Goal: Task Accomplishment & Management: Complete application form

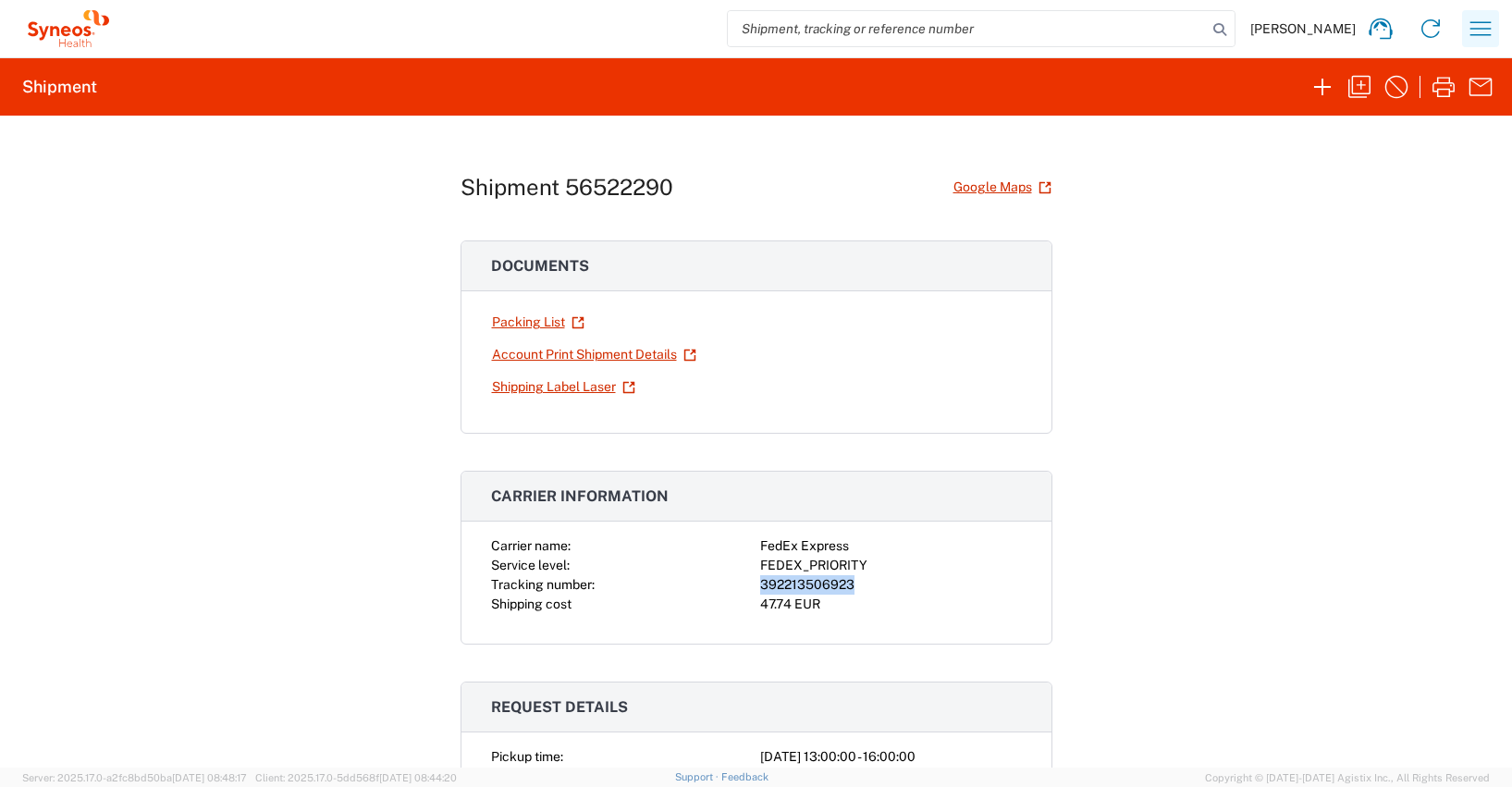
click at [1481, 26] on icon "button" at bounding box center [1480, 28] width 30 height 30
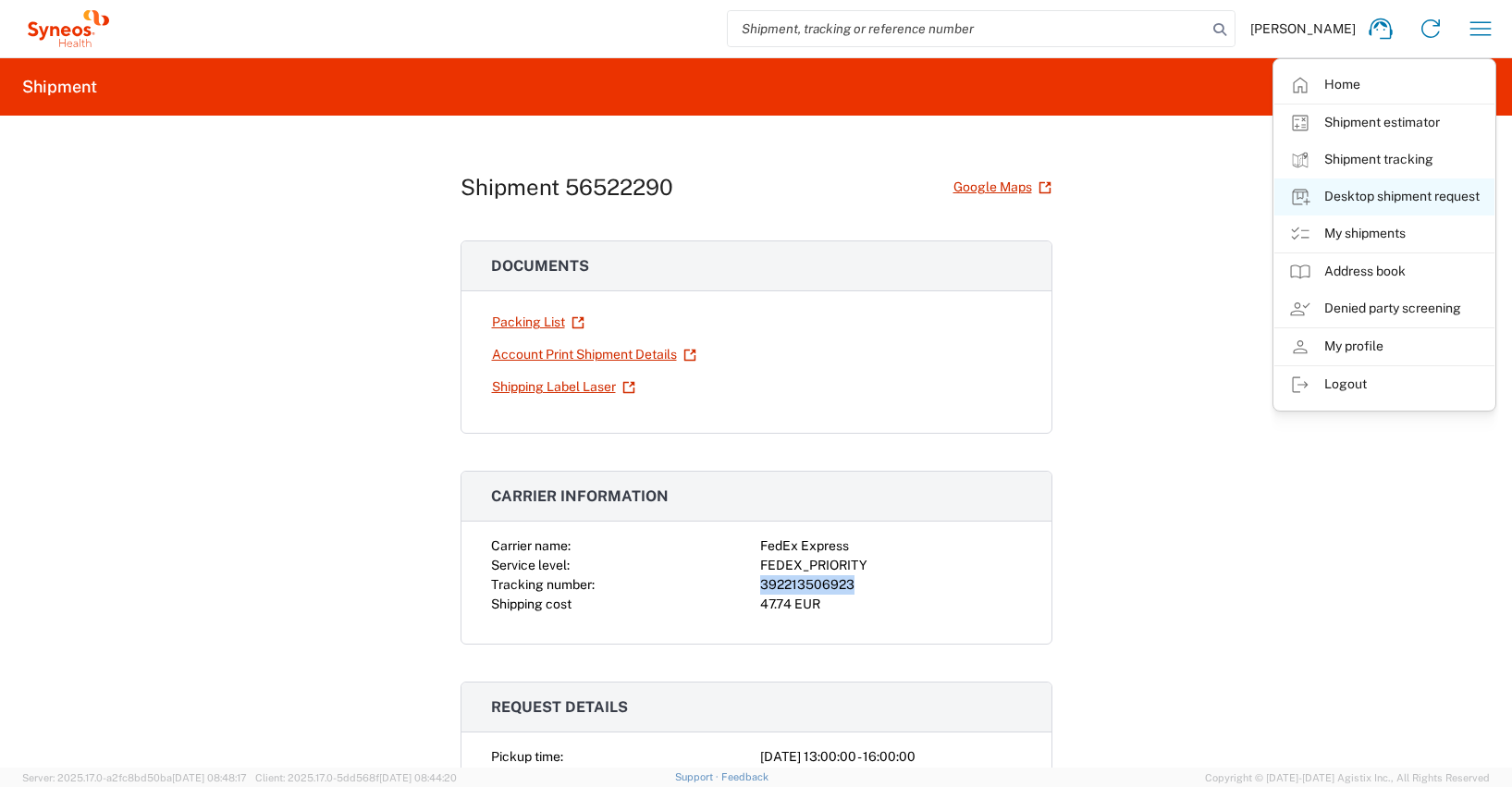
click at [1400, 194] on link "Desktop shipment request" at bounding box center [1384, 197] width 221 height 37
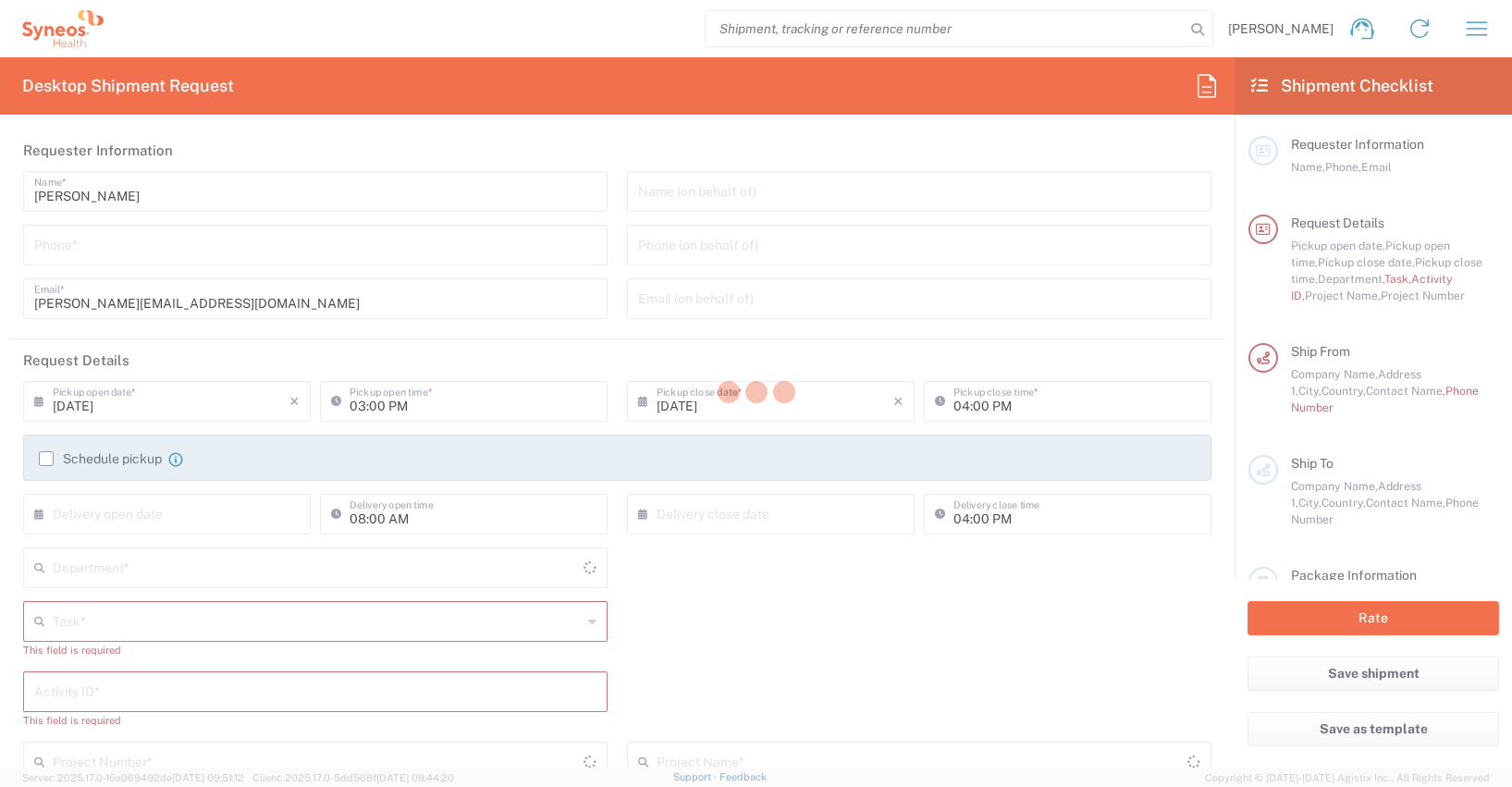
type input "4510"
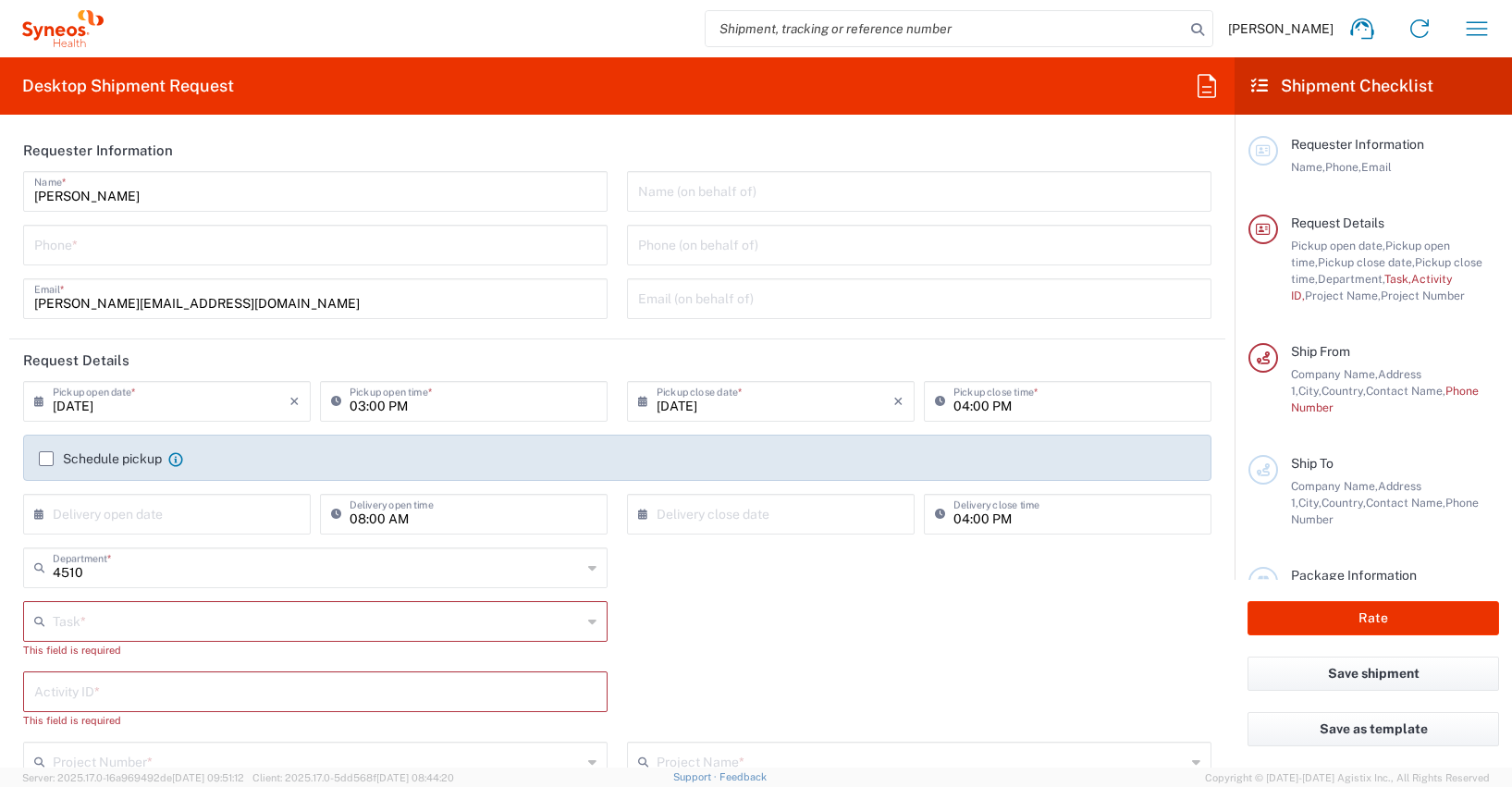
type input "[GEOGRAPHIC_DATA]"
type input "Syneos Health Germany GMBH"
click at [78, 244] on input "tel" at bounding box center [316, 244] width 562 height 33
type input "01728392657"
type input "[PERSON_NAME][EMAIL_ADDRESS][DOMAIN_NAME]"
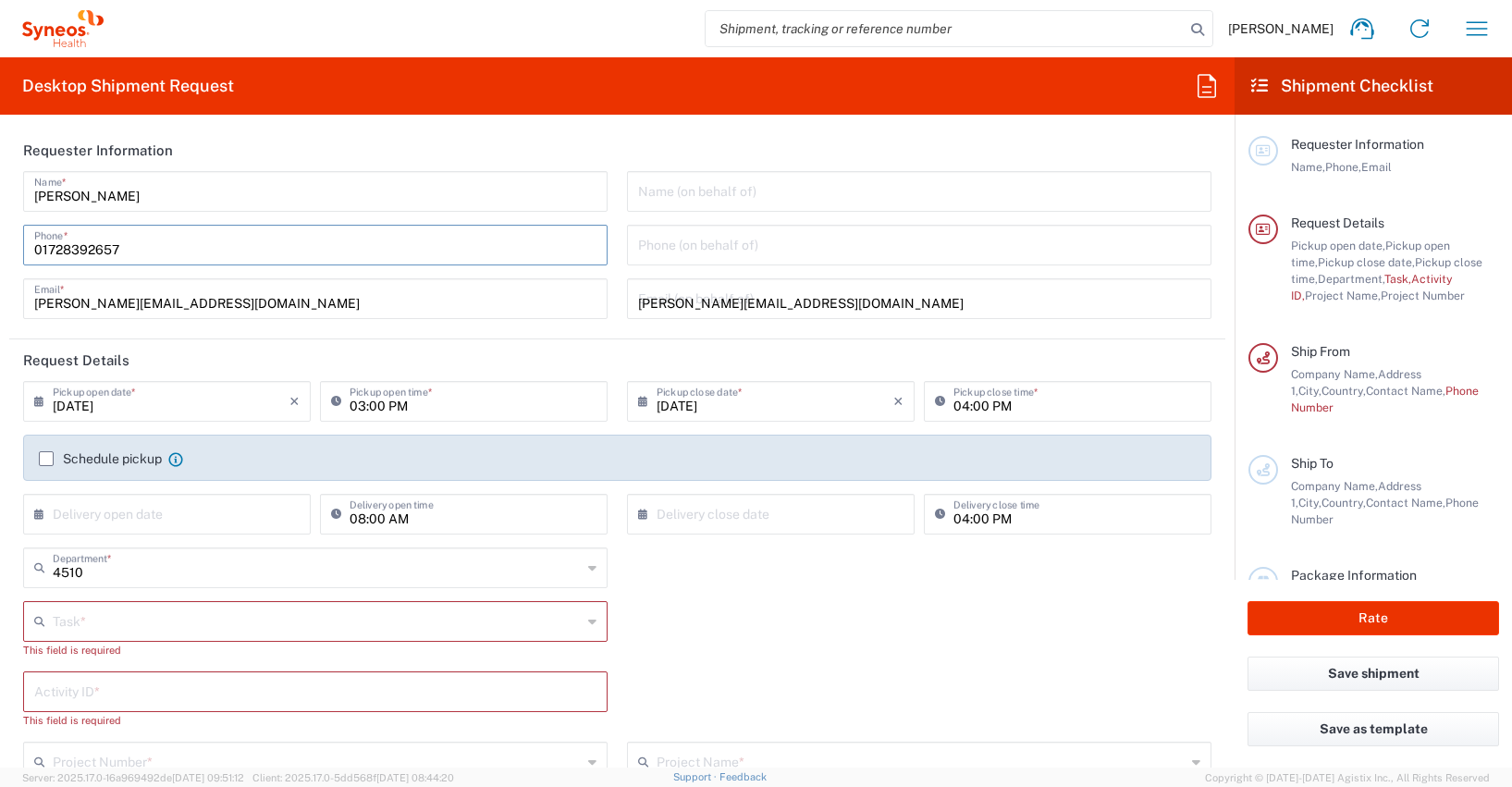
type input "Other"
type input "4510"
type input "4510 DEPARTMENTAL EXPENSE"
type input "015784054340"
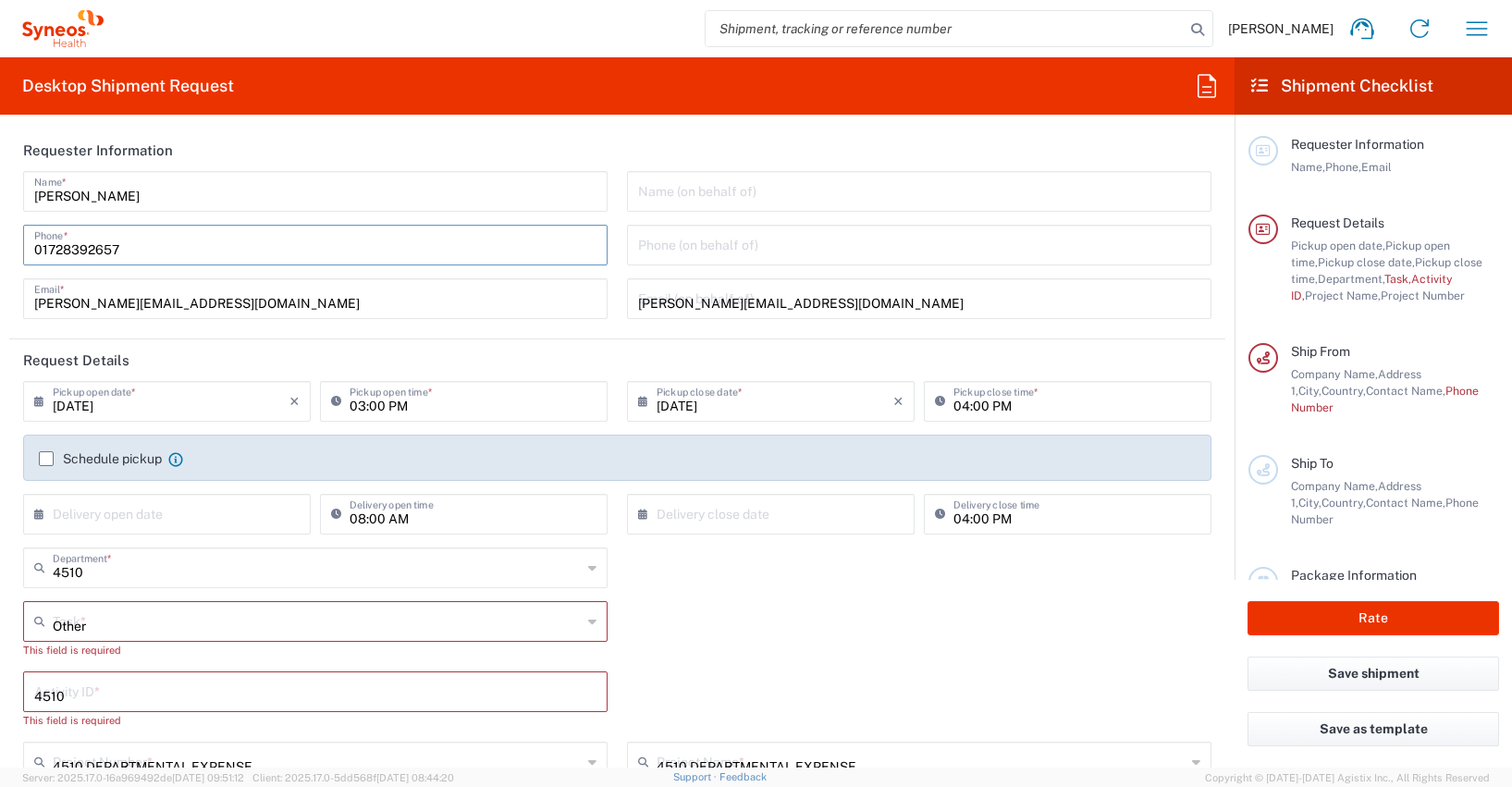
type input "[PERSON_NAME]"
type input "[STREET_ADDRESS]"
type input "[GEOGRAPHIC_DATA]"
type input "12053"
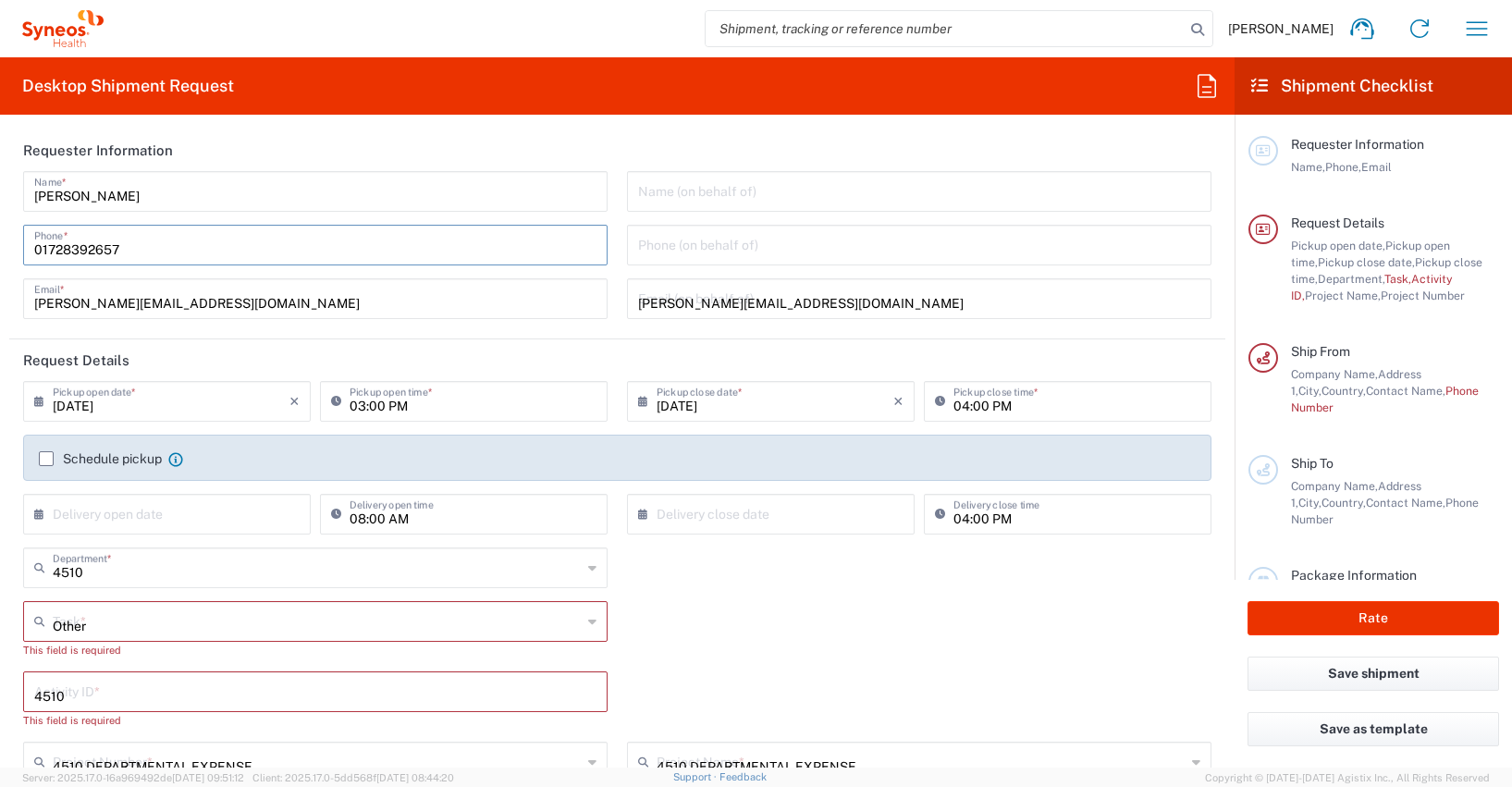
type input "[PERSON_NAME]"
type input "015143282305"
type input "[PERSON_NAME][EMAIL_ADDRESS][DOMAIN_NAME]"
type input "DE213090249"
type input "1"
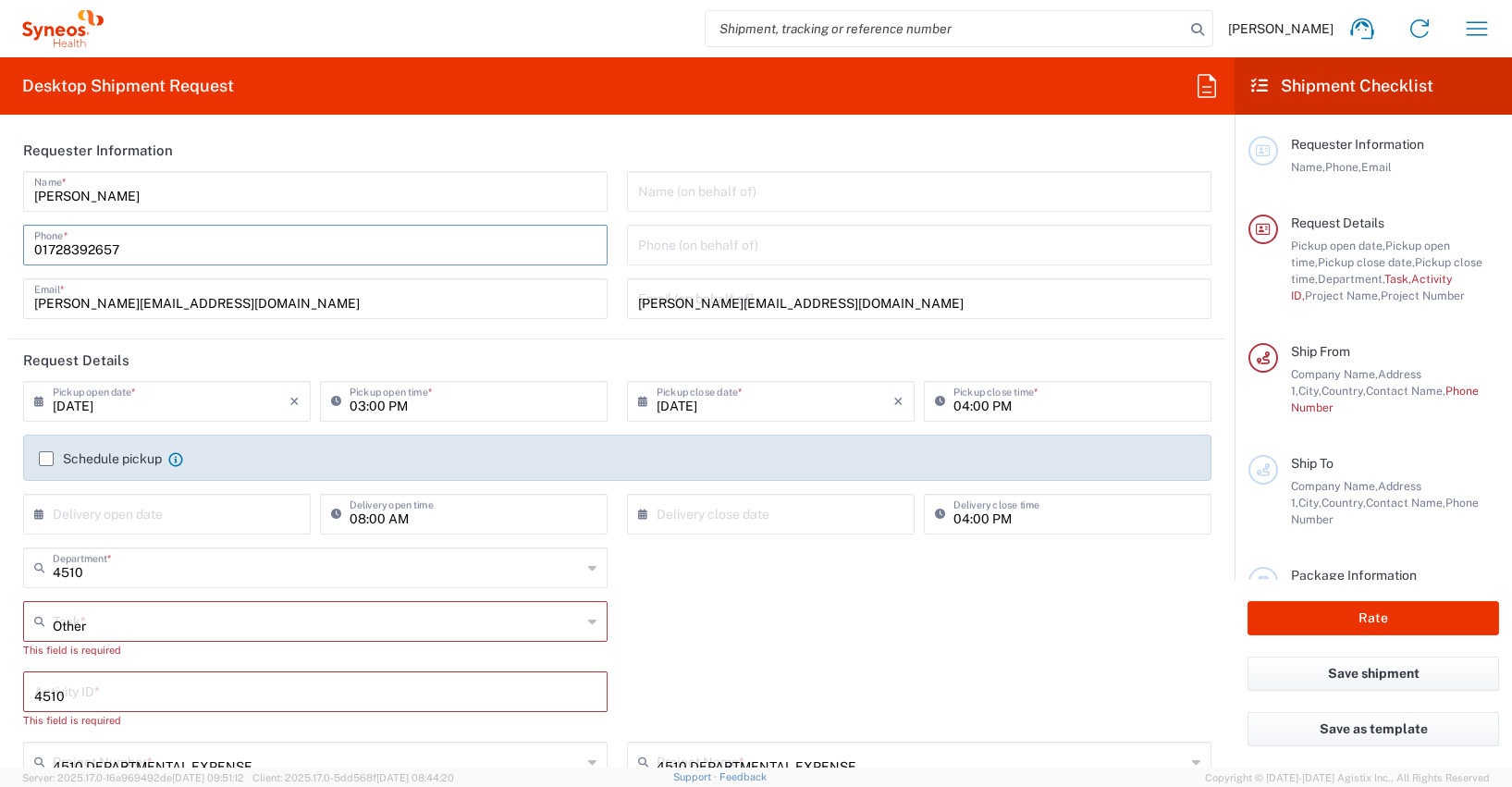
type input "44.45"
type input "31.75"
type input "7.62"
type input "5"
type input "[PERSON_NAME]"
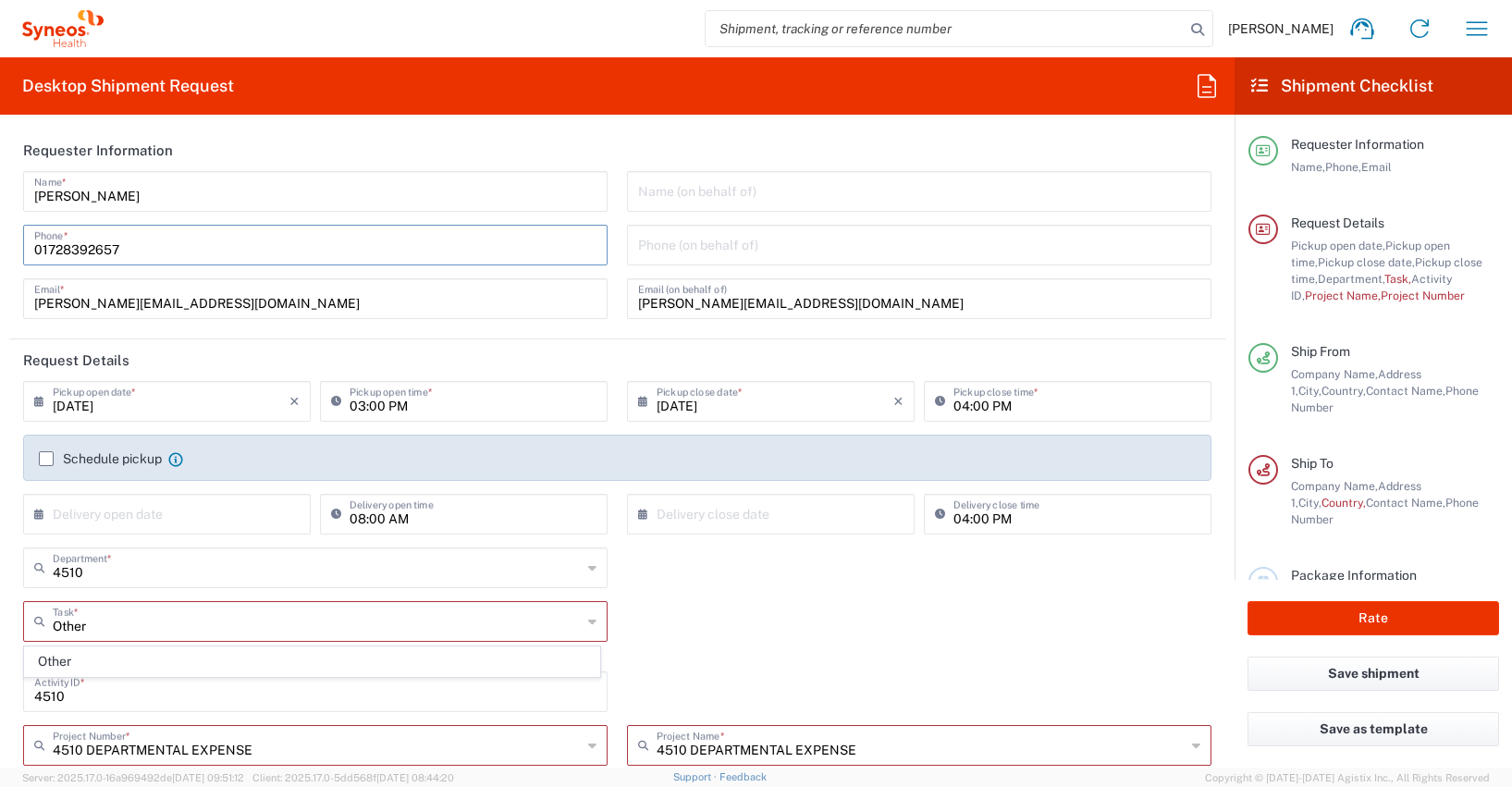
click at [47, 463] on label "Schedule pickup" at bounding box center [100, 459] width 123 height 14
click at [46, 459] on input "Schedule pickup" at bounding box center [46, 459] width 0 height 0
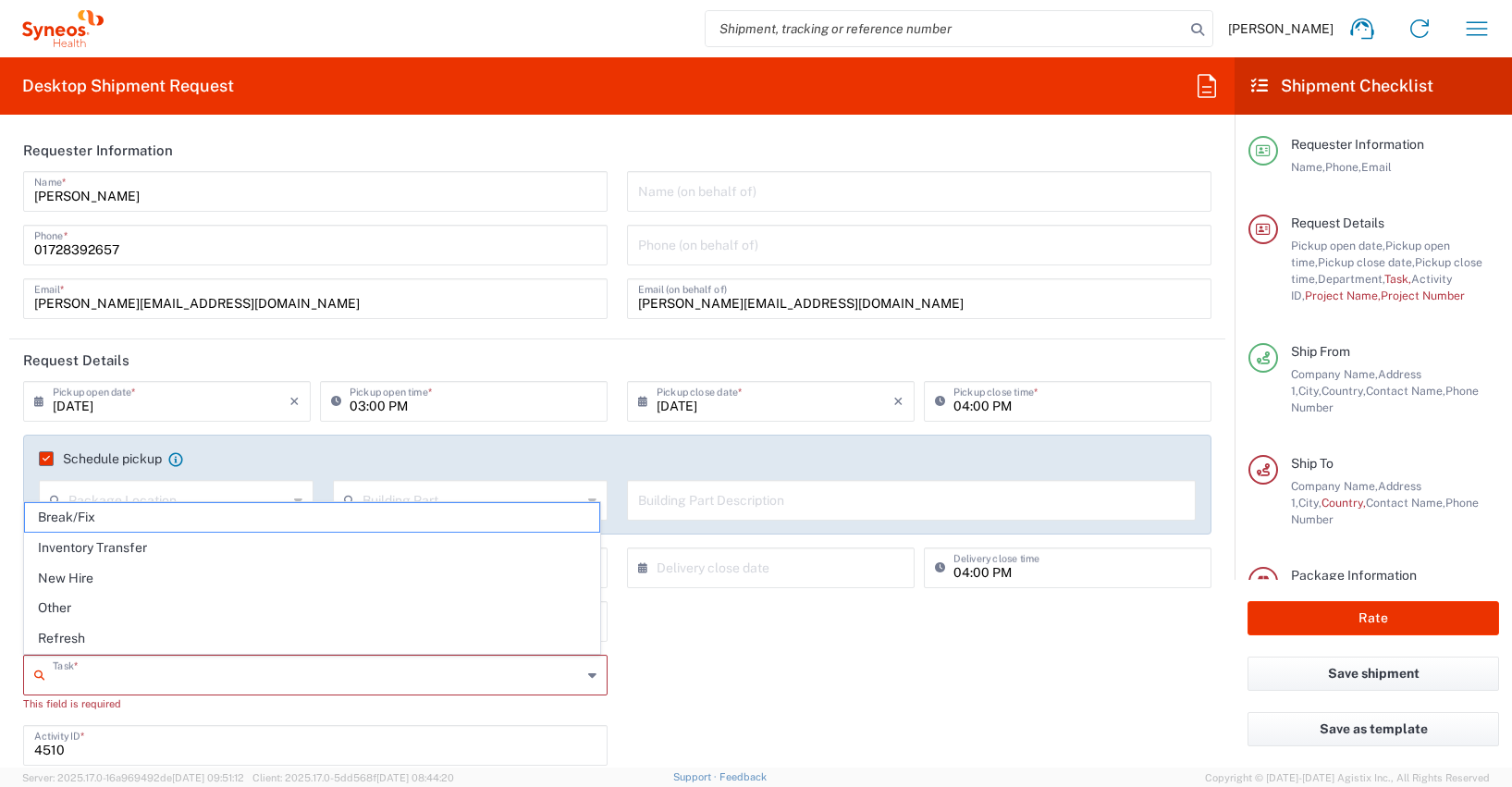
click at [83, 677] on input "text" at bounding box center [317, 674] width 529 height 33
click at [66, 604] on span "Other" at bounding box center [312, 609] width 574 height 29
type input "Other"
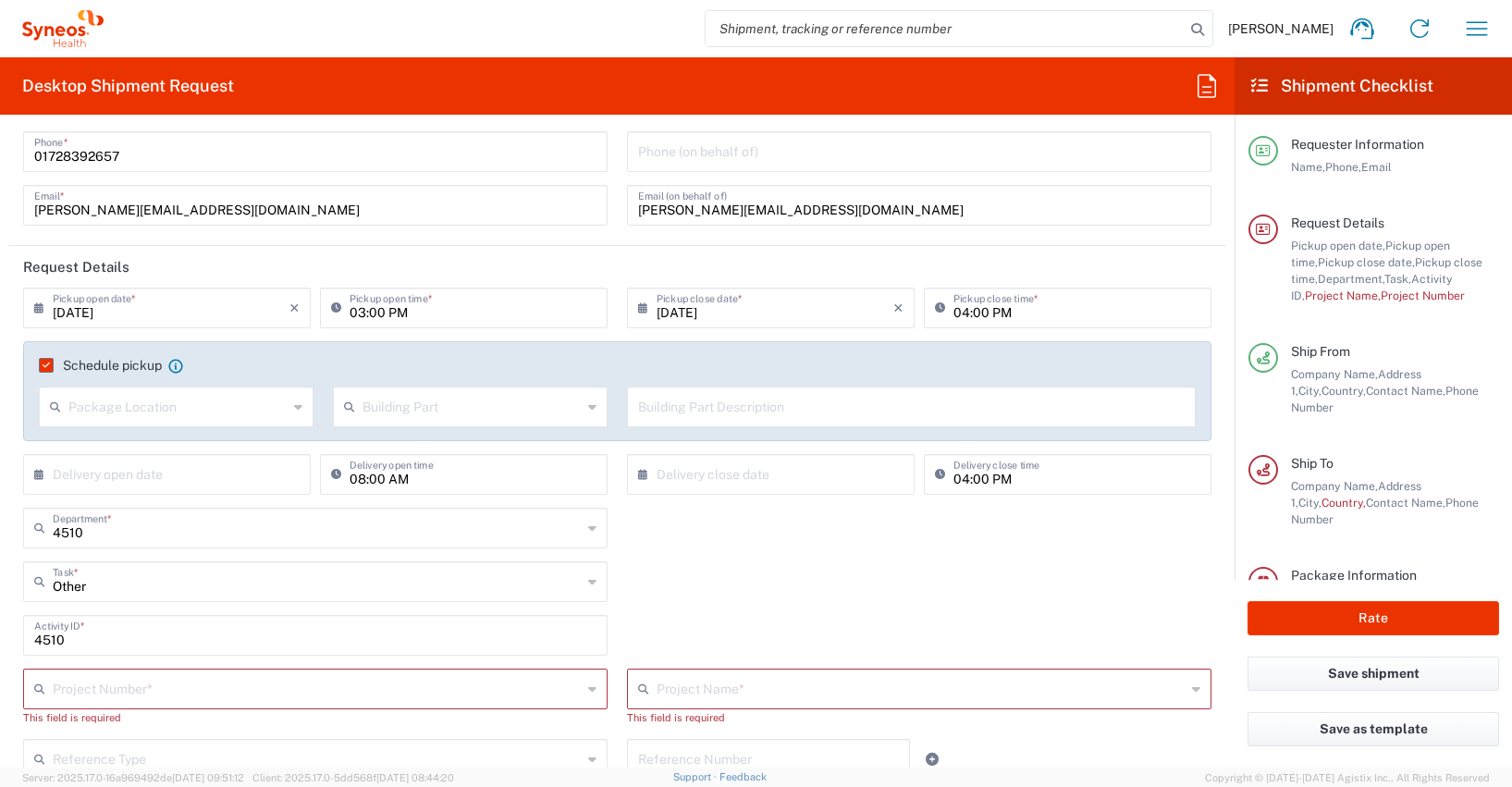
scroll to position [171, 0]
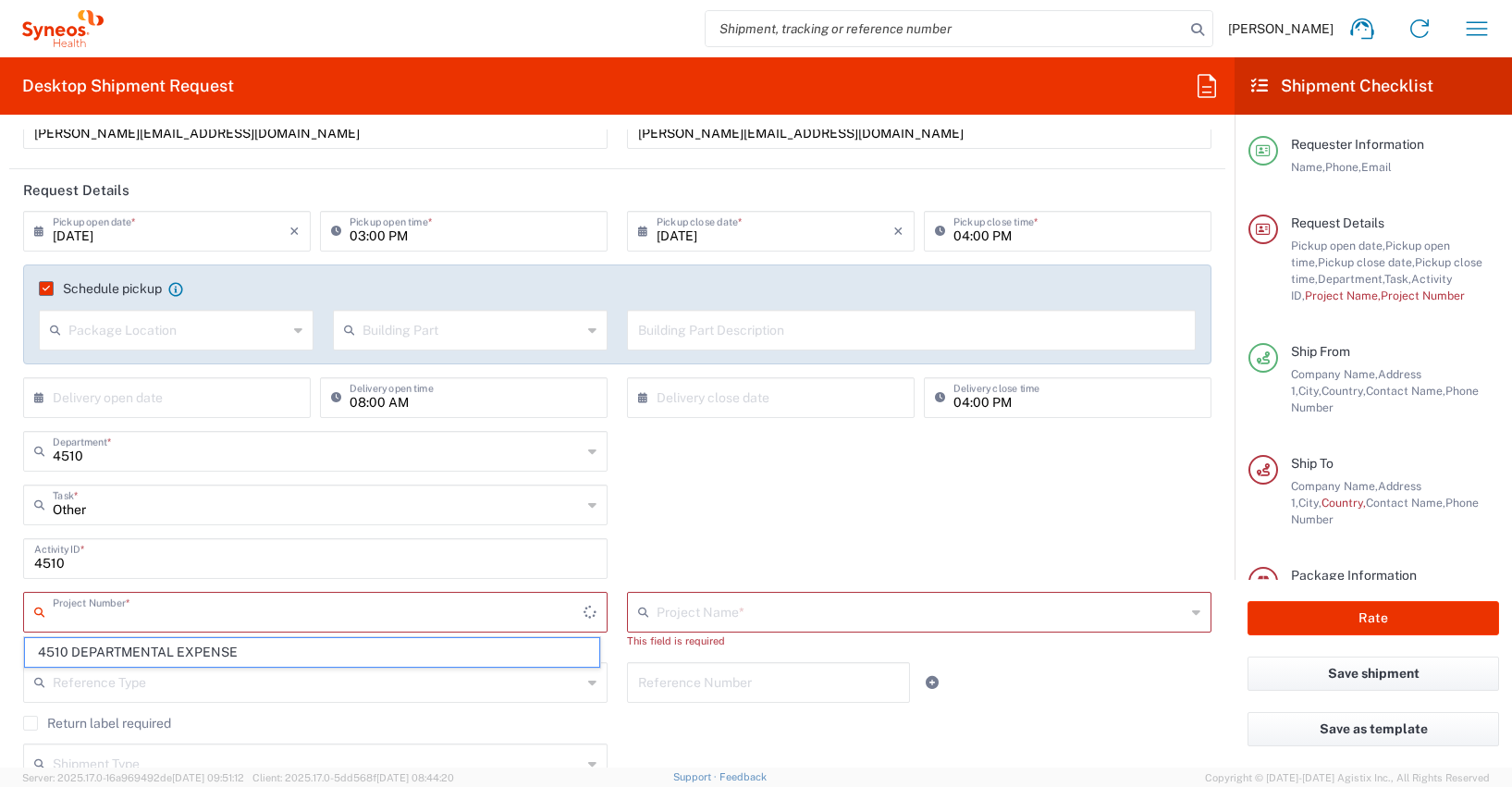
click at [53, 611] on input "text" at bounding box center [318, 612] width 531 height 33
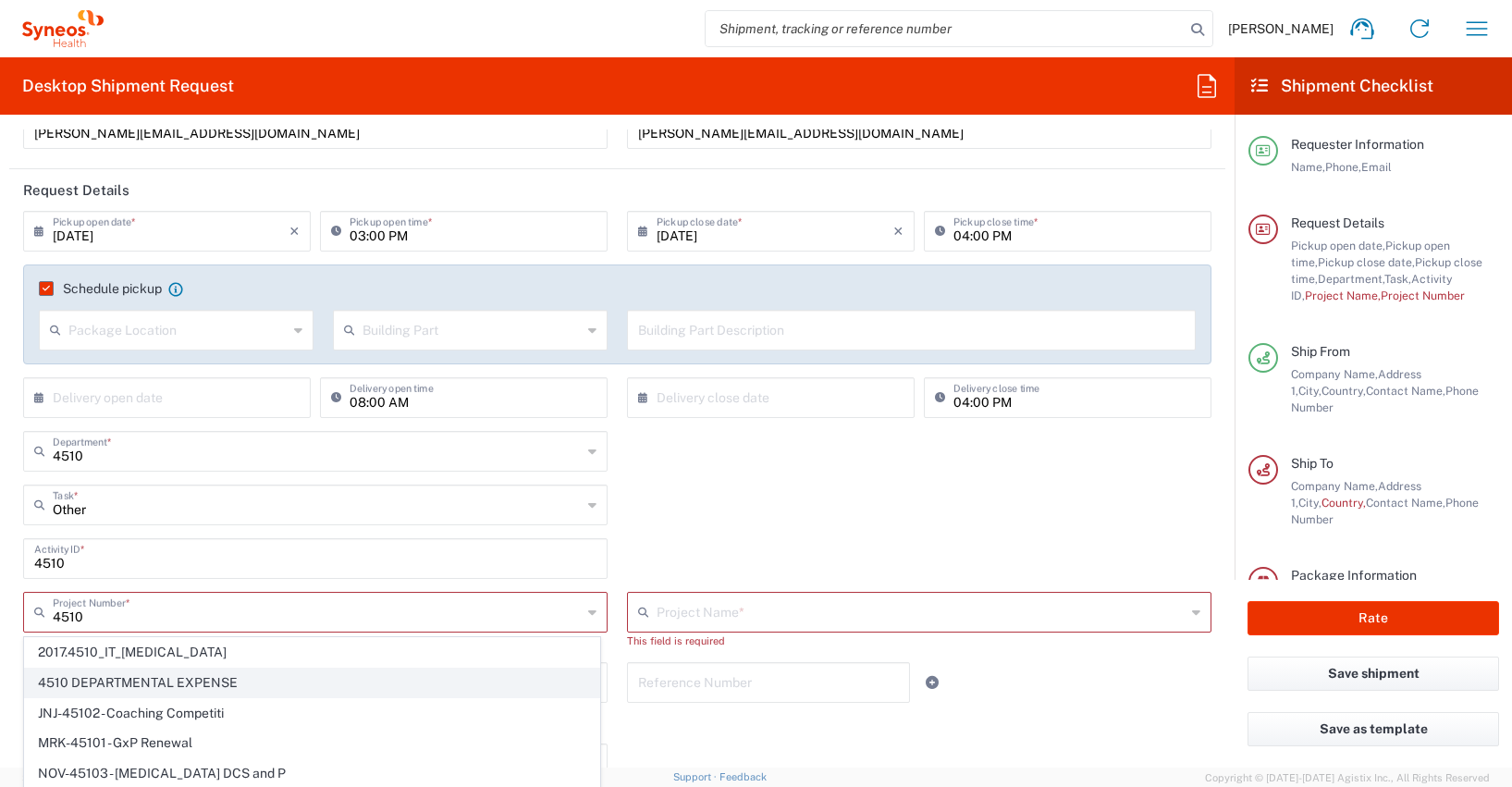
click at [102, 680] on span "4510 DEPARTMENTAL EXPENSE" at bounding box center [312, 683] width 574 height 29
type input "4510 DEPARTMENTAL EXPENSE"
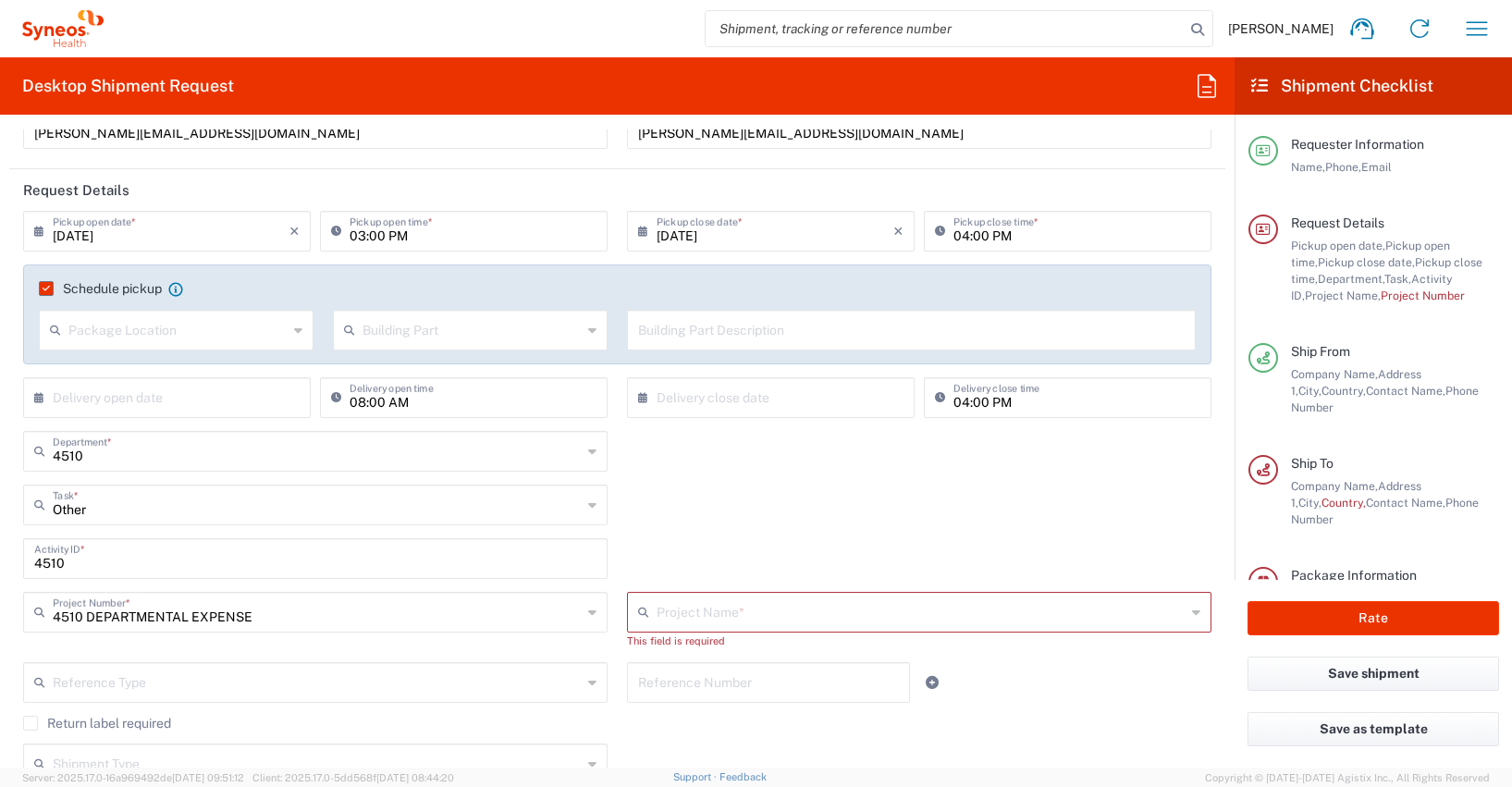
type input "4510 DEPARTMENTAL EXPENSE"
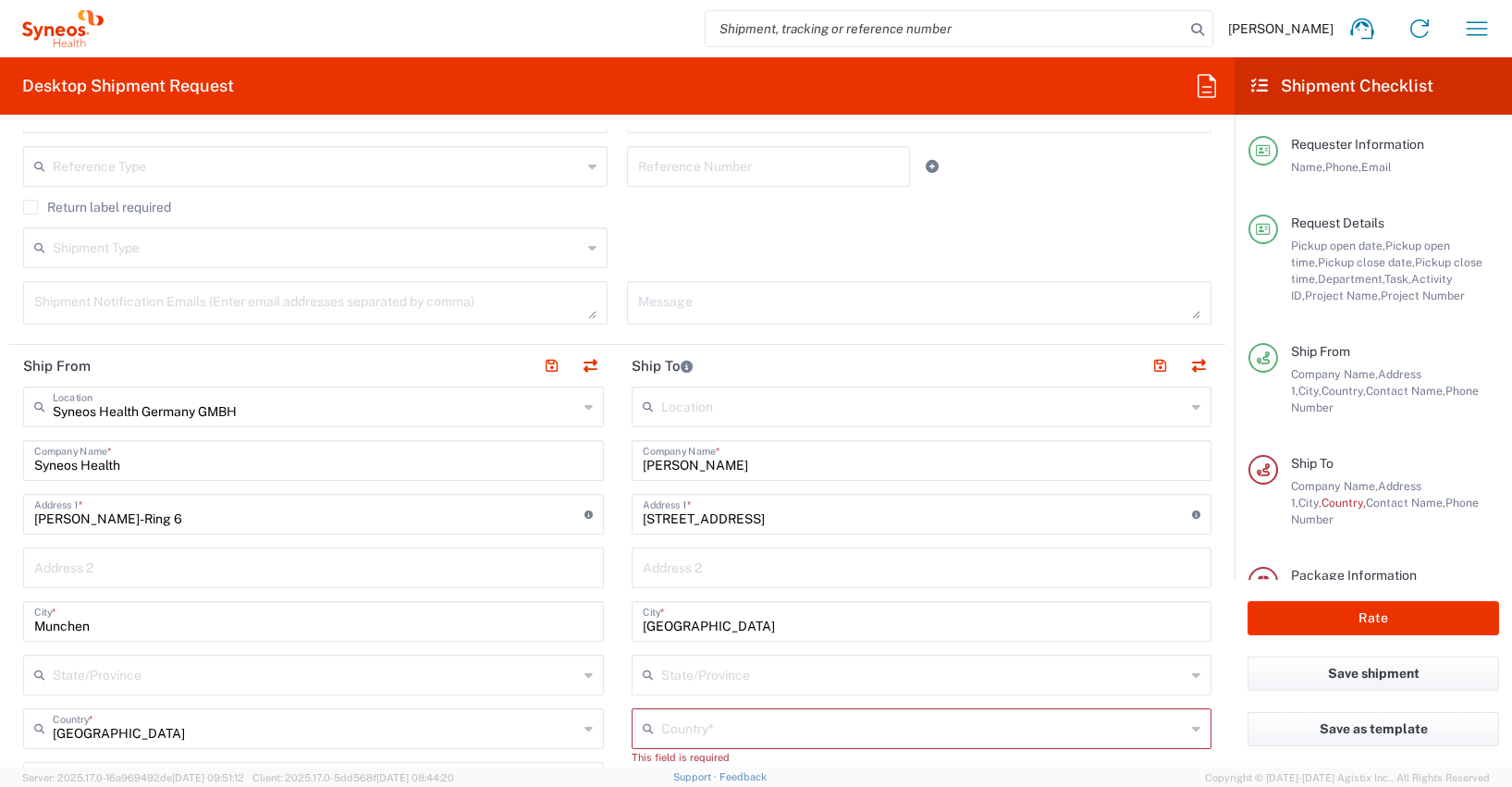
scroll to position [685, 0]
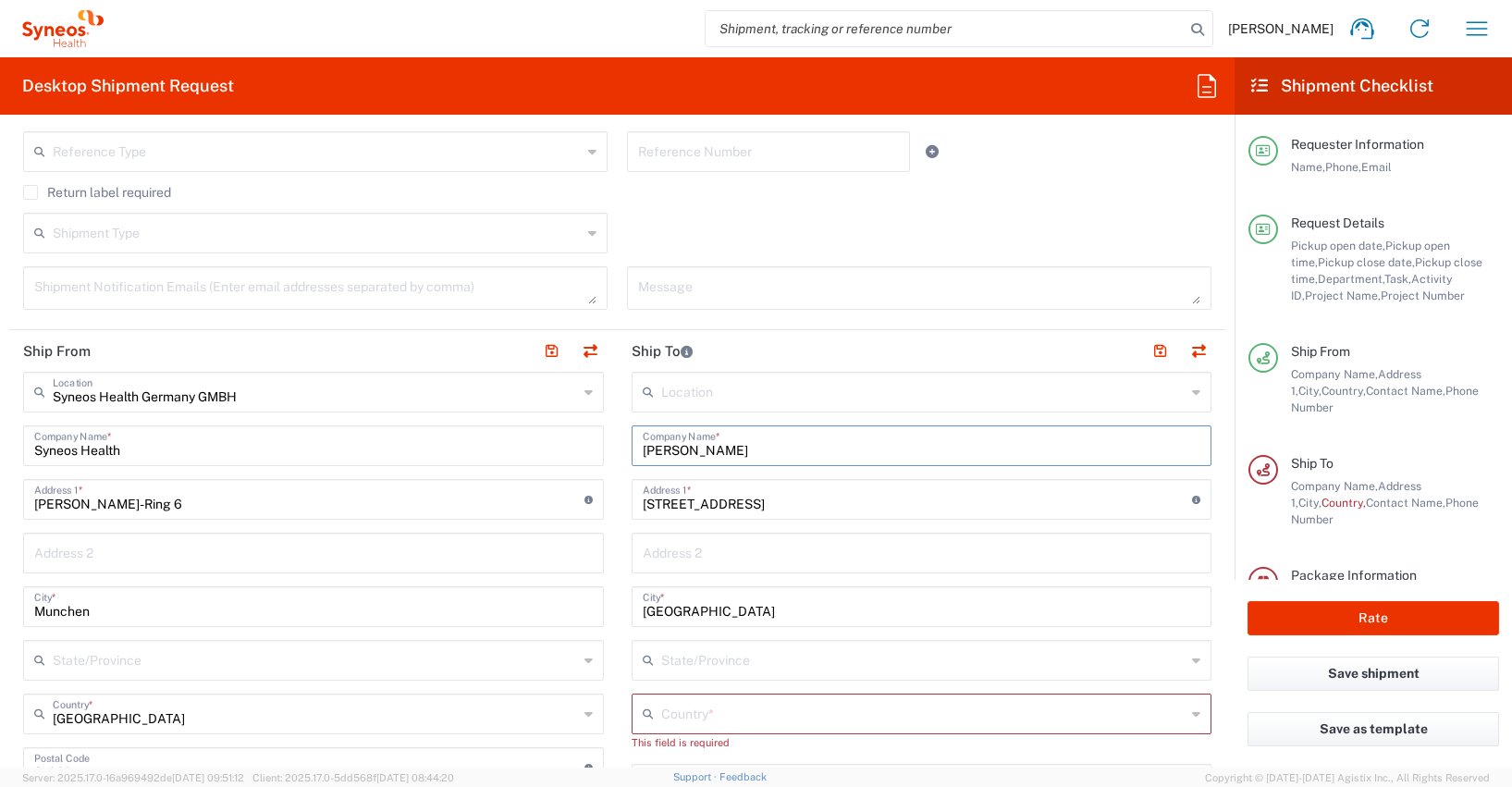
click at [735, 450] on input "[PERSON_NAME]" at bounding box center [922, 445] width 559 height 33
type input "P"
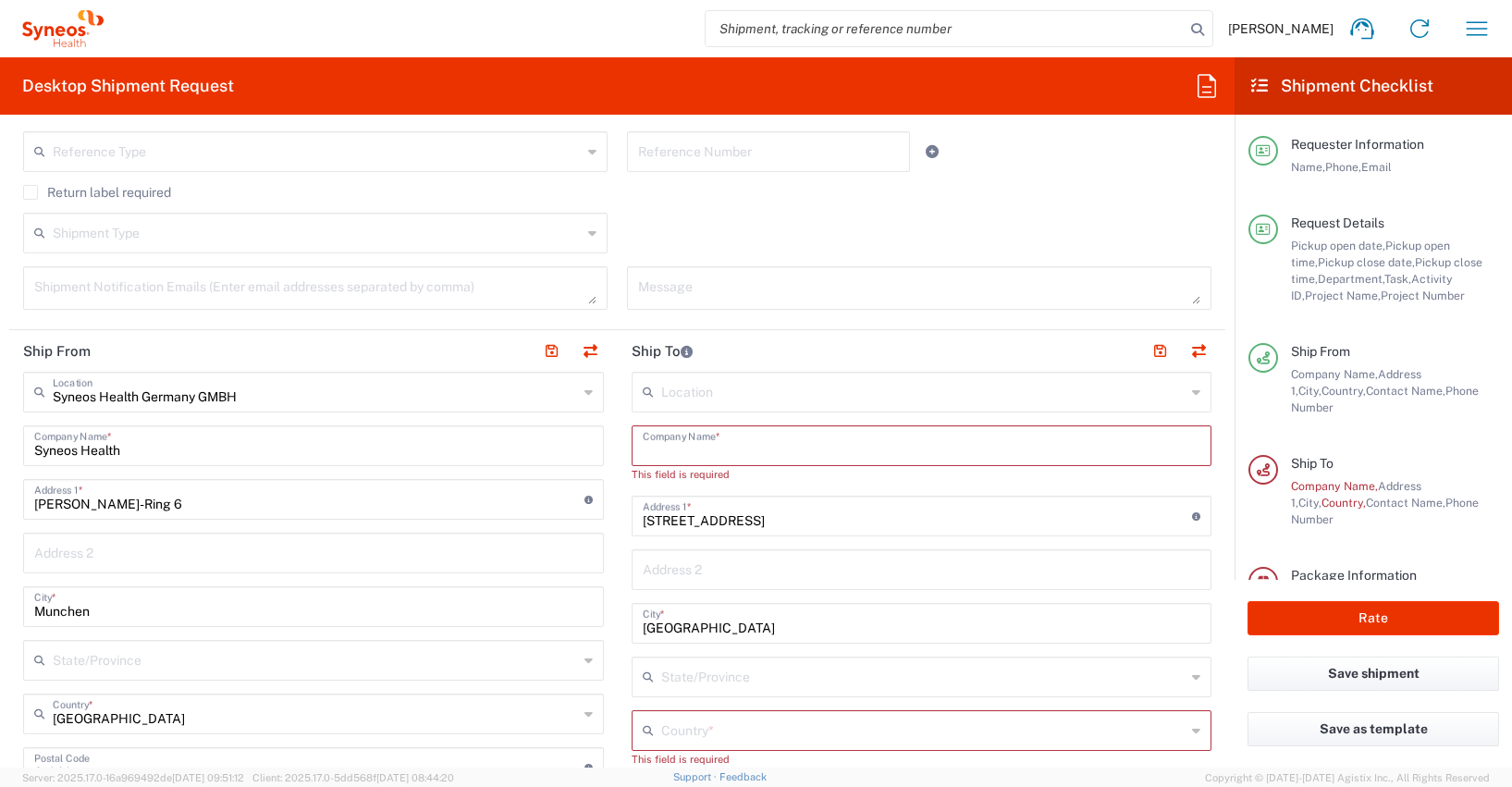
paste input "[PERSON_NAME]"
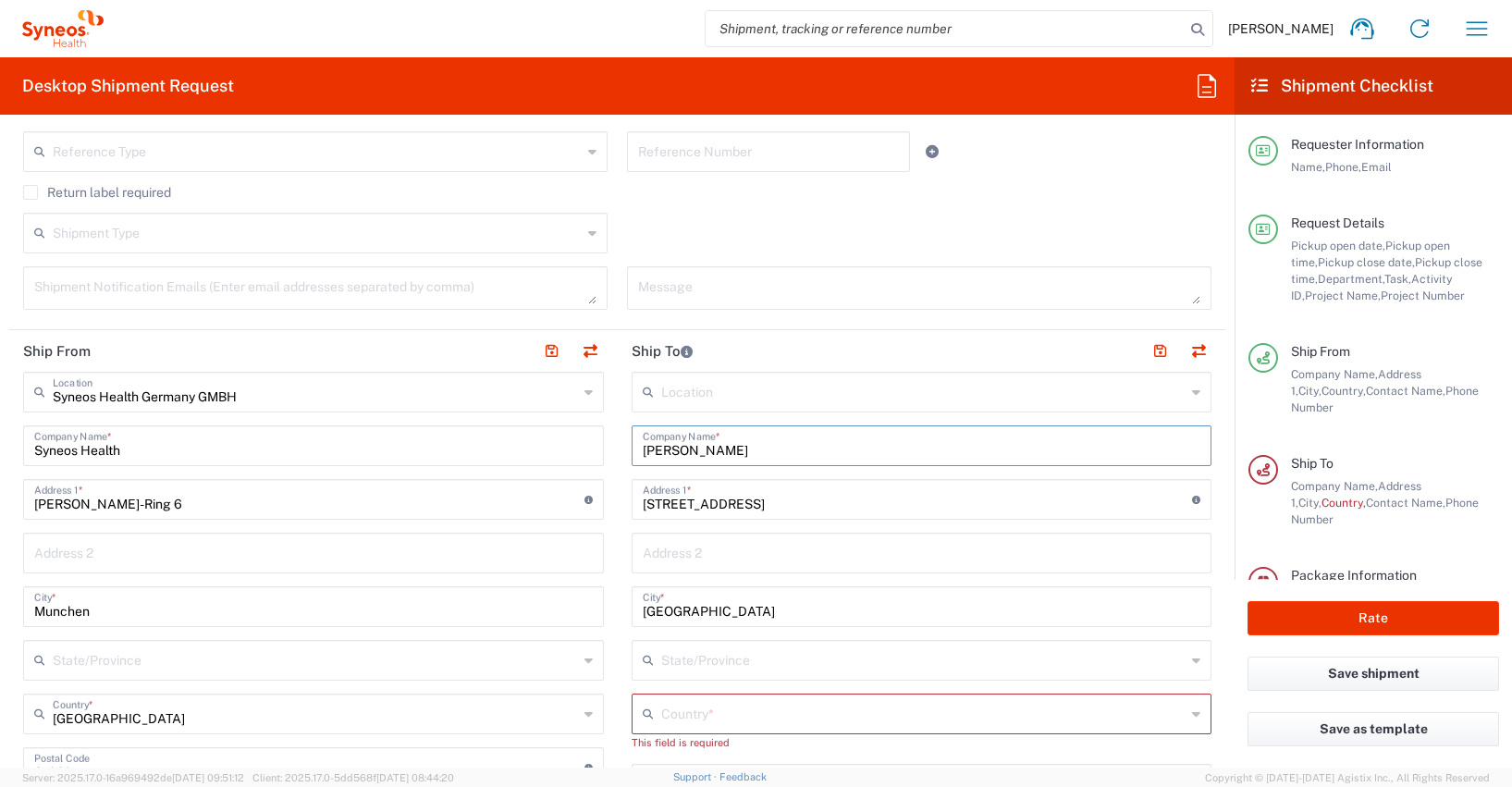
type input "[PERSON_NAME]"
click at [735, 505] on input "[STREET_ADDRESS]" at bounding box center [917, 498] width 550 height 33
type input "T"
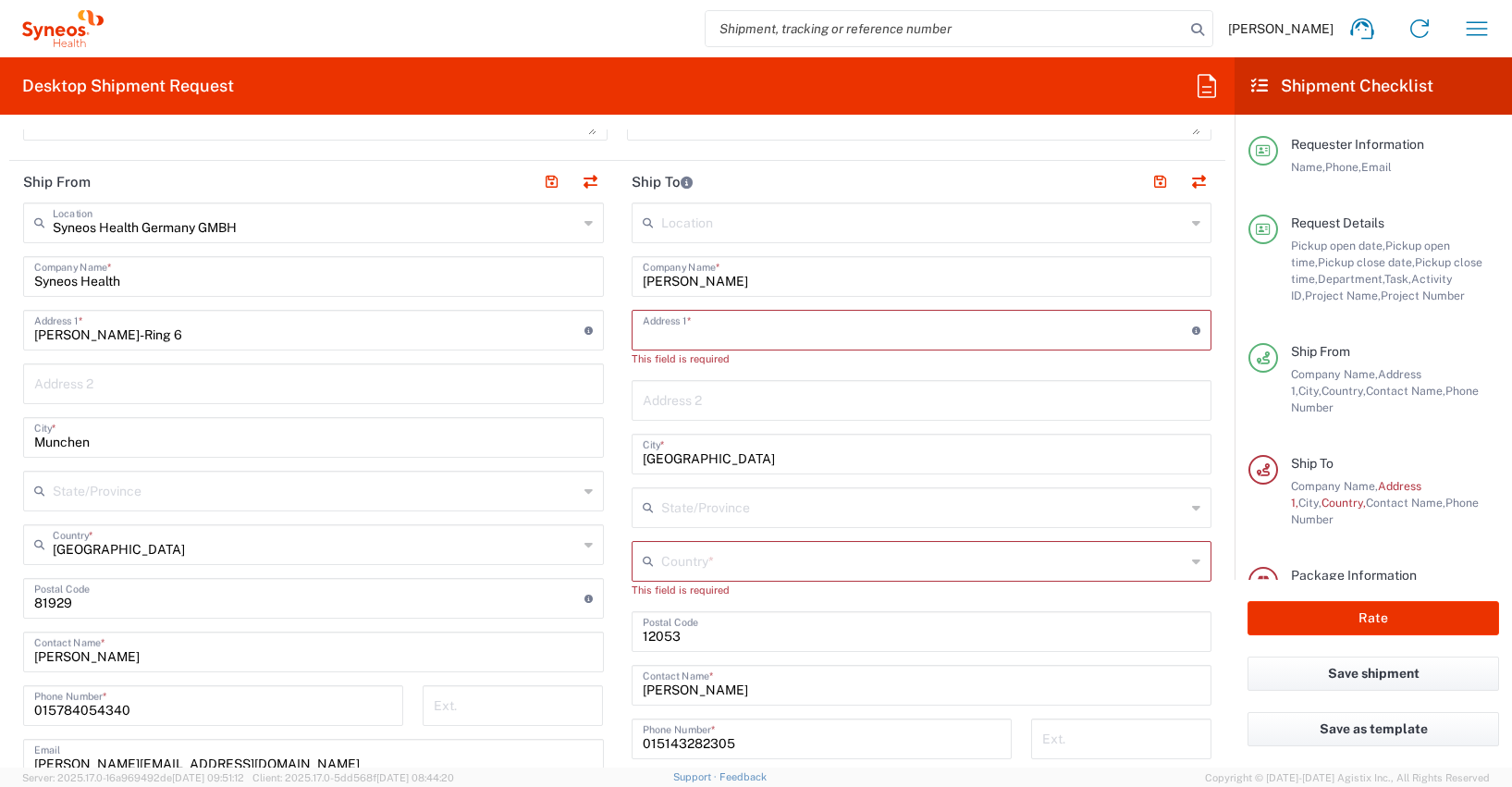
scroll to position [854, 0]
click at [685, 452] on input "[GEOGRAPHIC_DATA]" at bounding box center [922, 452] width 559 height 33
type input "B"
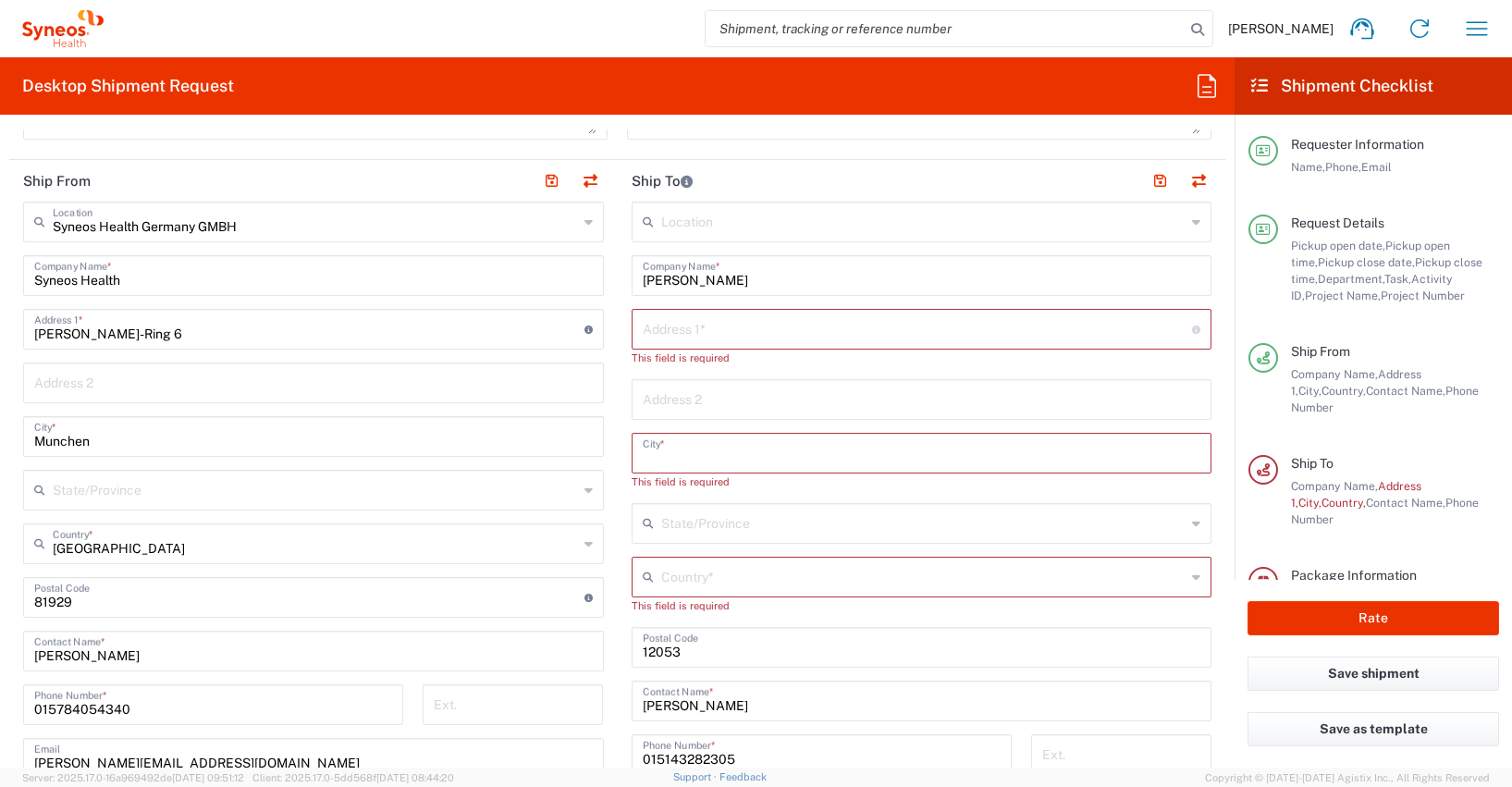
click at [723, 711] on input "[PERSON_NAME]" at bounding box center [922, 700] width 559 height 33
type input "P"
paste input "[PERSON_NAME]"
type input "[PERSON_NAME]"
paste input "[STREET_ADDRESS]"
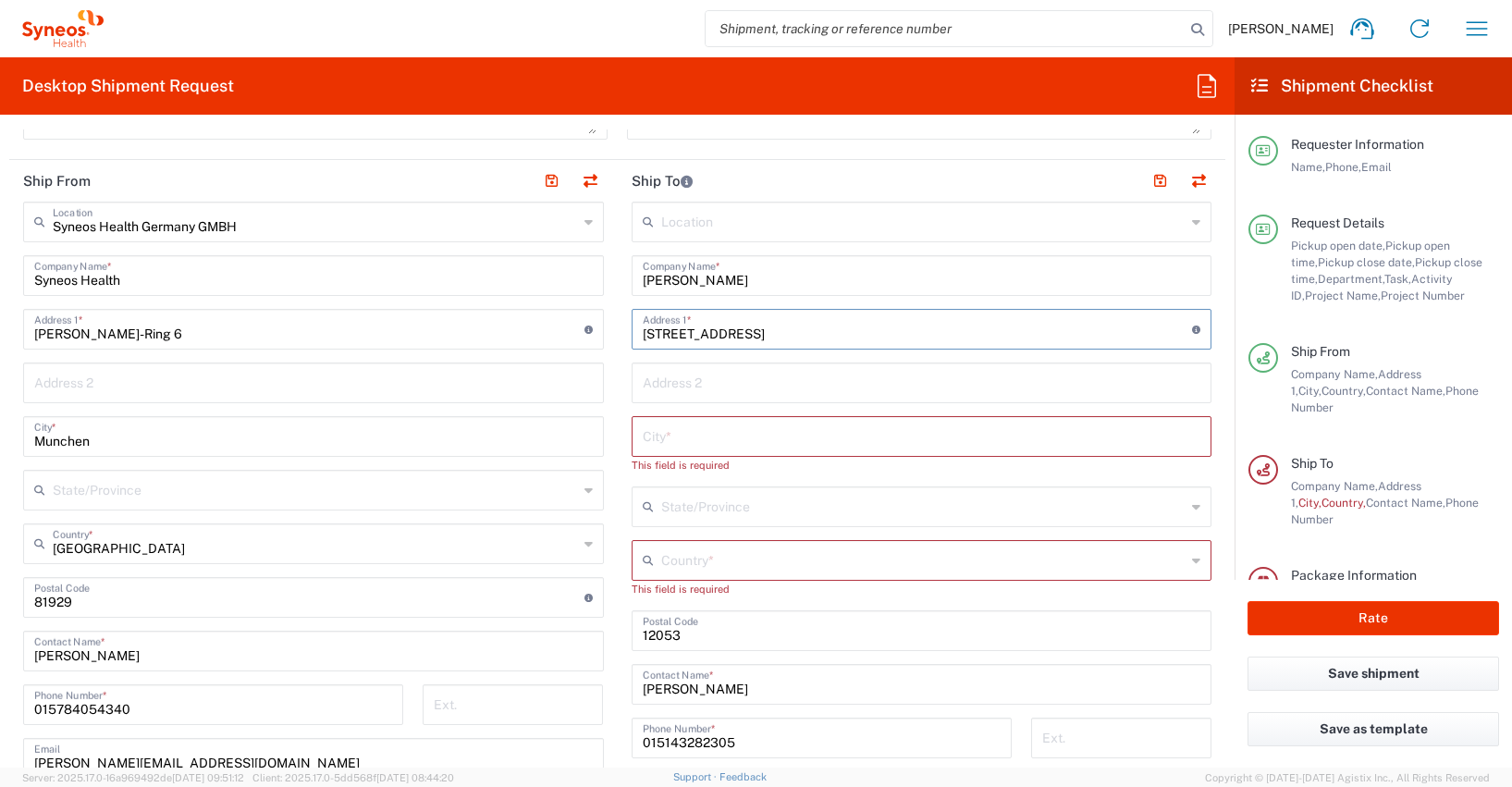
type input "[STREET_ADDRESS]"
click at [683, 634] on input "undefined" at bounding box center [922, 630] width 559 height 33
type input "1"
type input "5330"
paste input "Bad Zurzach"
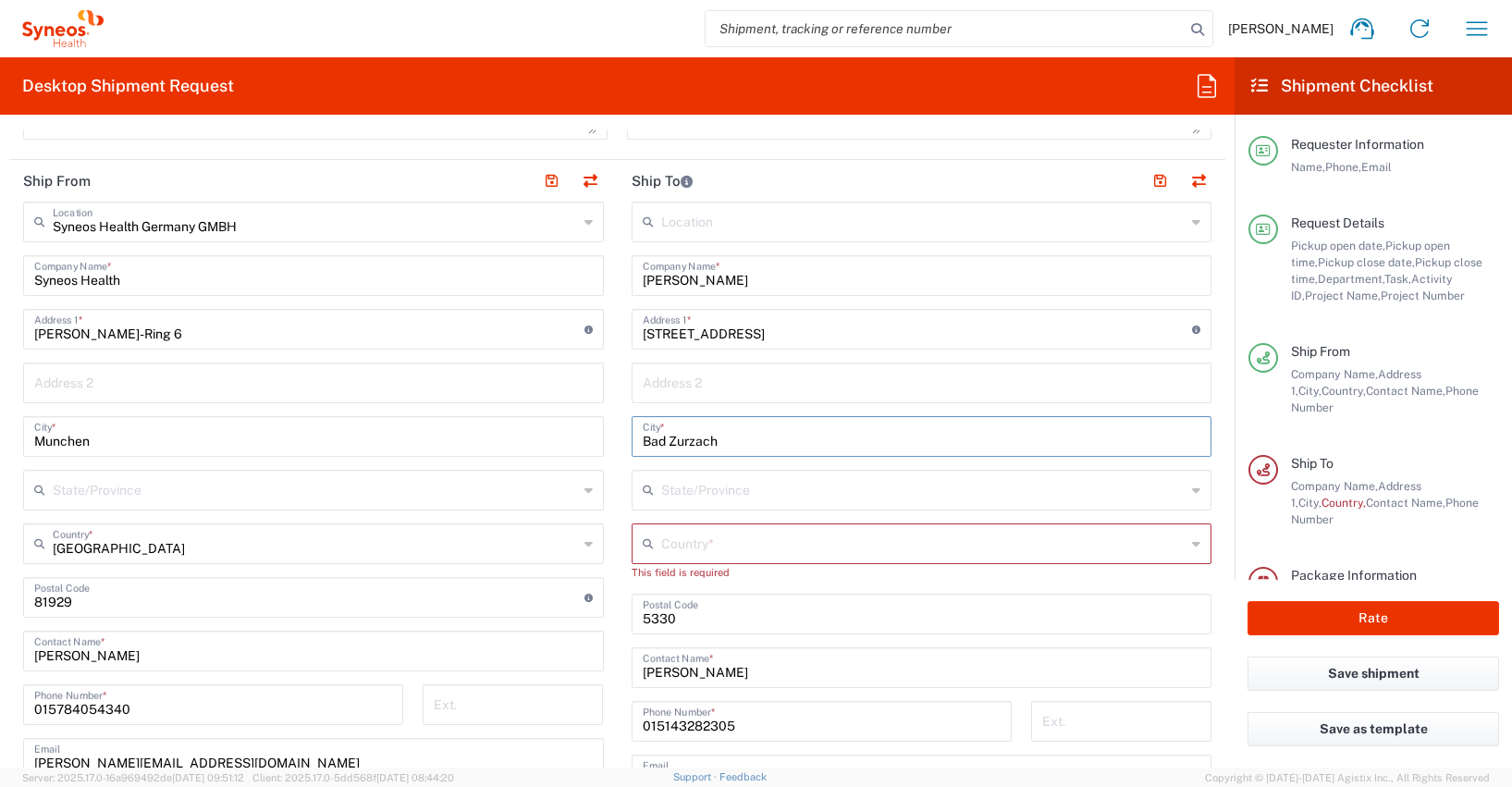
type input "Bad Zurzach"
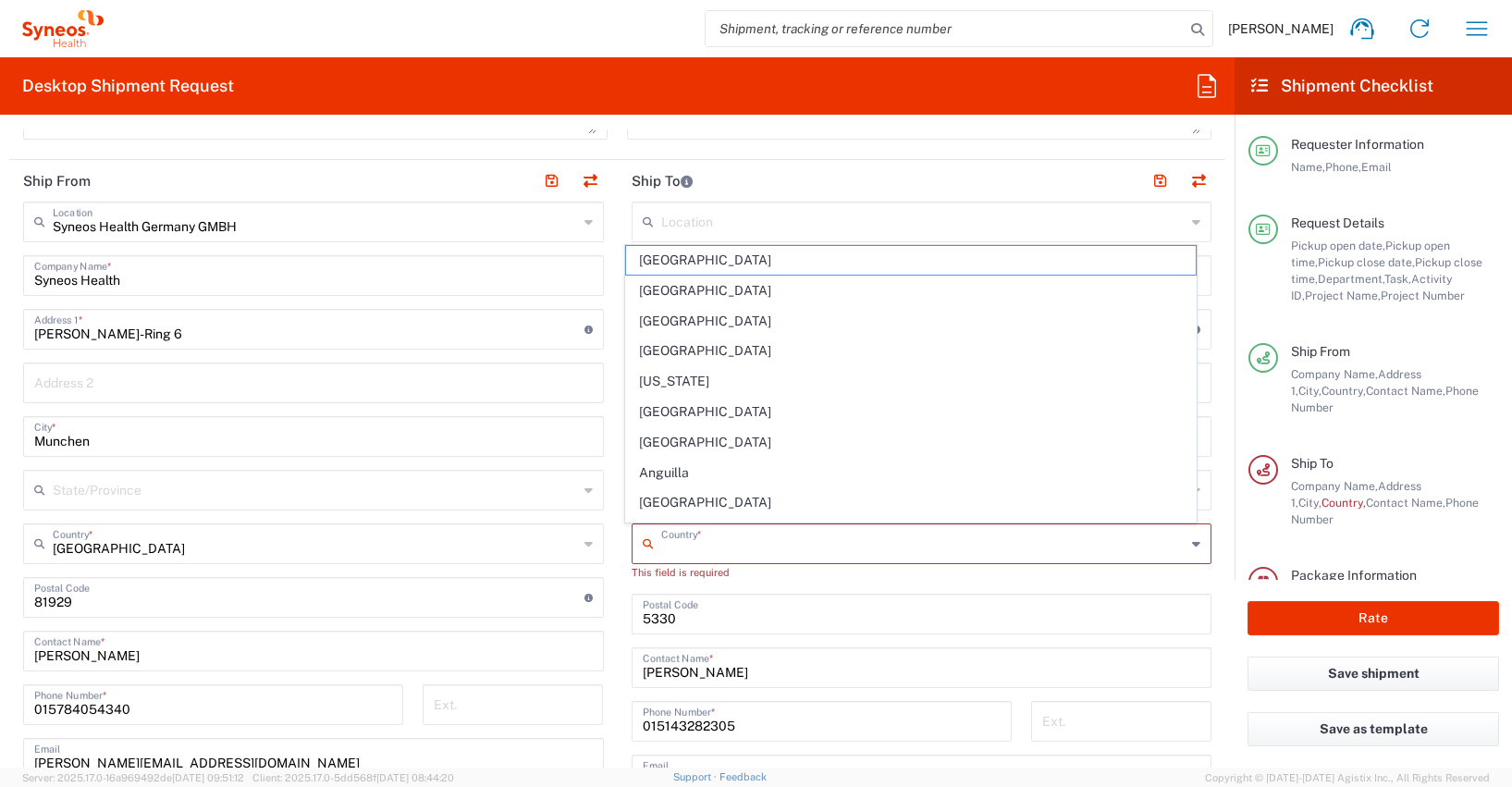
click at [670, 551] on input "text" at bounding box center [925, 542] width 526 height 33
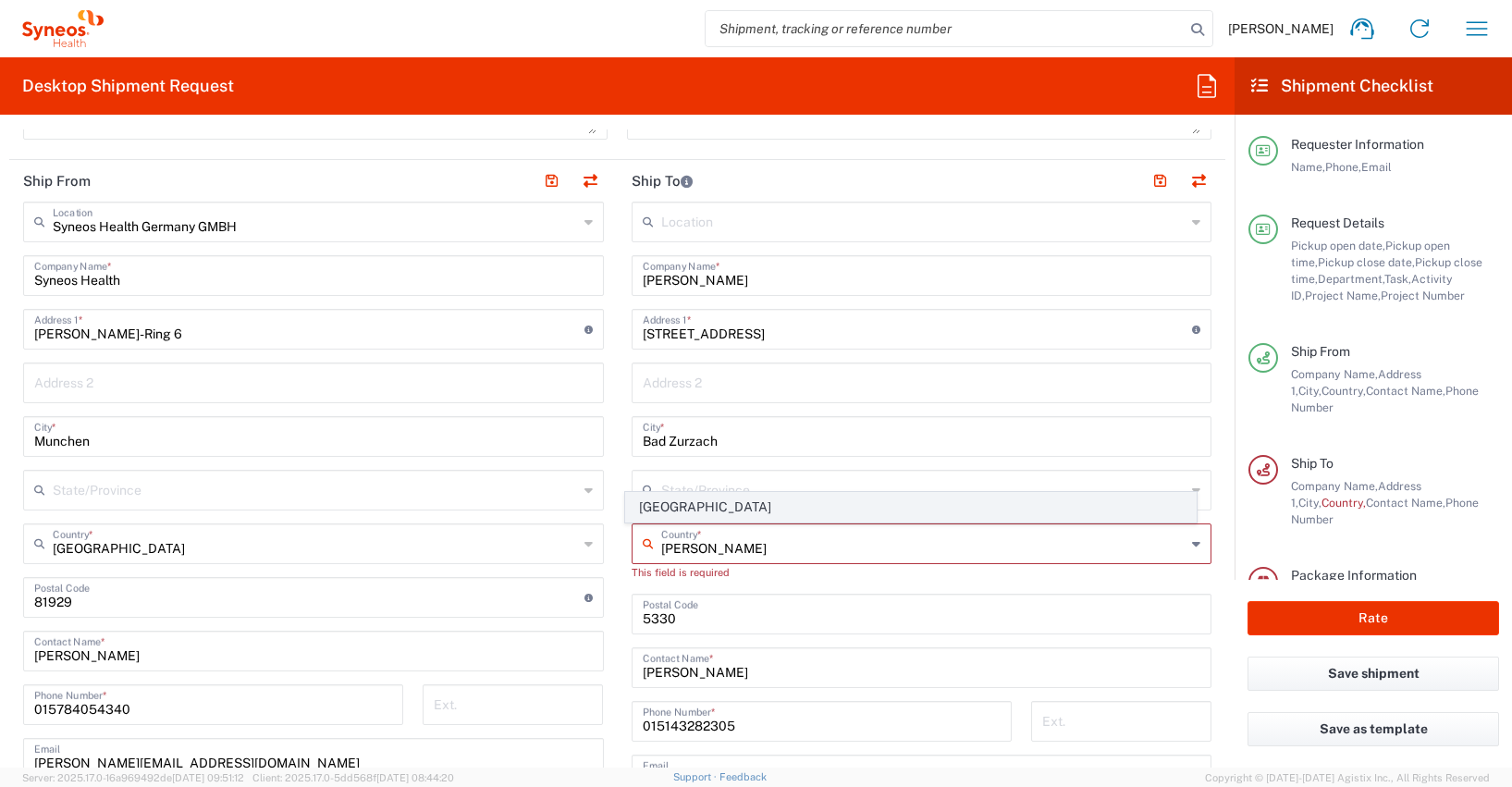
click at [675, 508] on span "[GEOGRAPHIC_DATA]" at bounding box center [911, 508] width 570 height 29
type input "[GEOGRAPHIC_DATA]"
type input "Sender/Shipper"
type input "Delivery Duty Paid"
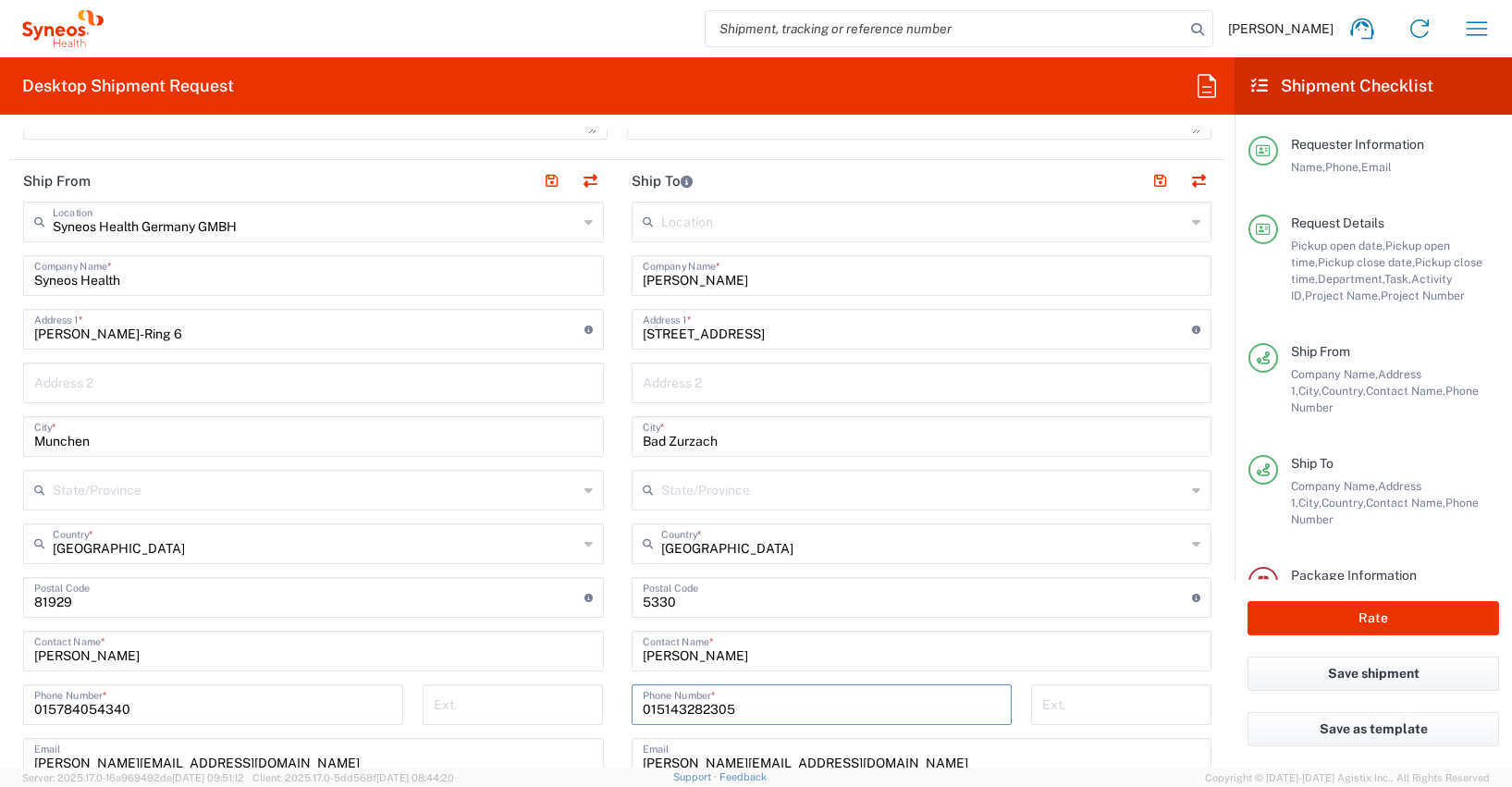
click at [736, 709] on input "015143282305" at bounding box center [821, 704] width 358 height 33
drag, startPoint x: 736, startPoint y: 709, endPoint x: 618, endPoint y: 701, distance: 118.3
click at [621, 701] on div "015143282305 Phone Number *" at bounding box center [821, 712] width 400 height 54
paste input "[PHONE_NUMBER]"
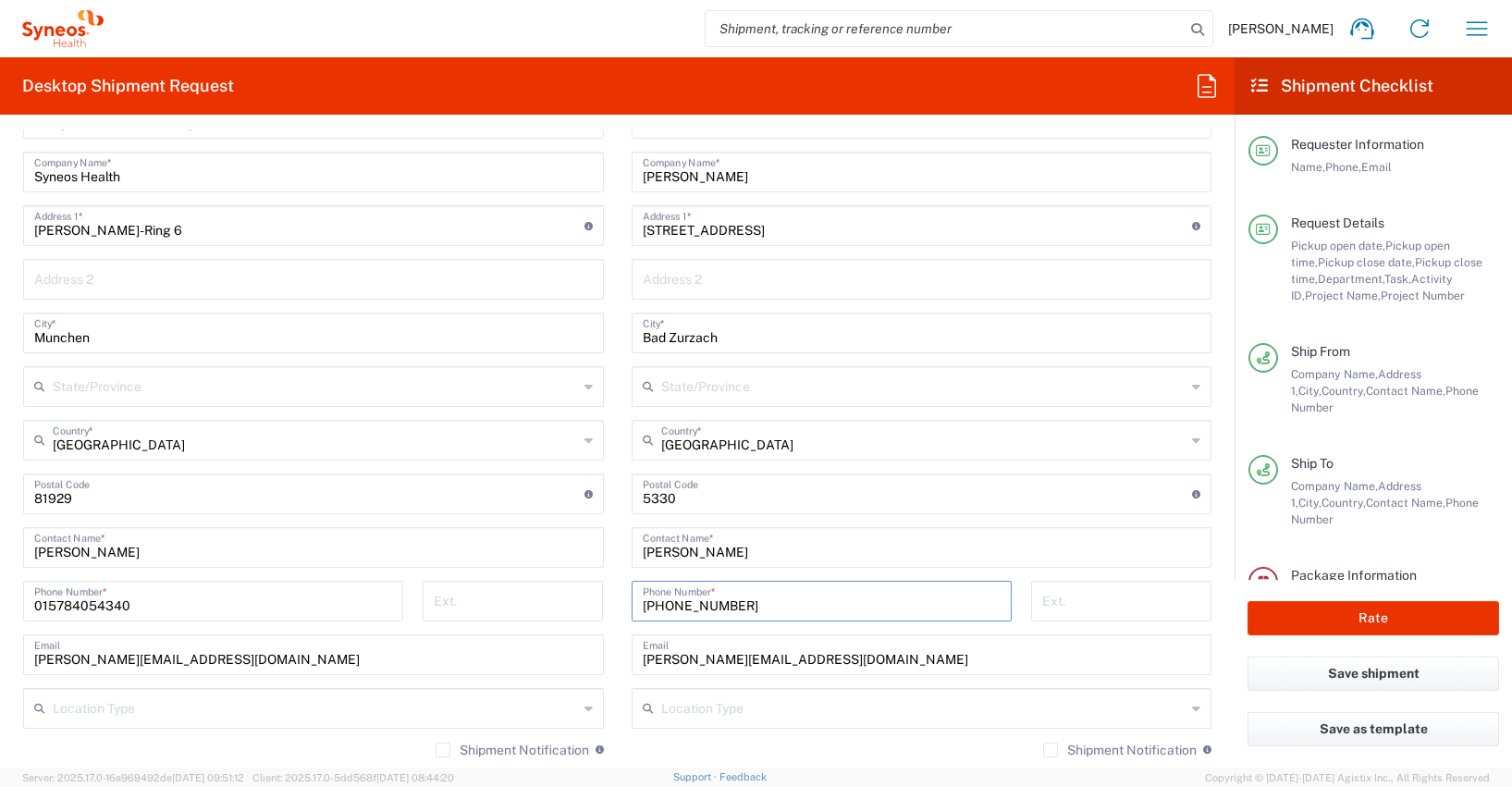
scroll to position [958, 0]
type input "[PHONE_NUMBER]"
click at [757, 661] on input "[PERSON_NAME][EMAIL_ADDRESS][DOMAIN_NAME]" at bounding box center [922, 655] width 559 height 33
type input "k"
paste input "[PERSON_NAME][EMAIL_ADDRESS][PERSON_NAME][DOMAIN_NAME]"
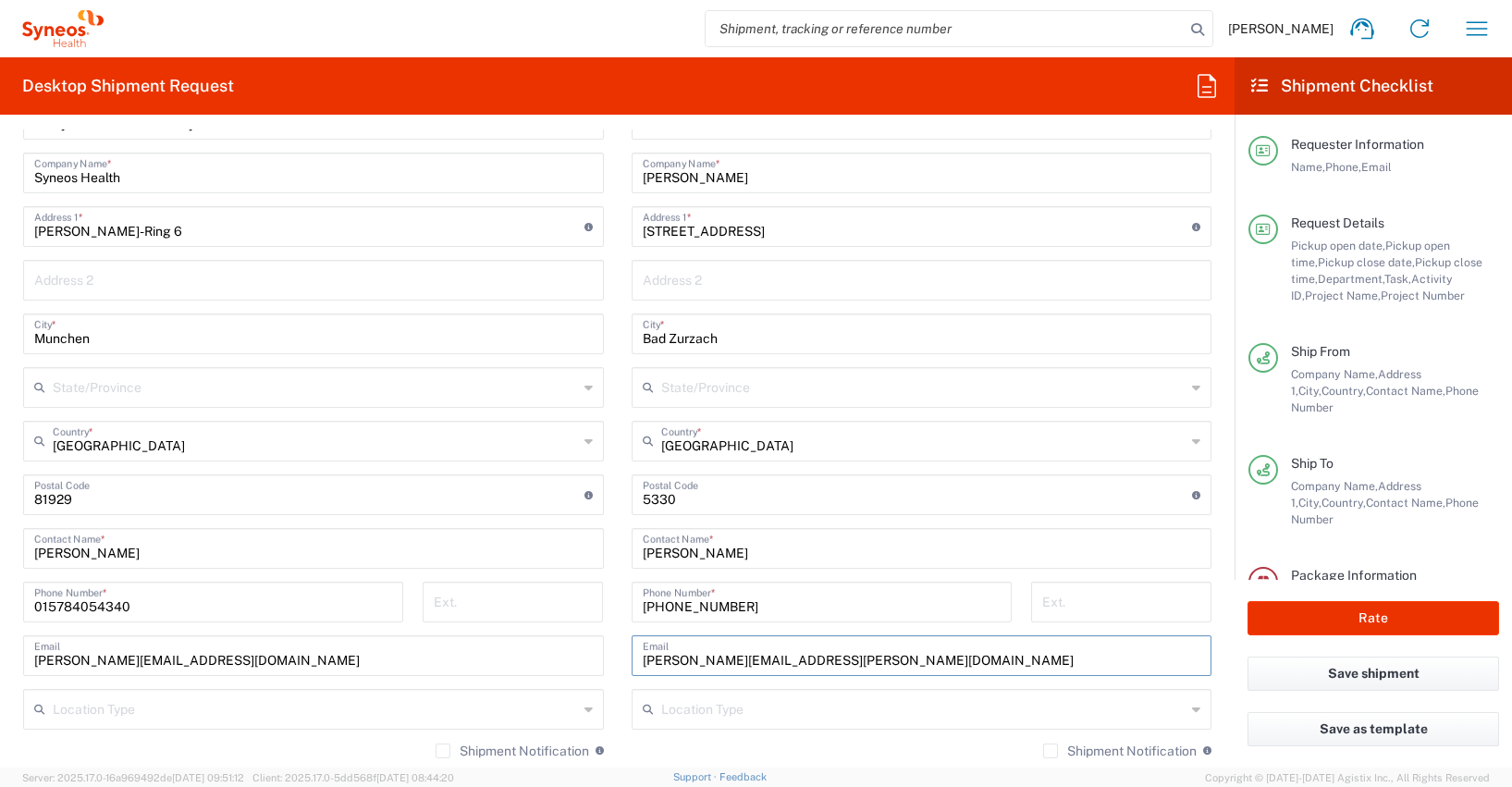
type input "[PERSON_NAME][EMAIL_ADDRESS][PERSON_NAME][DOMAIN_NAME]"
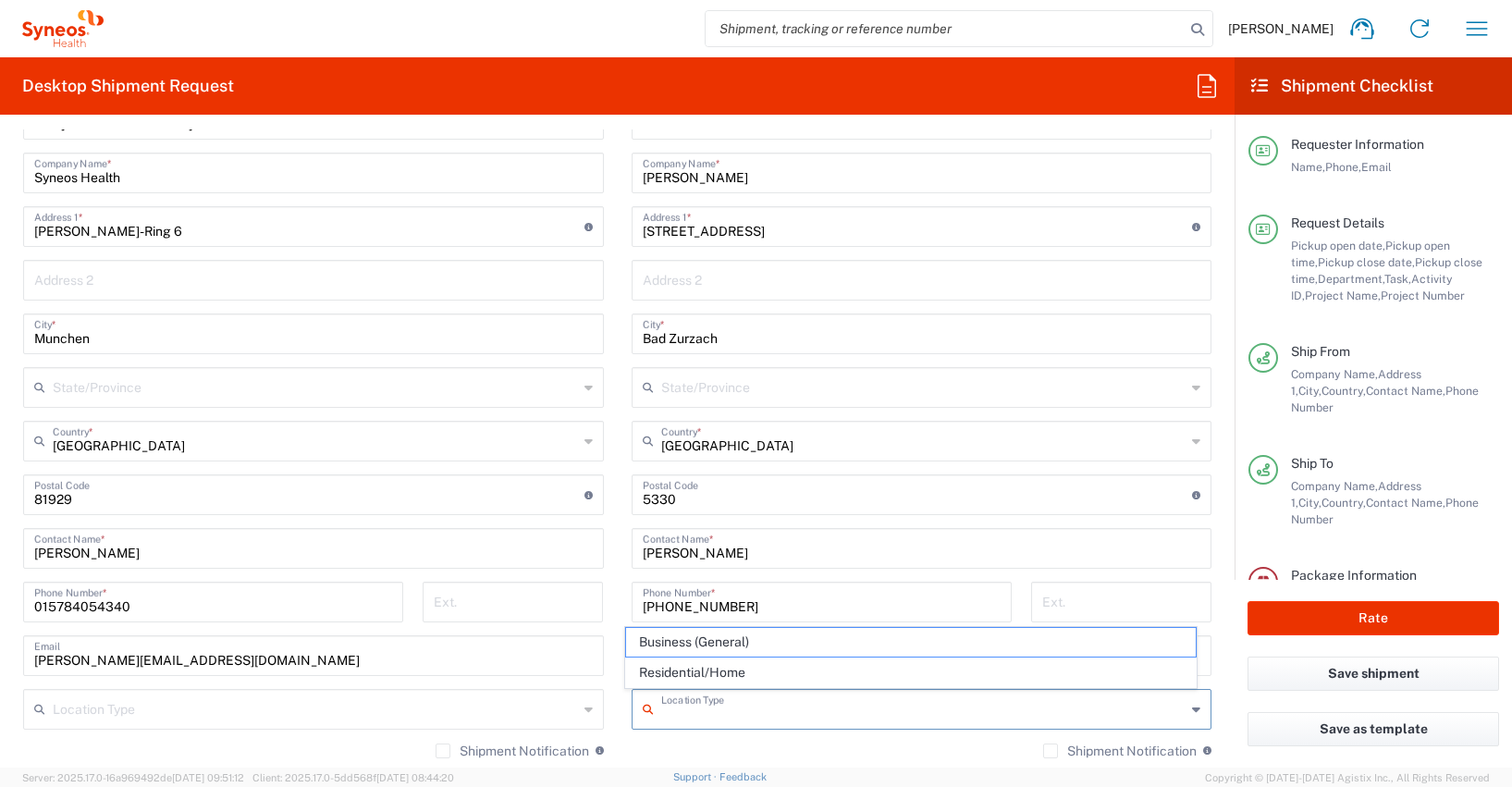
click at [744, 712] on input "text" at bounding box center [925, 708] width 526 height 33
click at [770, 643] on span "Business (General)" at bounding box center [911, 643] width 570 height 29
type input "Business (General)"
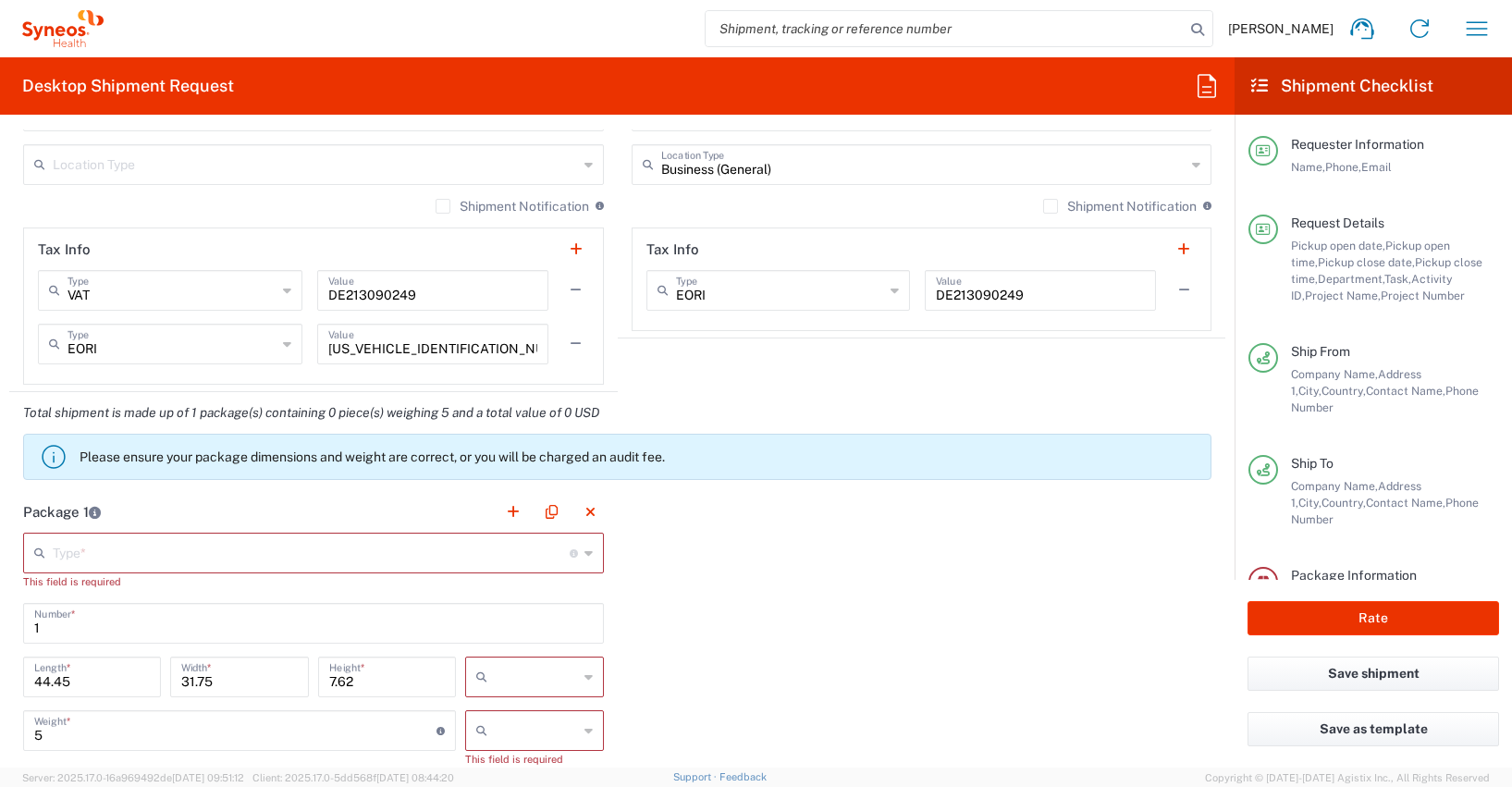
scroll to position [1879, 0]
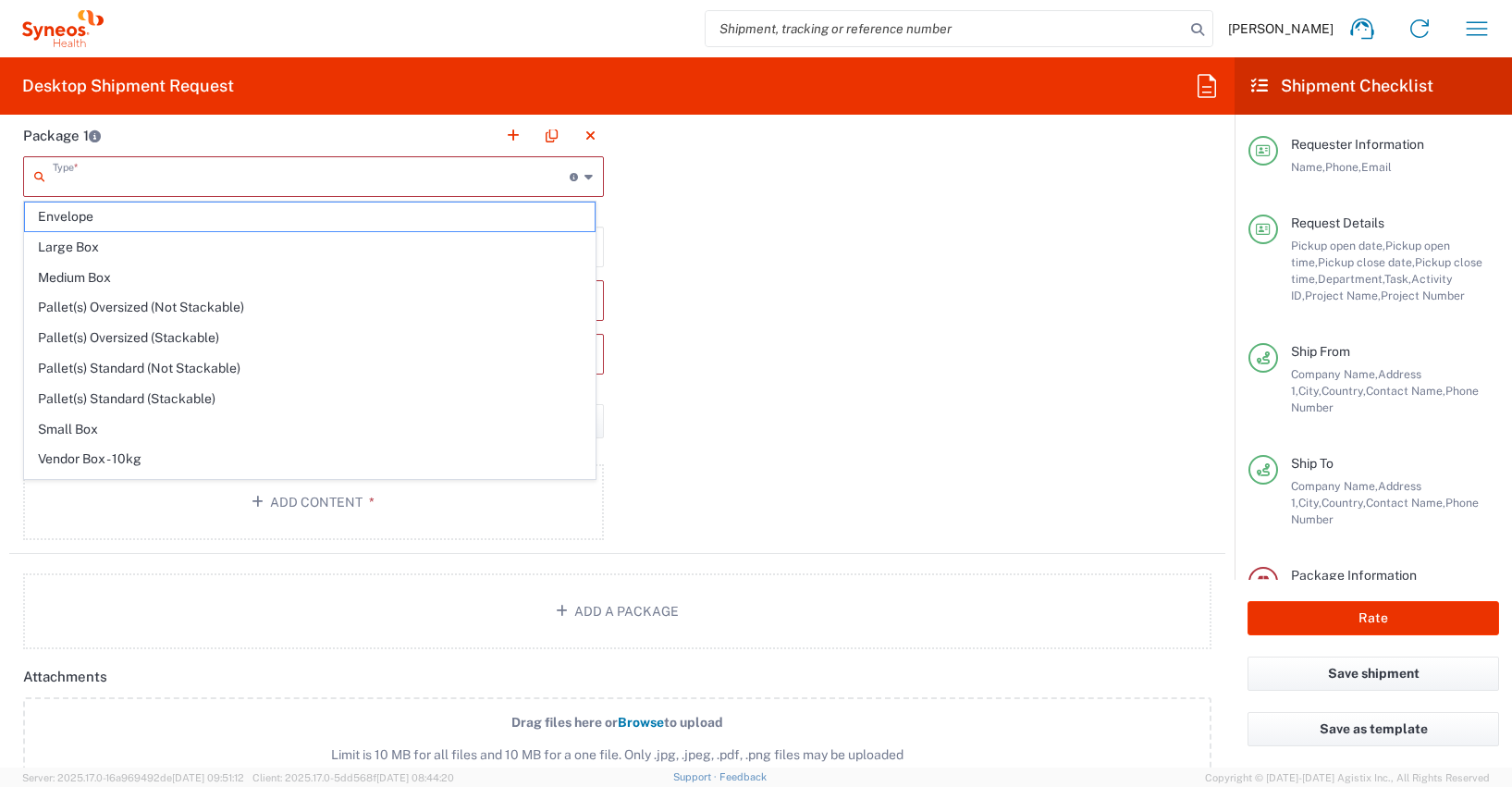
click at [64, 179] on input "text" at bounding box center [311, 175] width 517 height 33
click at [75, 279] on span "Medium Box" at bounding box center [310, 278] width 570 height 29
type input "Medium Box"
type input "13"
type input "11.5"
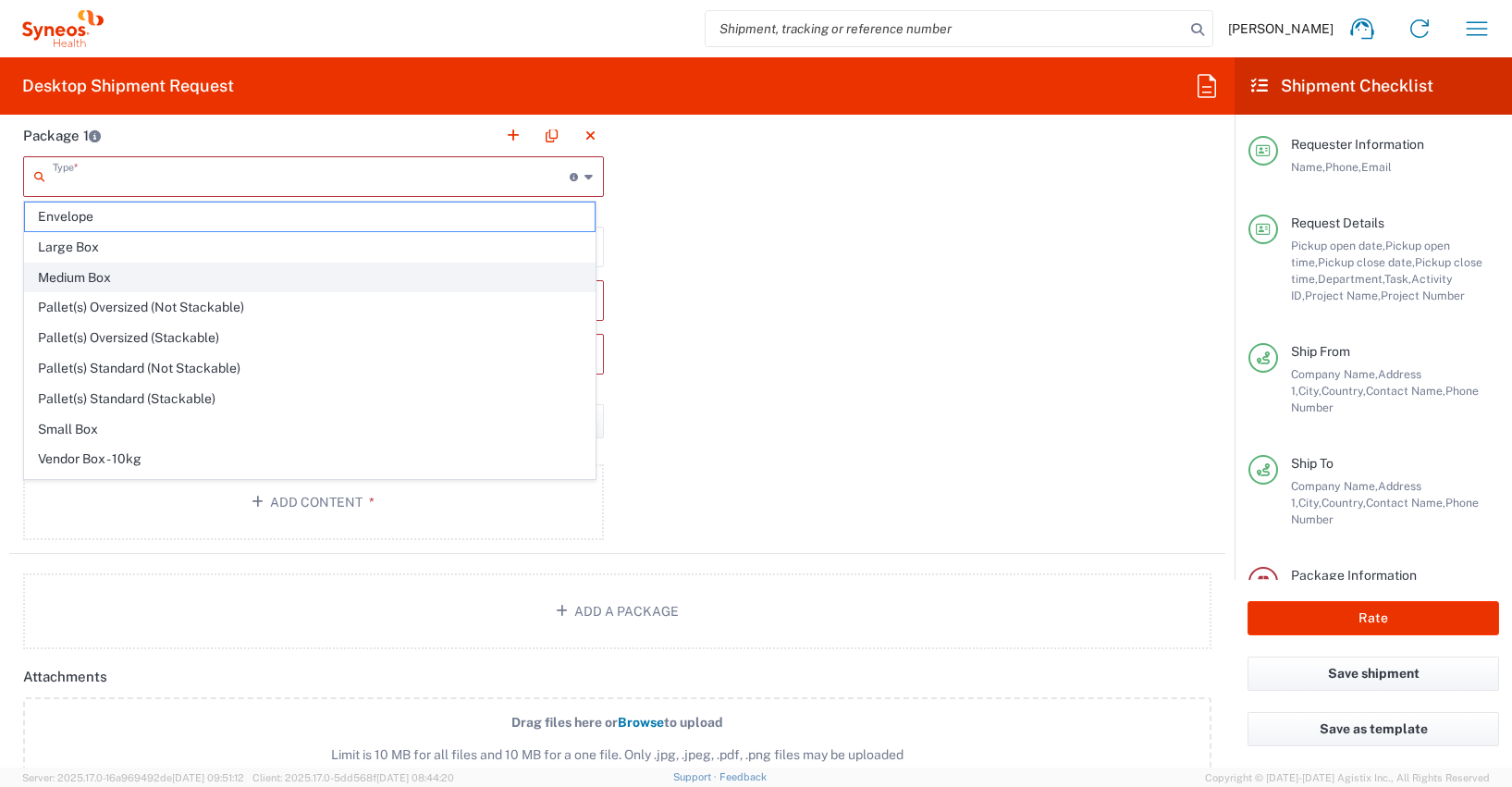
type input "2.5"
type input "in"
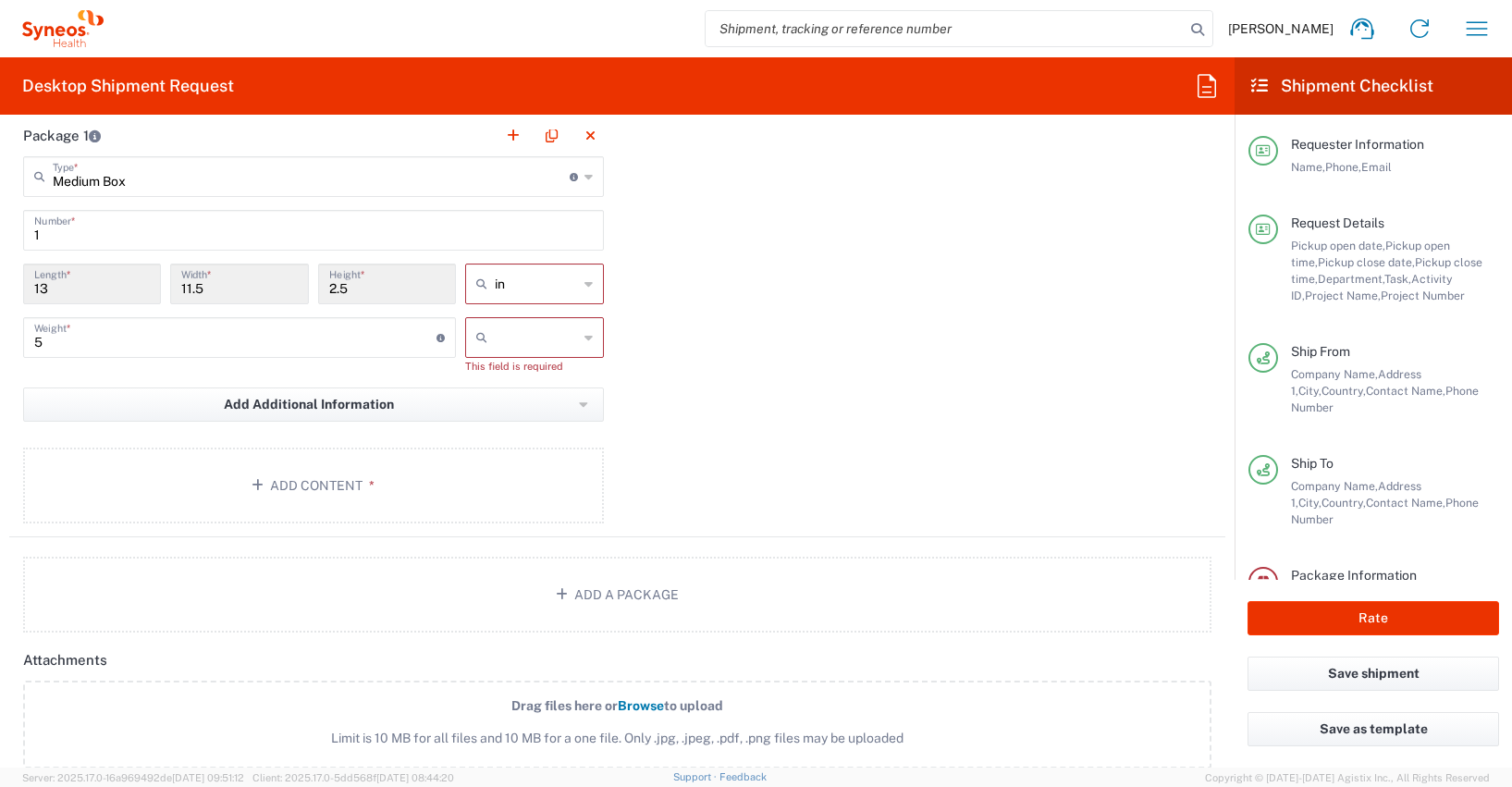
click at [585, 285] on icon at bounding box center [588, 283] width 9 height 30
click at [482, 354] on span "cm" at bounding box center [529, 354] width 133 height 29
type input "33.02"
type input "29.21"
type input "6.35"
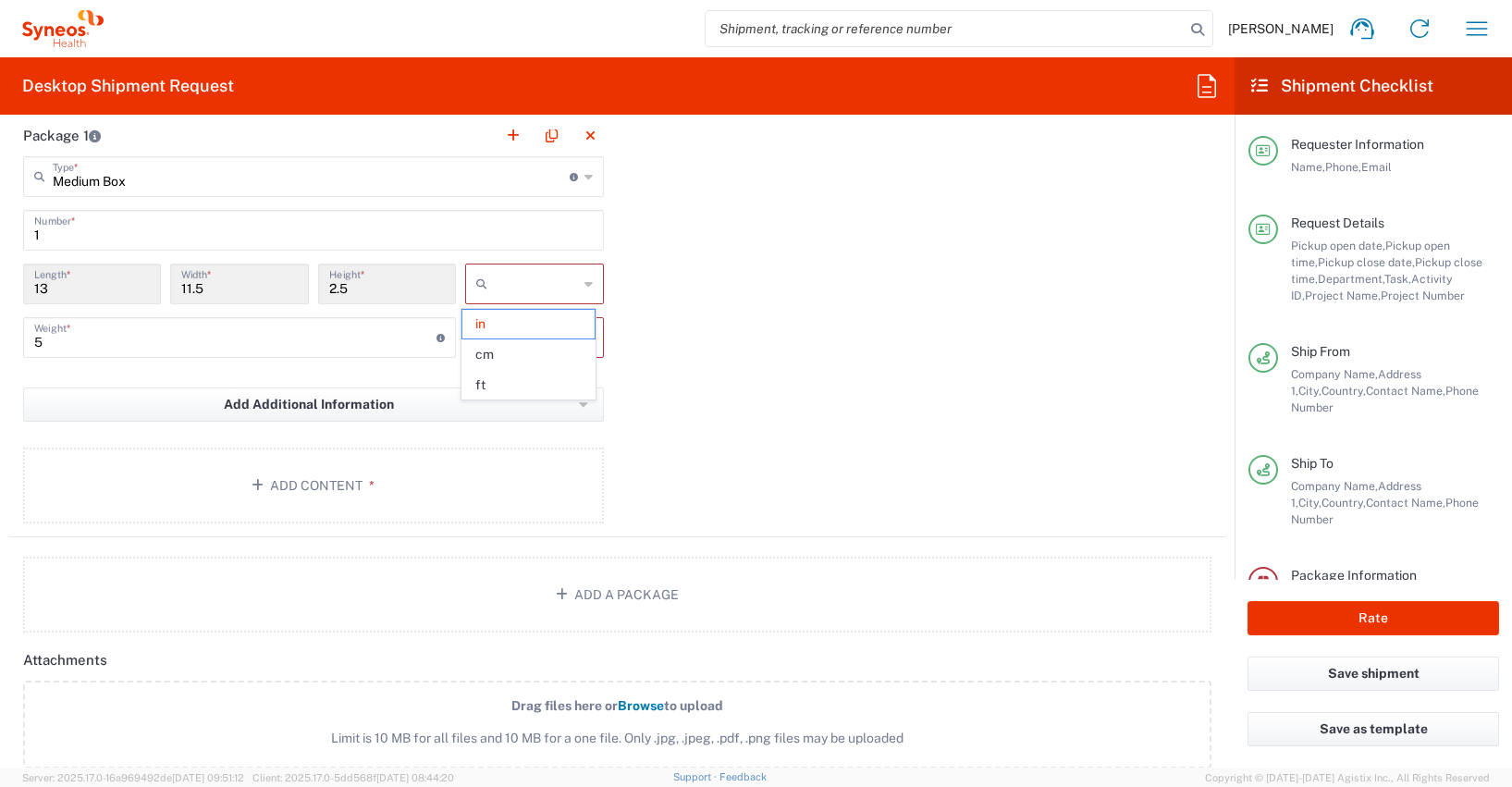
type input "cm"
click at [44, 342] on input "5" at bounding box center [236, 336] width 403 height 33
type input "2.5"
click at [585, 339] on icon at bounding box center [588, 337] width 9 height 30
click at [496, 373] on span "kgs" at bounding box center [529, 378] width 133 height 29
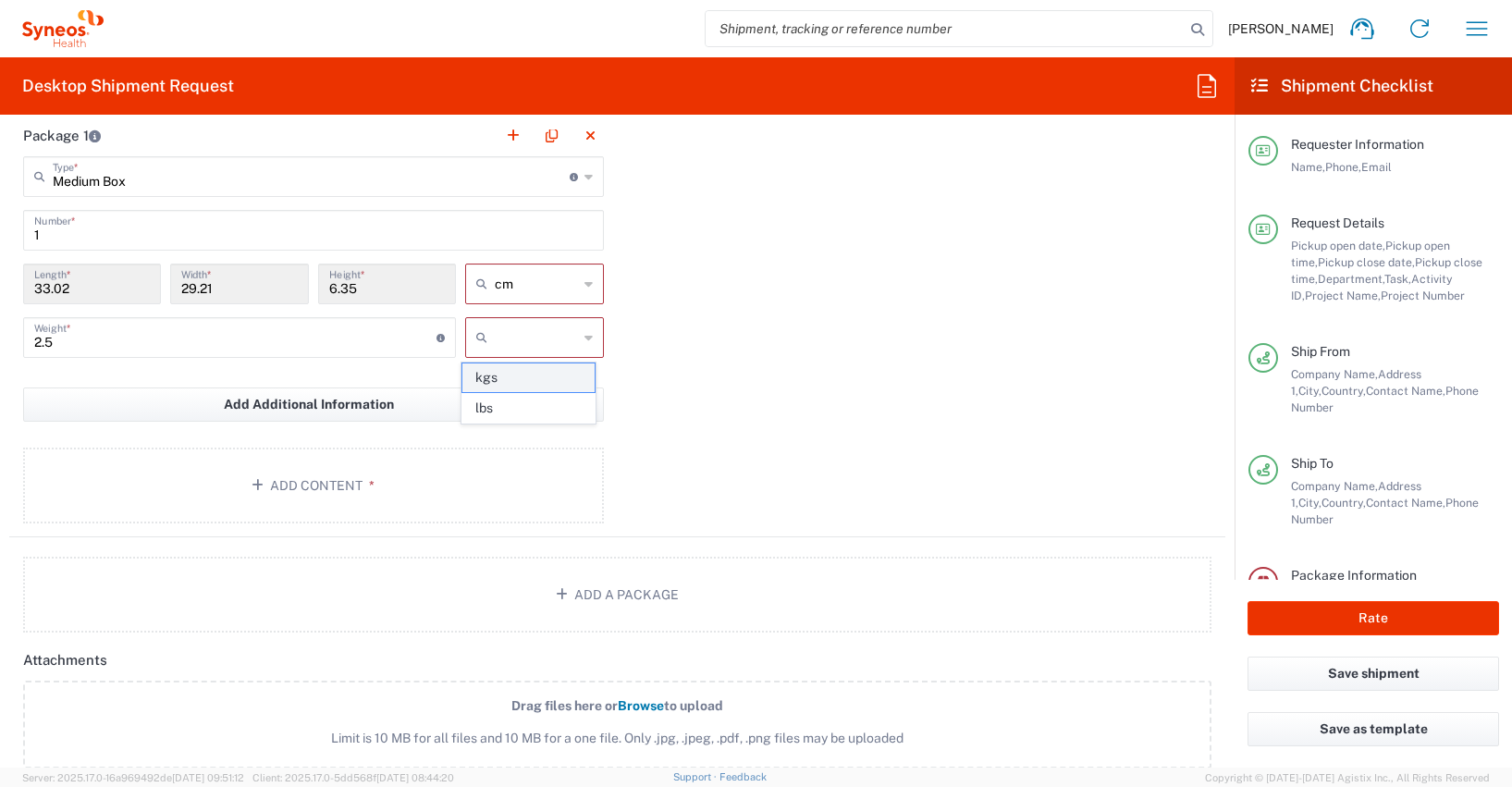
type input "kgs"
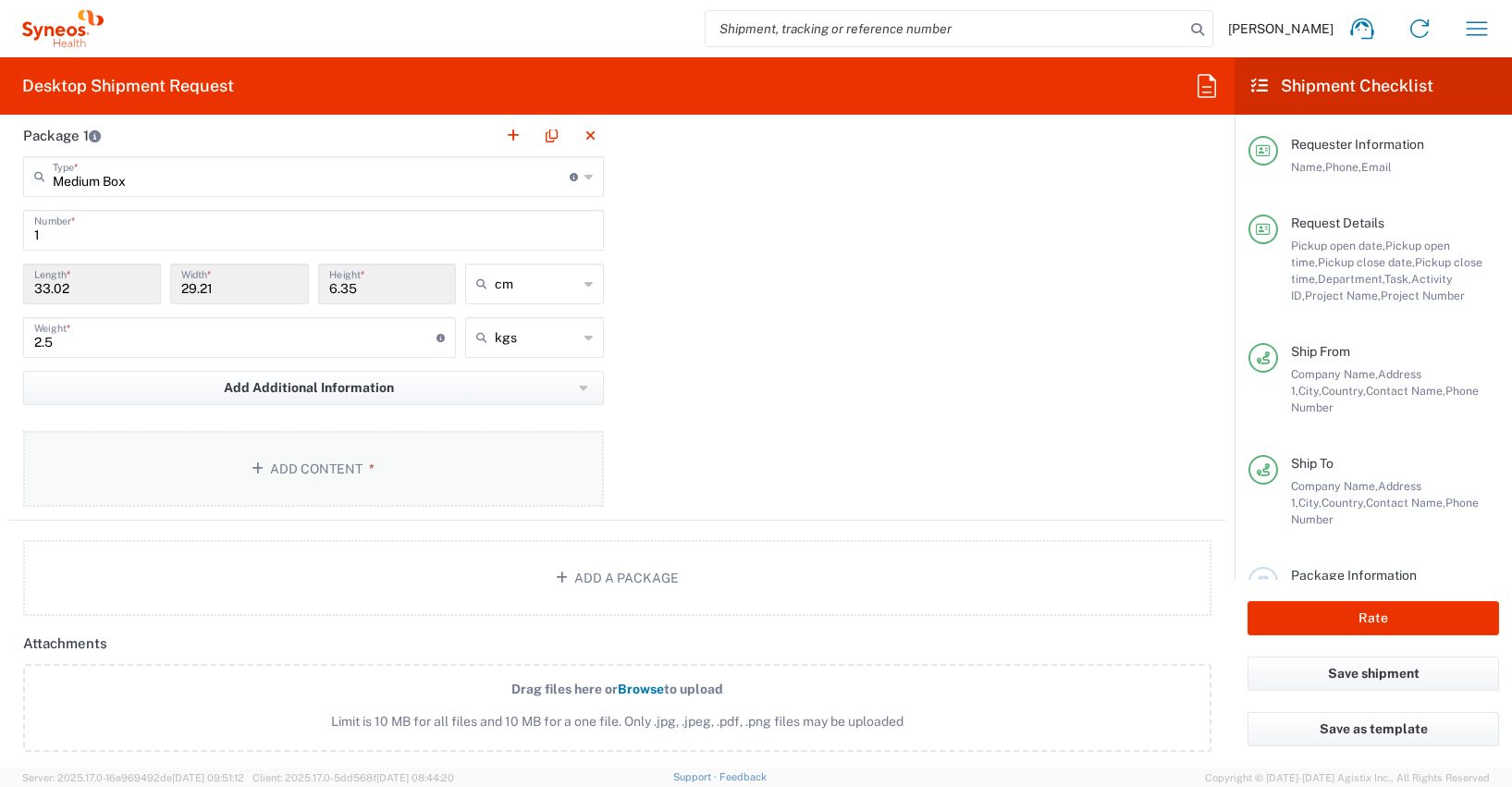
click at [261, 470] on icon "button" at bounding box center [260, 468] width 18 height 13
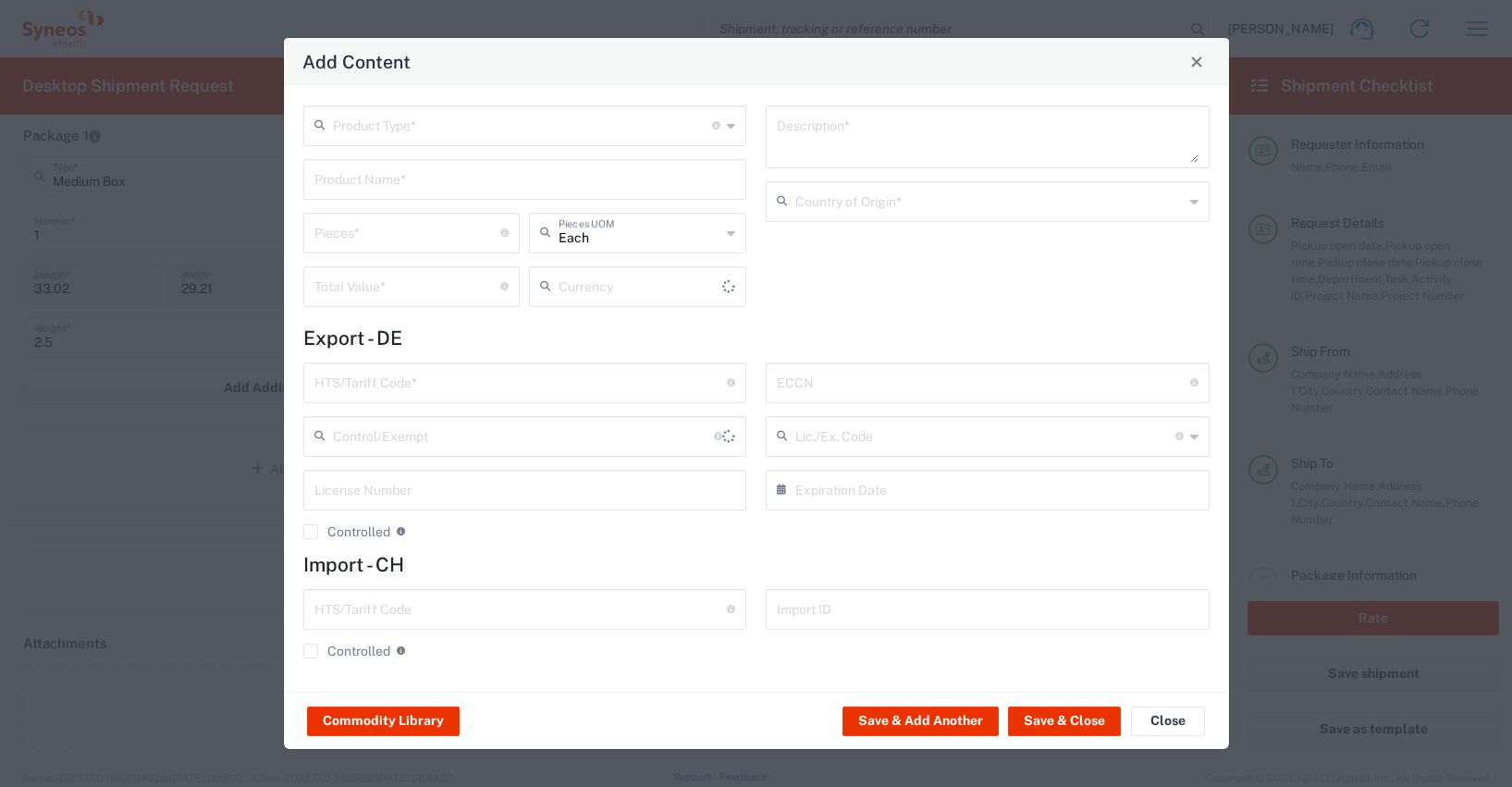
type input "US Dollar"
click at [404, 720] on button "Commodity Library" at bounding box center [383, 721] width 152 height 30
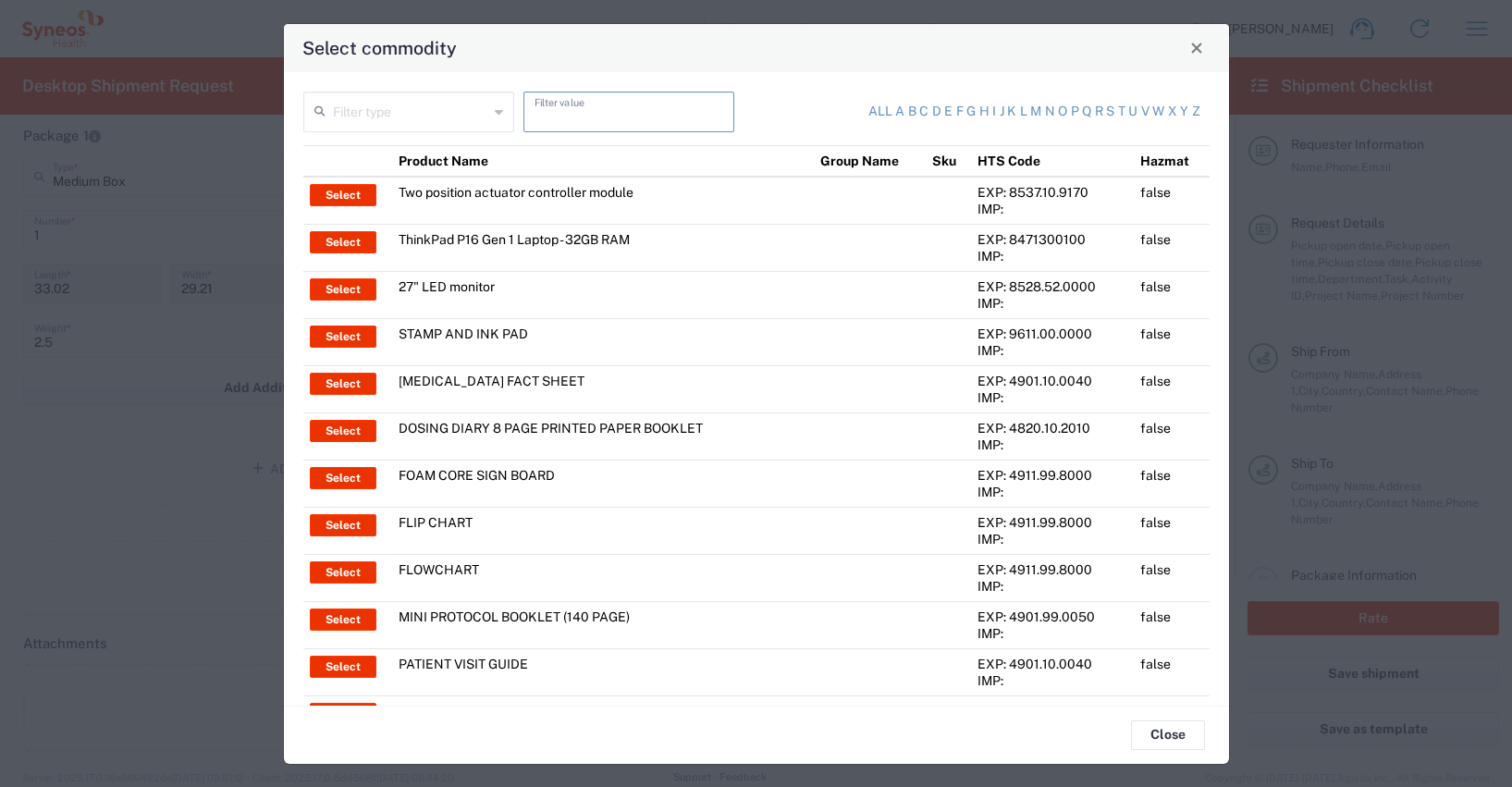
click at [539, 118] on input "text" at bounding box center [629, 111] width 189 height 33
type input "thinkpad"
click at [378, 110] on input "text" at bounding box center [410, 111] width 155 height 33
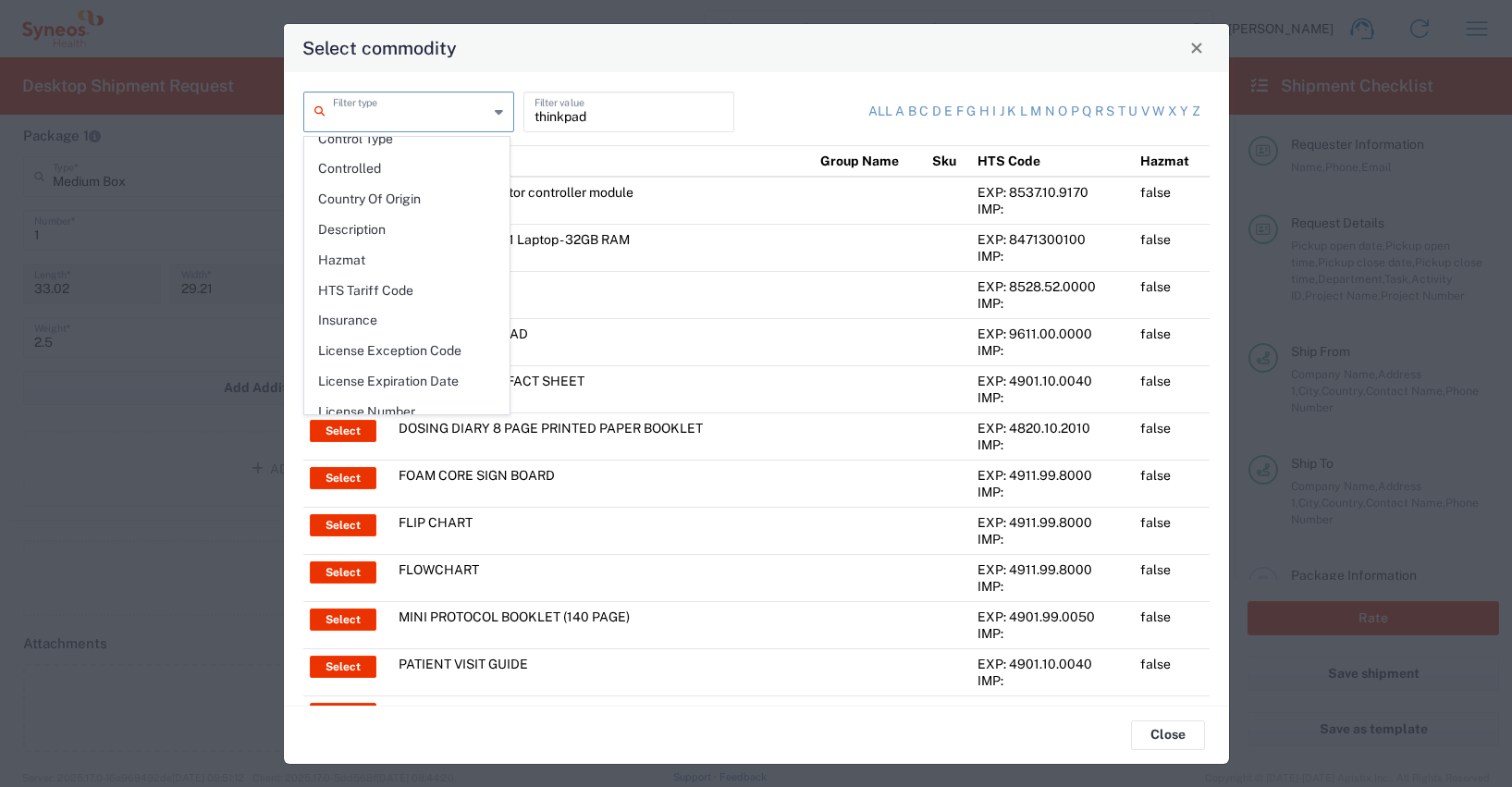
scroll to position [269, 0]
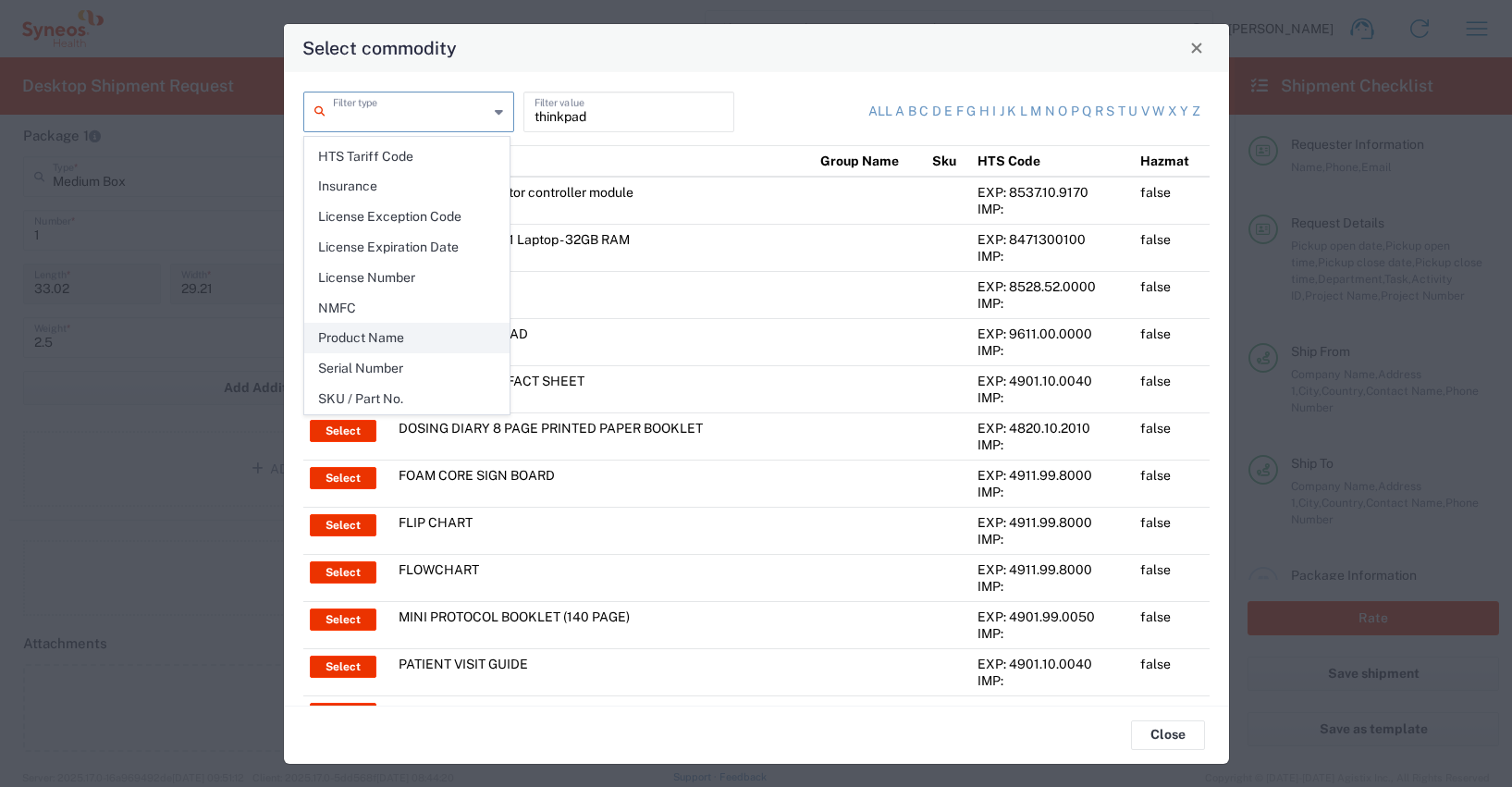
click at [372, 338] on span "Product Name" at bounding box center [406, 338] width 203 height 29
type input "Product Name"
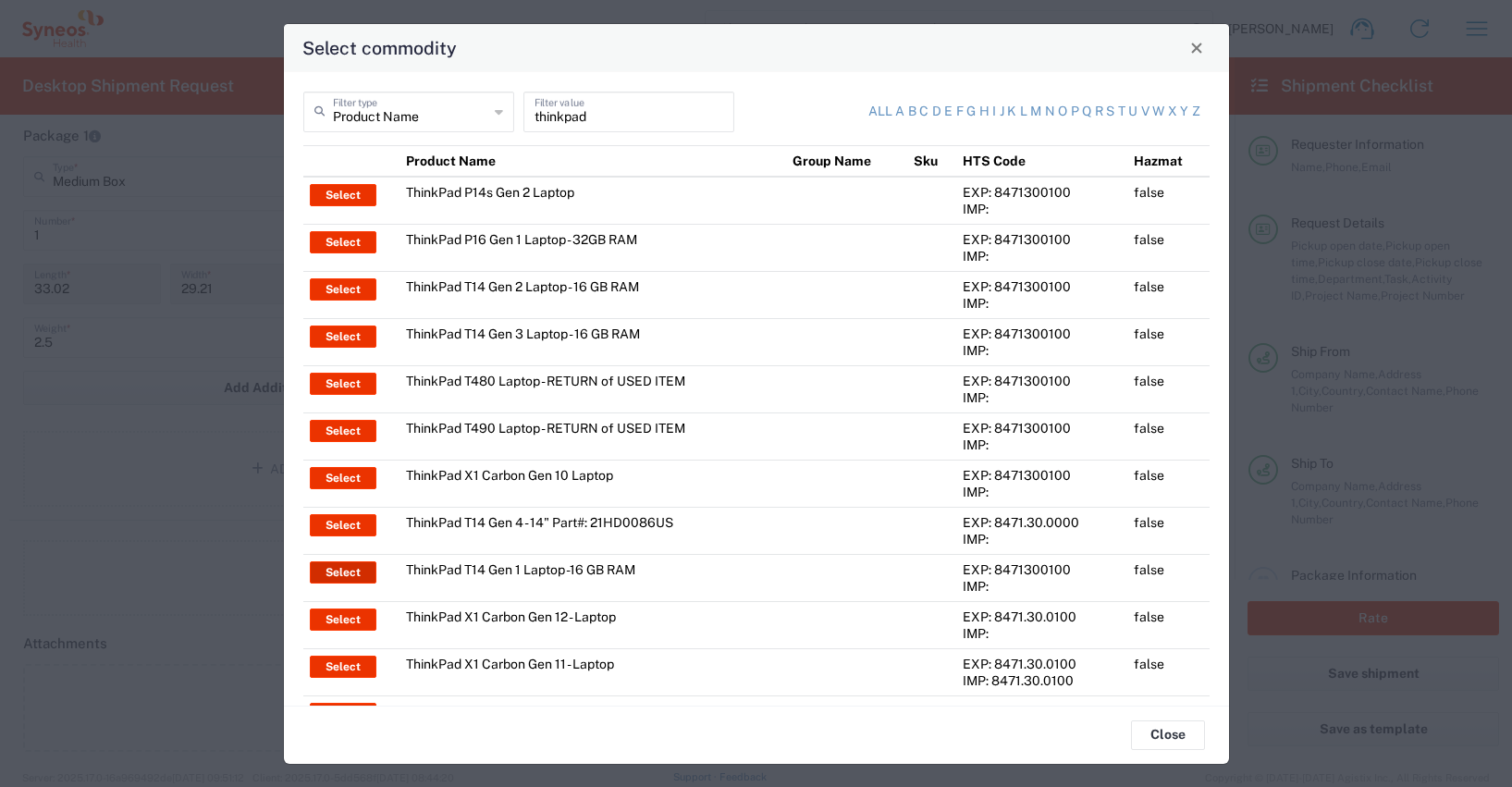
click at [352, 571] on button "Select" at bounding box center [343, 572] width 66 height 22
type input "ThinkPad T14 Gen 1 Laptop -16 GB RAM"
type textarea "Intel Core i5-10210U- 14"- 512 GB SSD"
type input "[GEOGRAPHIC_DATA]"
type input "8471300100"
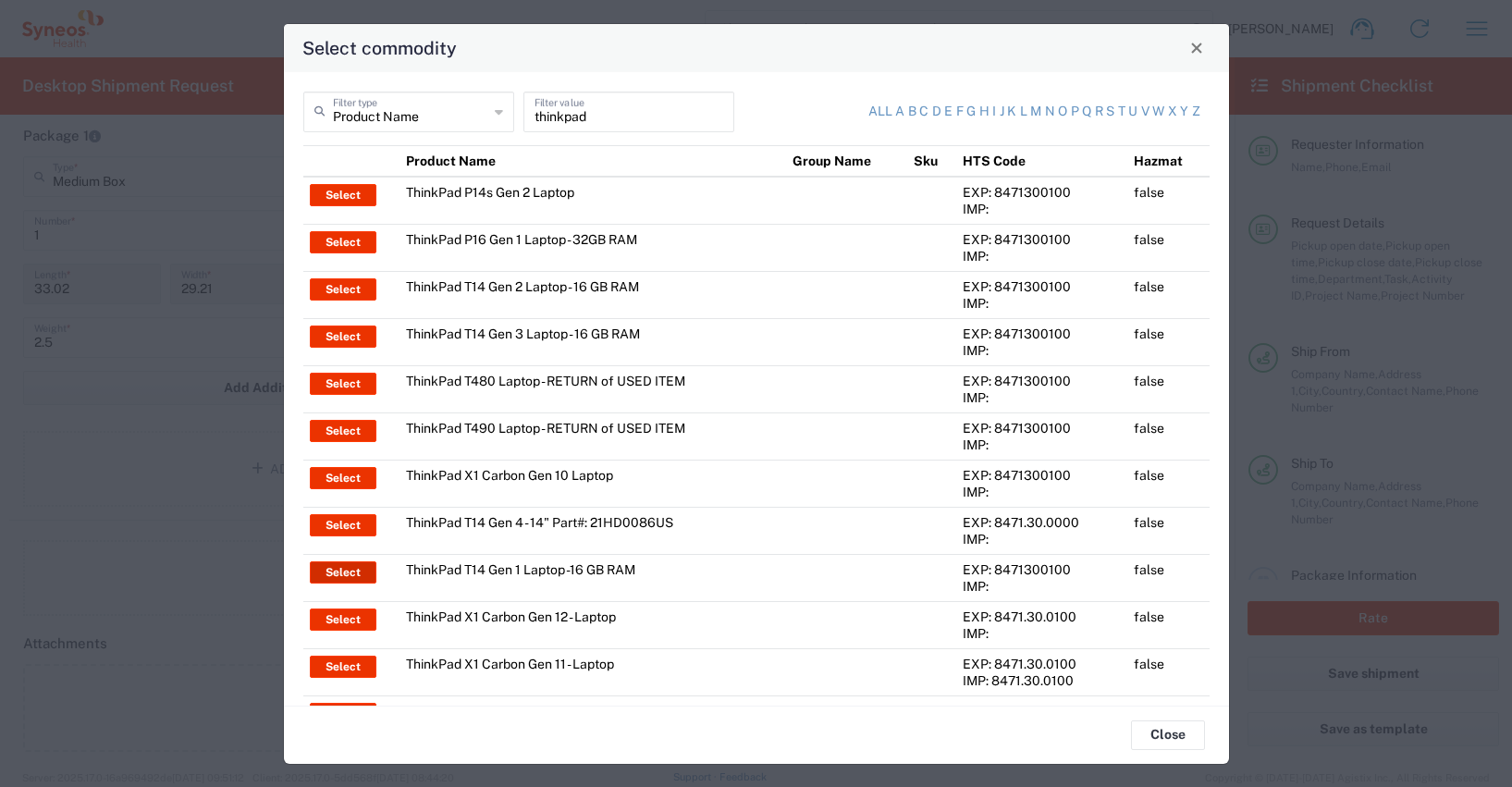
type input "BIS"
type input "5A992.c"
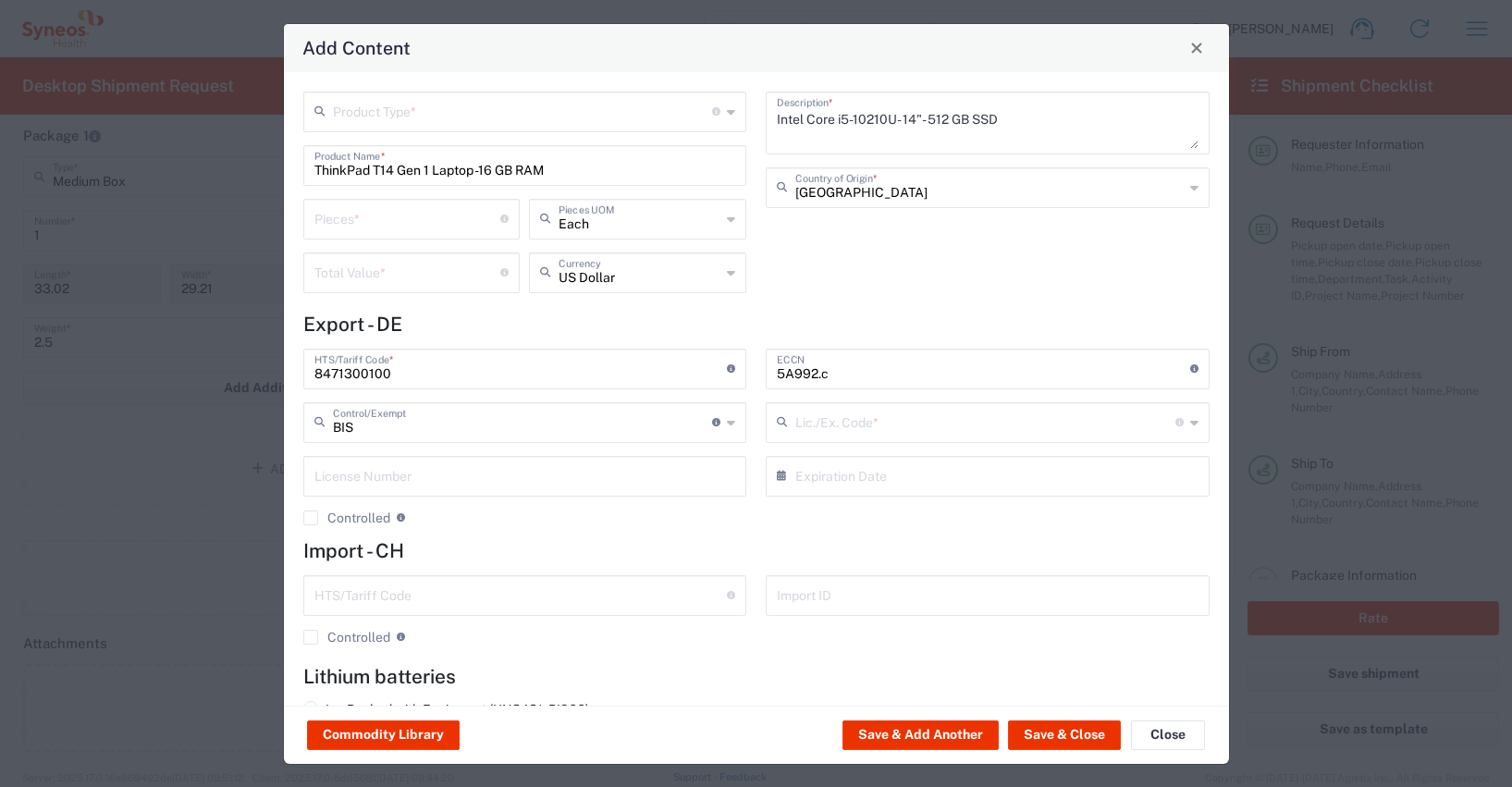
type input "NLR - No License Required"
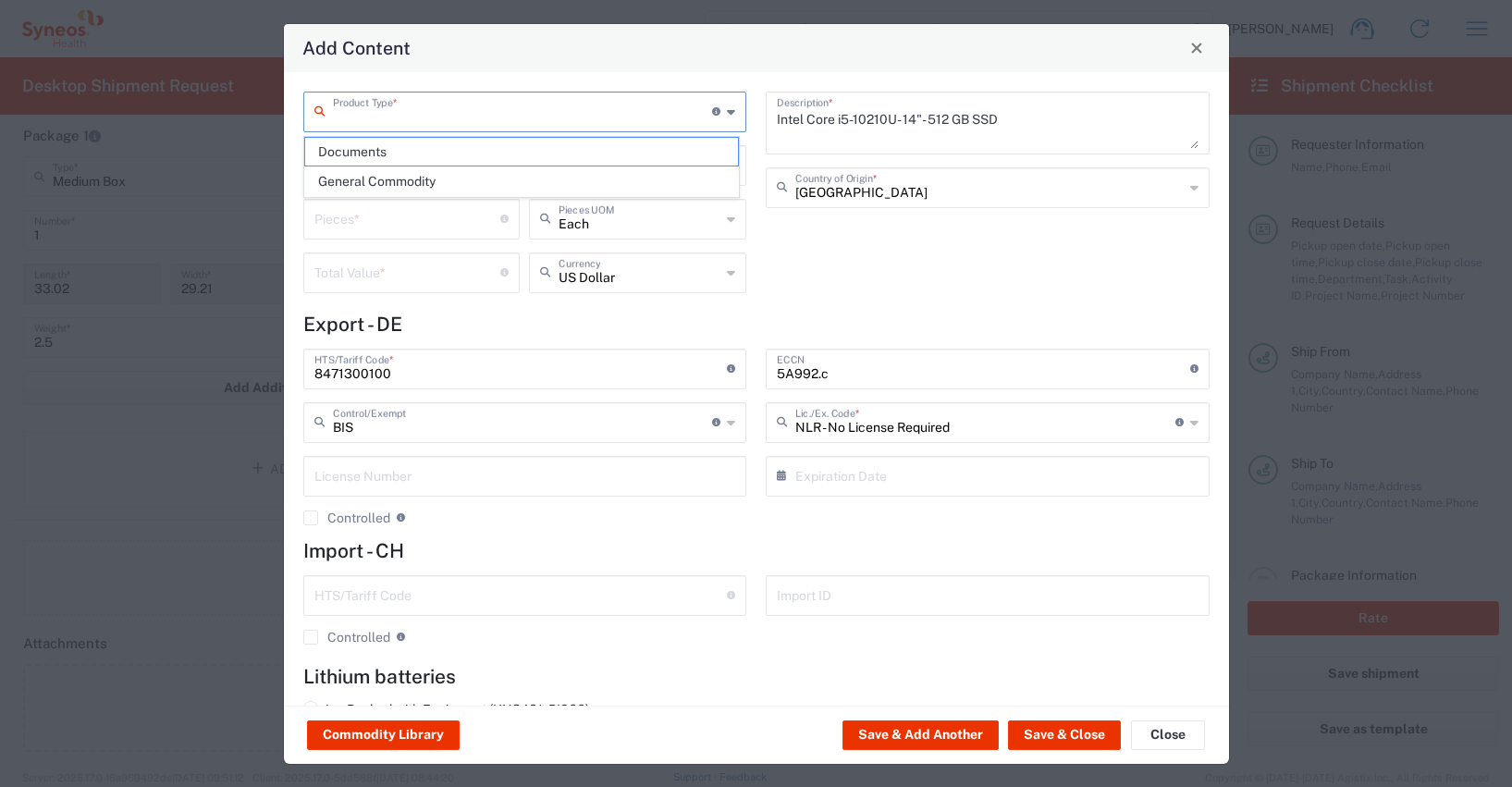
click at [408, 125] on input "text" at bounding box center [523, 111] width 380 height 33
click at [373, 182] on span "General Commodity" at bounding box center [521, 182] width 432 height 29
type input "General Commodity"
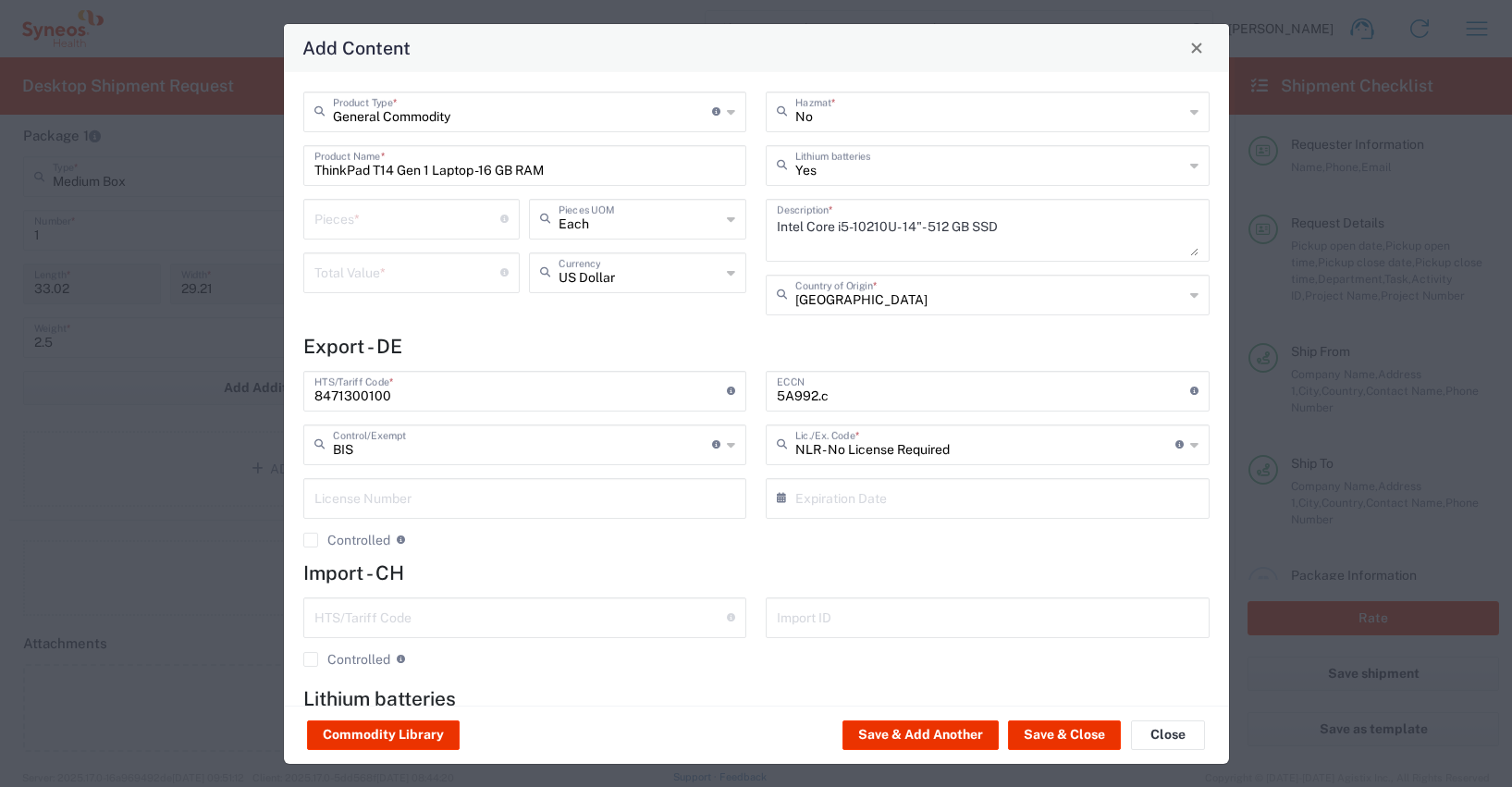
click at [345, 222] on input "number" at bounding box center [408, 218] width 187 height 33
type input "1"
click at [325, 275] on input "number" at bounding box center [408, 272] width 187 height 33
type input "500"
click at [727, 274] on icon at bounding box center [731, 273] width 9 height 30
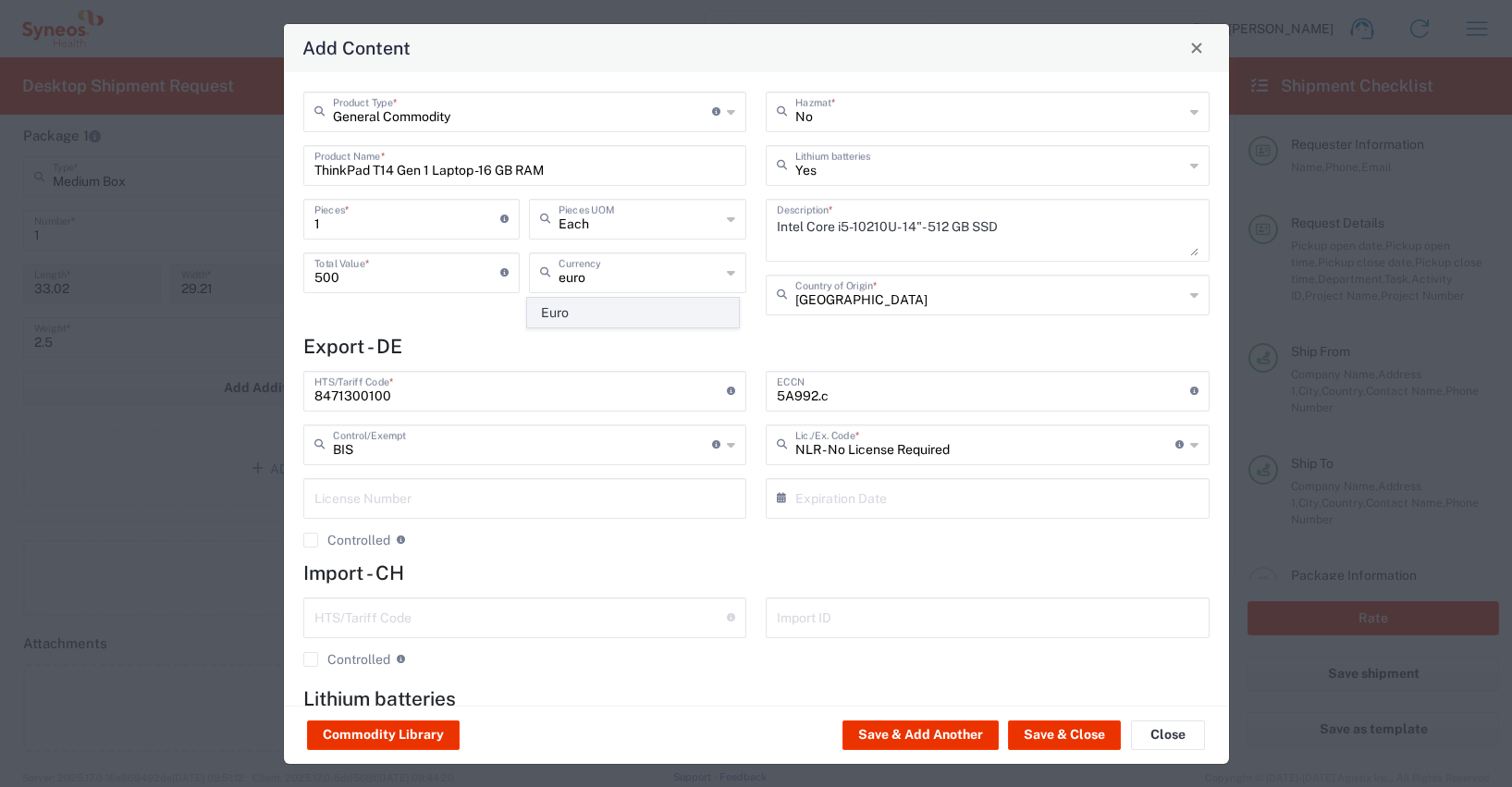
click at [581, 313] on span "Euro" at bounding box center [633, 313] width 210 height 29
type input "Euro"
click at [1056, 732] on button "Save & Close" at bounding box center [1064, 735] width 113 height 30
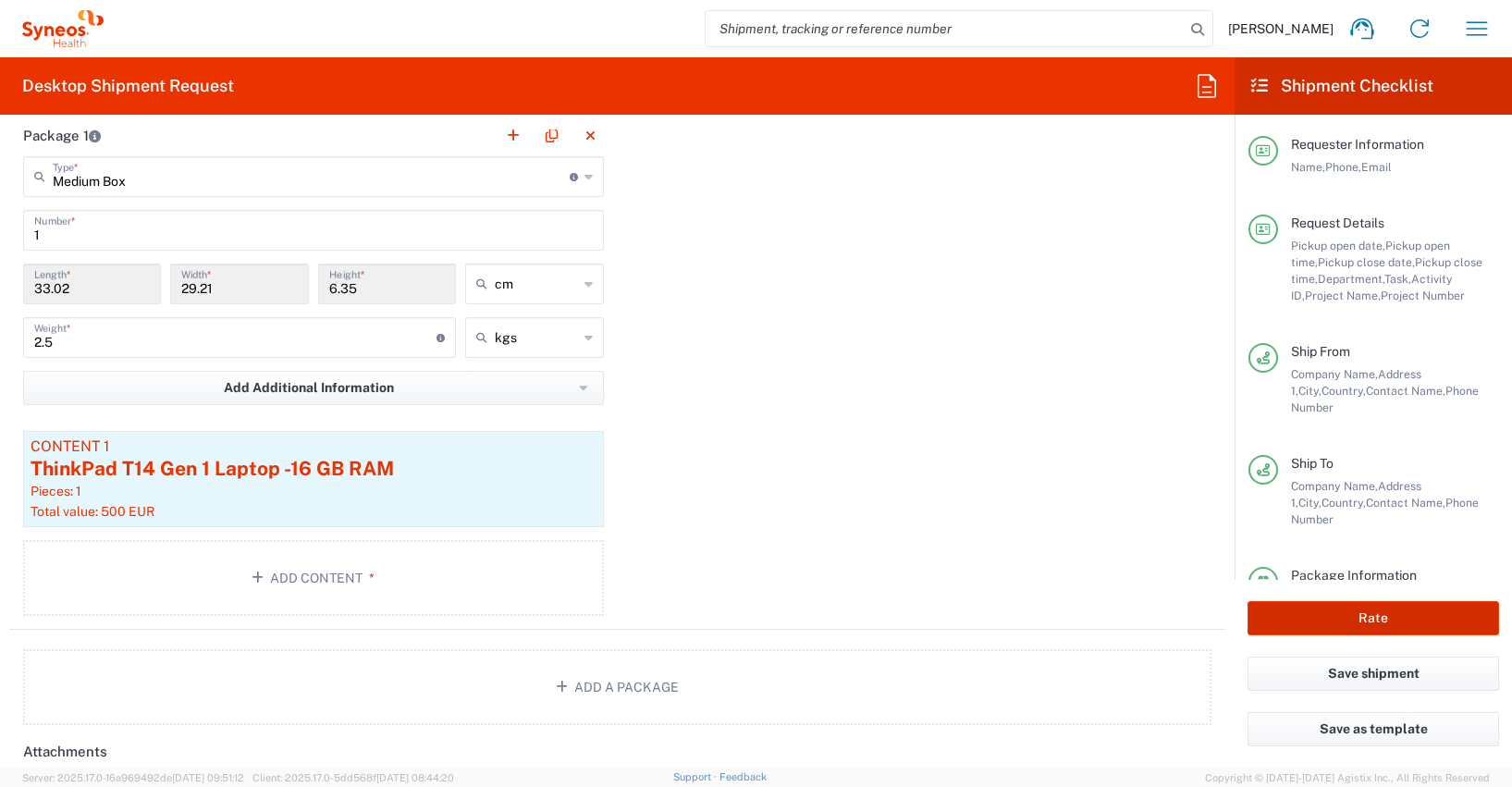
click at [1328, 618] on button "Rate" at bounding box center [1373, 618] width 251 height 35
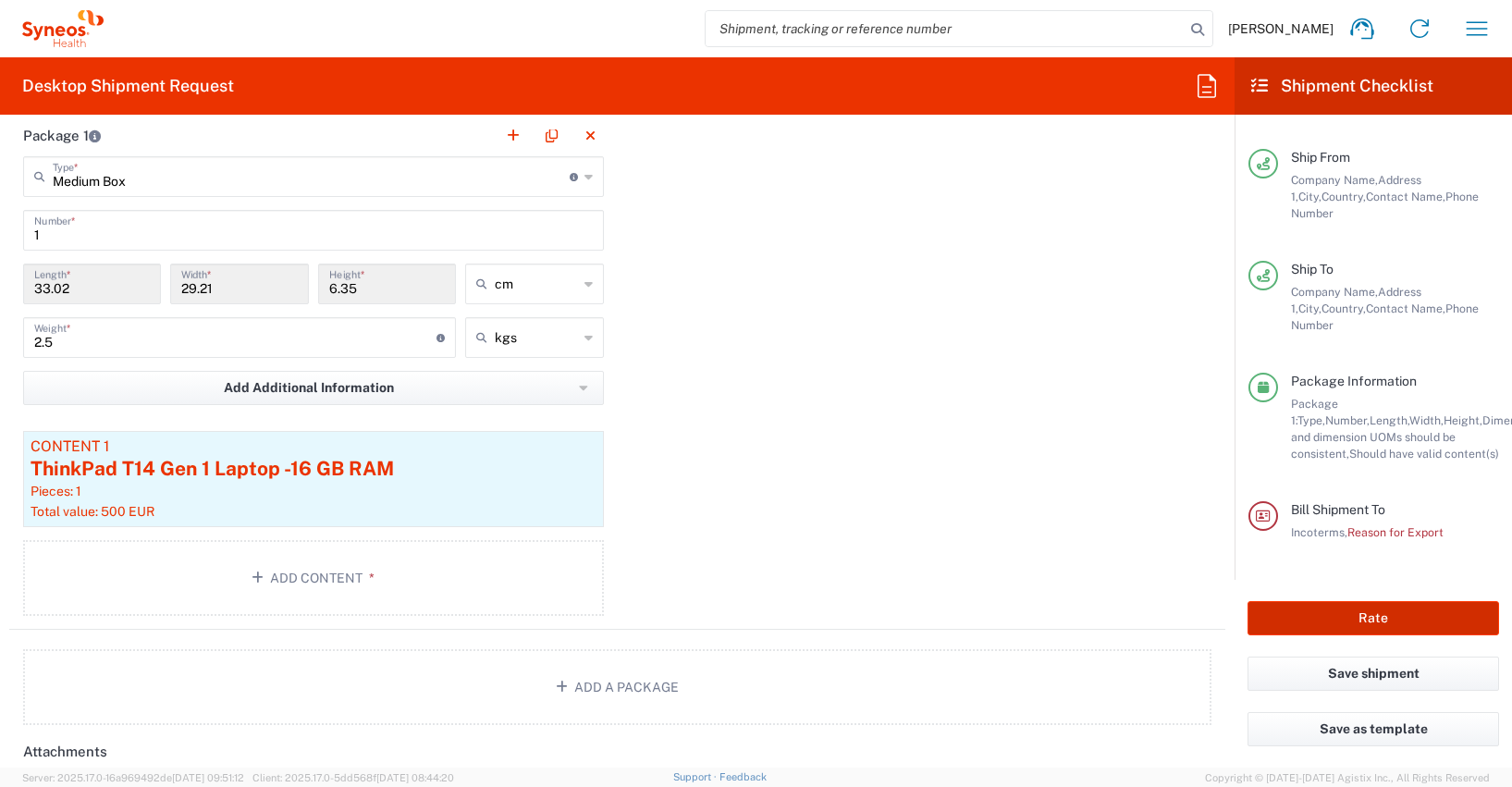
scroll to position [211, 0]
type input "4510 DEPARTMENTAL EXPENSE"
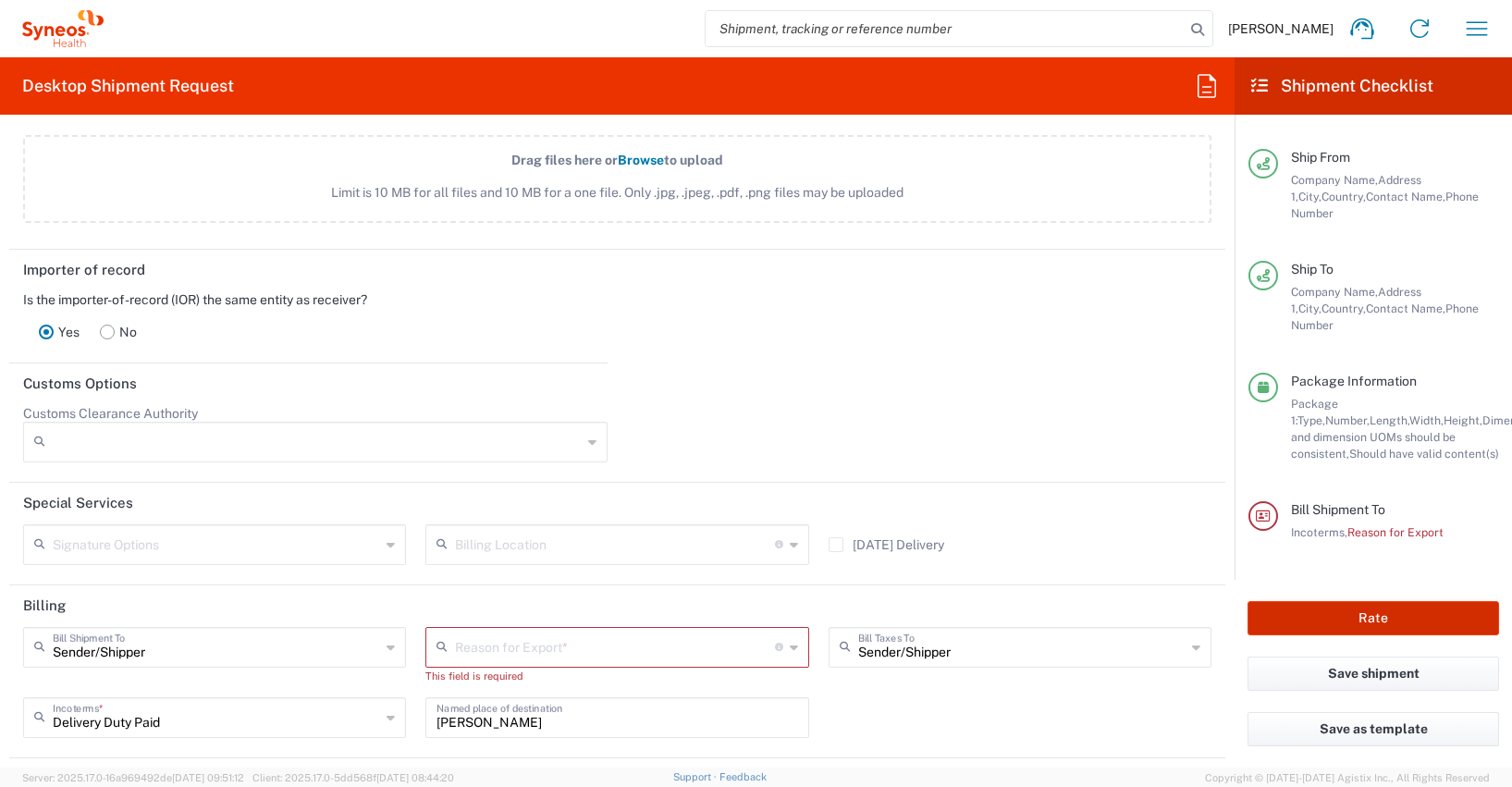
scroll to position [2628, 0]
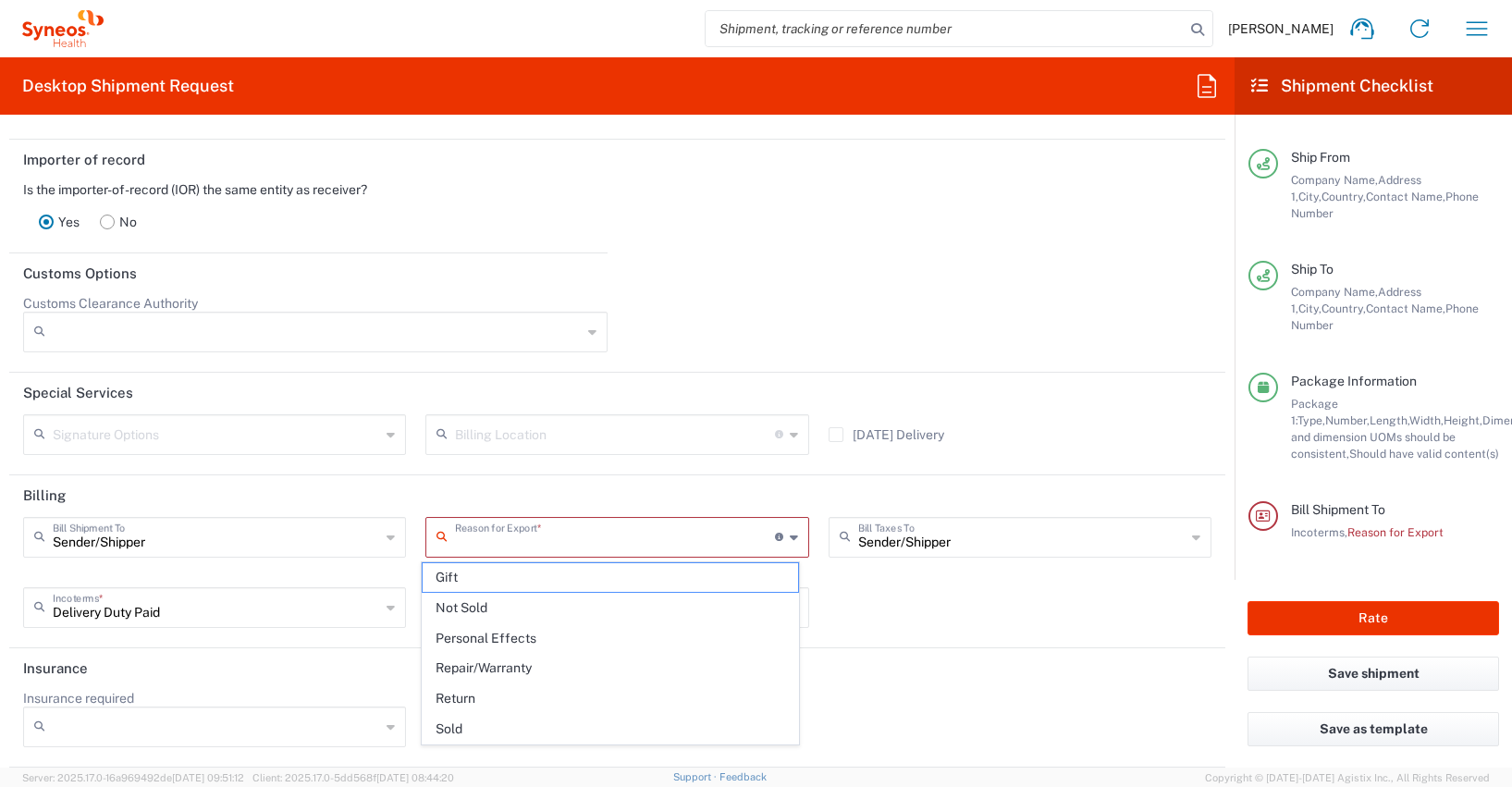
click at [529, 538] on input "text" at bounding box center [614, 537] width 319 height 33
click at [474, 600] on span "Not Sold" at bounding box center [610, 609] width 375 height 29
type input "Not Sold"
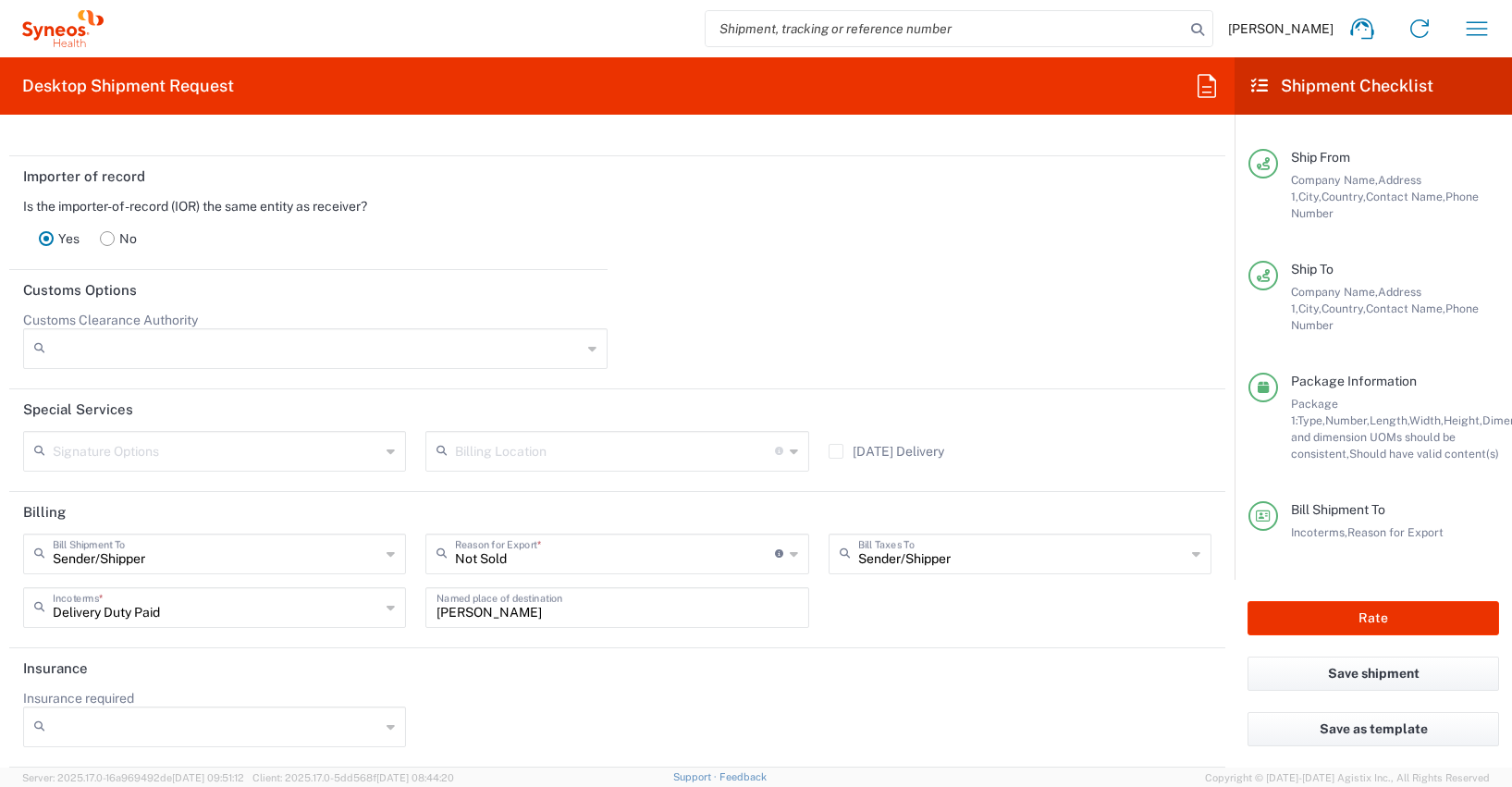
scroll to position [2610, 0]
click at [1363, 617] on button "Rate" at bounding box center [1373, 618] width 251 height 35
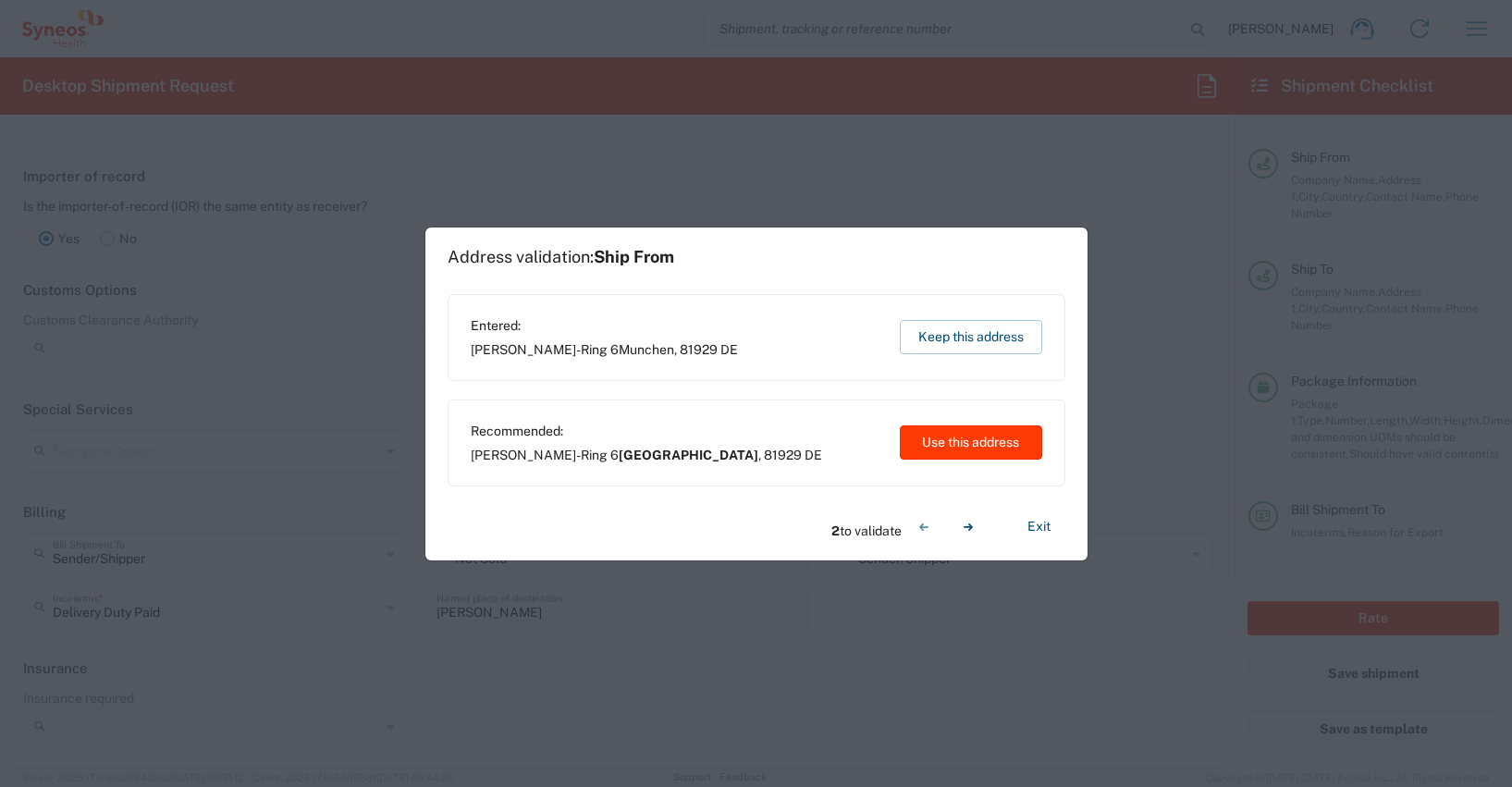
click at [991, 441] on button "Use this address" at bounding box center [971, 443] width 143 height 35
type input "[GEOGRAPHIC_DATA]"
type input "Zurzach"
type input "Kanton [GEOGRAPHIC_DATA]"
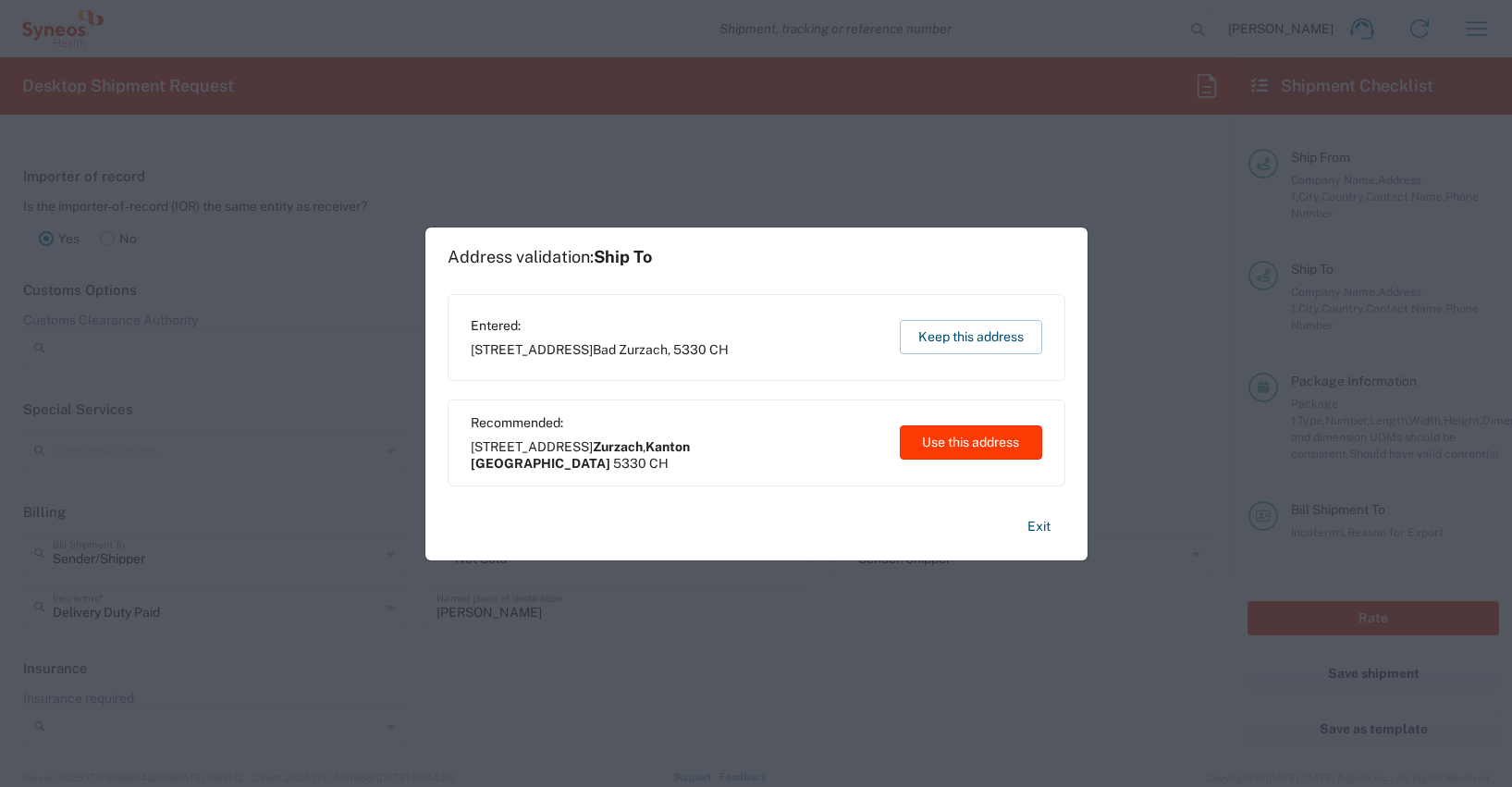
type input "[GEOGRAPHIC_DATA]"
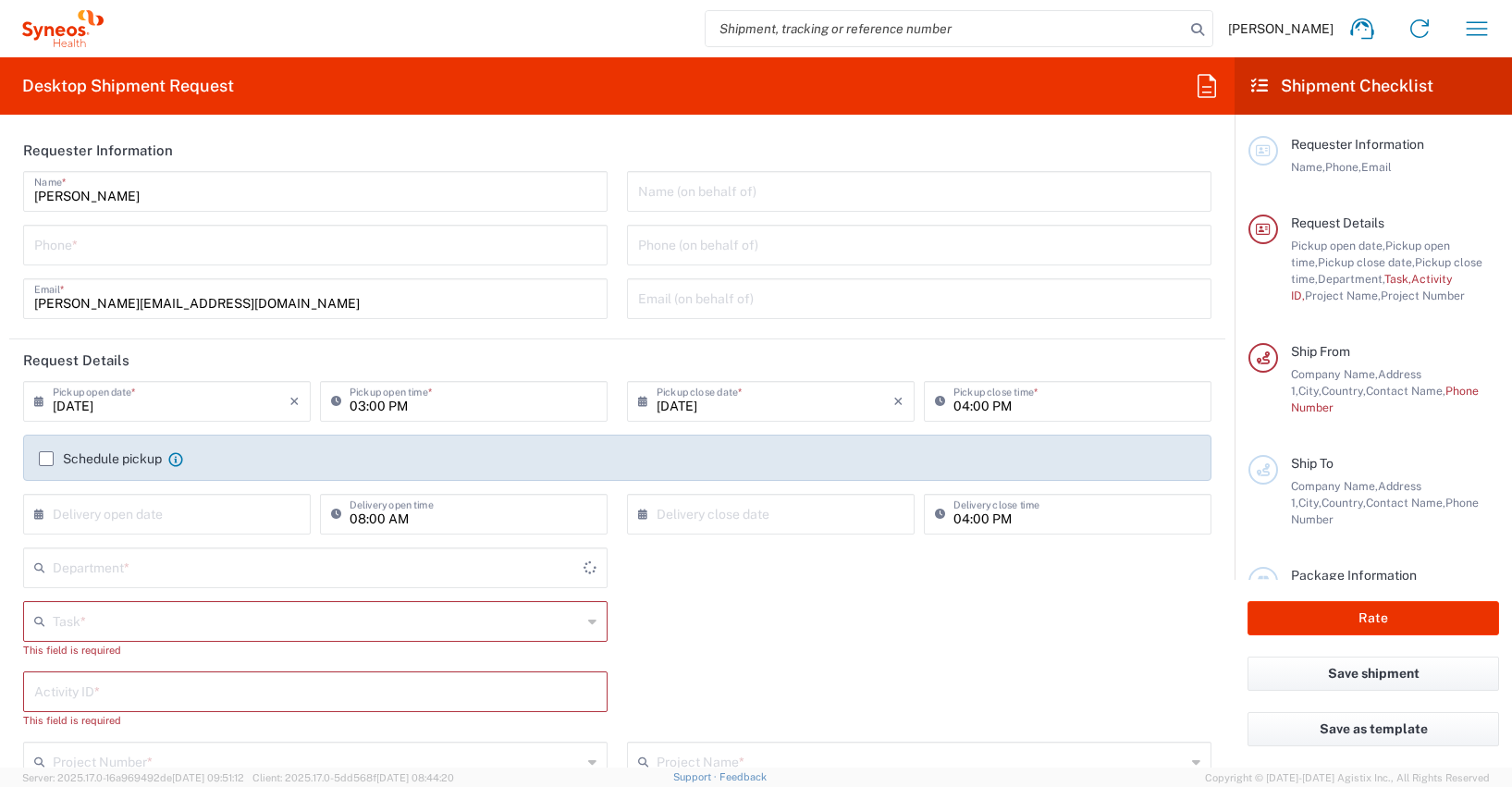
type input "4510"
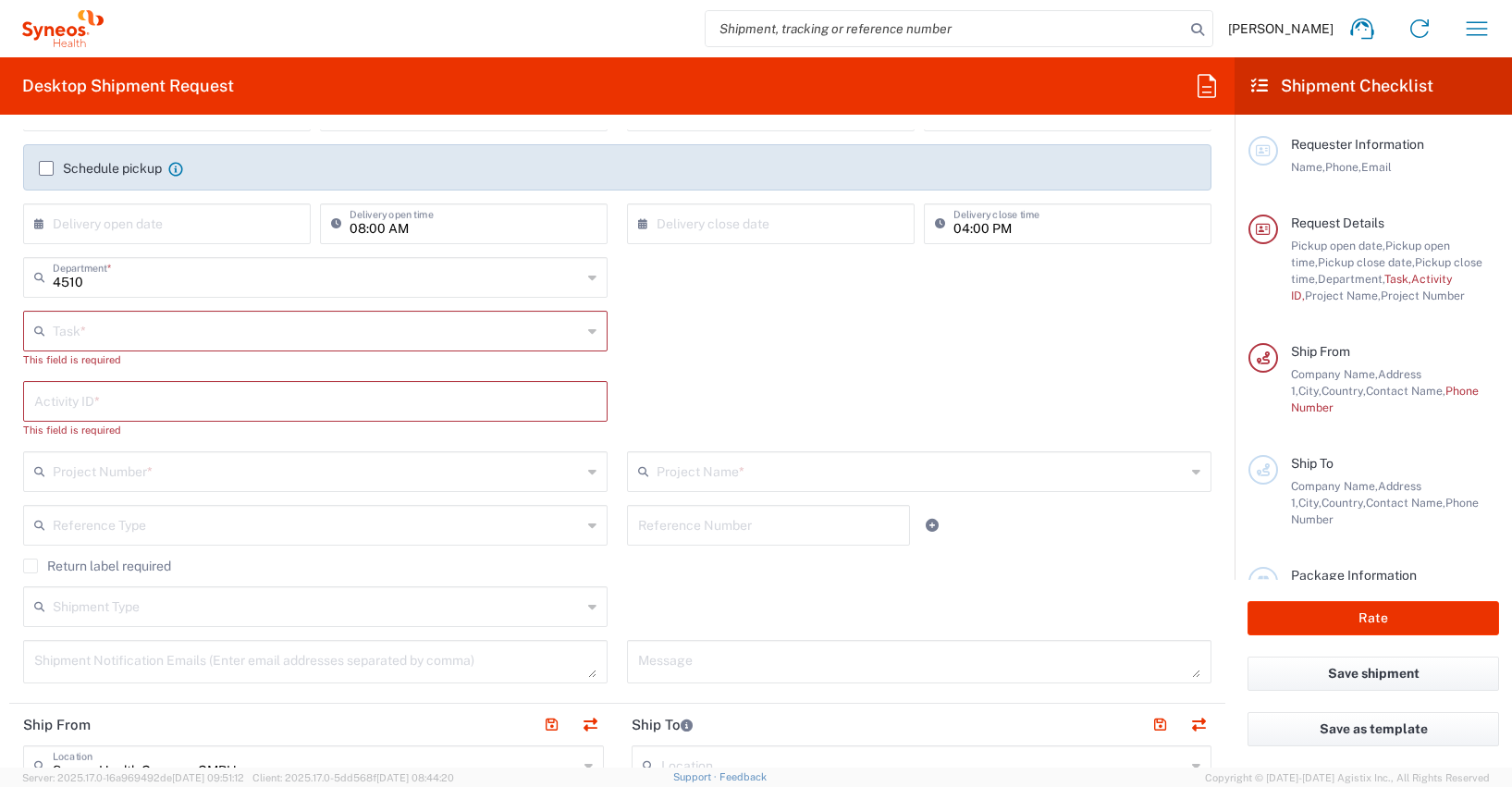
scroll to position [299, 0]
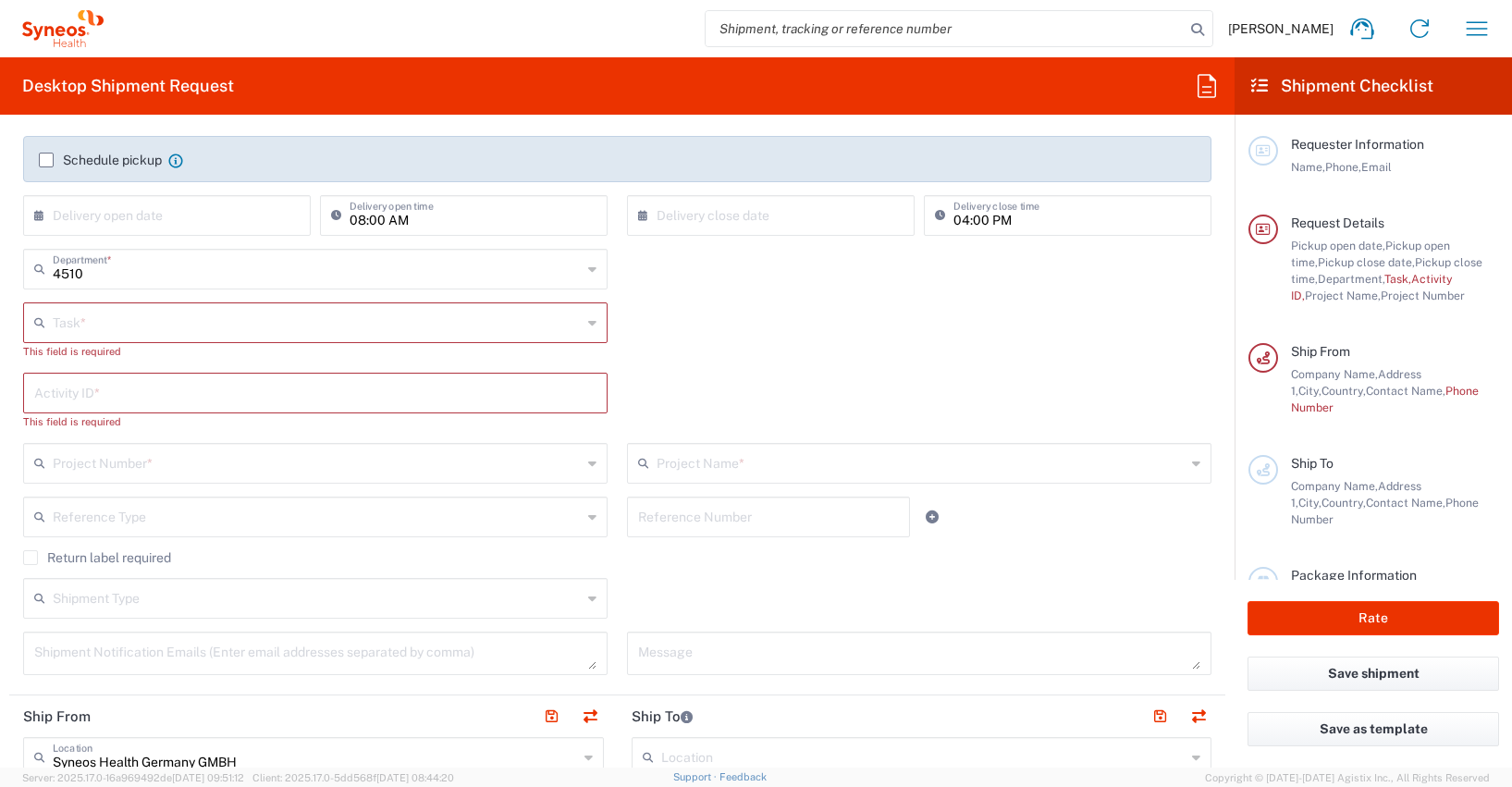
click at [83, 329] on input "text" at bounding box center [317, 322] width 529 height 33
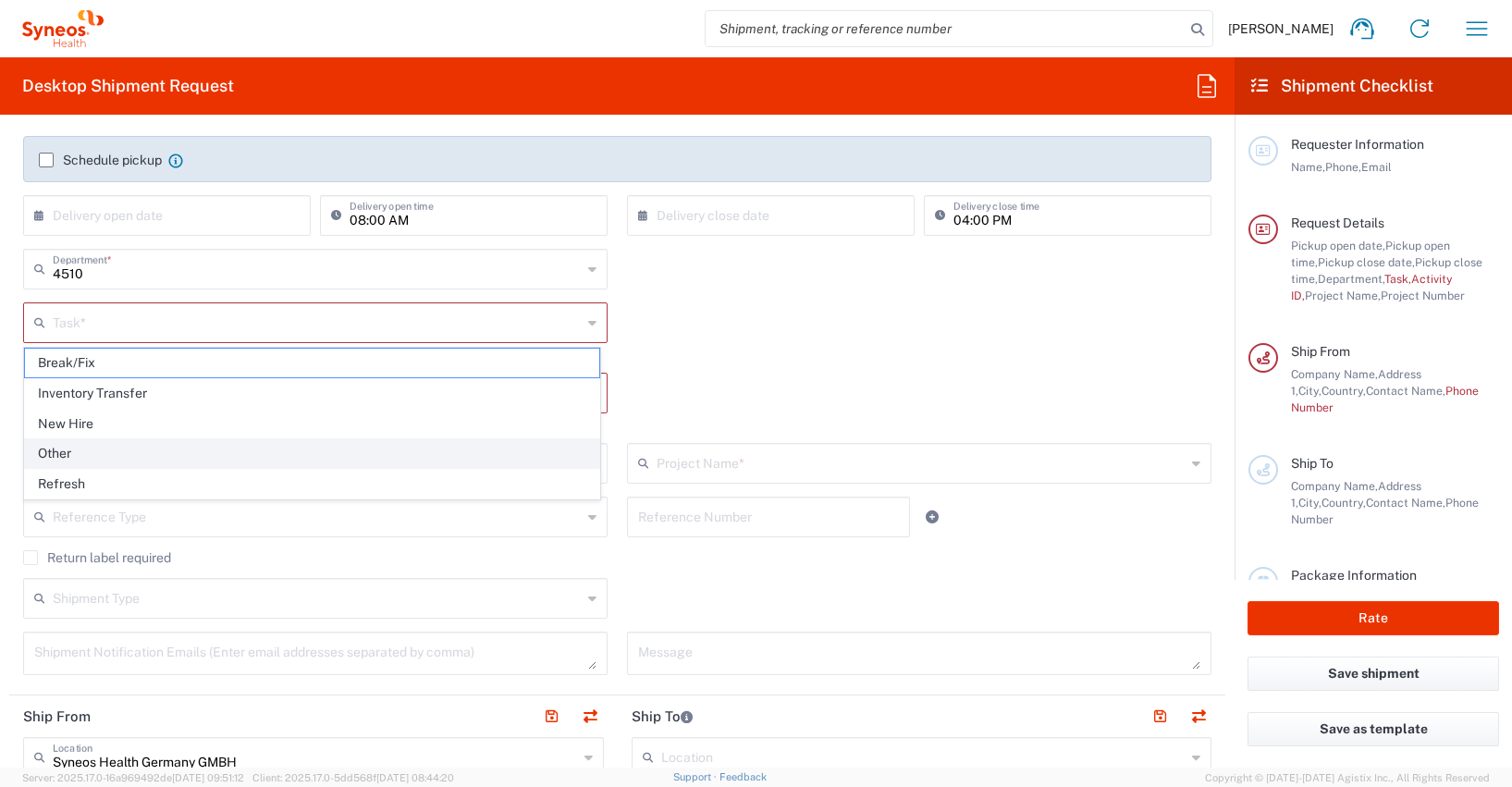
click at [61, 456] on span "Other" at bounding box center [312, 454] width 574 height 29
type input "Other"
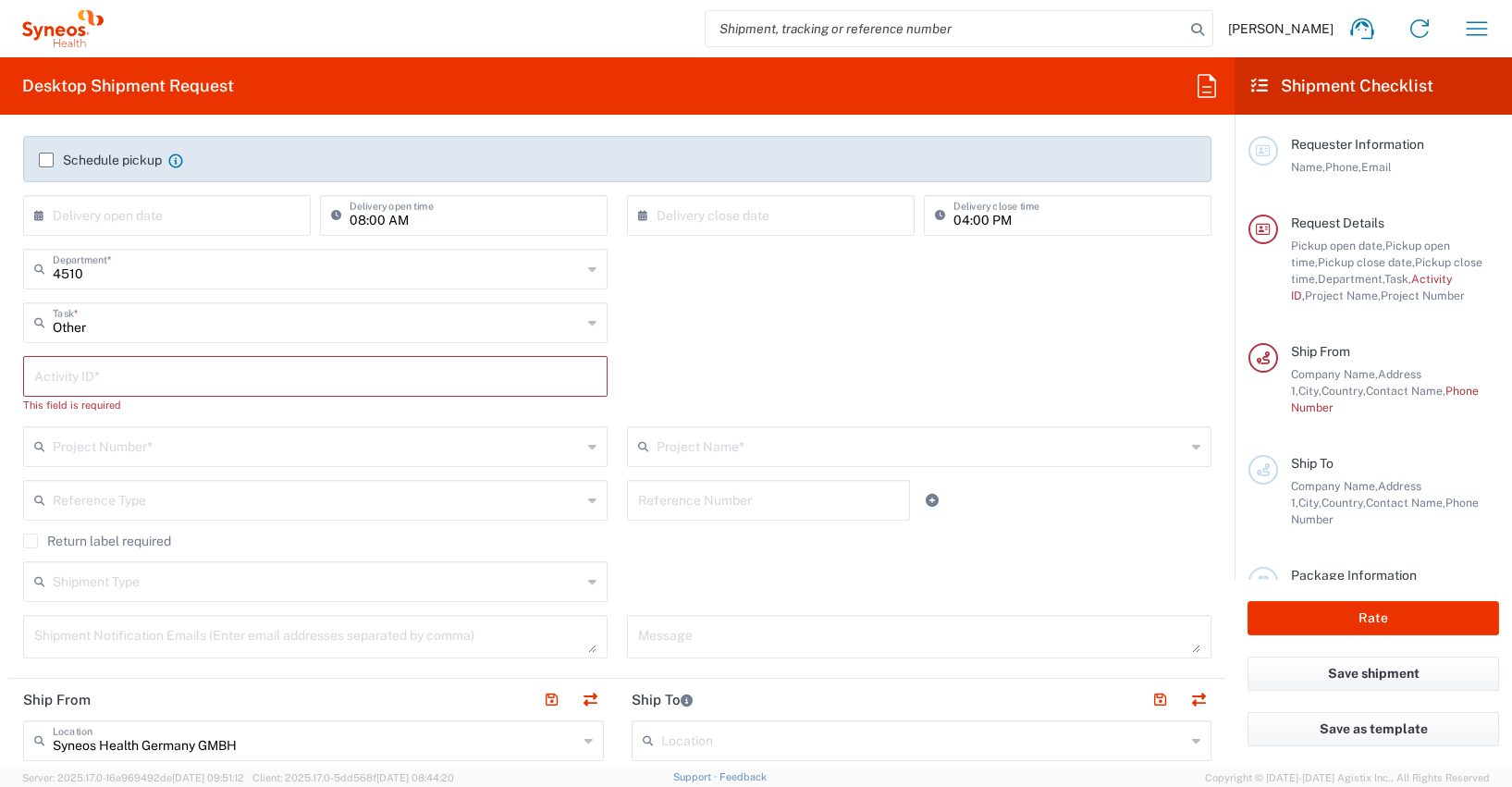
click at [43, 380] on input "text" at bounding box center [316, 376] width 562 height 33
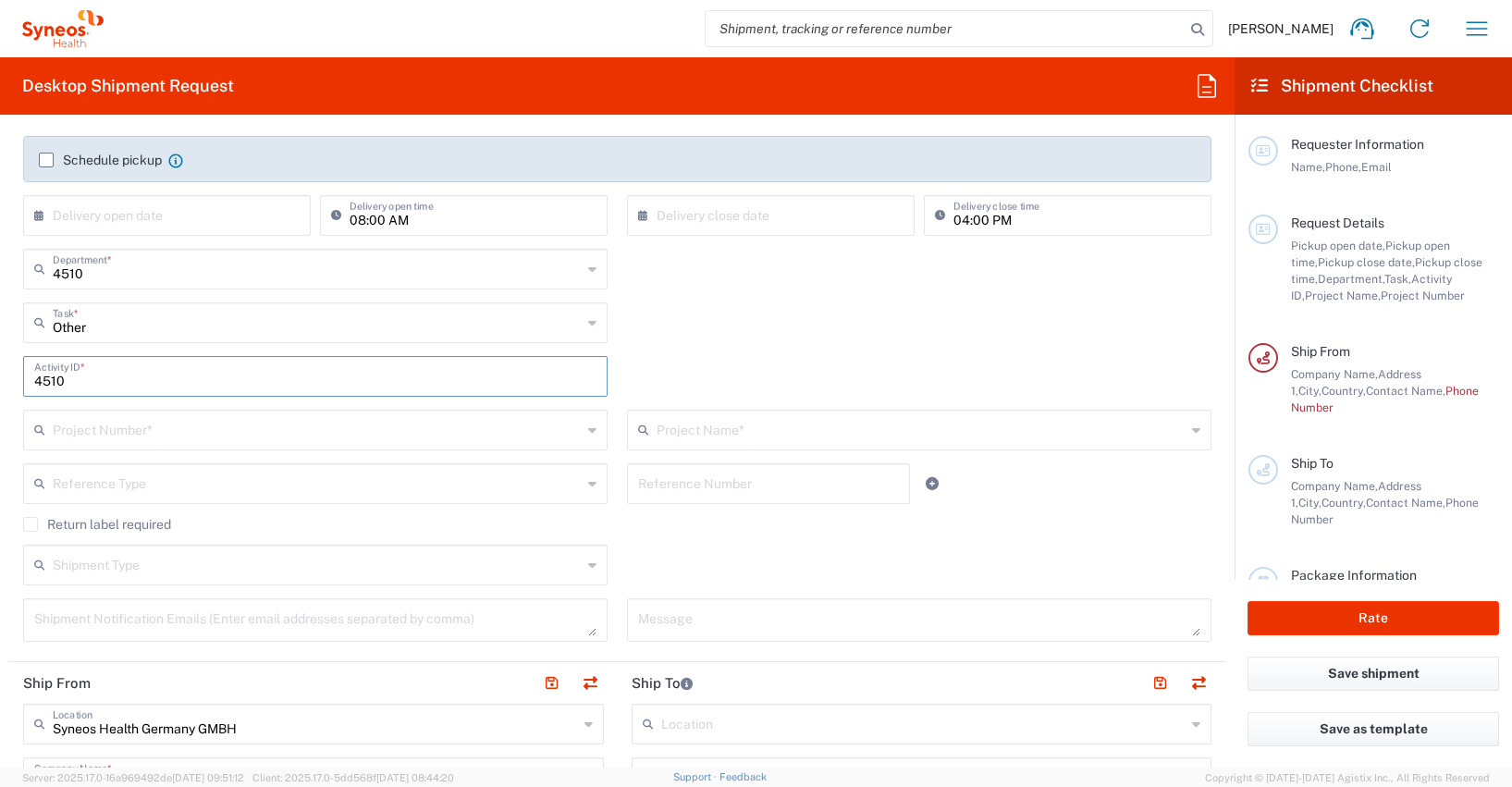
type input "4510"
click at [71, 437] on input "text" at bounding box center [317, 429] width 529 height 33
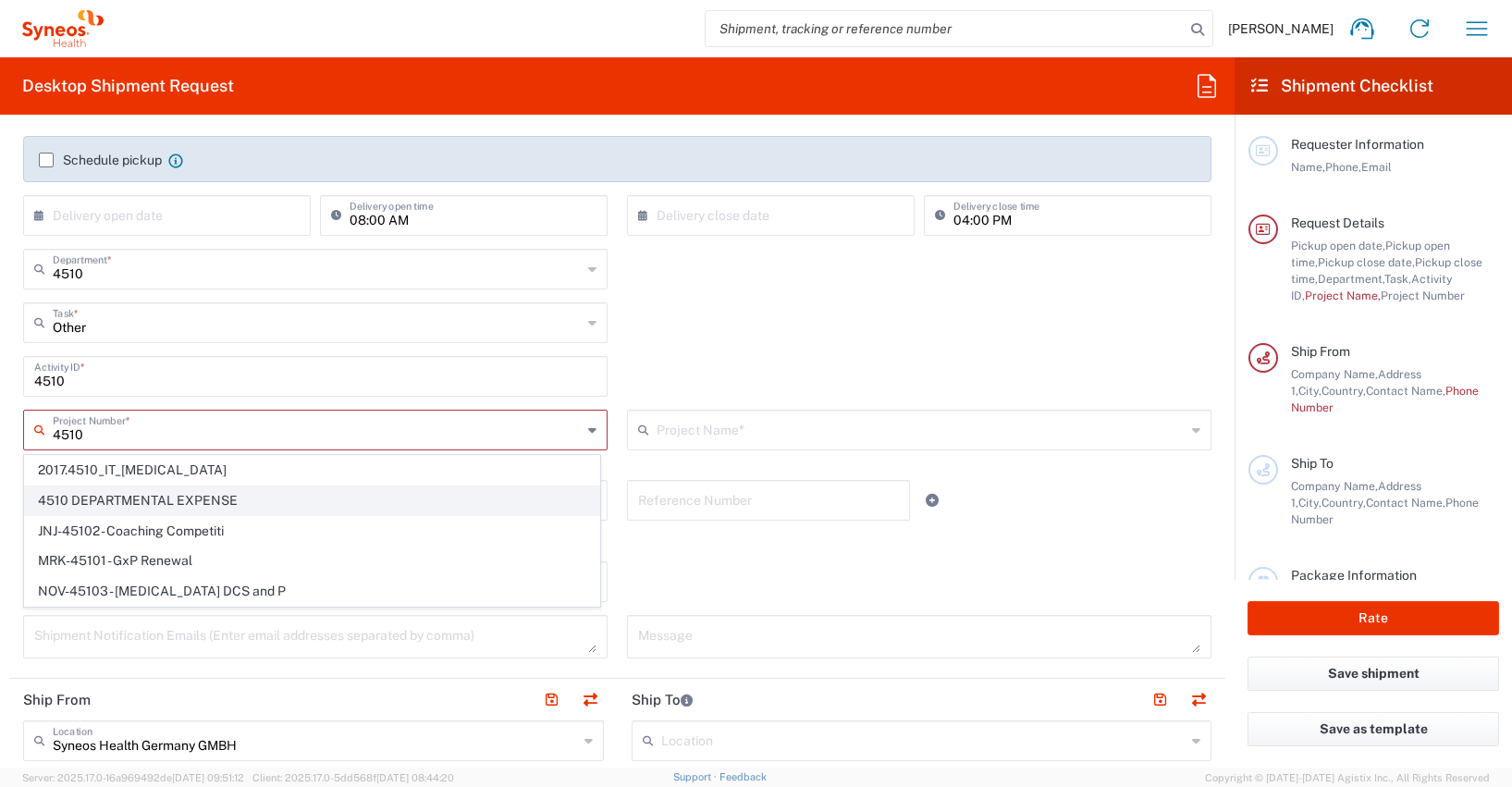
click at [65, 496] on span "4510 DEPARTMENTAL EXPENSE" at bounding box center [312, 501] width 574 height 29
type input "4510 DEPARTMENTAL EXPENSE"
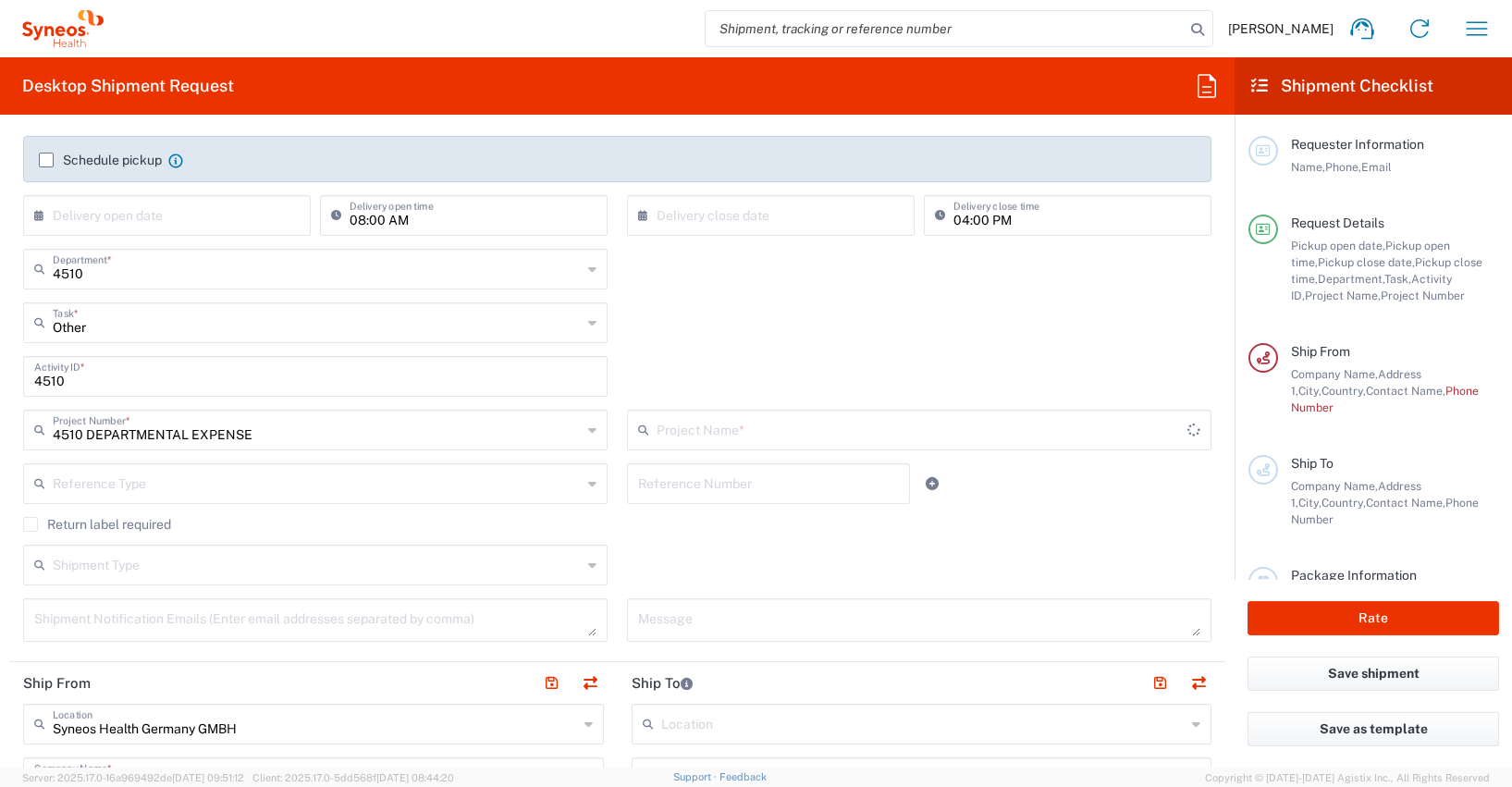
type input "4510 DEPARTMENTAL EXPENSE"
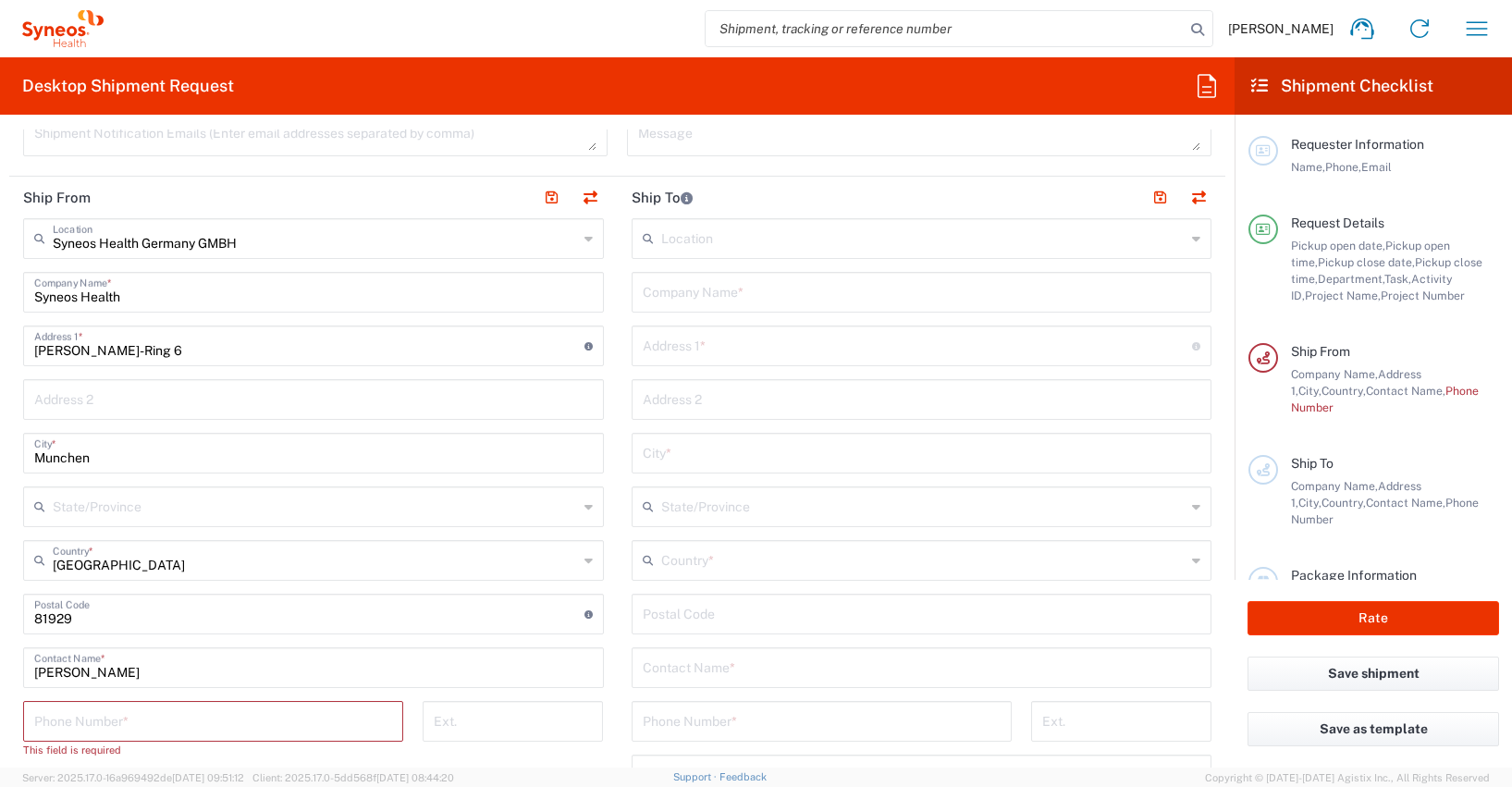
scroll to position [786, 0]
click at [647, 296] on input "text" at bounding box center [922, 289] width 559 height 33
click at [669, 298] on input "text" at bounding box center [922, 289] width 559 height 33
paste input "[PERSON_NAME]"
type input "[PERSON_NAME]"
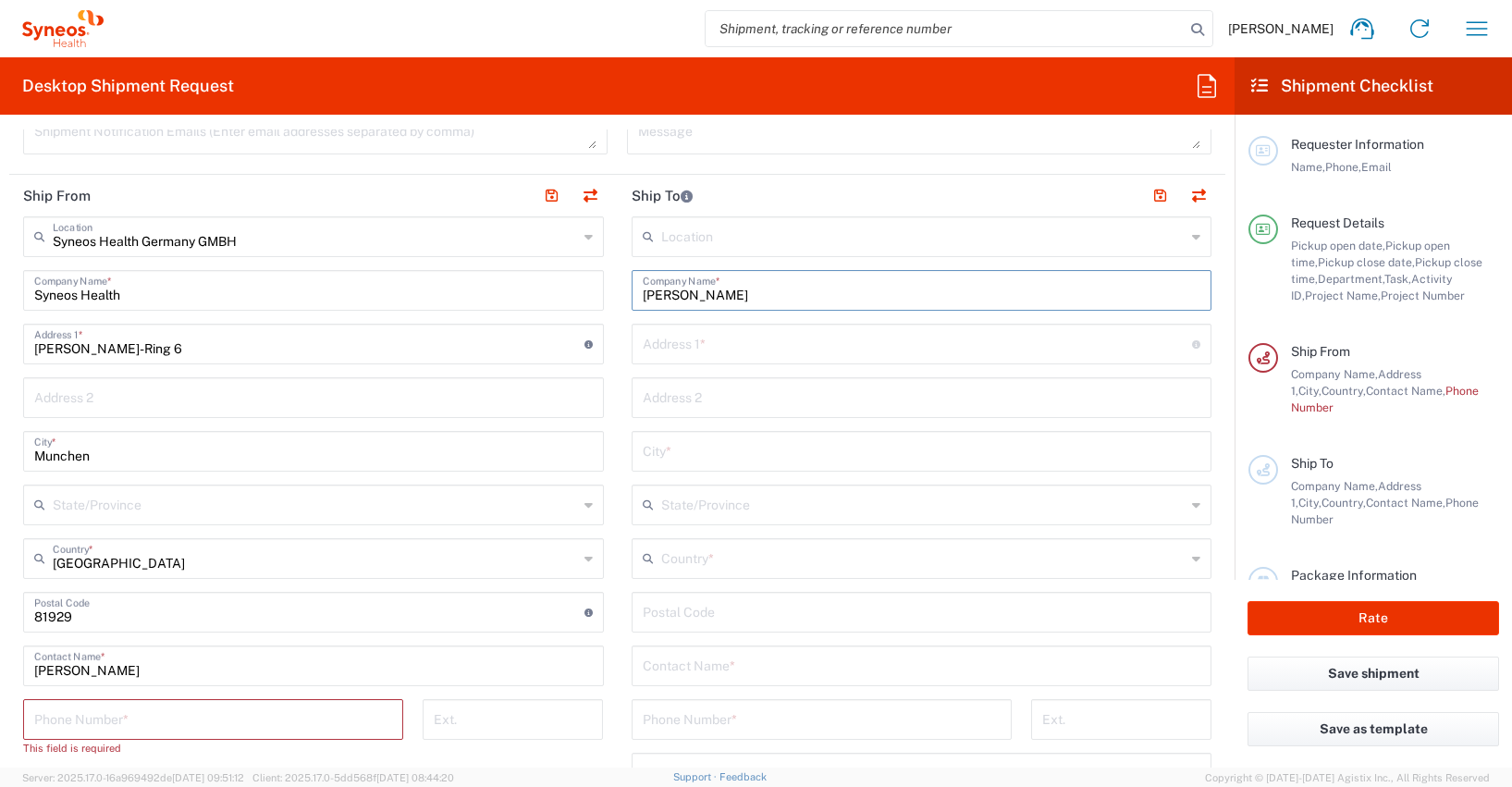
click at [701, 566] on input "text" at bounding box center [925, 558] width 526 height 33
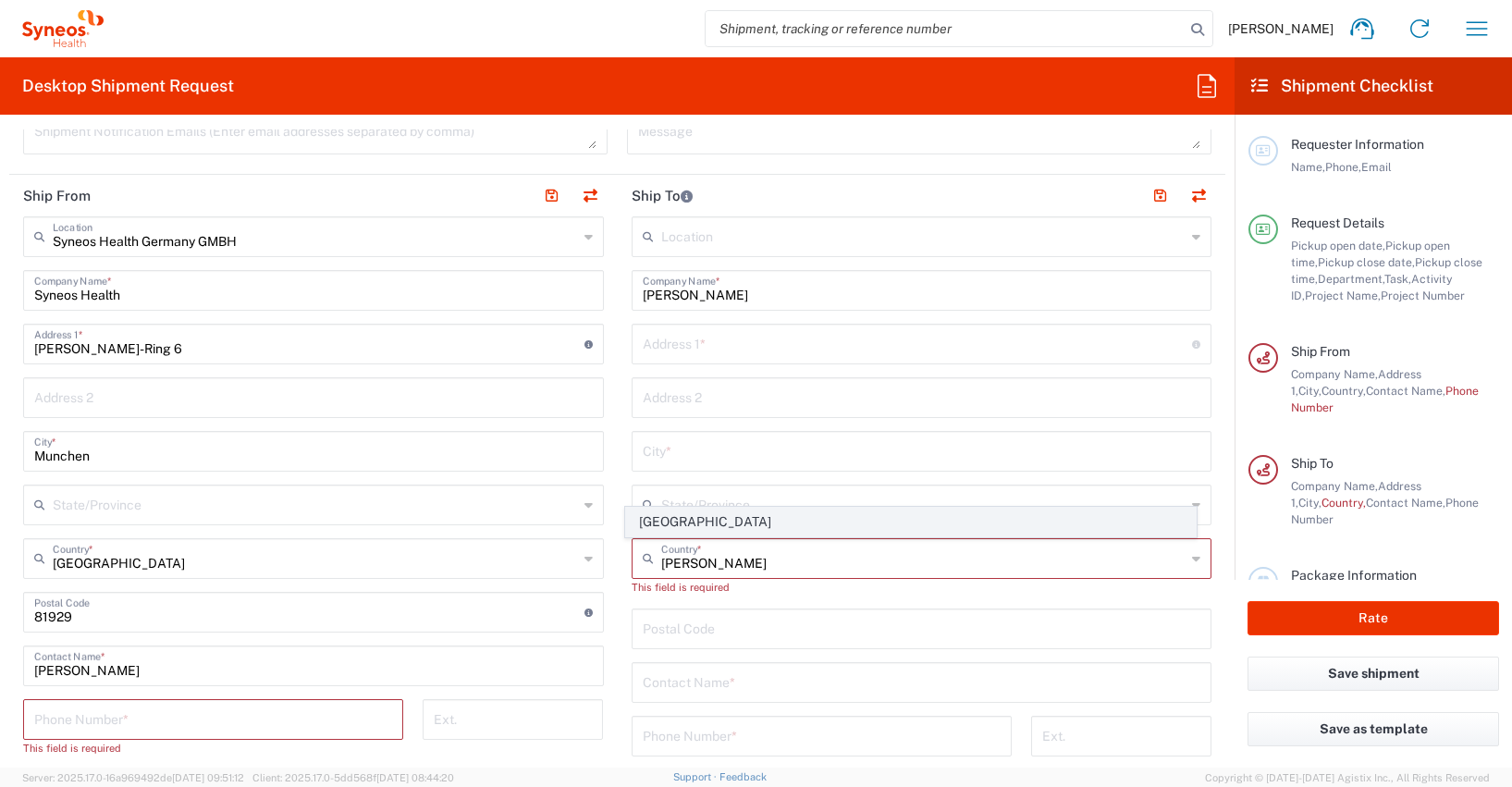
click at [665, 522] on span "[GEOGRAPHIC_DATA]" at bounding box center [911, 522] width 570 height 29
type input "[GEOGRAPHIC_DATA]"
type input "Sender/Shipper"
type input "Delivery Duty Paid"
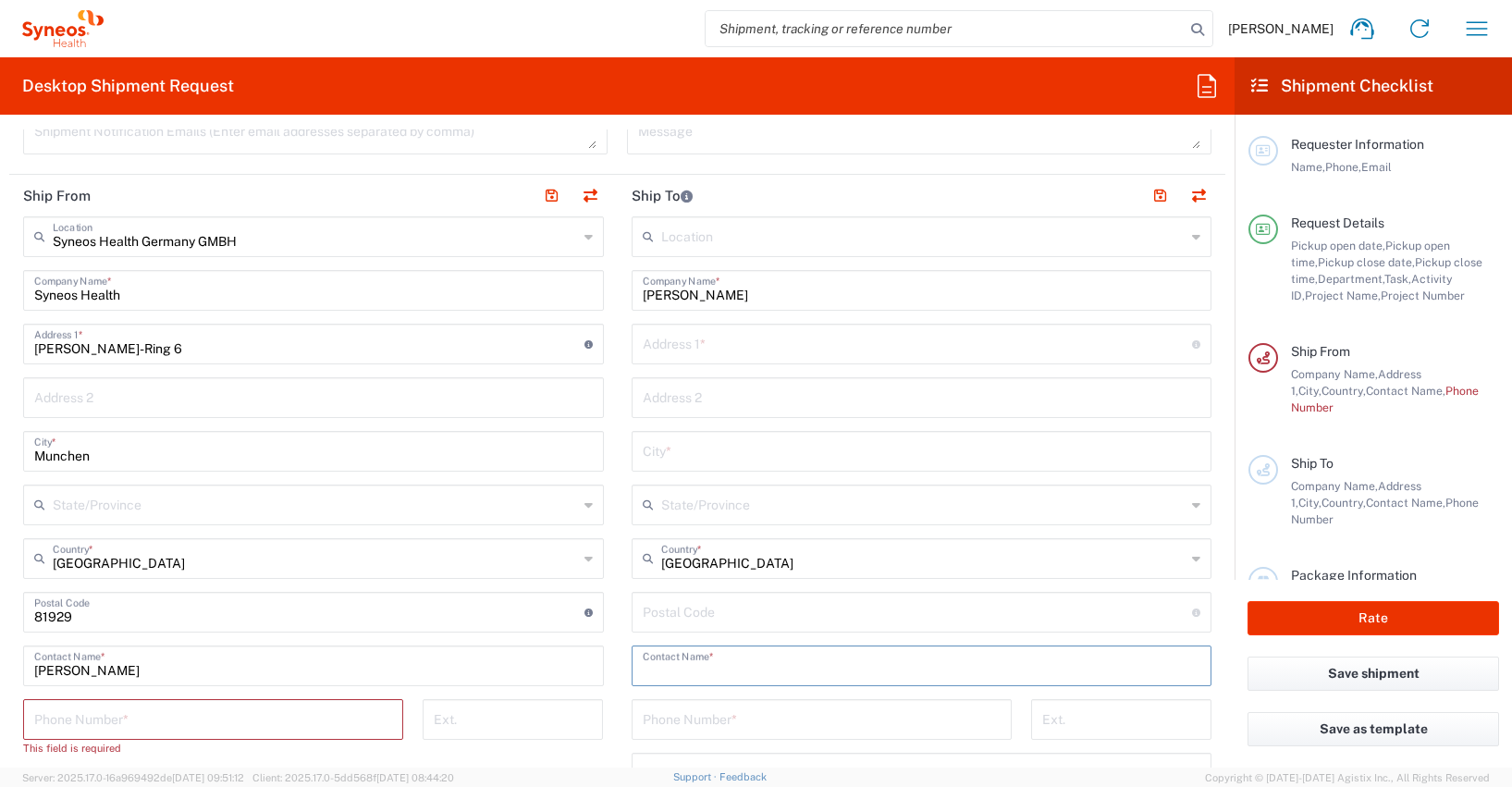
paste input "[PERSON_NAME]"
type input "[PERSON_NAME]"
click at [648, 616] on input "undefined" at bounding box center [917, 608] width 550 height 33
type input "5330"
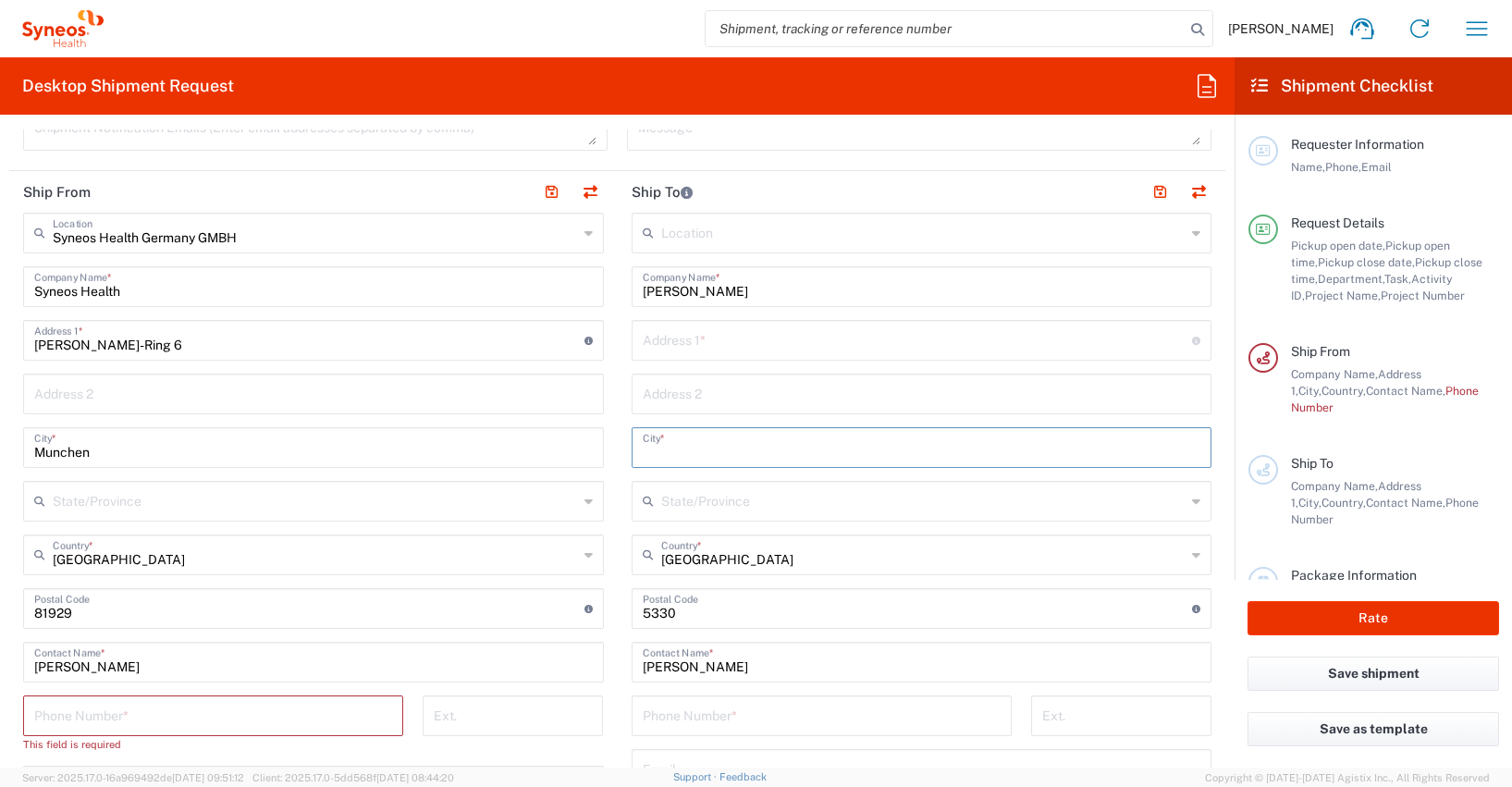
paste input "Bad Zurzach"
type input "Bad Zurzach"
paste input "[STREET_ADDRESS]"
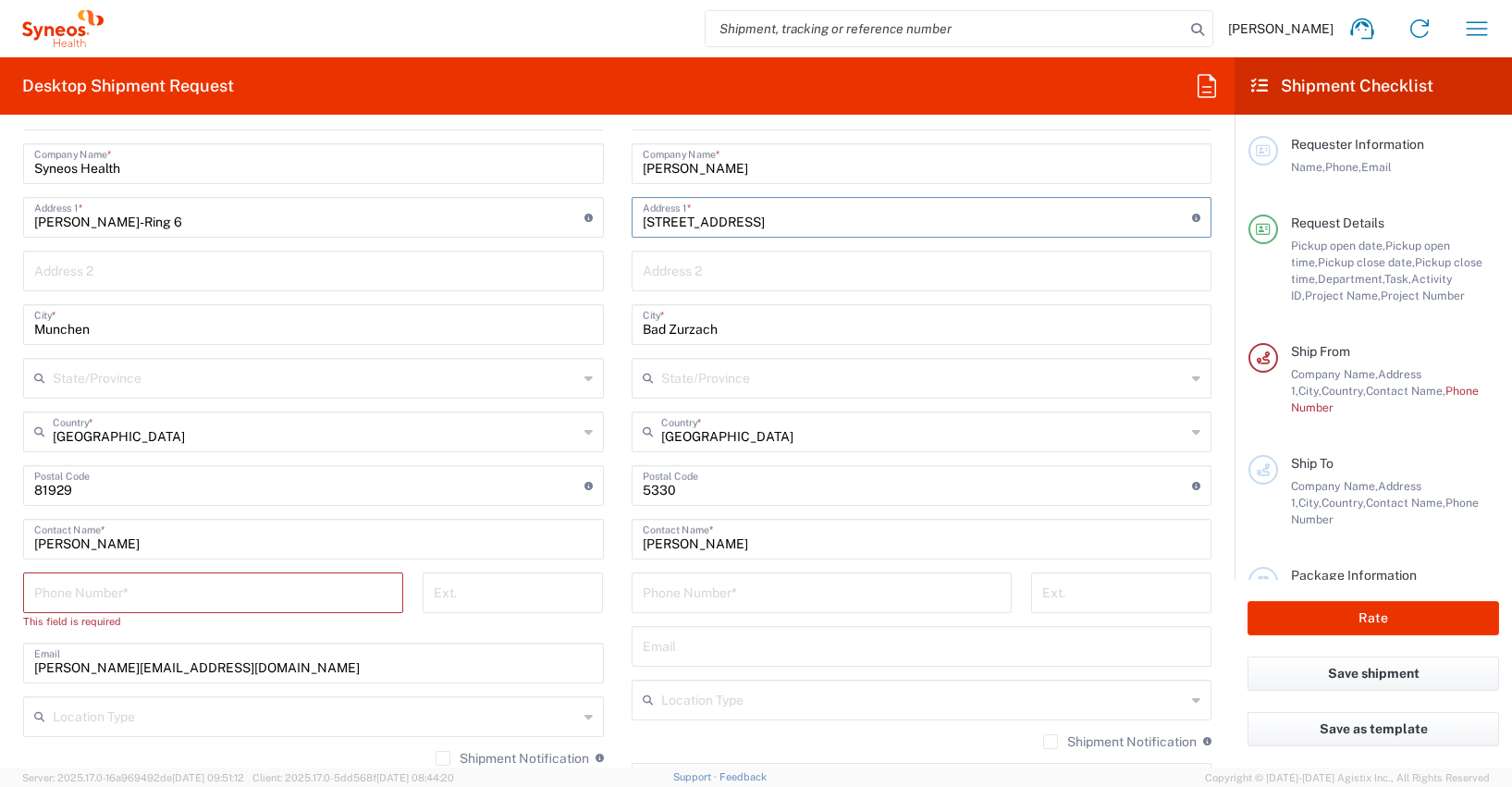
scroll to position [992, 0]
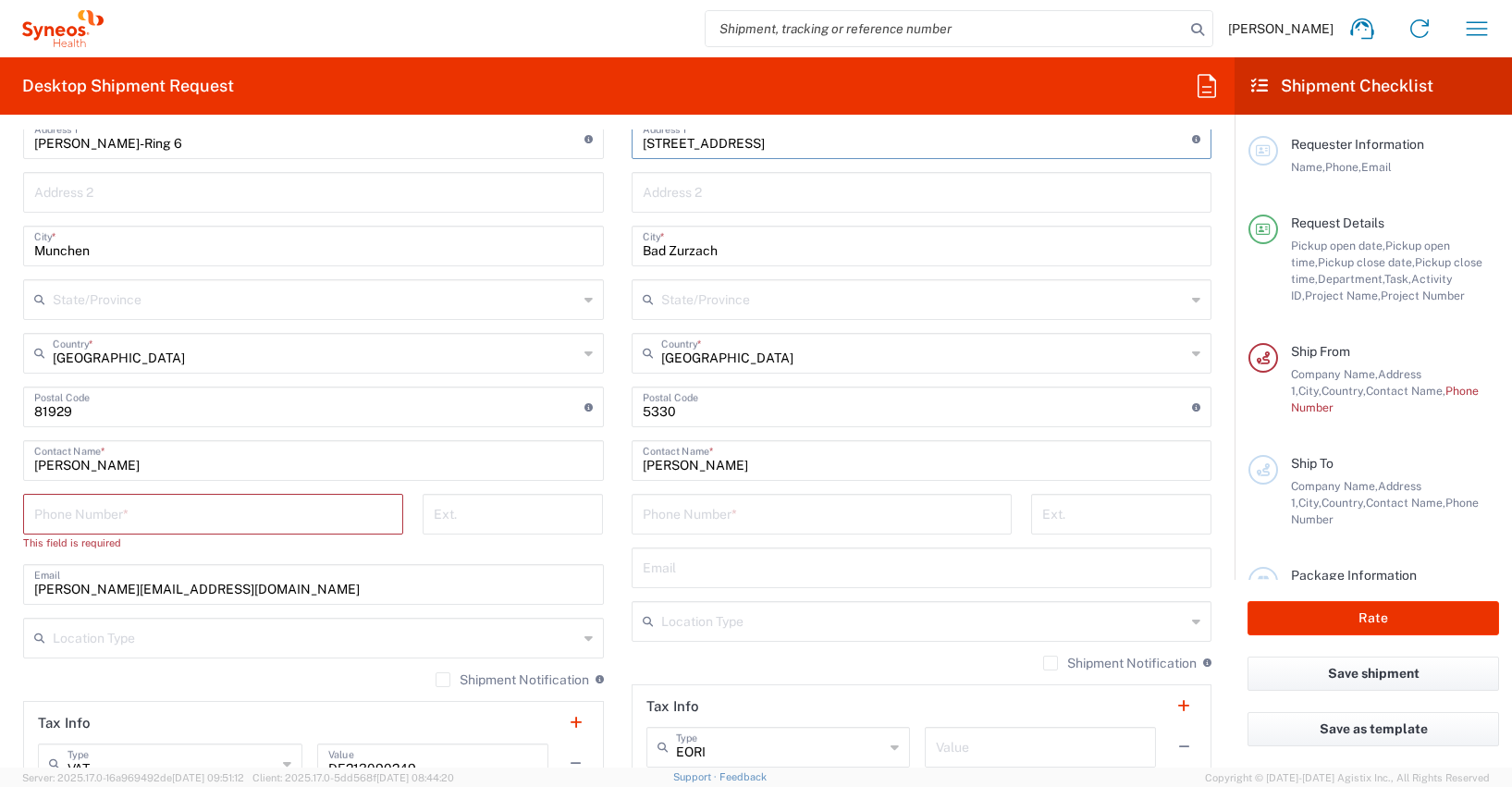
type input "[STREET_ADDRESS]"
paste input "[PHONE_NUMBER]"
type input "[PHONE_NUMBER]"
paste input "[PERSON_NAME][EMAIL_ADDRESS][PERSON_NAME][DOMAIN_NAME]"
type input "[PERSON_NAME][EMAIL_ADDRESS][PERSON_NAME][DOMAIN_NAME]"
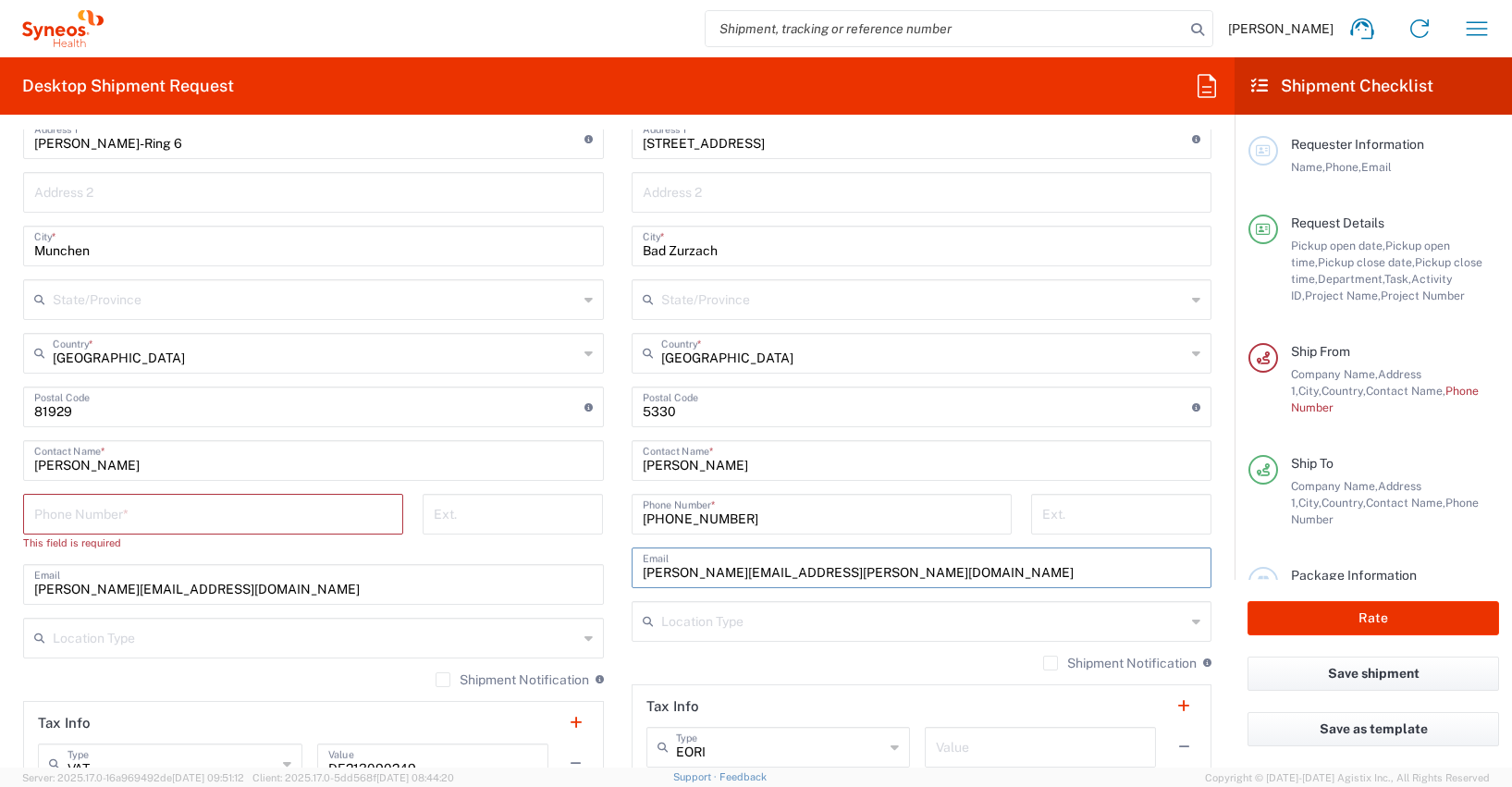
type input "[PERSON_NAME]"
type input "[PERSON_NAME][EMAIL_ADDRESS][PERSON_NAME][DOMAIN_NAME]"
click at [46, 514] on input "tel" at bounding box center [214, 513] width 358 height 33
type input "01728392657"
type input "[PERSON_NAME][EMAIL_ADDRESS][DOMAIN_NAME]"
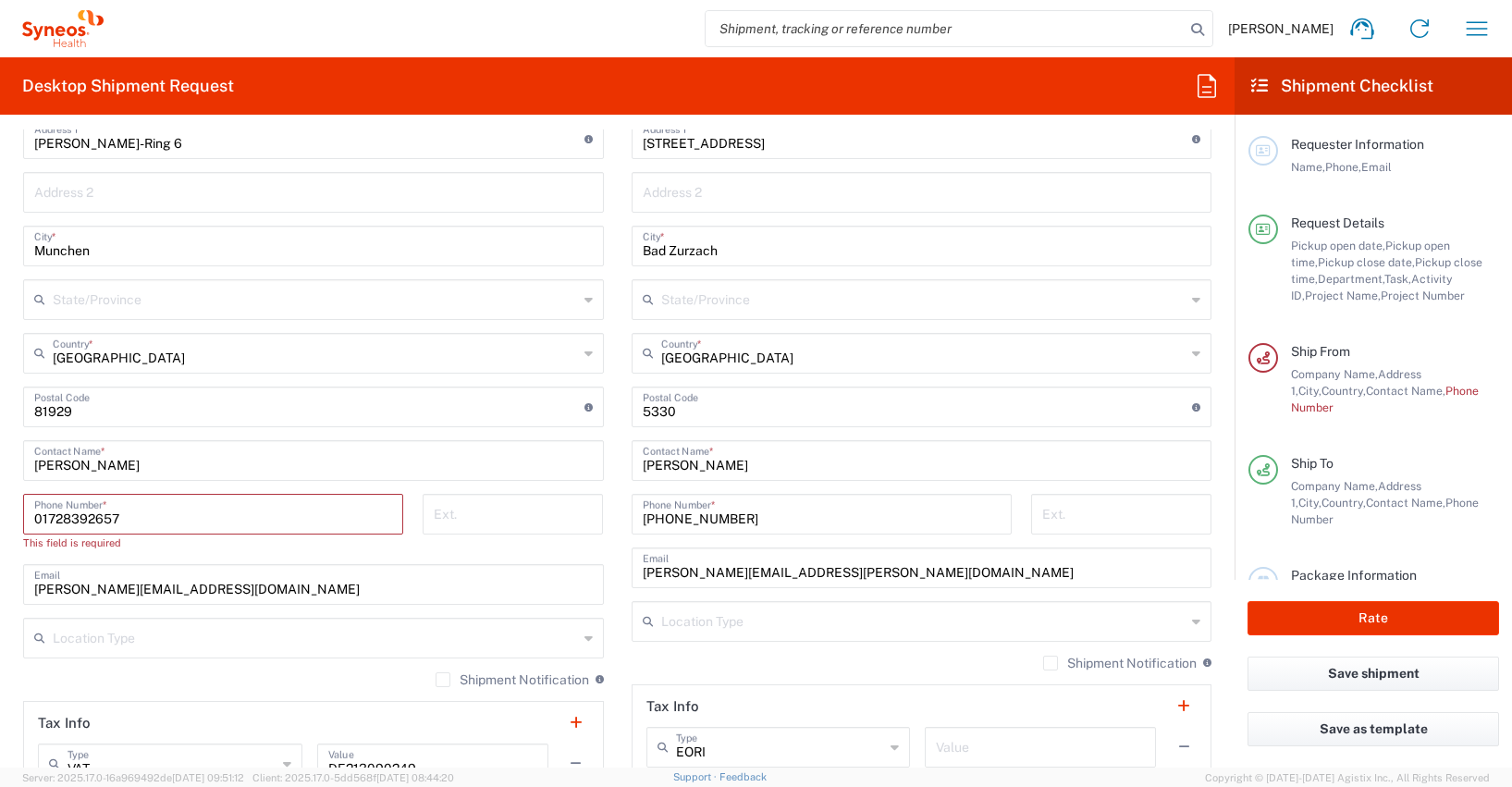
type input "[PERSON_NAME]-Ring 6"
type input "GE"
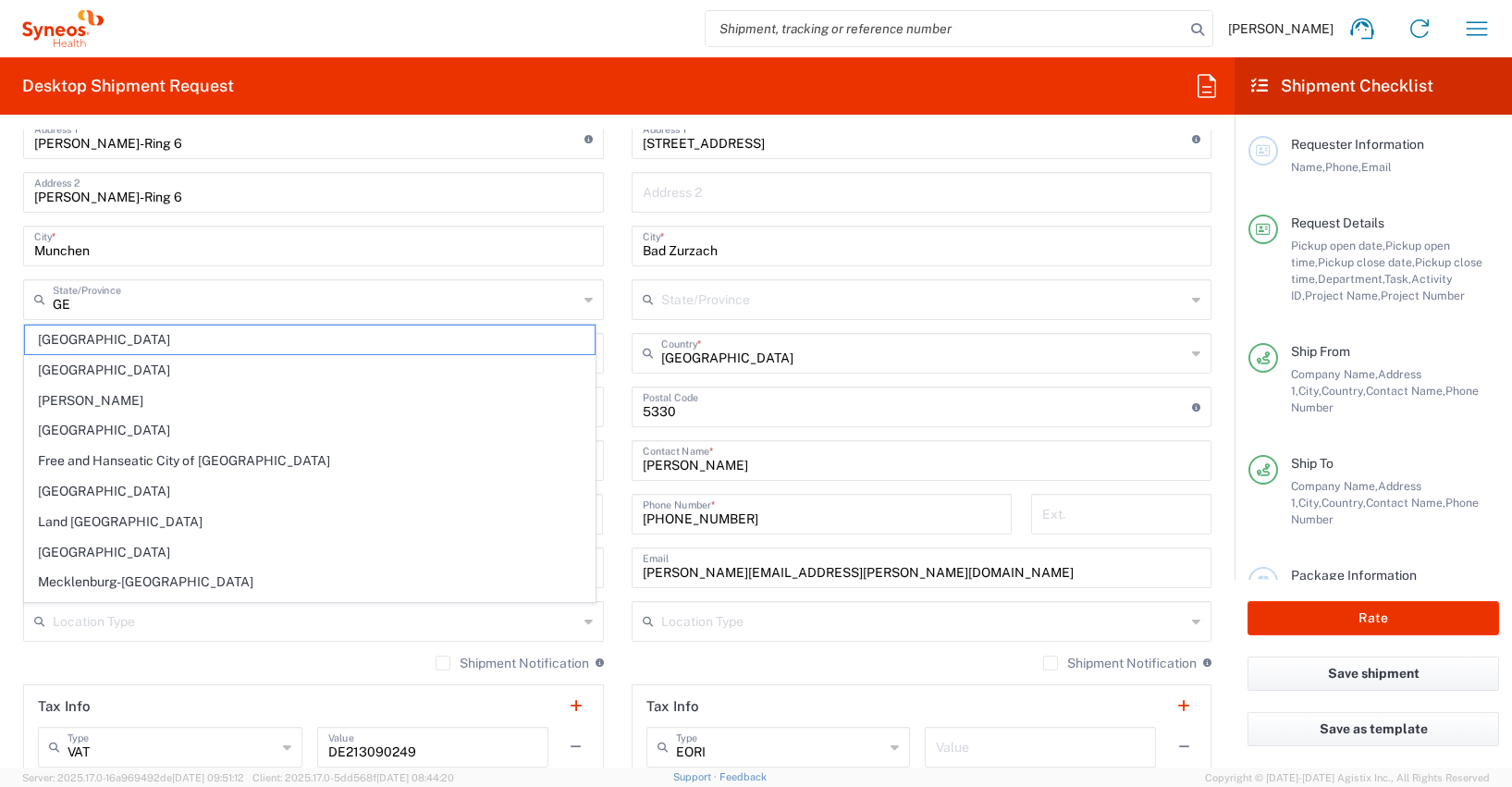
type input "01747850360"
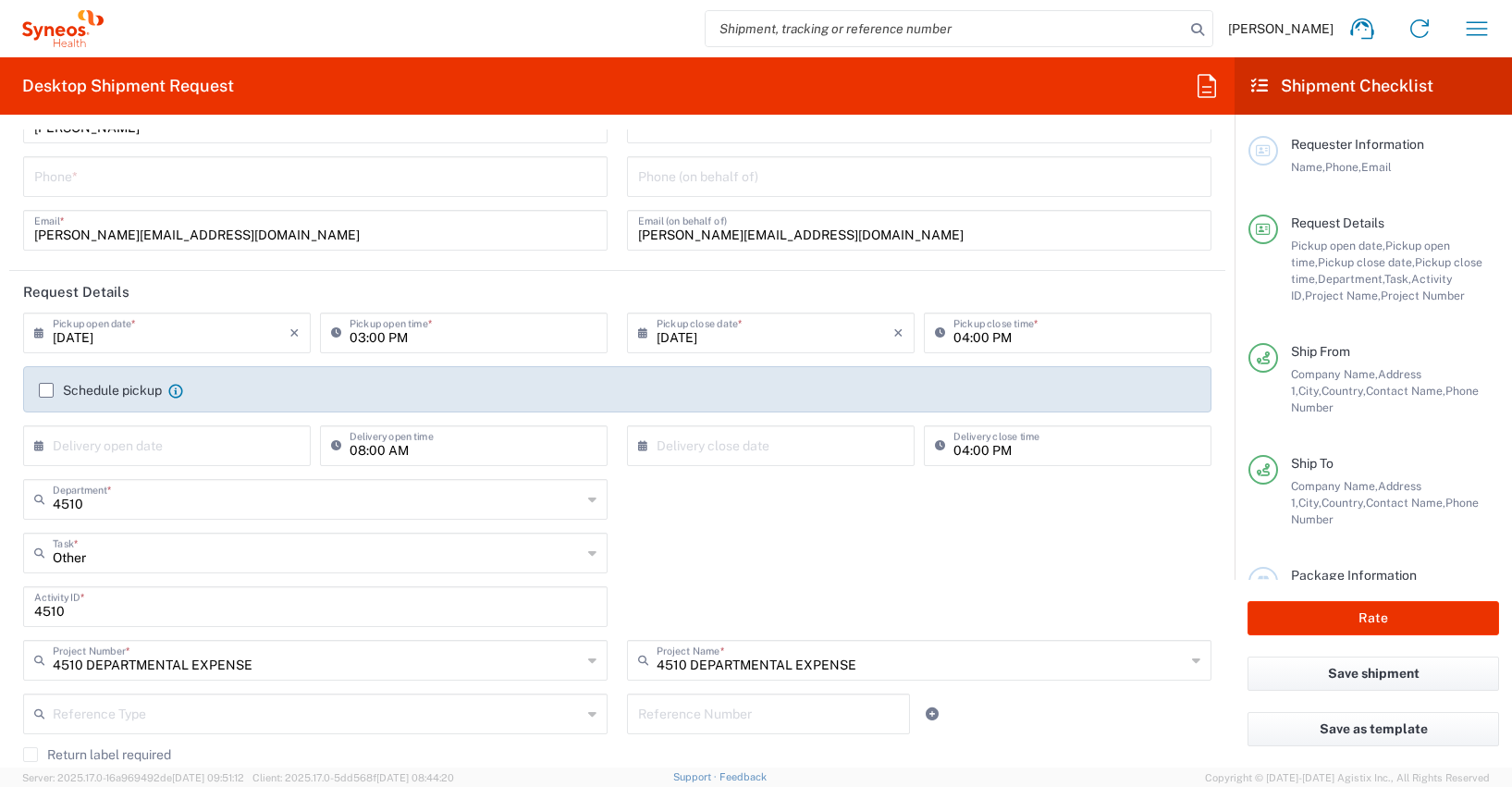
scroll to position [0, 0]
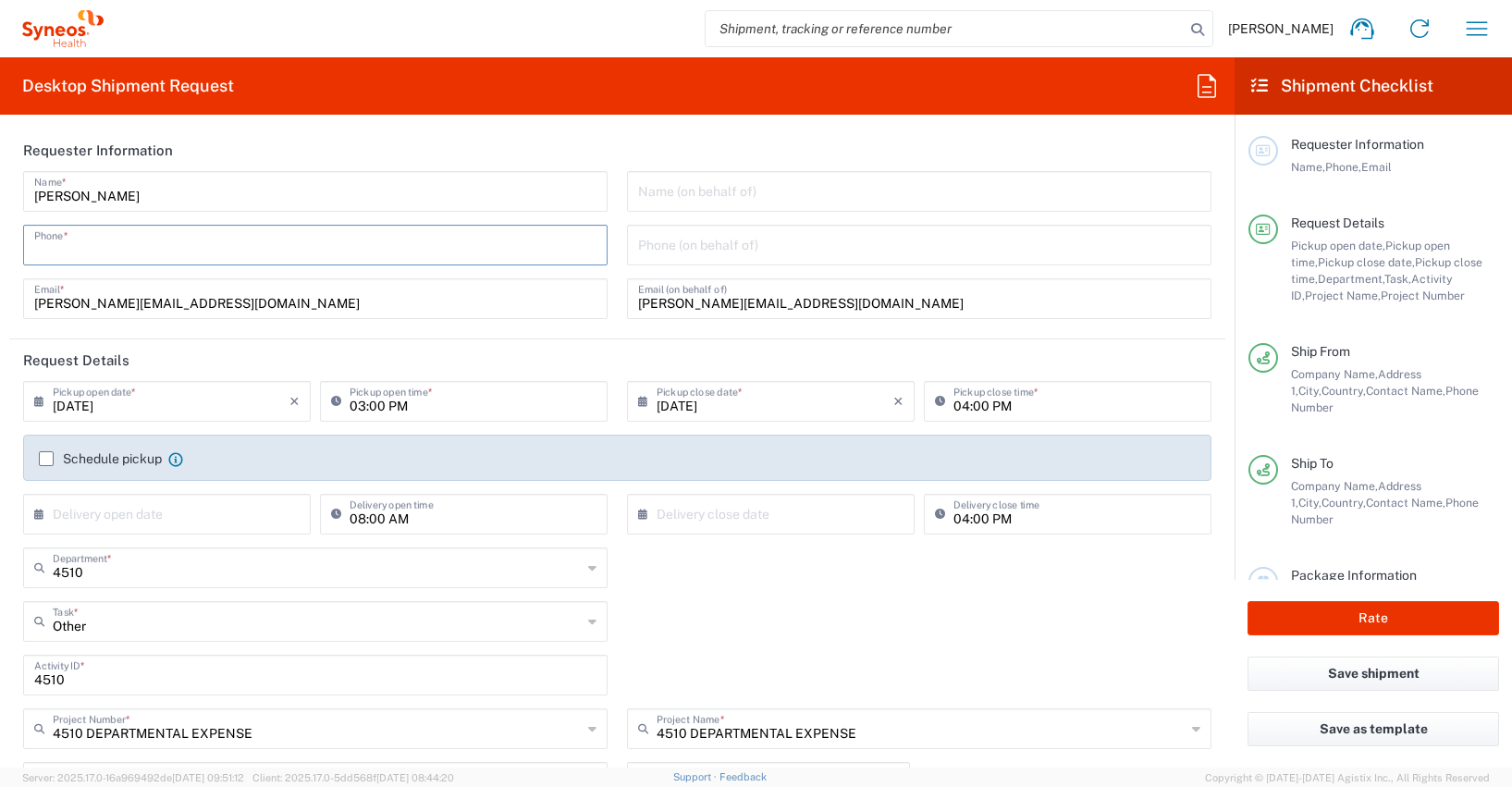
click at [59, 246] on input "tel" at bounding box center [316, 244] width 562 height 33
click at [127, 249] on input "01747850360" at bounding box center [316, 244] width 562 height 33
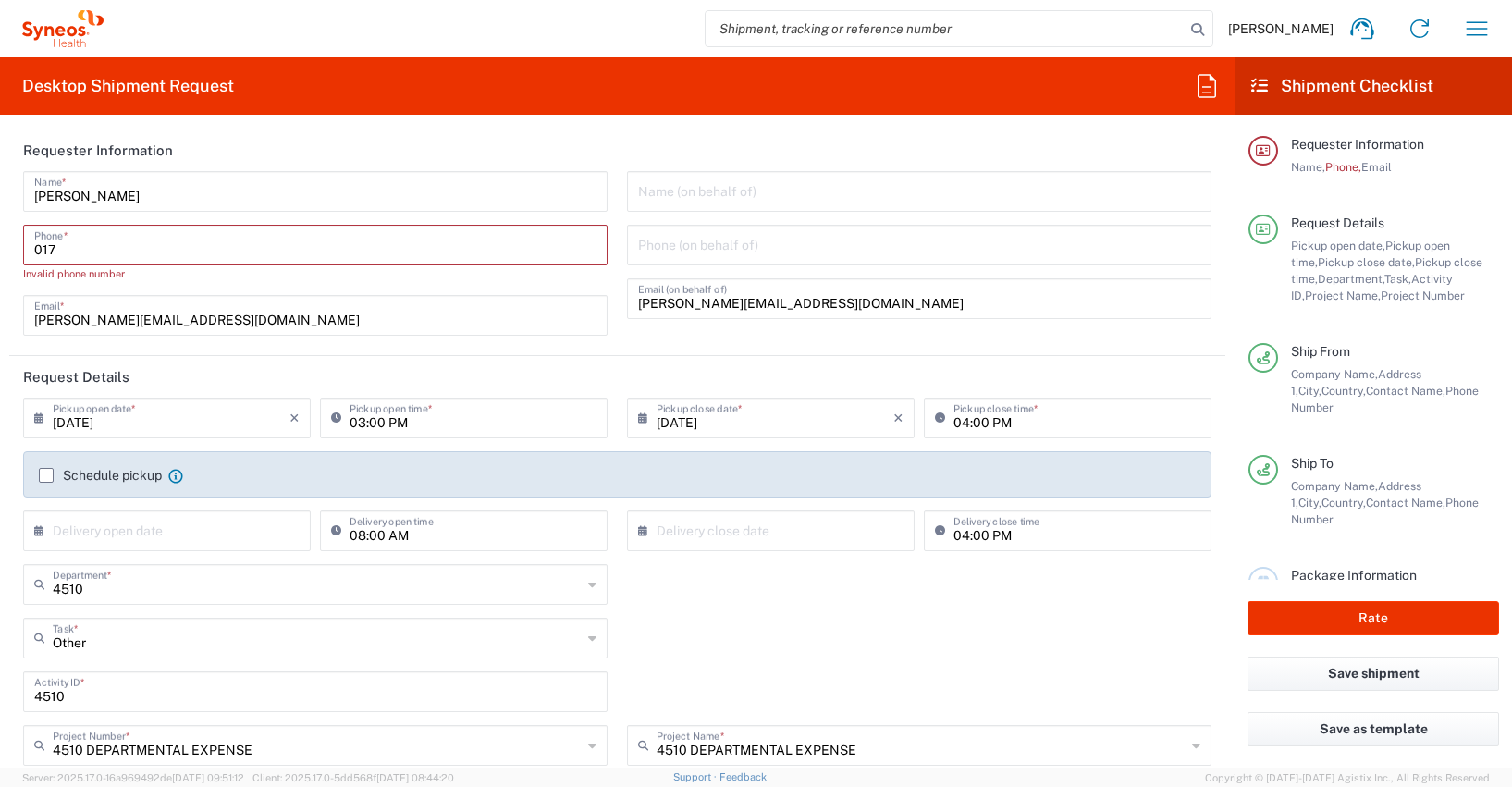
click at [47, 249] on input "017" at bounding box center [316, 244] width 562 height 33
paste input "[PHONE_NUMBER]"
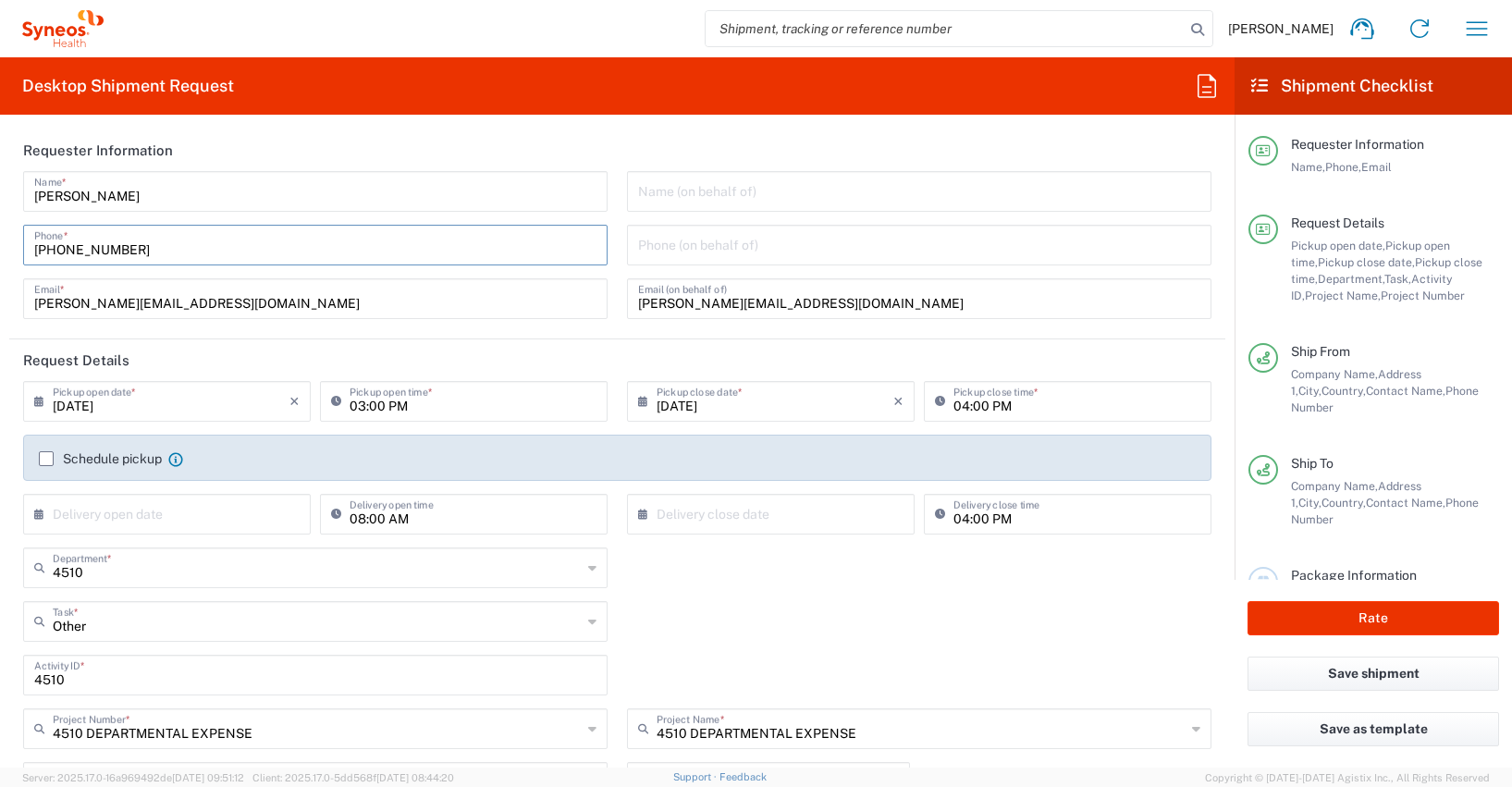
type input "[PHONE_NUMBER]"
click at [610, 582] on div "4510 Department * 4510 3000 3100 3109 3110 3111 3112 3125 3130 3135 3136 3150 3…" at bounding box center [315, 575] width 604 height 54
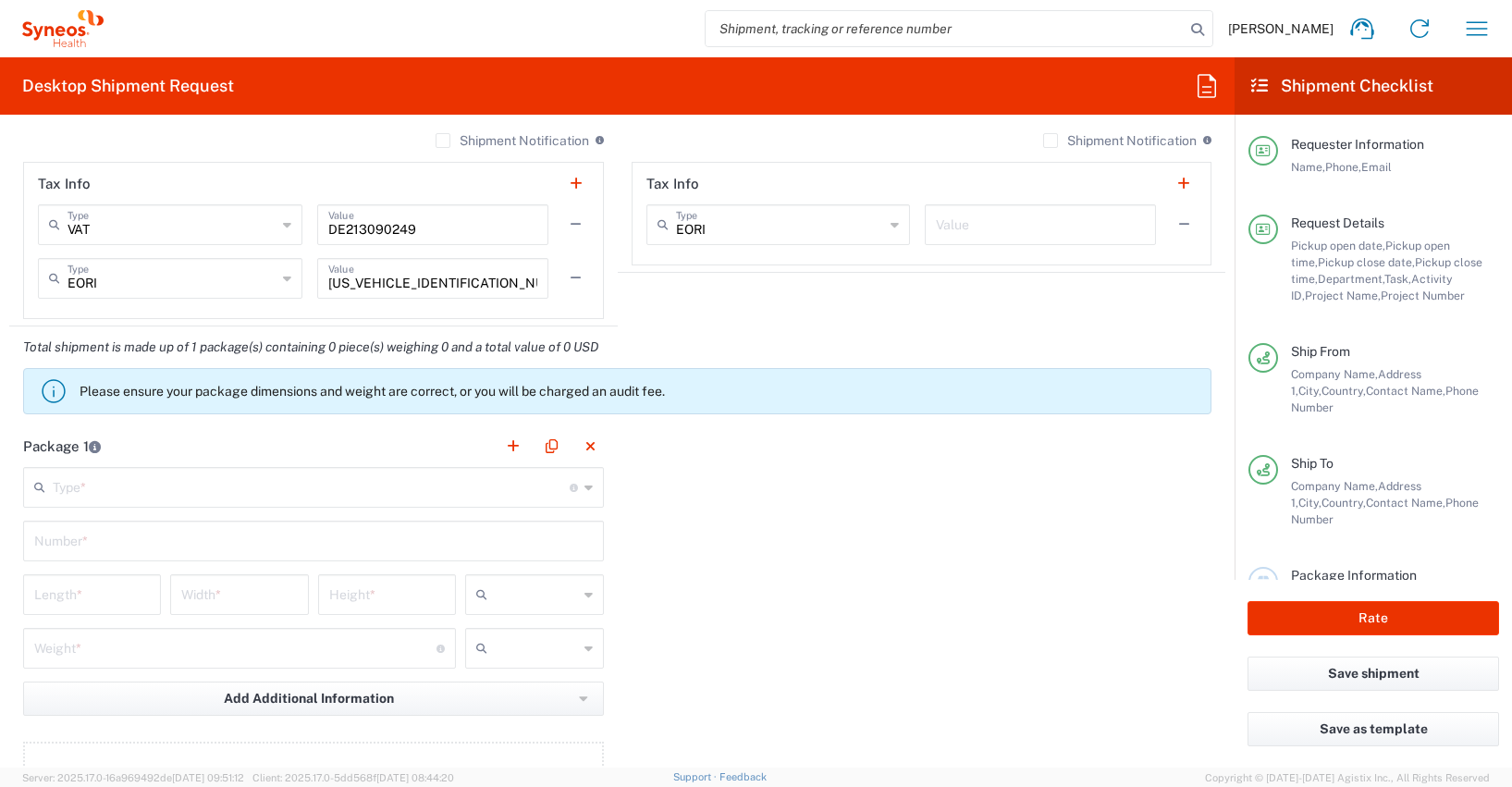
scroll to position [1207, 0]
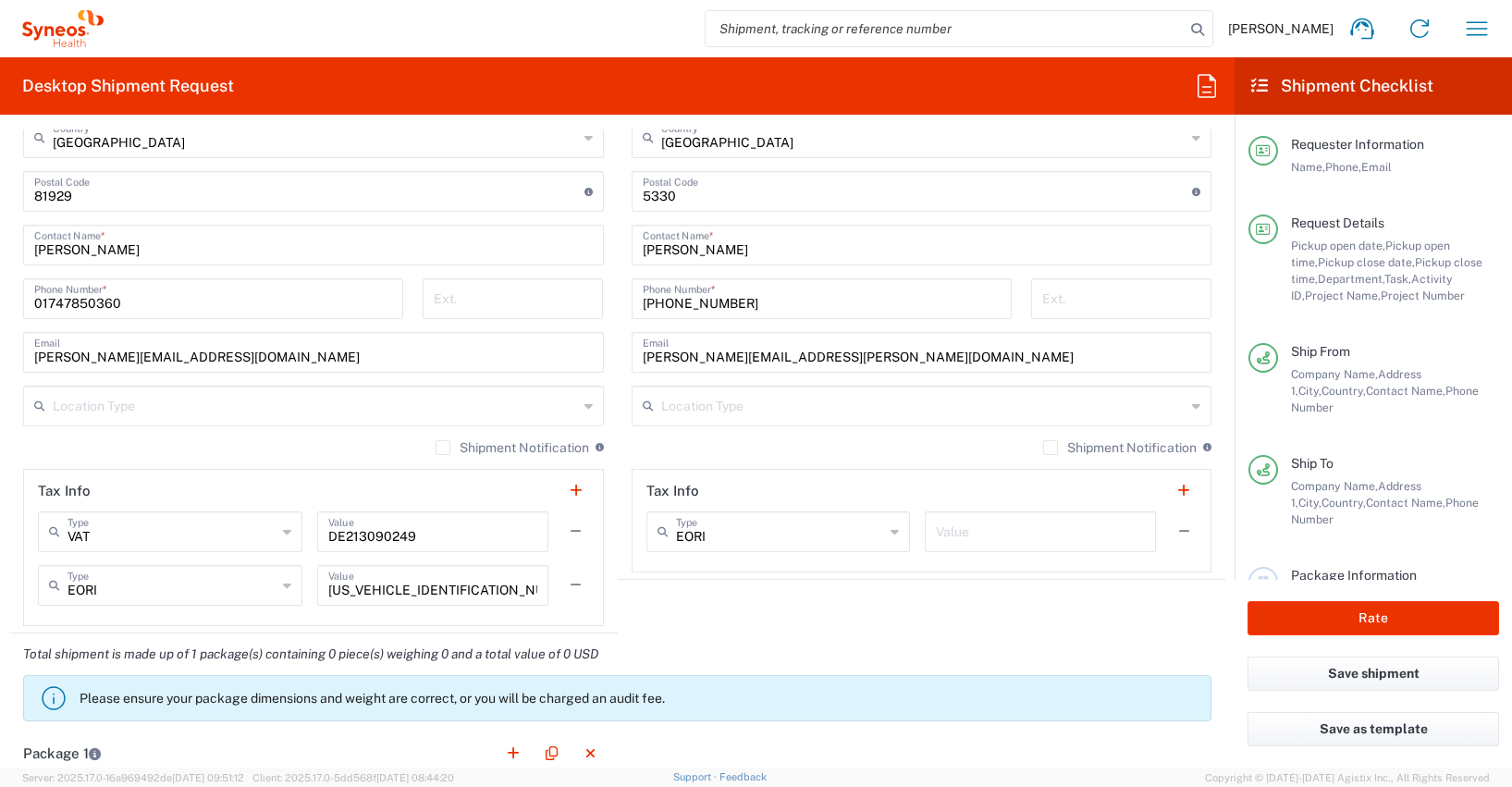
click at [95, 301] on input "01747850360" at bounding box center [214, 298] width 358 height 33
paste input "[PHONE_NUMBER]"
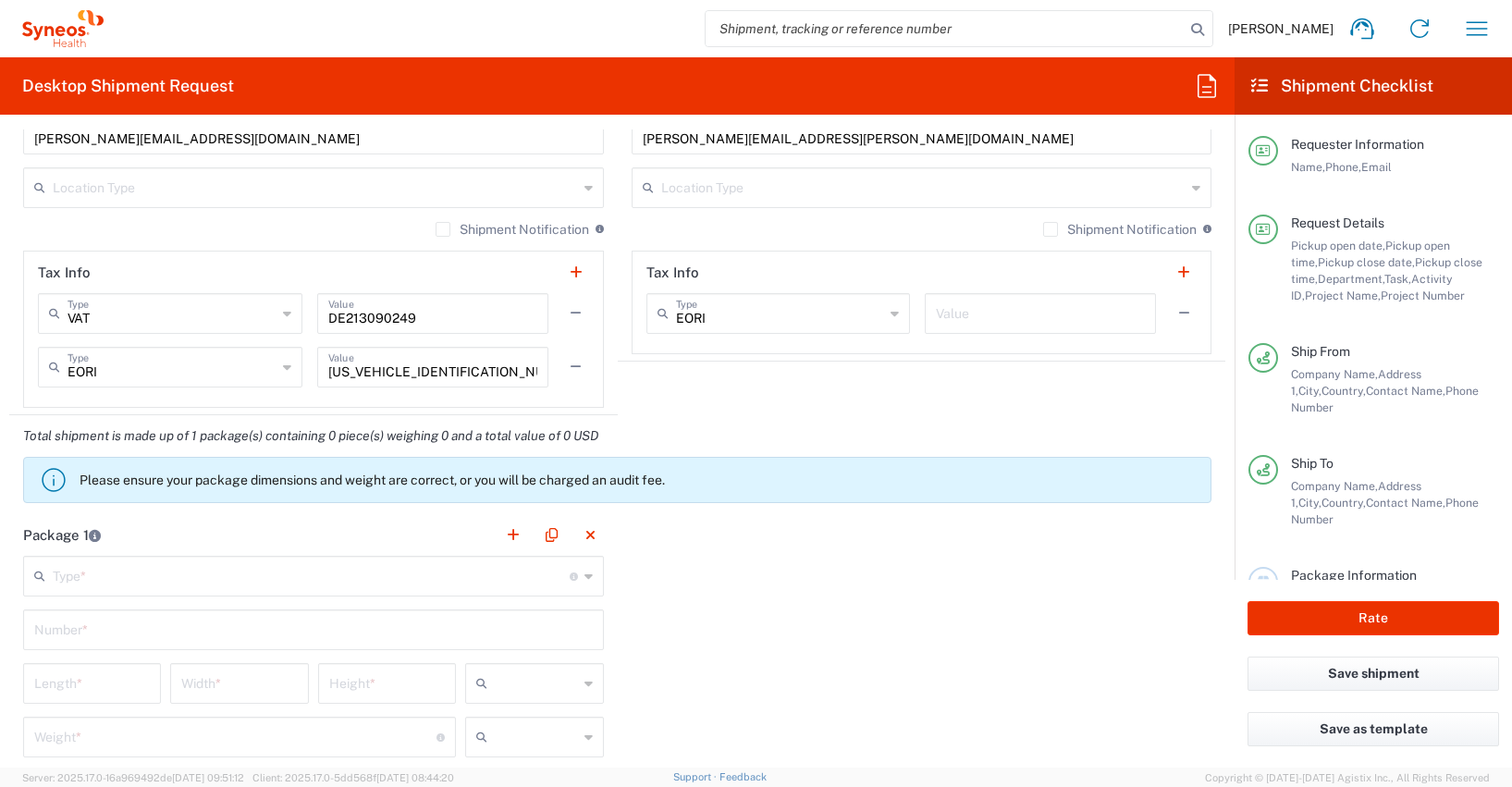
scroll to position [1528, 0]
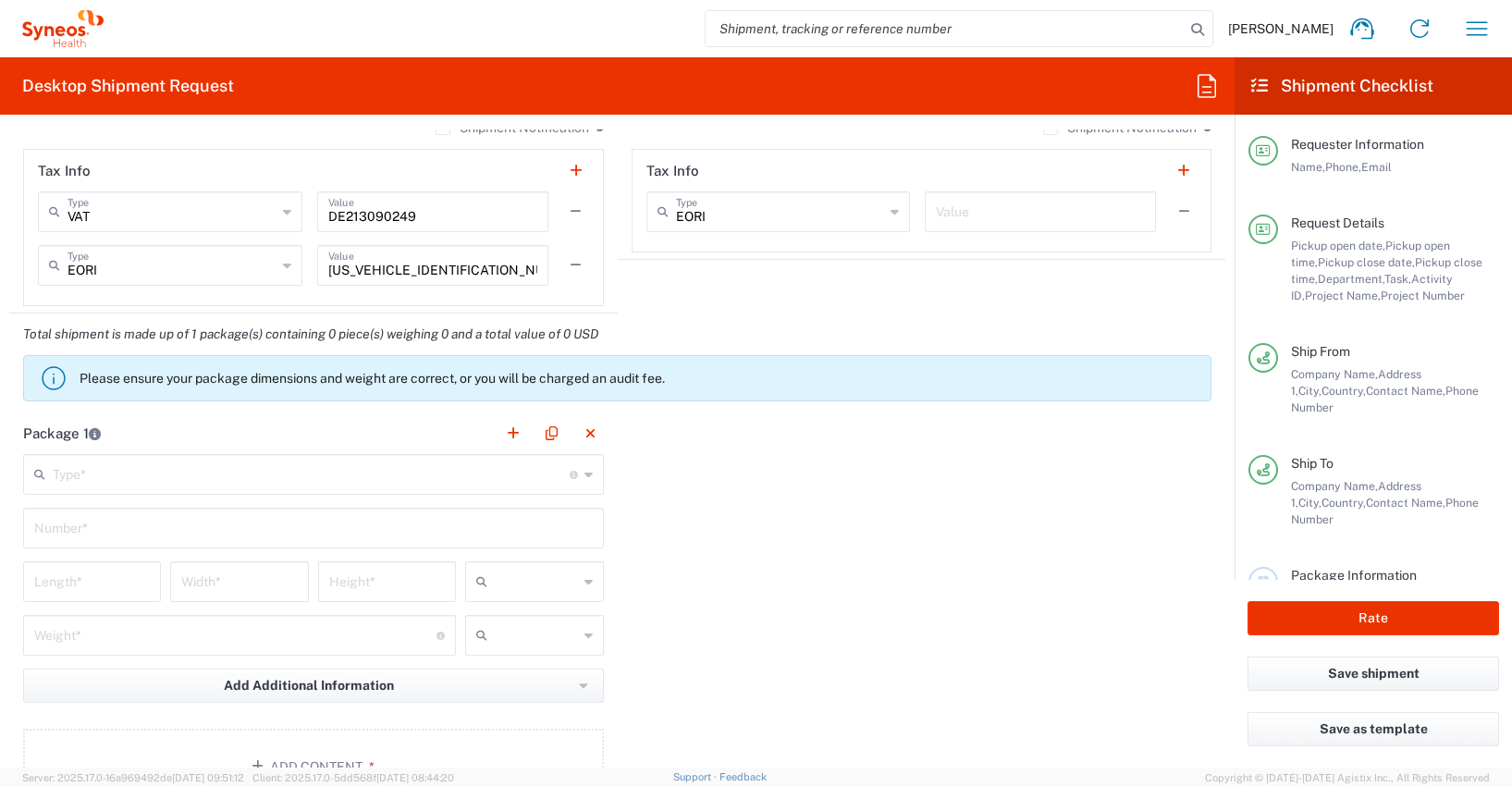
type input "[PHONE_NUMBER]"
click at [48, 476] on icon at bounding box center [43, 474] width 18 height 30
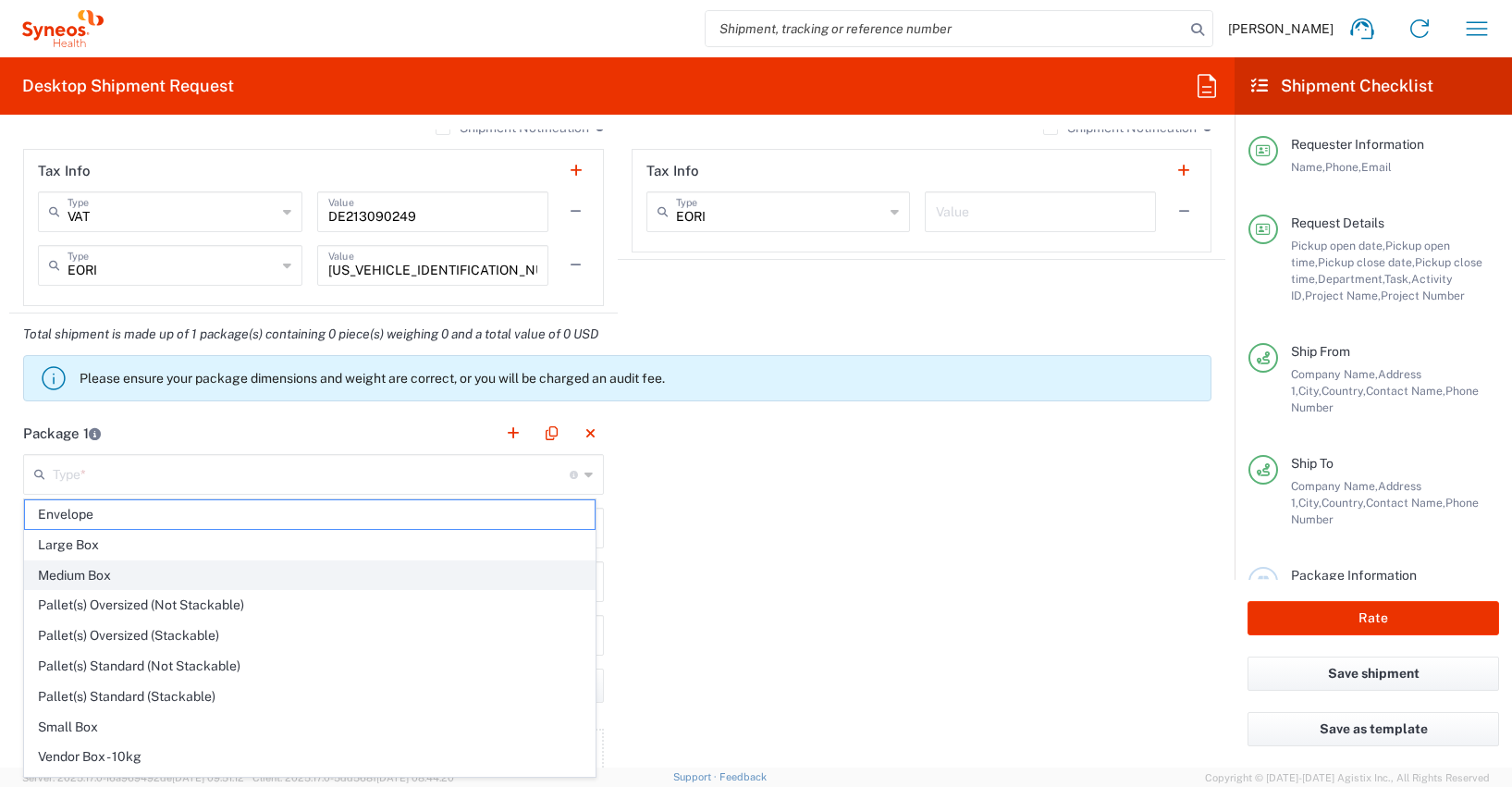
click at [69, 574] on span "Medium Box" at bounding box center [310, 576] width 570 height 29
type input "Medium Box"
type input "13"
type input "11.5"
type input "2.5"
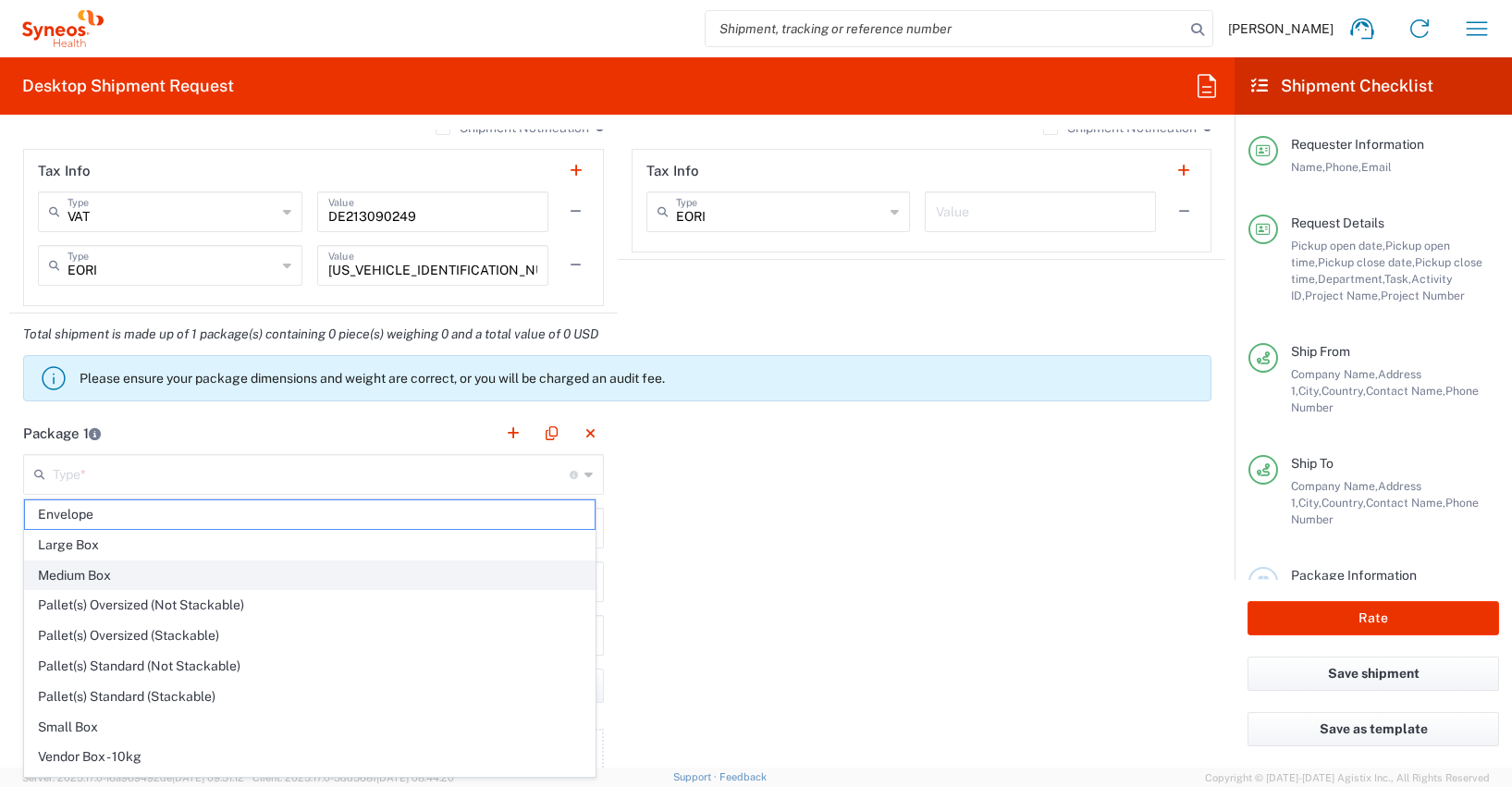
type input "in"
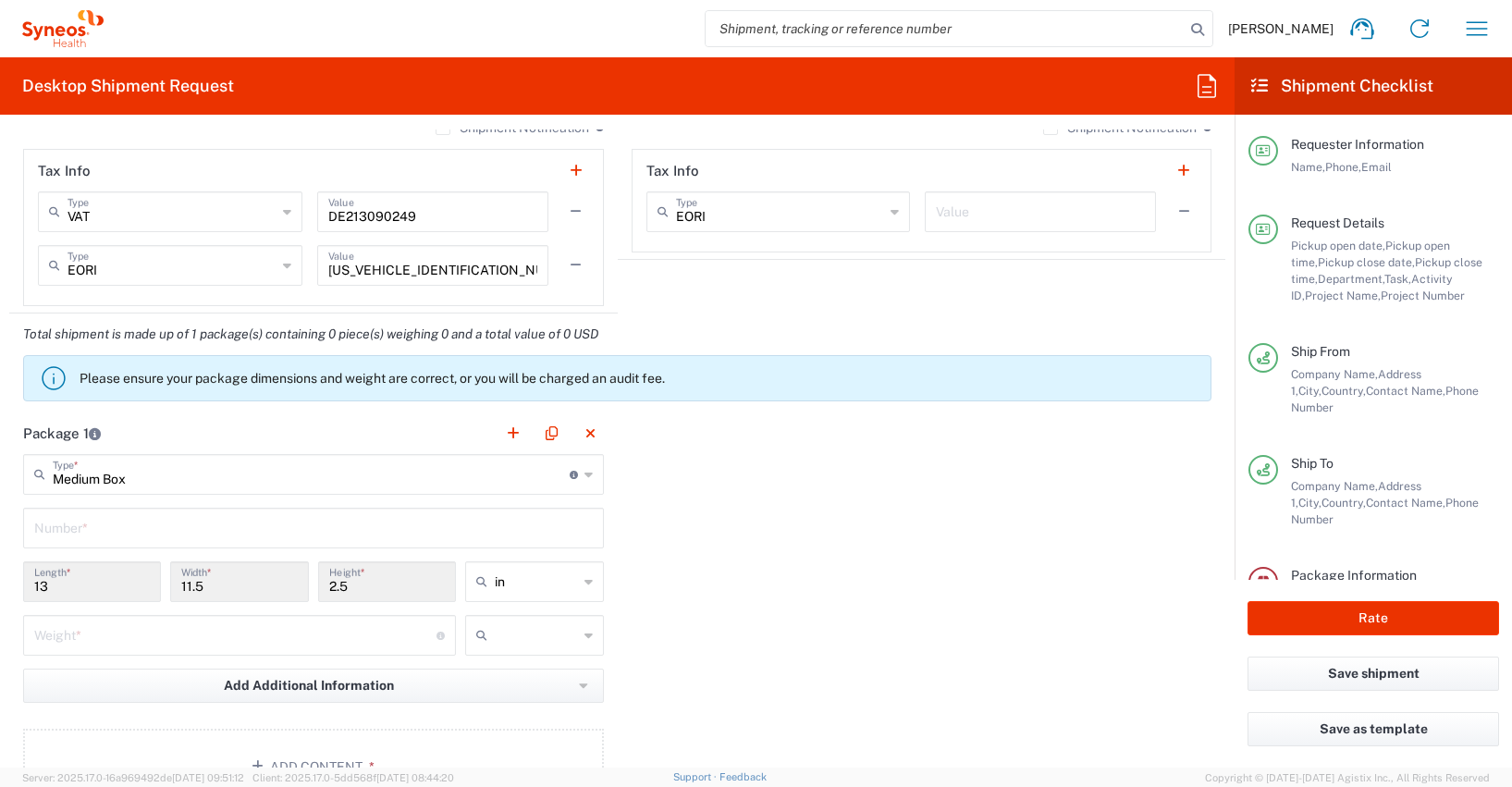
click at [33, 534] on div "Number *" at bounding box center [313, 528] width 581 height 40
type input "1"
click at [585, 584] on icon at bounding box center [588, 582] width 9 height 30
click at [487, 648] on span "cm" at bounding box center [529, 653] width 133 height 29
type input "33.02"
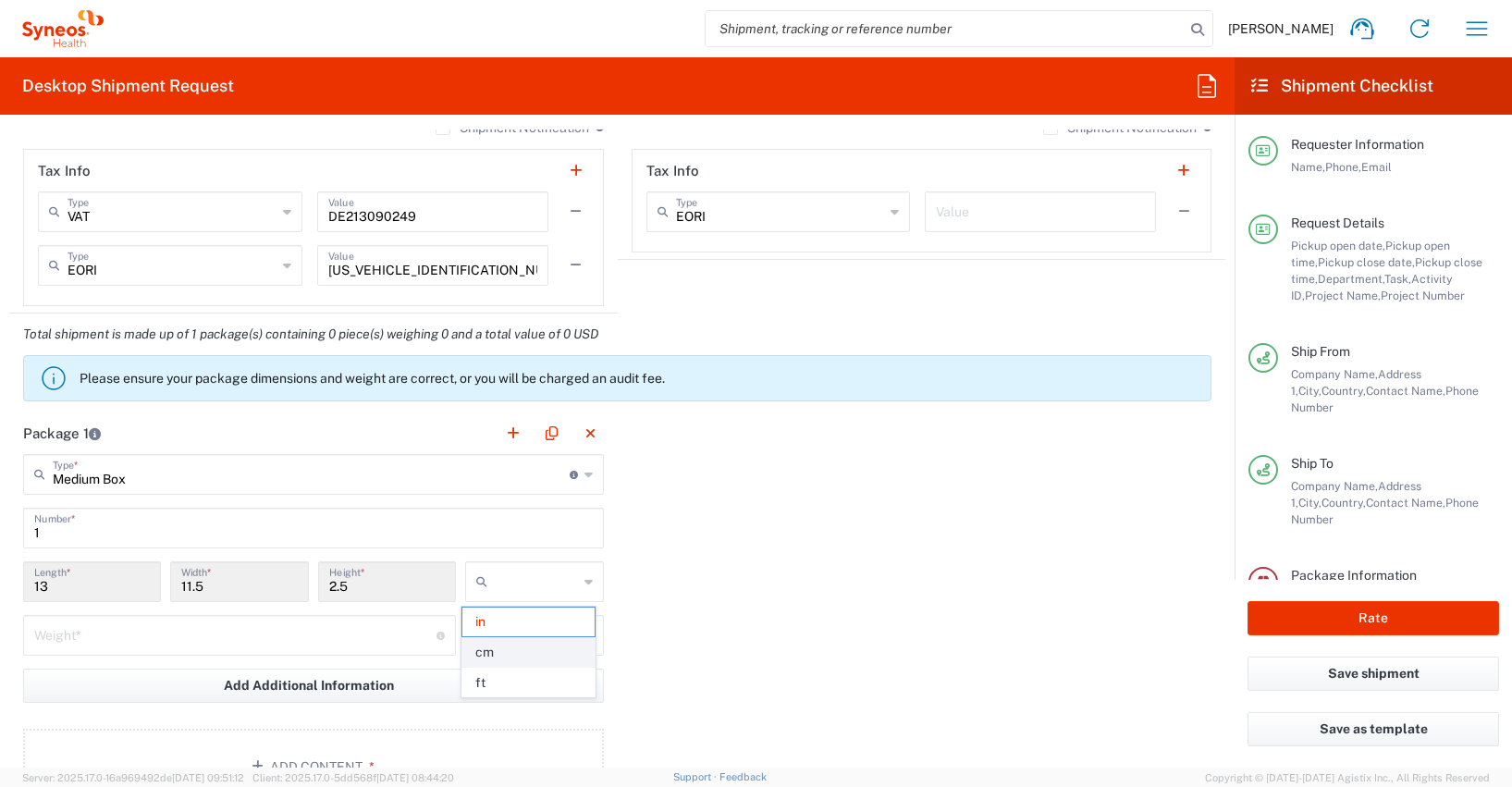
type input "29.21"
type input "6.35"
type input "cm"
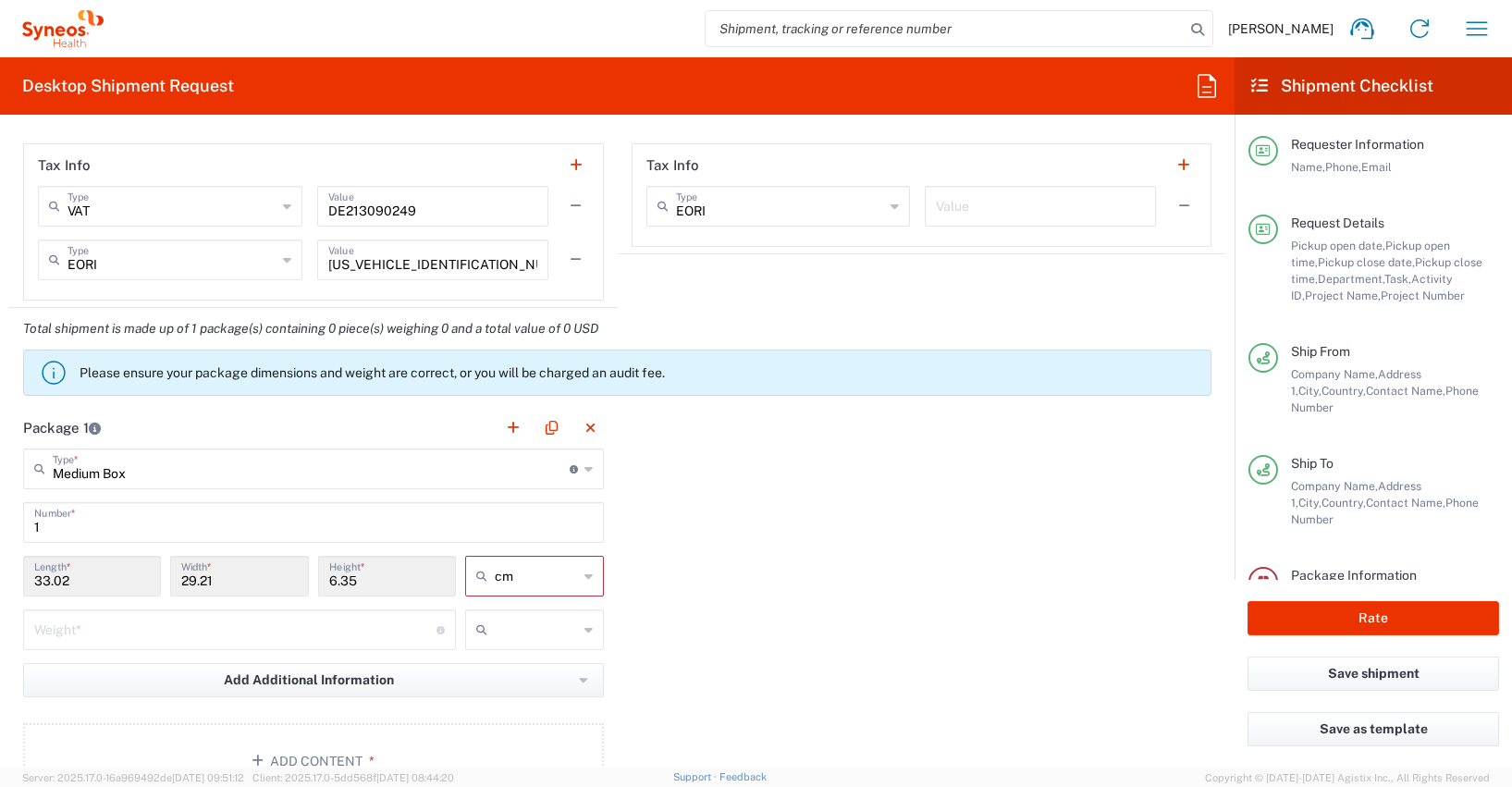
scroll to position [1720, 0]
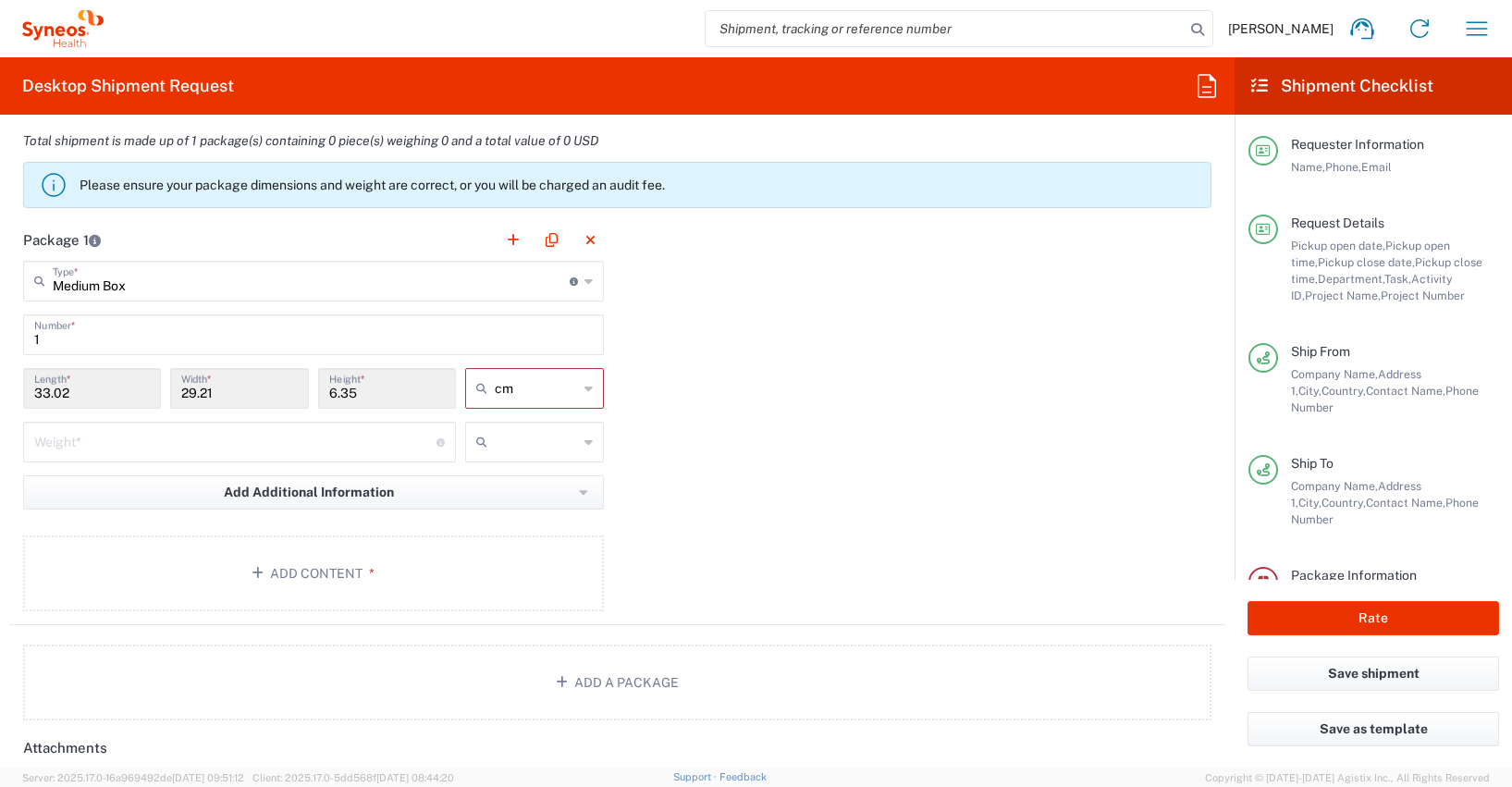
click at [58, 443] on input "number" at bounding box center [236, 441] width 403 height 33
type input "2.5"
click at [585, 441] on icon at bounding box center [588, 442] width 9 height 30
click at [491, 479] on span "kgs" at bounding box center [529, 483] width 133 height 29
type input "kgs"
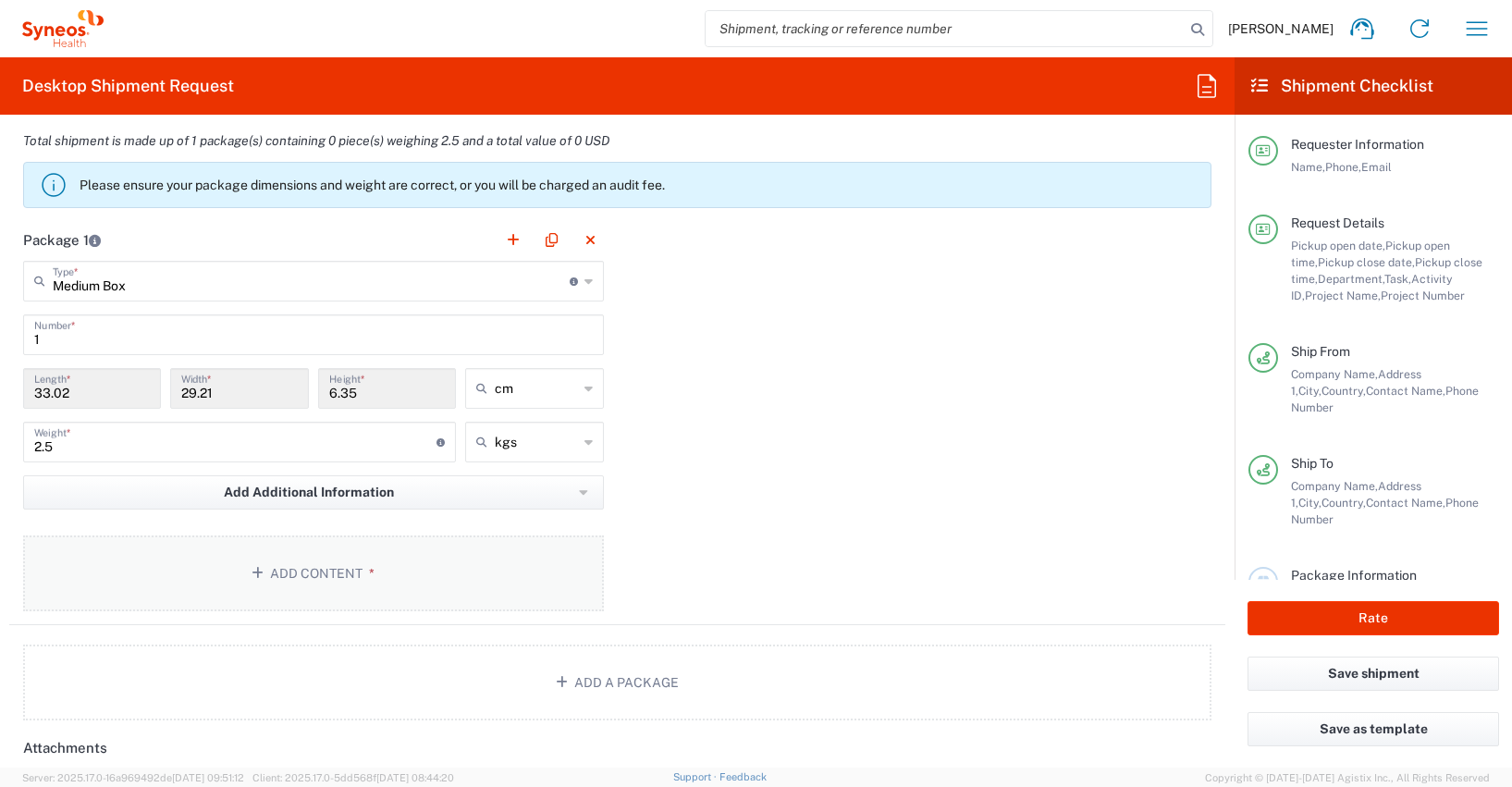
click at [310, 567] on button "Add Content *" at bounding box center [313, 573] width 581 height 76
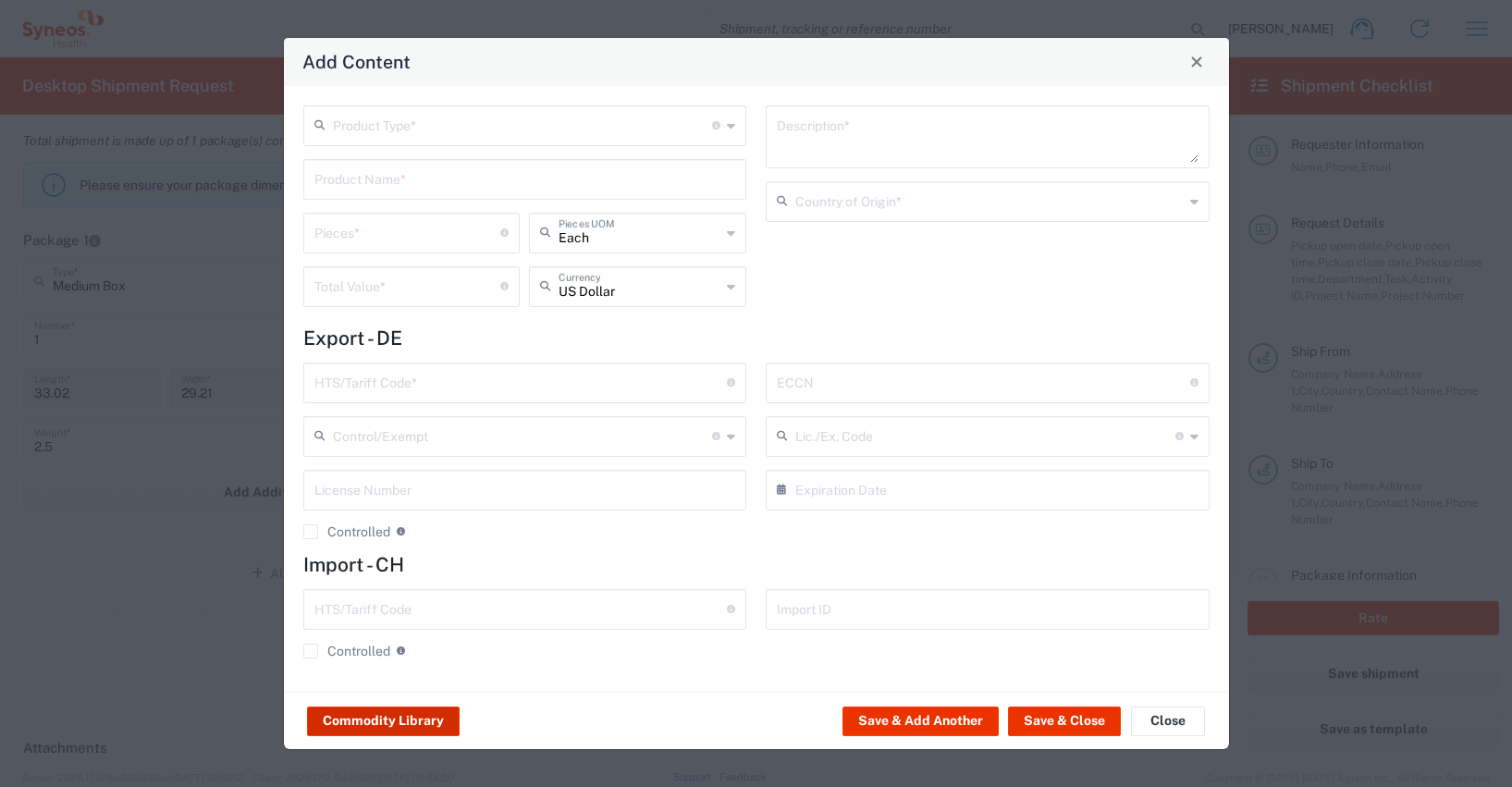
click at [407, 720] on button "Commodity Library" at bounding box center [383, 721] width 152 height 30
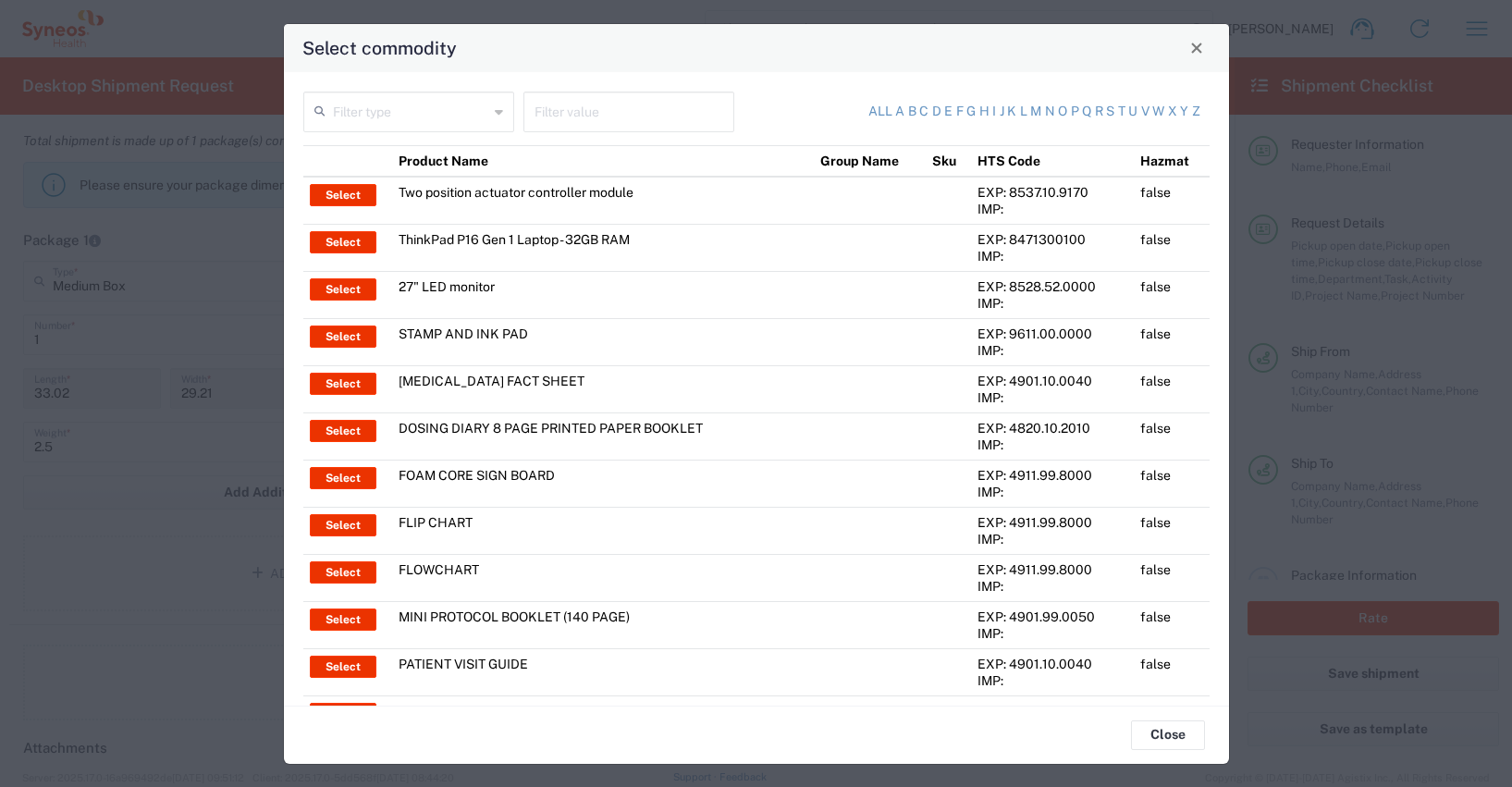
click at [534, 120] on input "text" at bounding box center [629, 111] width 189 height 33
type input "thinkpad"
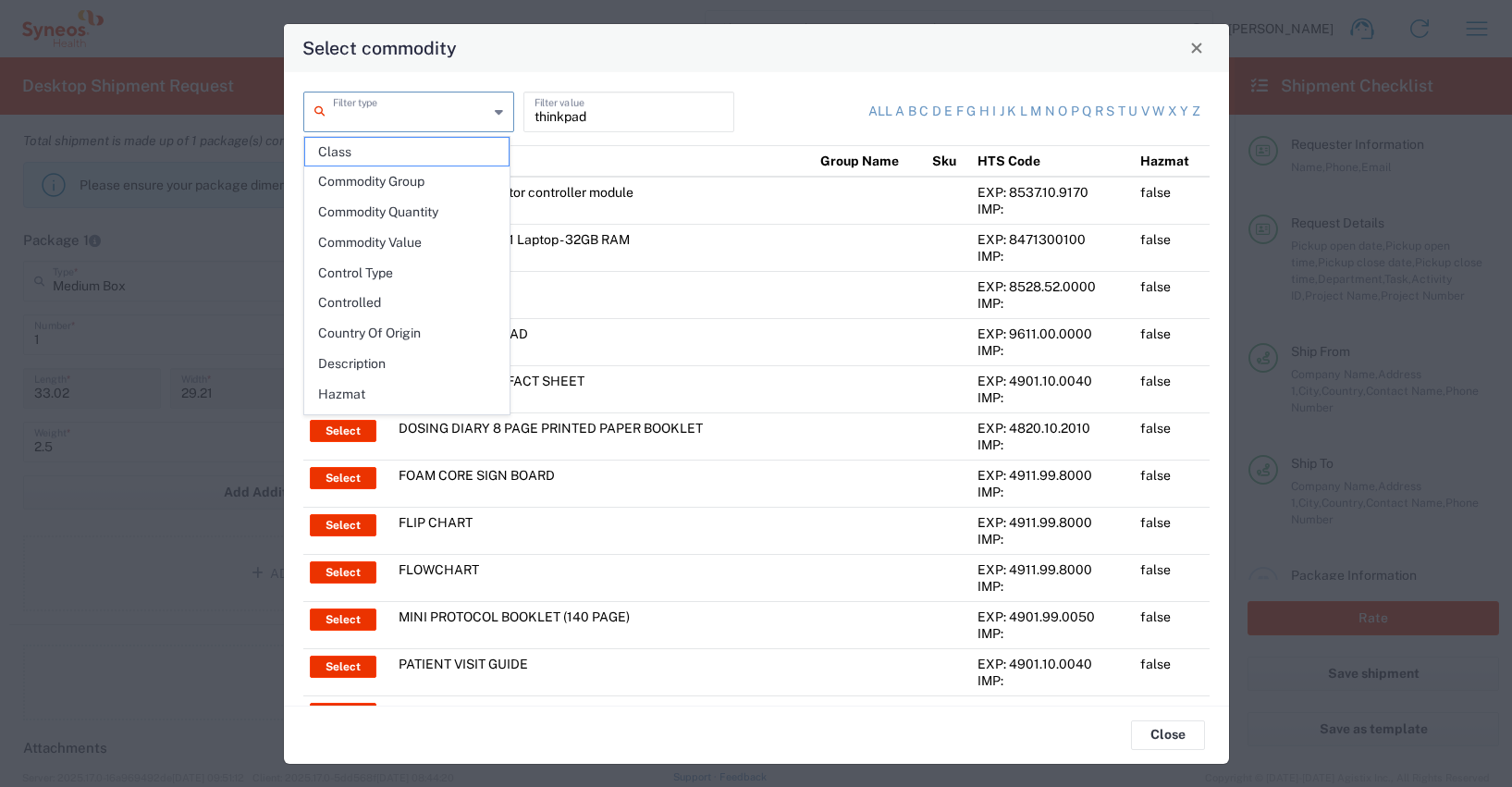
click at [334, 115] on input "text" at bounding box center [410, 111] width 155 height 33
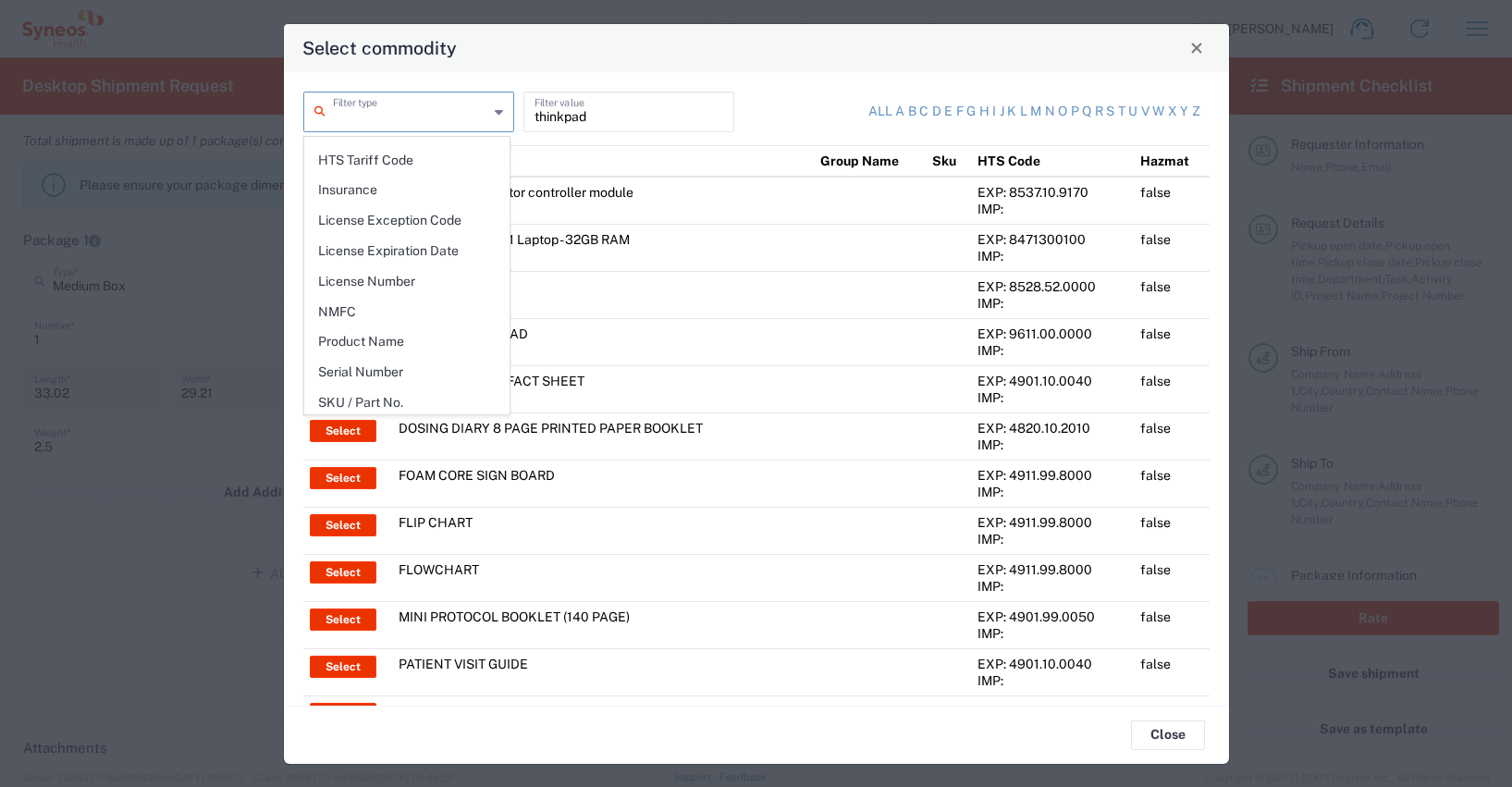
scroll to position [269, 0]
click at [365, 339] on span "Product Name" at bounding box center [406, 338] width 203 height 29
type input "Product Name"
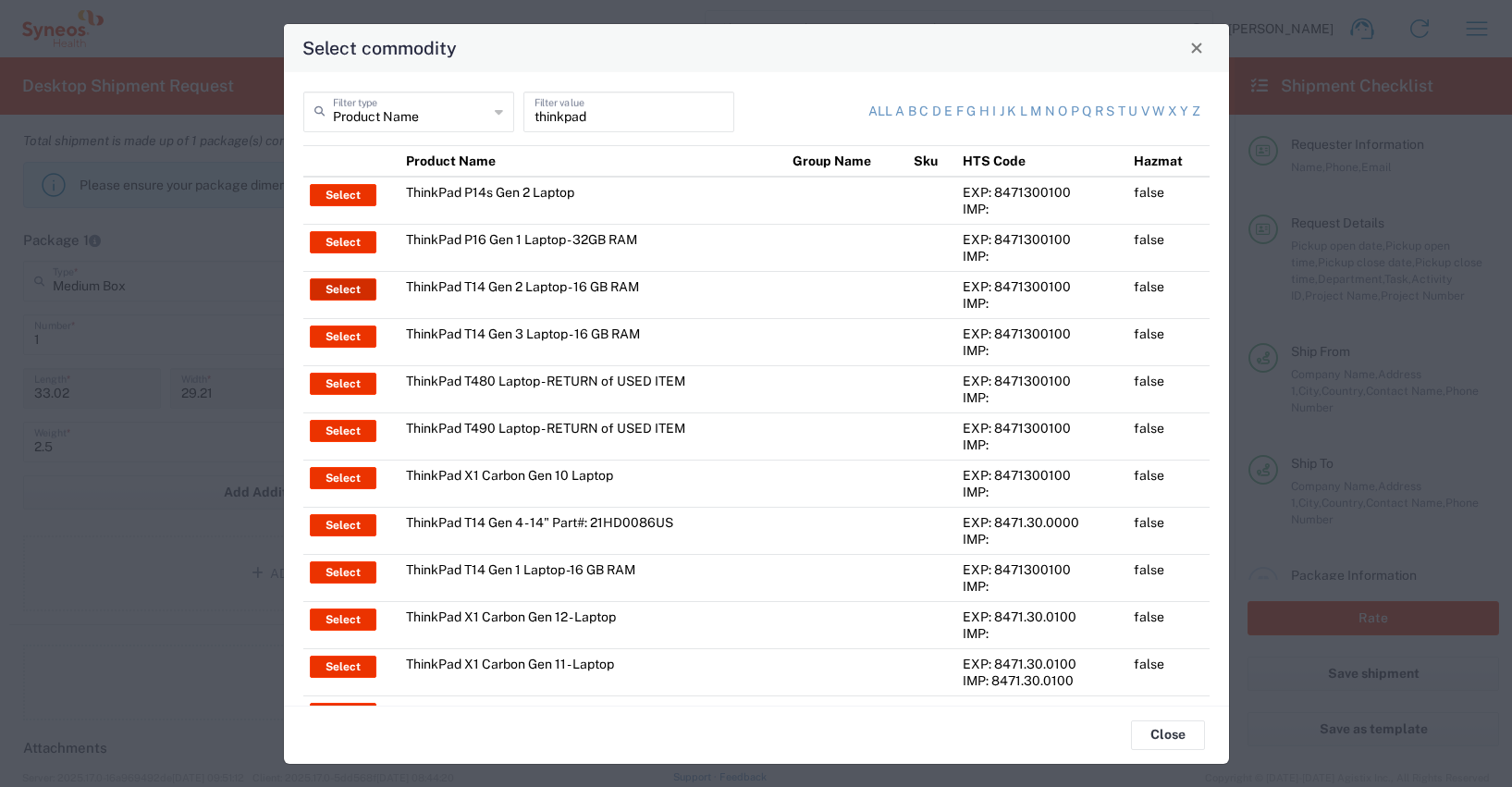
click at [345, 286] on button "Select" at bounding box center [343, 289] width 66 height 22
type input "ThinkPad T14 Gen 2 Laptop - 16 GB RAM"
type input "1"
type textarea "Intel Core i7-1156G7 vProÂ® Processor - 14"- 16 GB RAM - 512 GB SSD"
type input "[GEOGRAPHIC_DATA]"
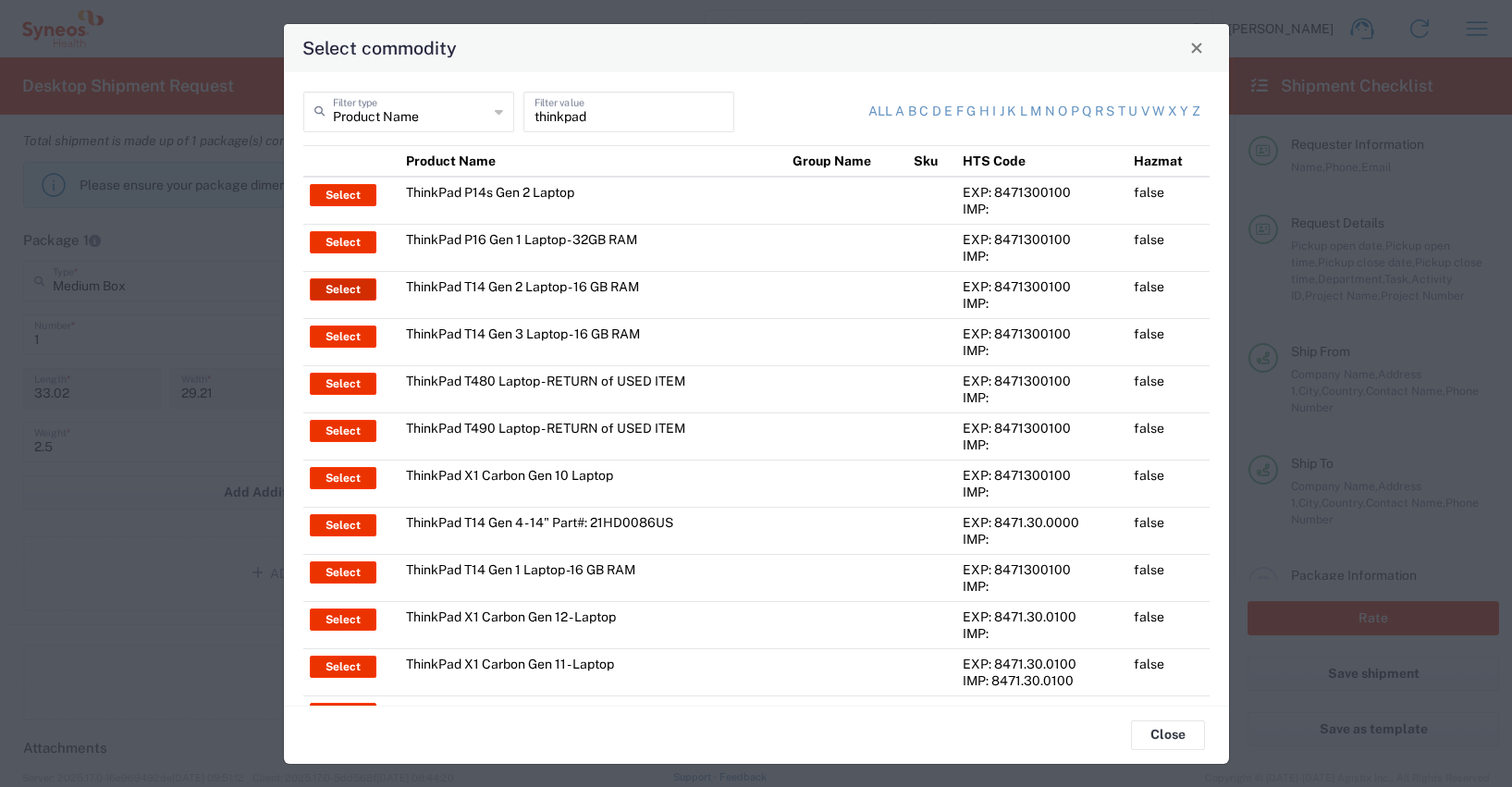
type input "8471300100"
type input "BIS"
type input "5A992.c"
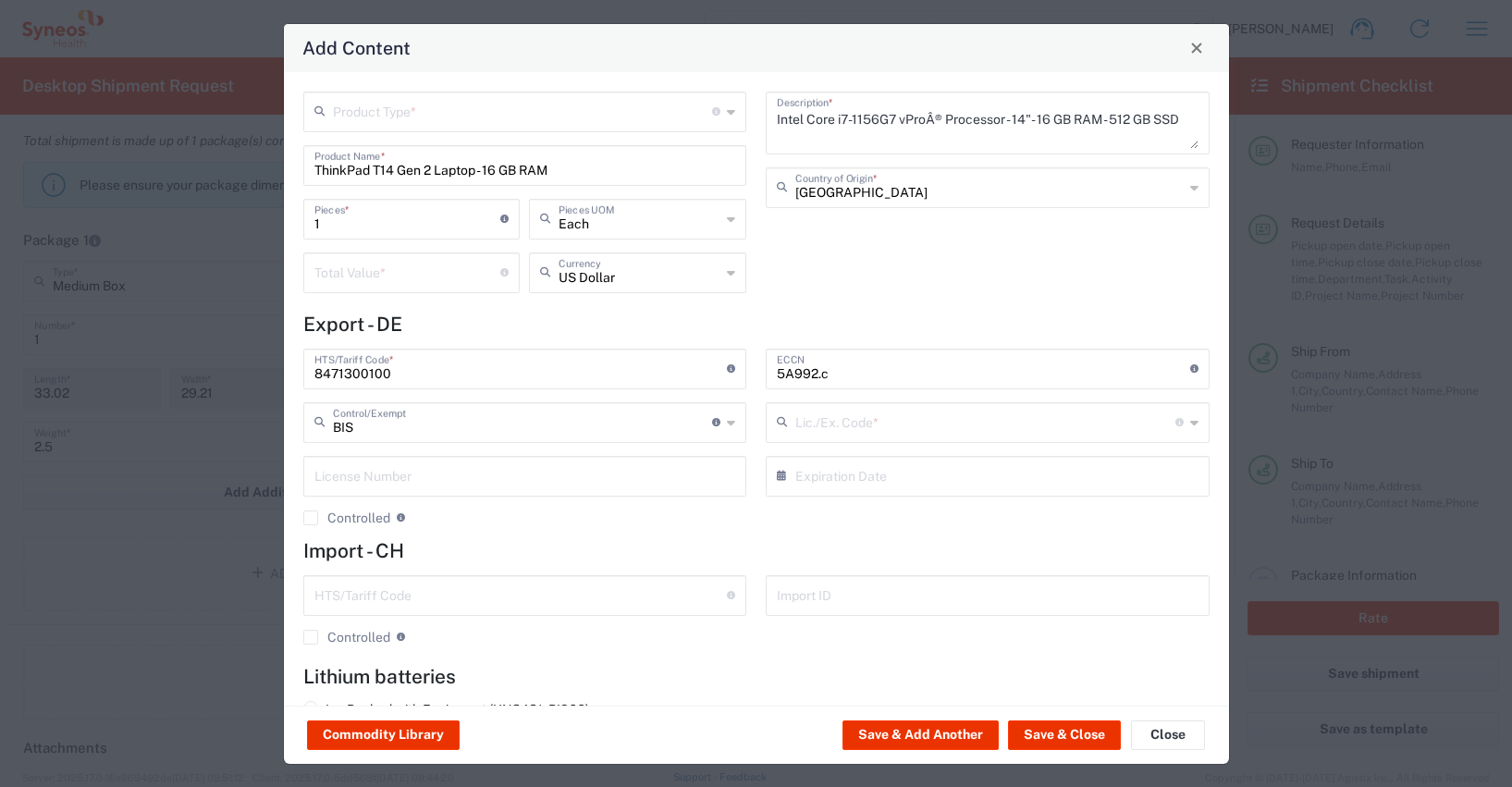
type input "NLR - No License Required"
click at [322, 275] on input "number" at bounding box center [408, 272] width 187 height 33
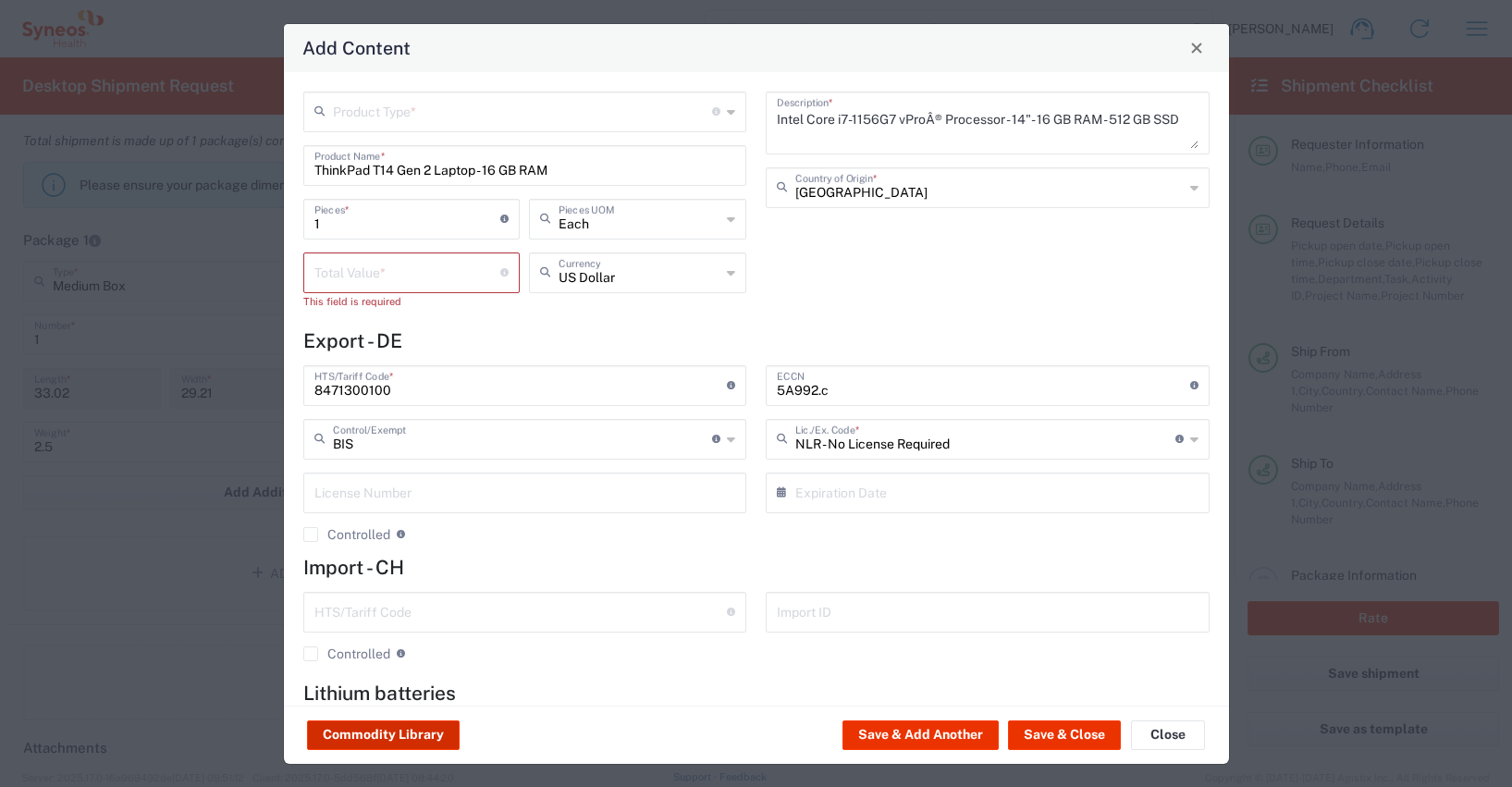
click at [392, 736] on button "Commodity Library" at bounding box center [383, 735] width 152 height 30
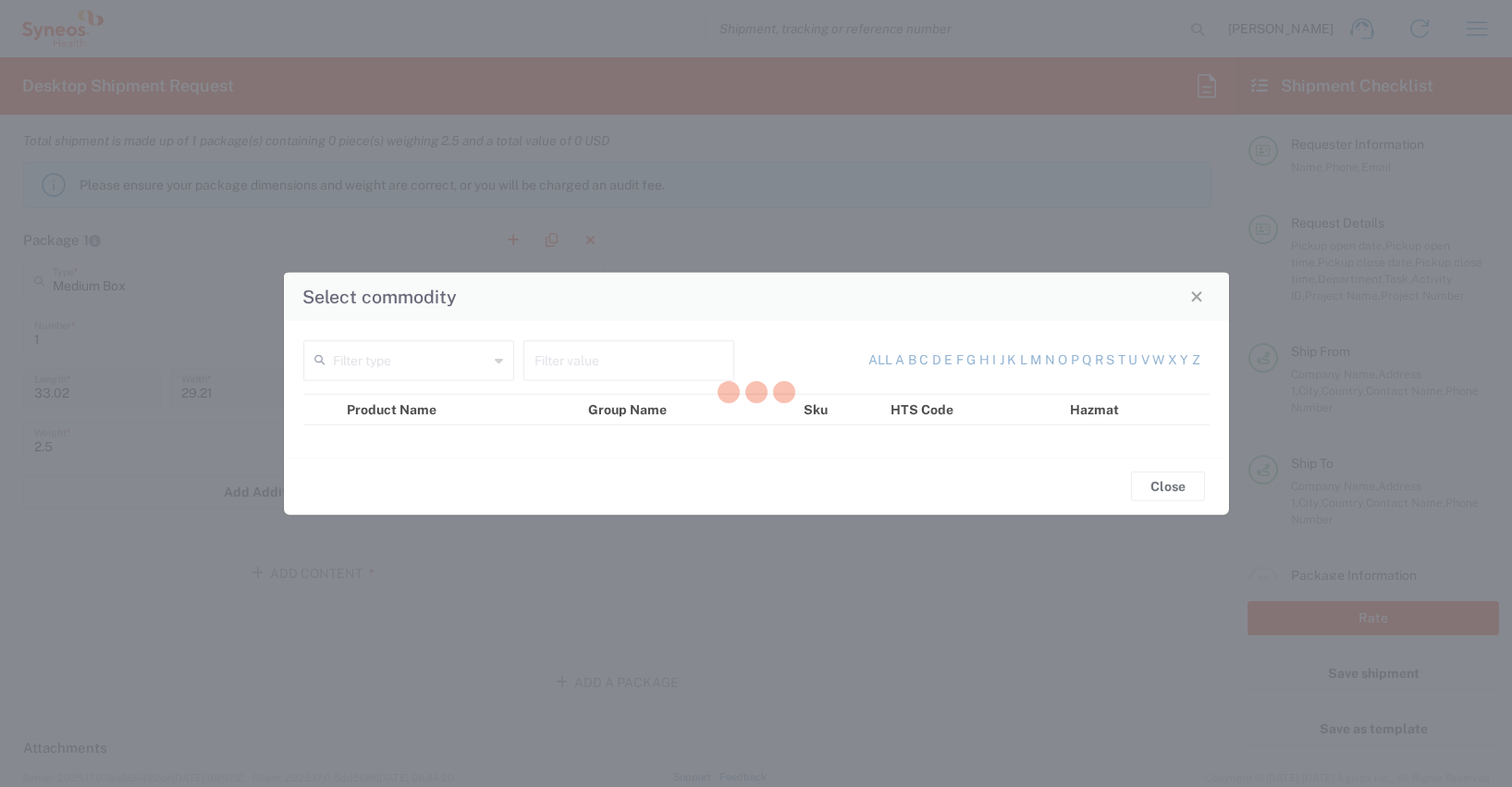
click at [552, 370] on div at bounding box center [756, 393] width 1512 height 787
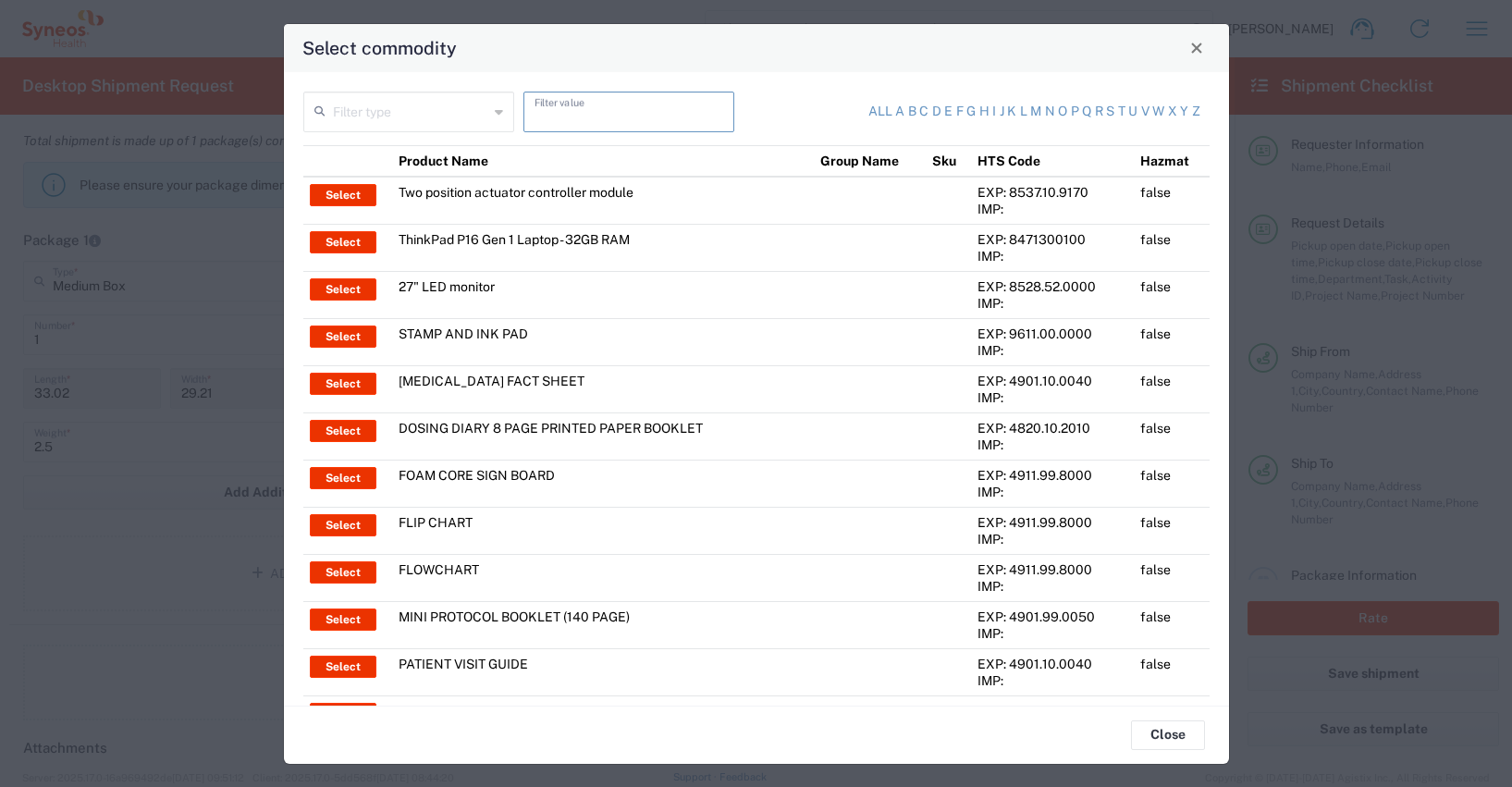
click at [554, 116] on input "text" at bounding box center [629, 111] width 189 height 33
type input "thinkpad"
click at [406, 120] on input "text" at bounding box center [410, 111] width 155 height 33
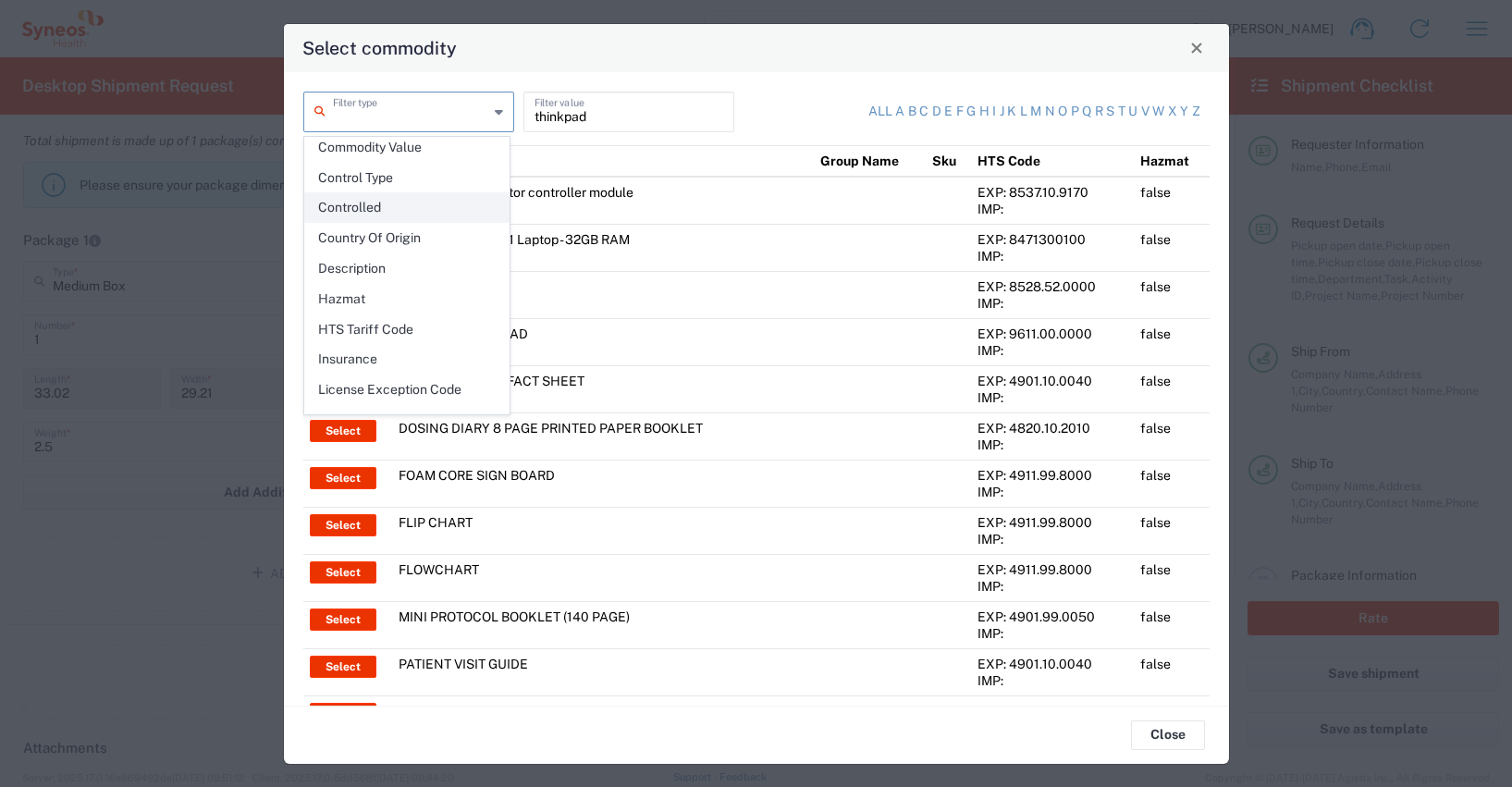
scroll to position [198, 0]
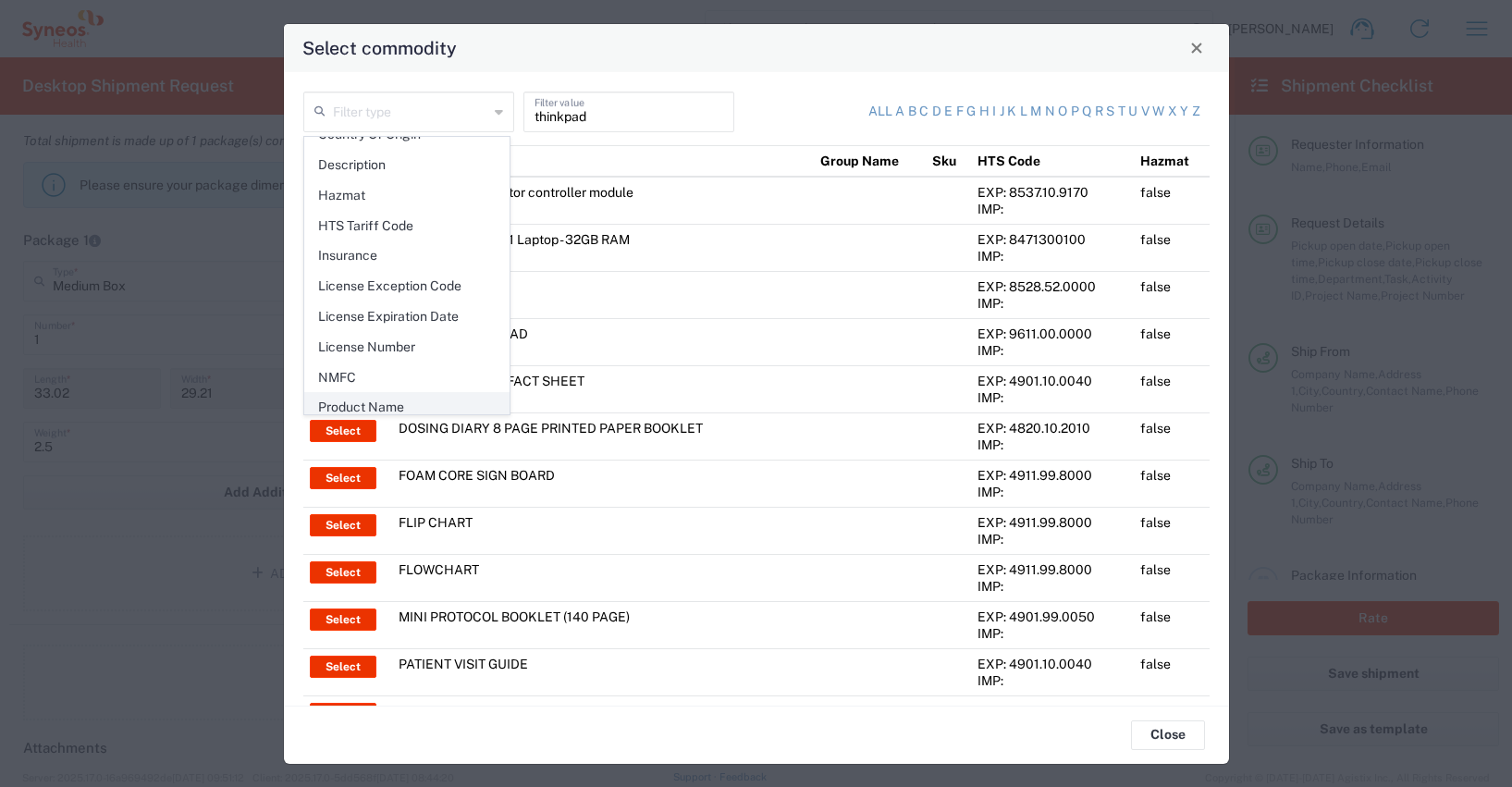
click at [365, 402] on span "Product Name" at bounding box center [406, 407] width 203 height 29
type input "Product Name"
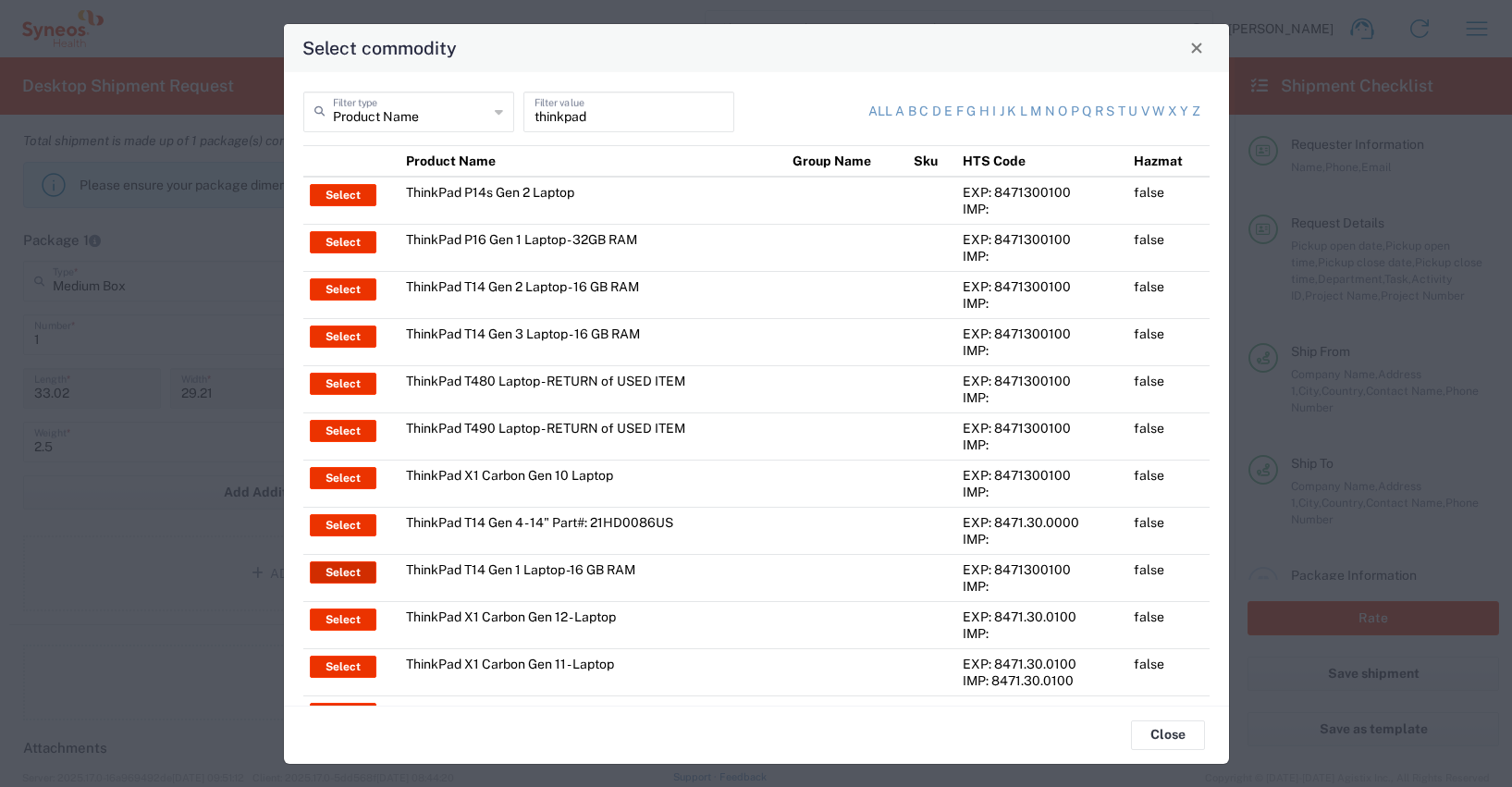
click at [347, 567] on button "Select" at bounding box center [343, 572] width 66 height 22
type input "ThinkPad T14 Gen 1 Laptop -16 GB RAM"
type textarea "Intel Core i5-10210U- 14"- 512 GB SSD"
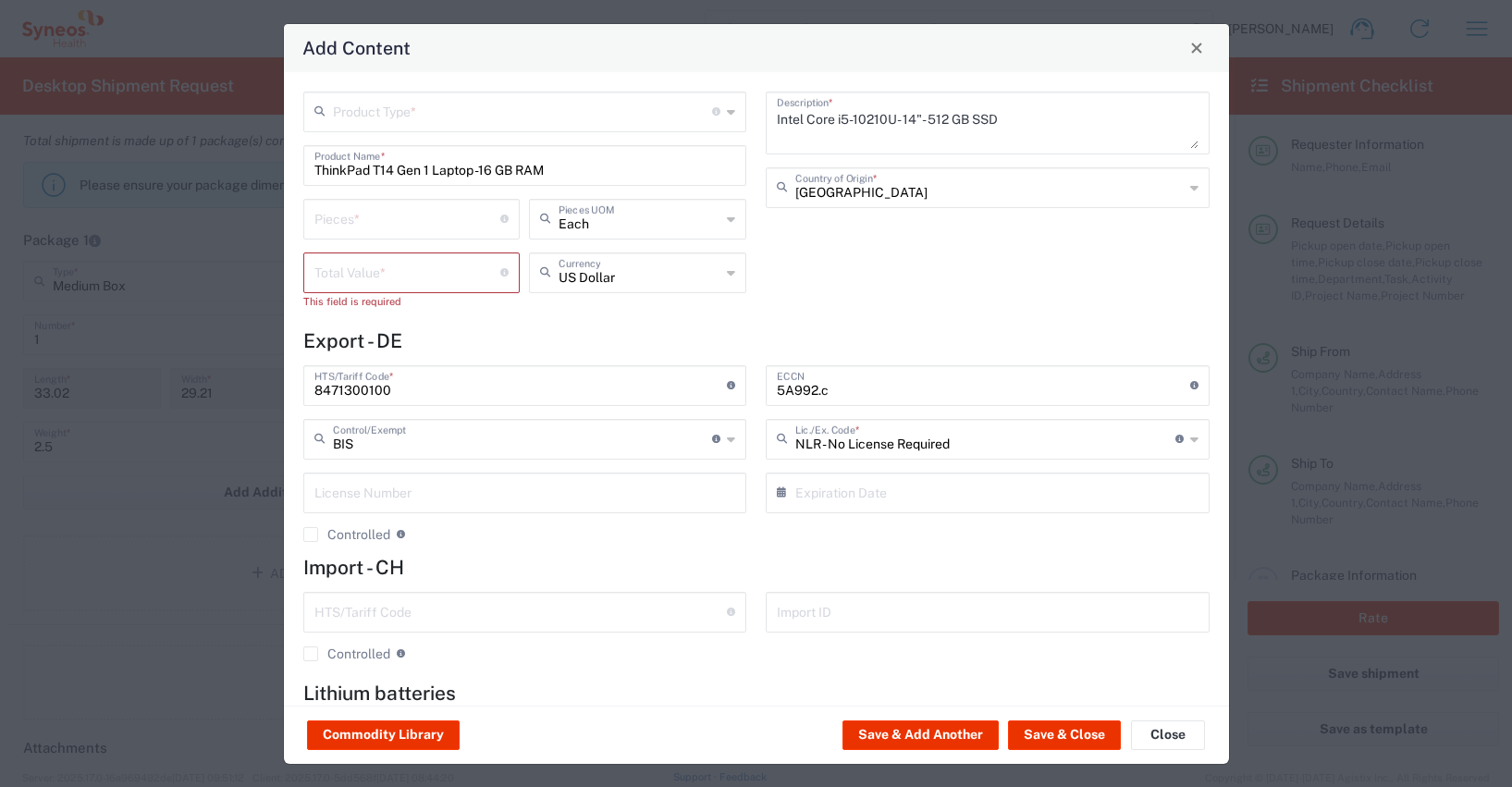
click at [362, 116] on input "text" at bounding box center [523, 111] width 380 height 33
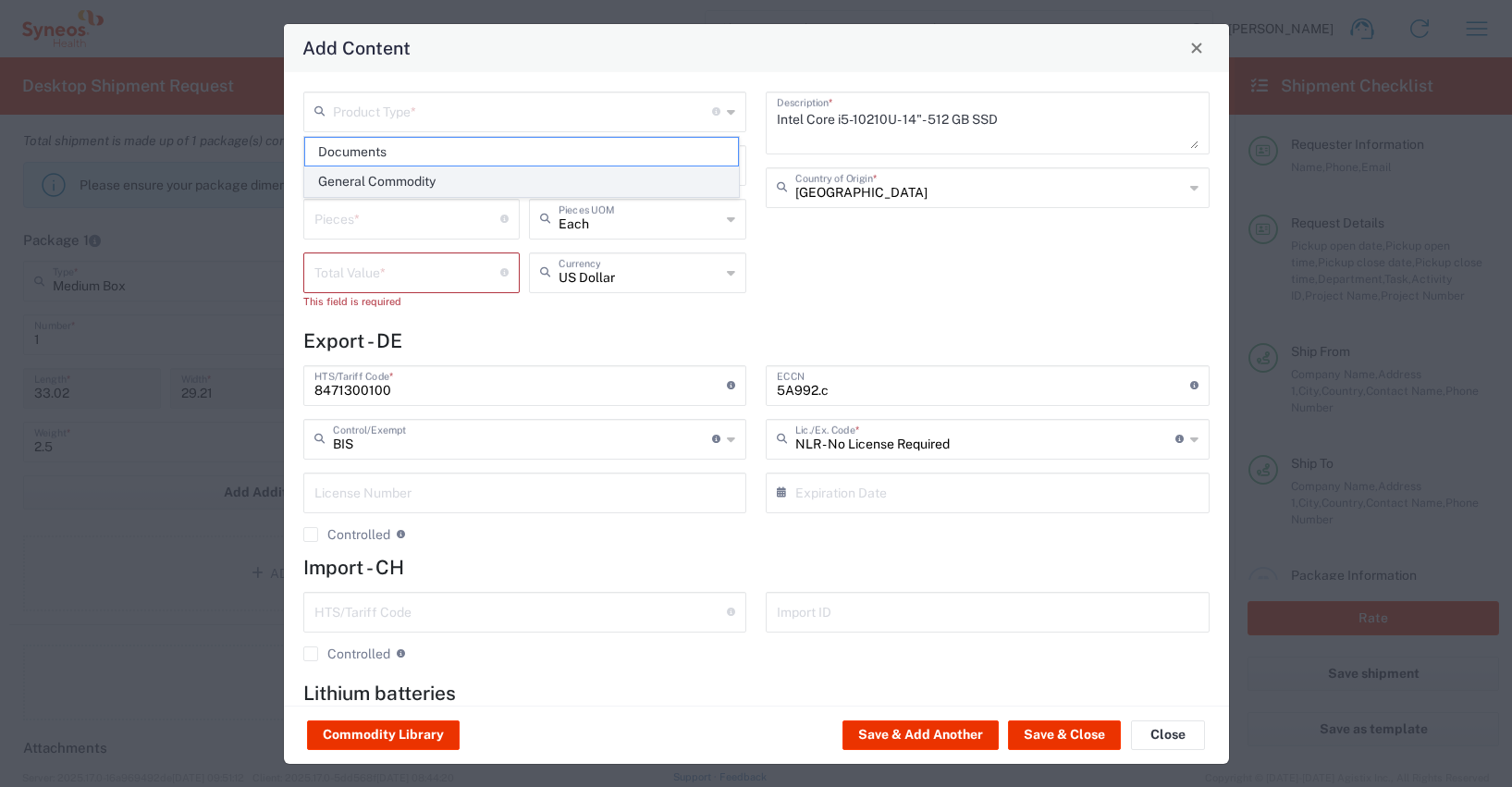
click at [357, 179] on span "General Commodity" at bounding box center [521, 182] width 432 height 29
type input "General Commodity"
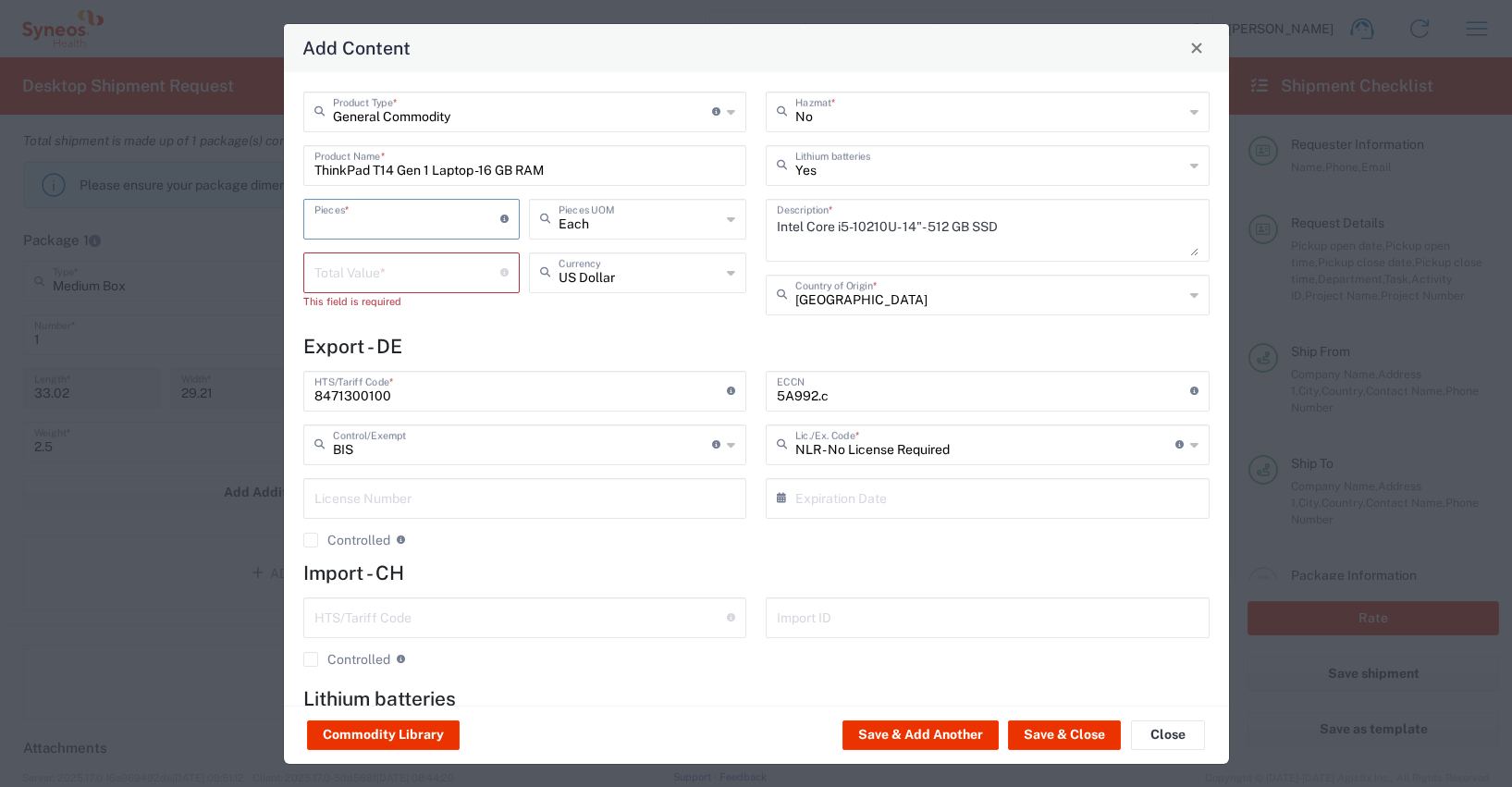
click at [328, 222] on input "number" at bounding box center [408, 218] width 187 height 33
type input "1"
click at [332, 279] on input "number" at bounding box center [408, 272] width 187 height 33
type input "600"
click at [727, 270] on icon at bounding box center [731, 273] width 9 height 30
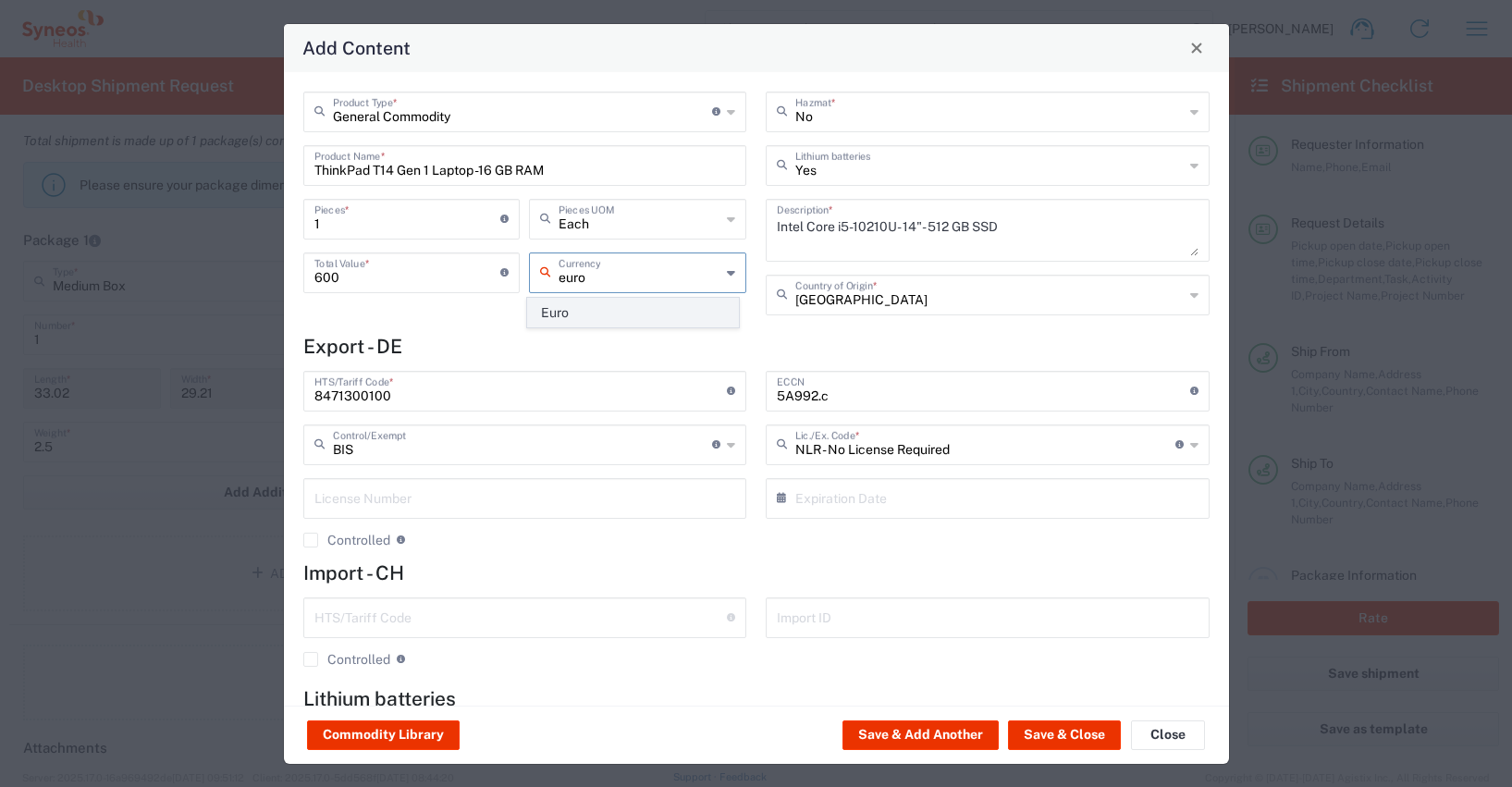
click at [569, 316] on span "Euro" at bounding box center [633, 313] width 210 height 29
type input "Euro"
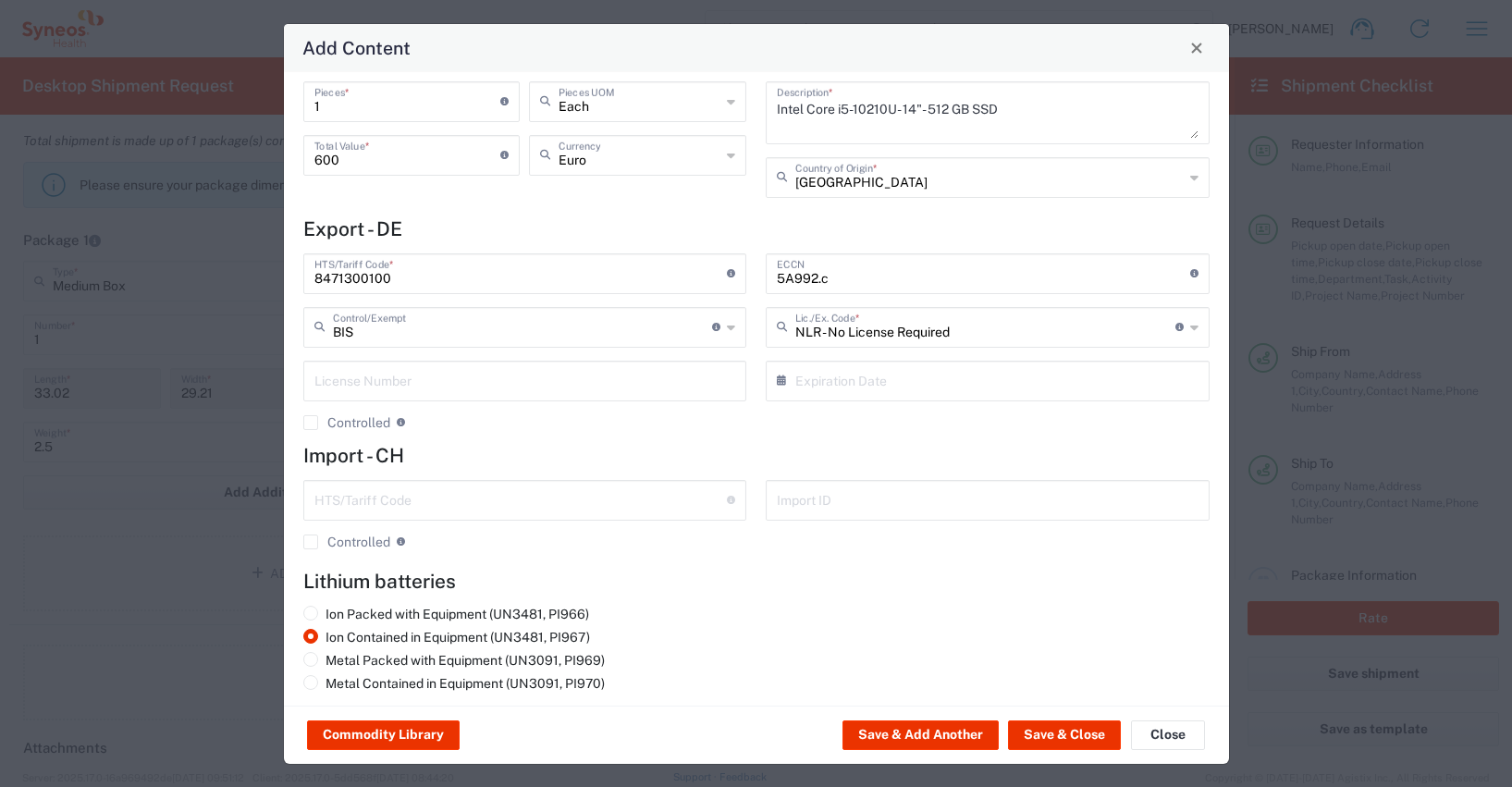
scroll to position [129, 0]
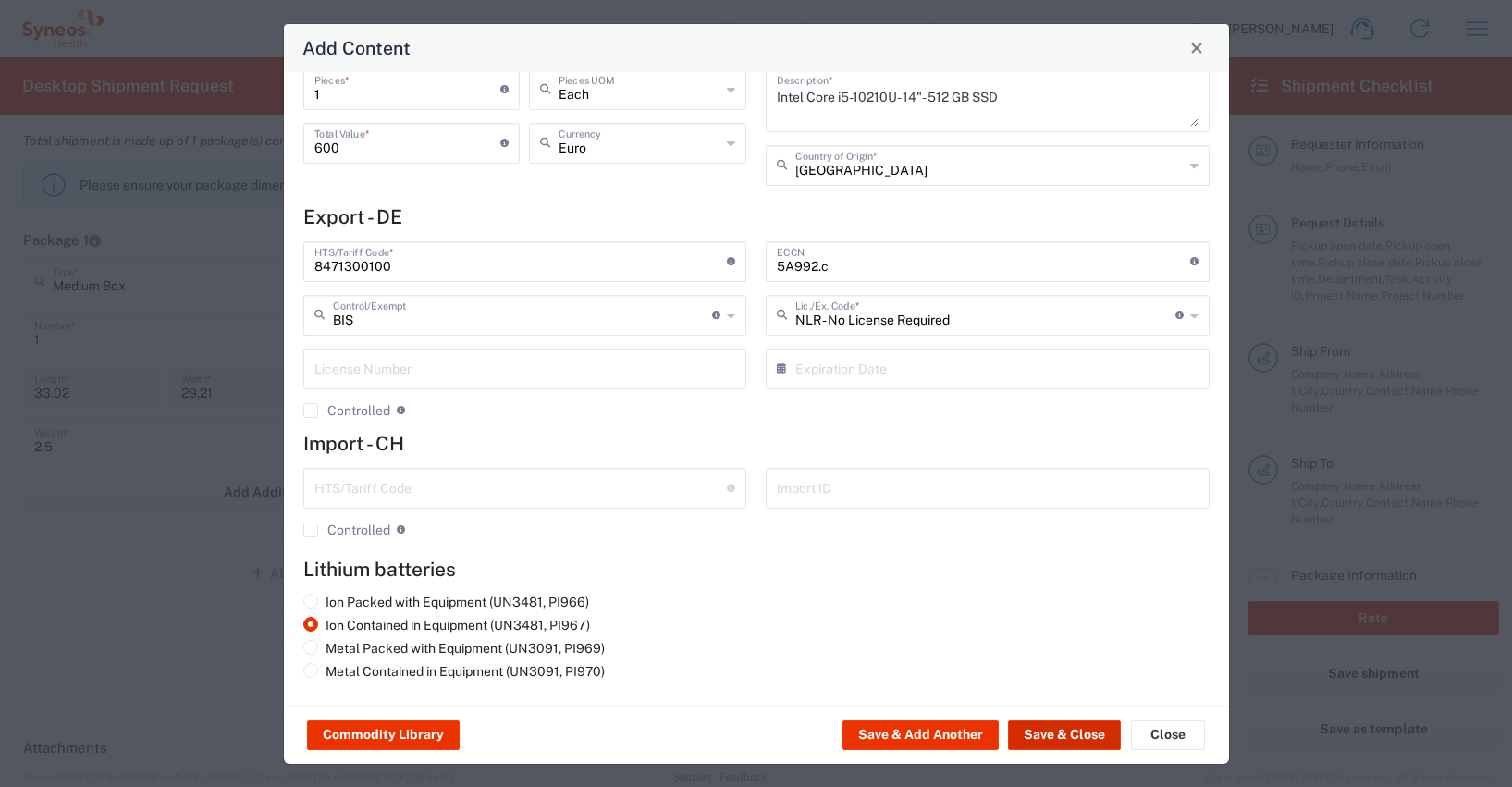
click at [1054, 734] on button "Save & Close" at bounding box center [1064, 735] width 113 height 30
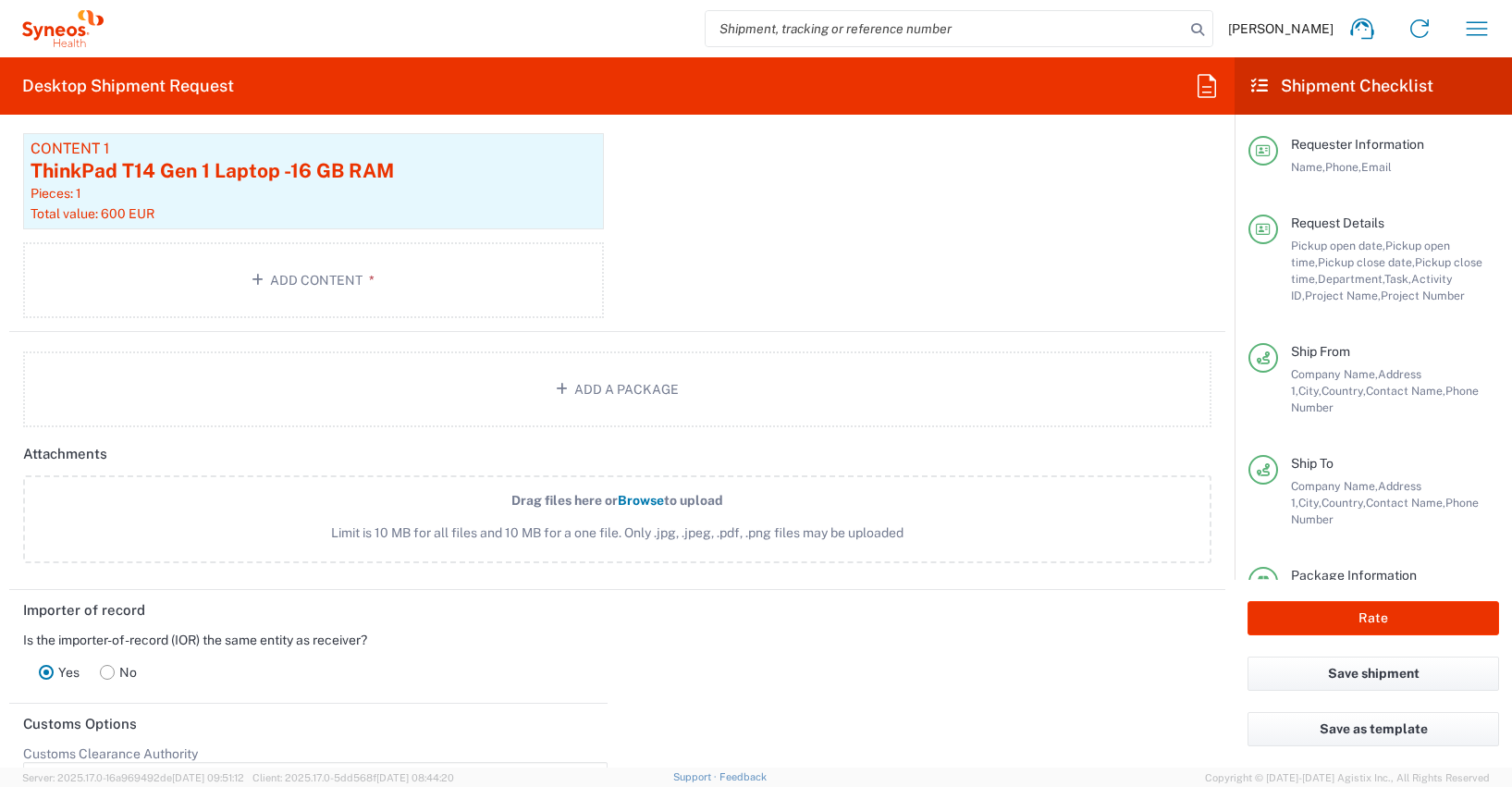
scroll to position [2558, 0]
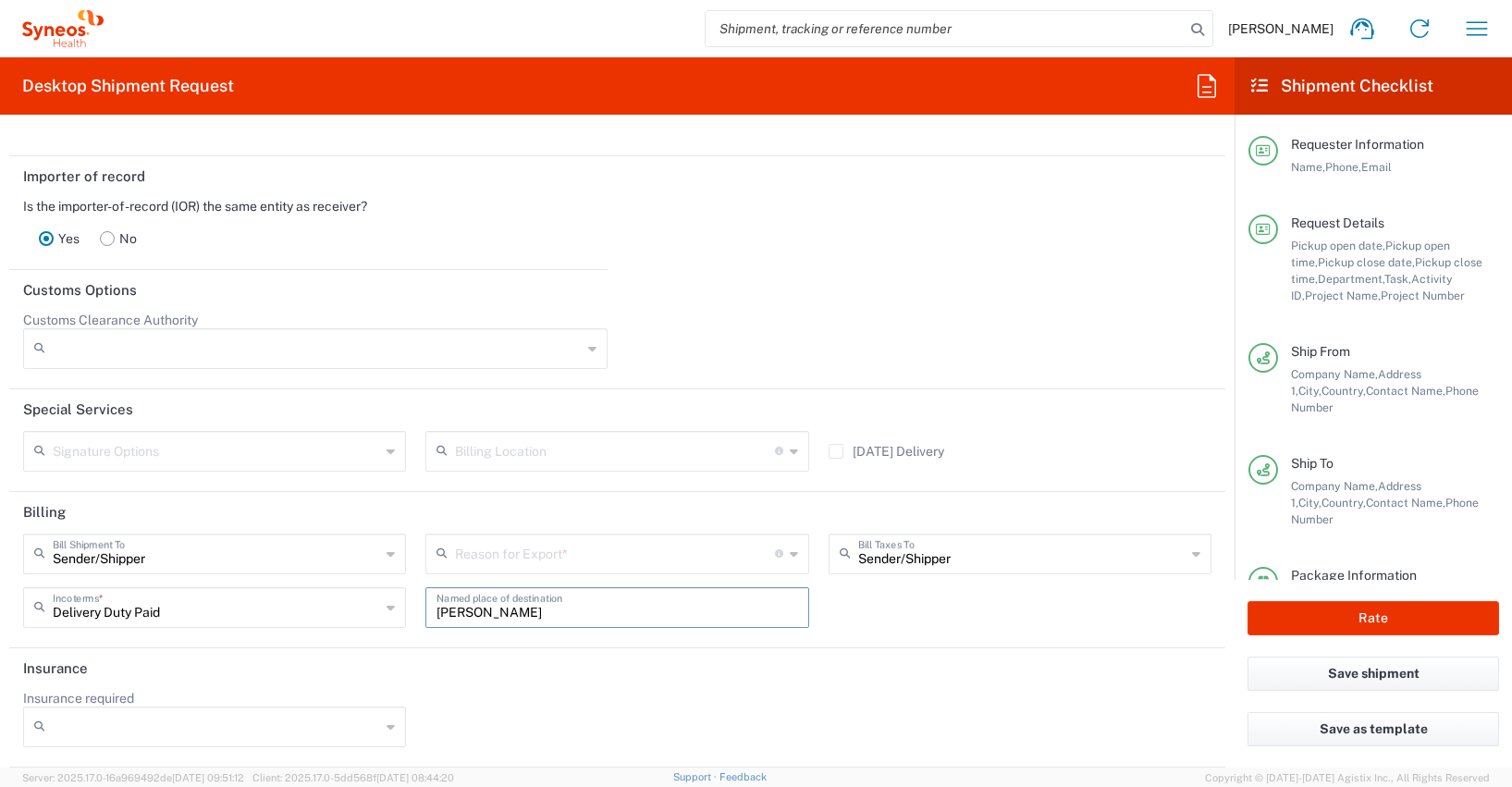
click at [533, 611] on input "[PERSON_NAME]" at bounding box center [616, 607] width 361 height 33
type input "P"
click at [386, 609] on icon at bounding box center [390, 608] width 9 height 30
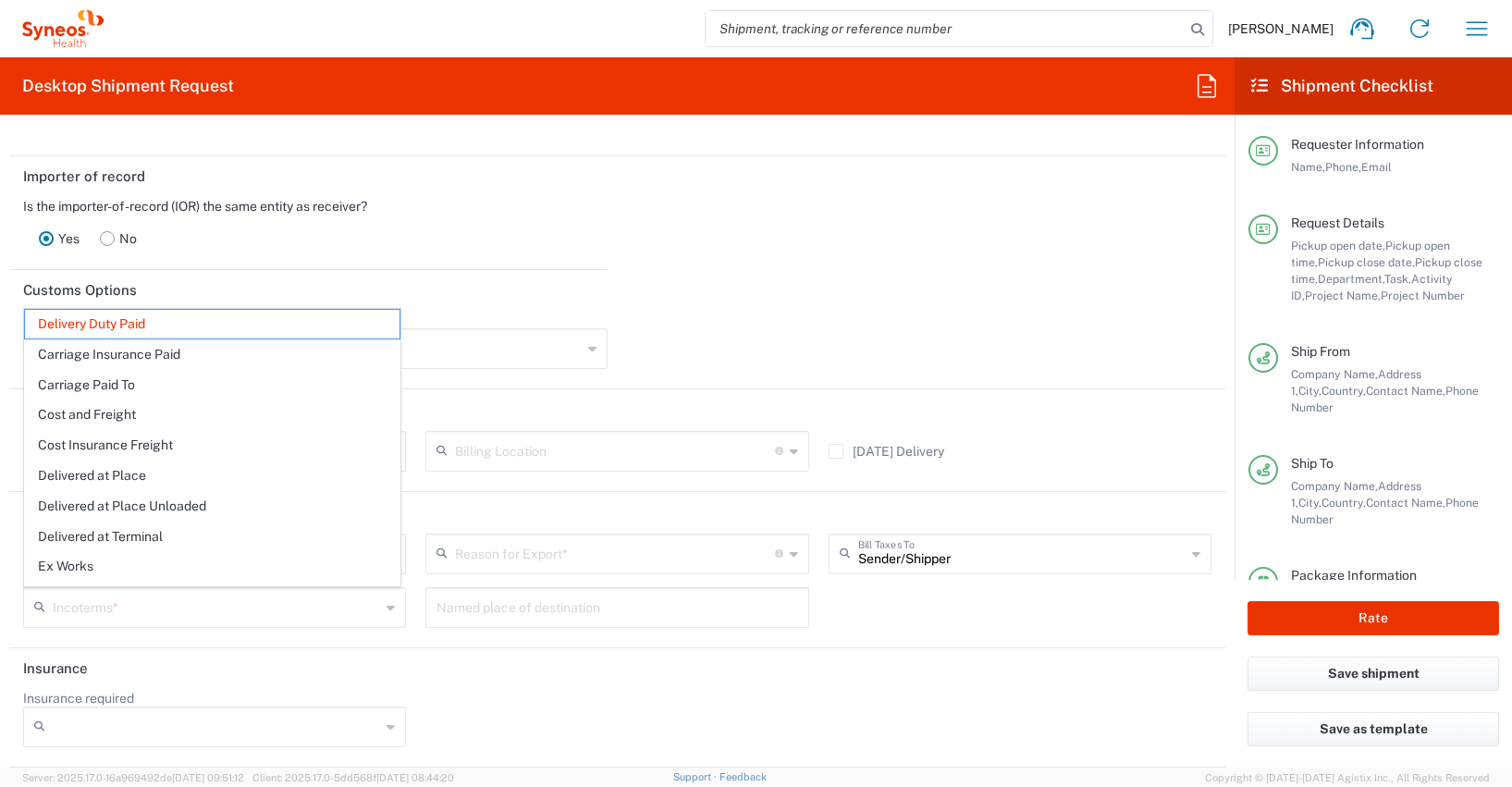
click at [487, 684] on header "Insurance" at bounding box center [617, 669] width 1216 height 41
type input "Delivery Duty Paid"
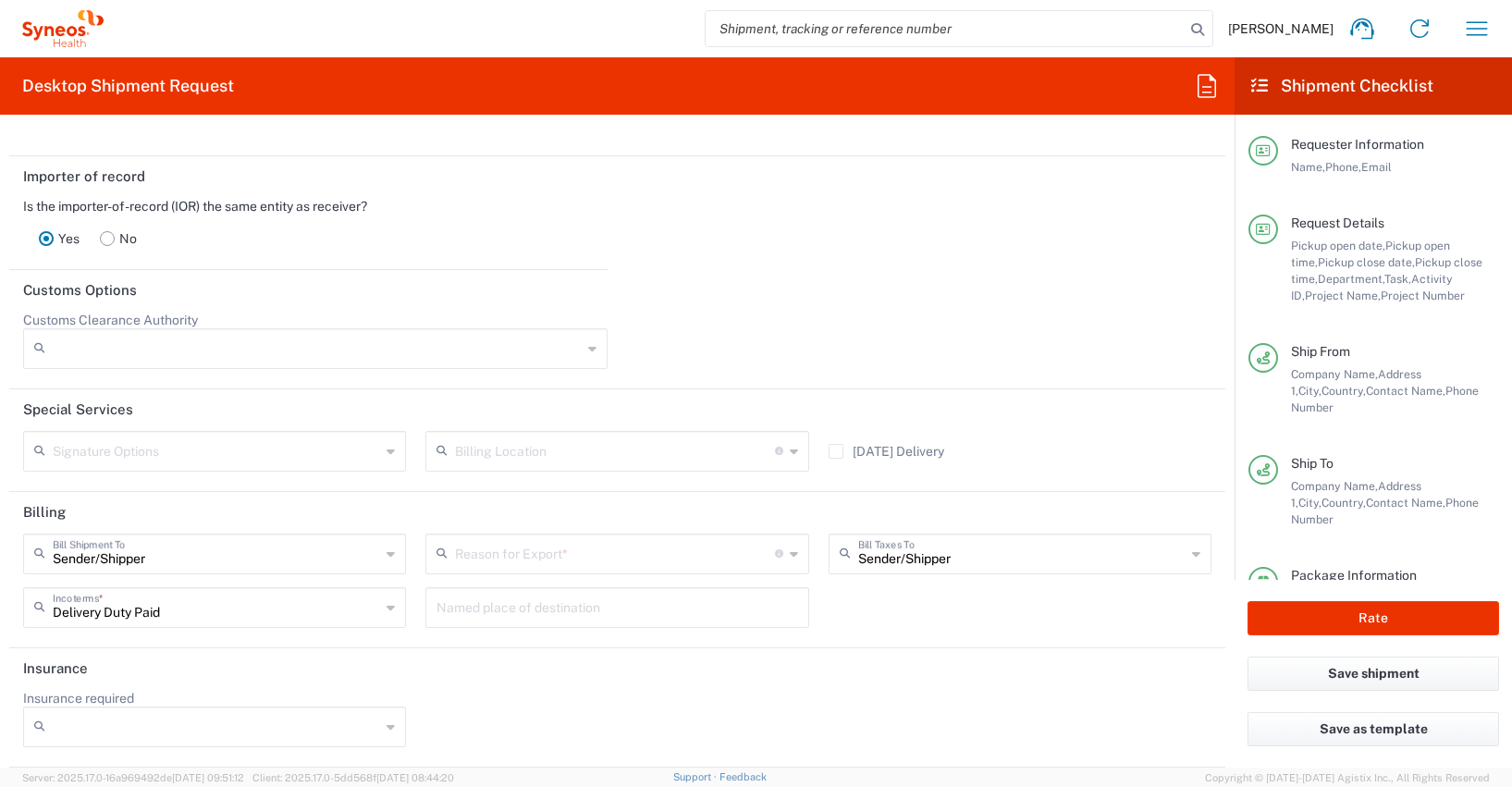
click at [790, 554] on icon at bounding box center [794, 554] width 9 height 30
click at [467, 620] on span "Not Sold" at bounding box center [610, 625] width 375 height 29
type input "Not Sold"
click at [1366, 618] on button "Rate" at bounding box center [1373, 618] width 251 height 35
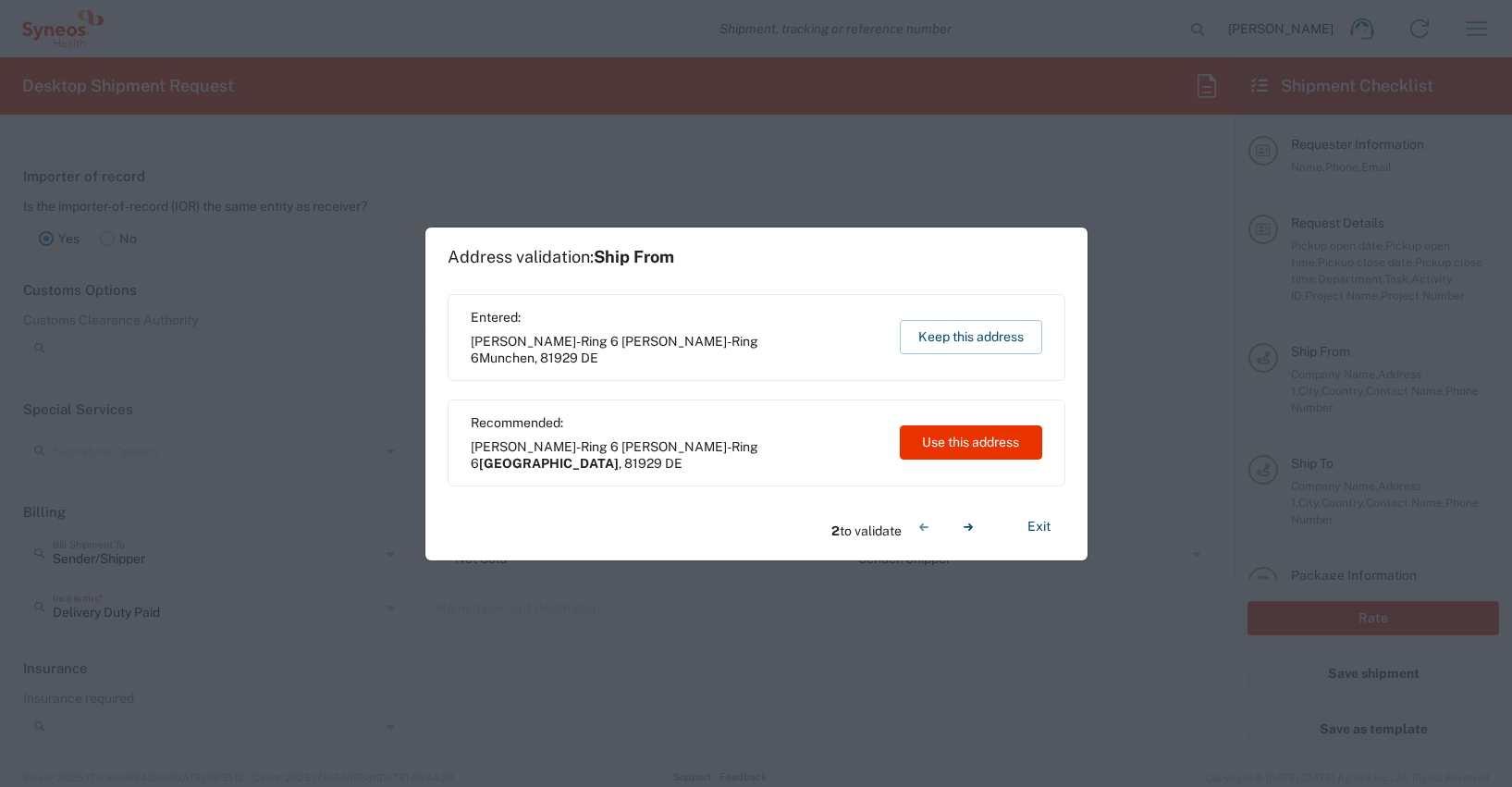
type input "4510 DEPARTMENTAL EXPENSE"
click at [973, 437] on button "Use this address" at bounding box center [971, 443] width 143 height 35
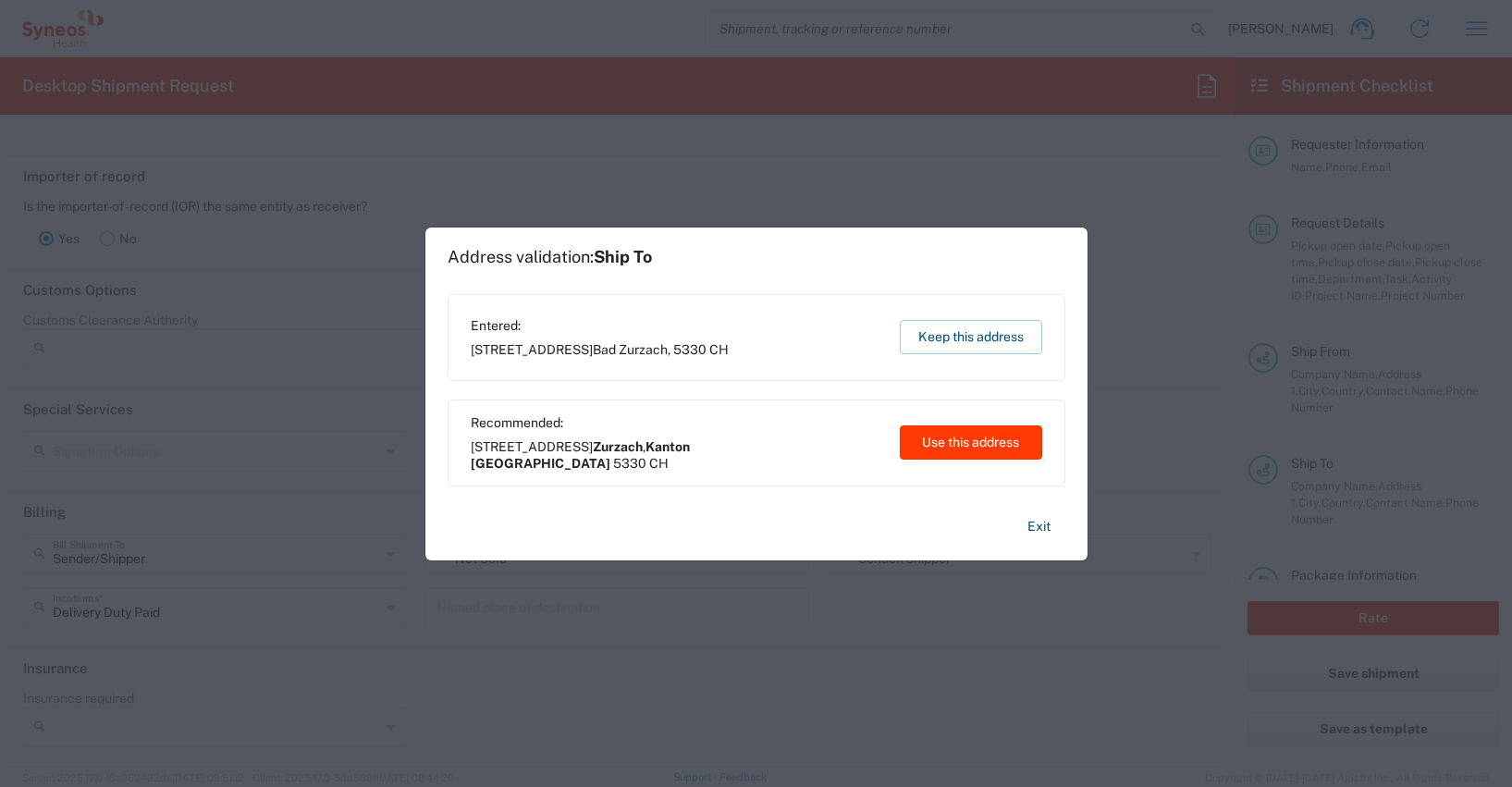
click at [973, 437] on button "Use this address" at bounding box center [971, 443] width 143 height 35
type input "[GEOGRAPHIC_DATA]"
type input "Zurzach"
type input "Kanton [GEOGRAPHIC_DATA]"
type input "[GEOGRAPHIC_DATA]"
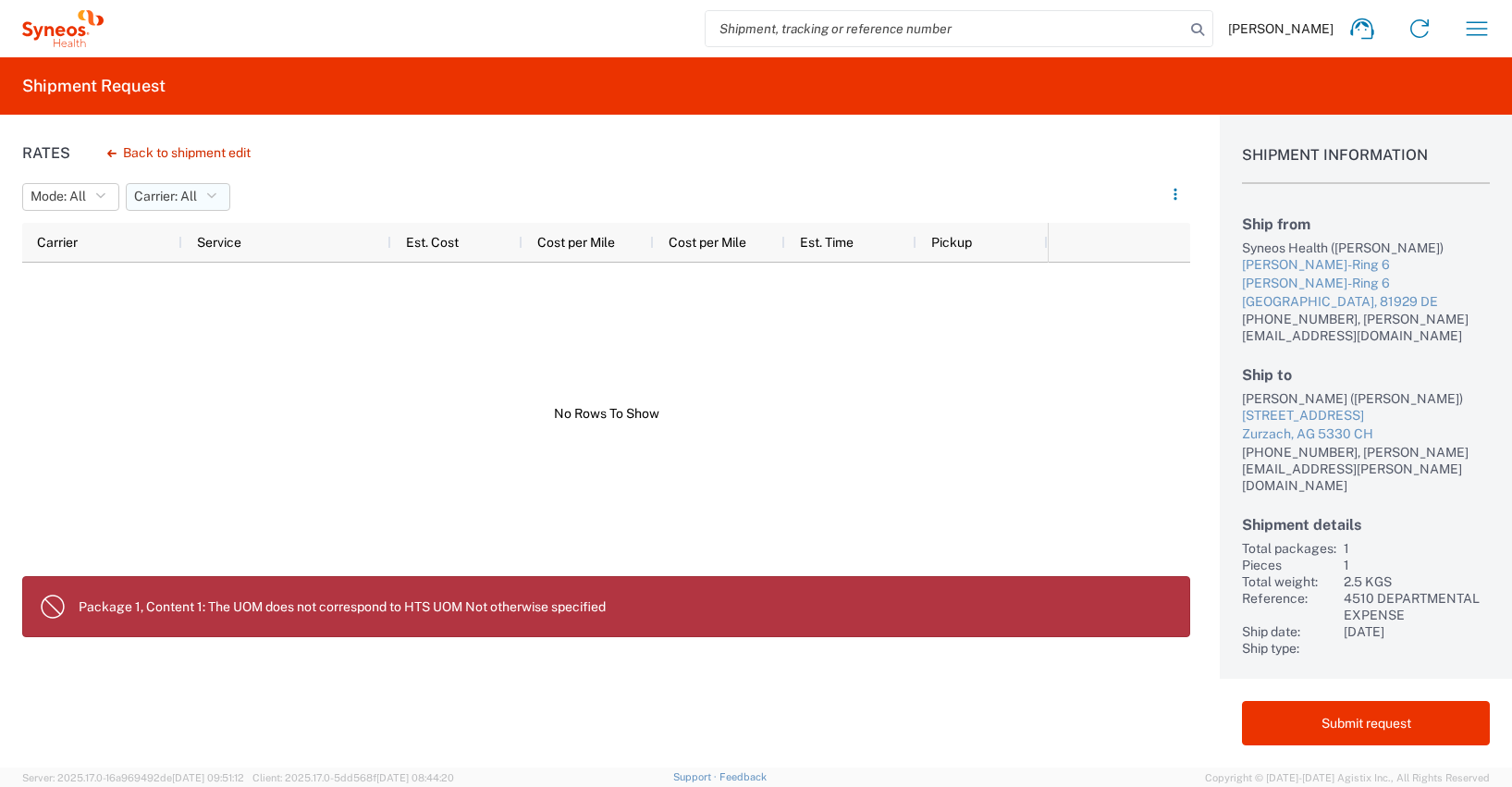
click at [213, 196] on icon "button" at bounding box center [211, 197] width 11 height 13
click at [149, 237] on span "All" at bounding box center [236, 237] width 216 height 29
click at [100, 191] on icon "button" at bounding box center [100, 197] width 11 height 13
click at [47, 235] on span "All" at bounding box center [131, 237] width 216 height 29
click at [239, 396] on div at bounding box center [534, 414] width 1026 height 302
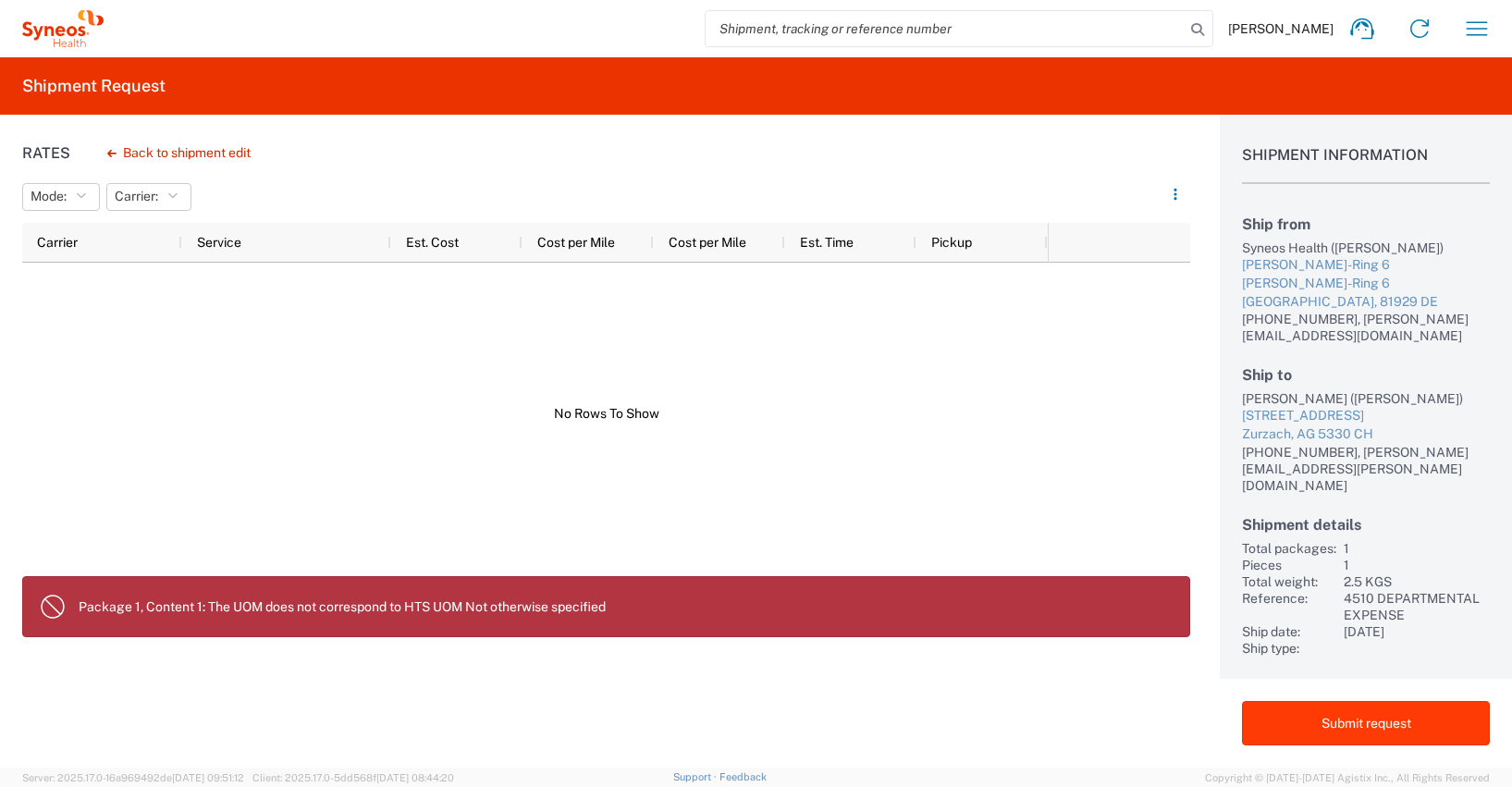
click at [1384, 720] on button "Submit request" at bounding box center [1366, 723] width 248 height 44
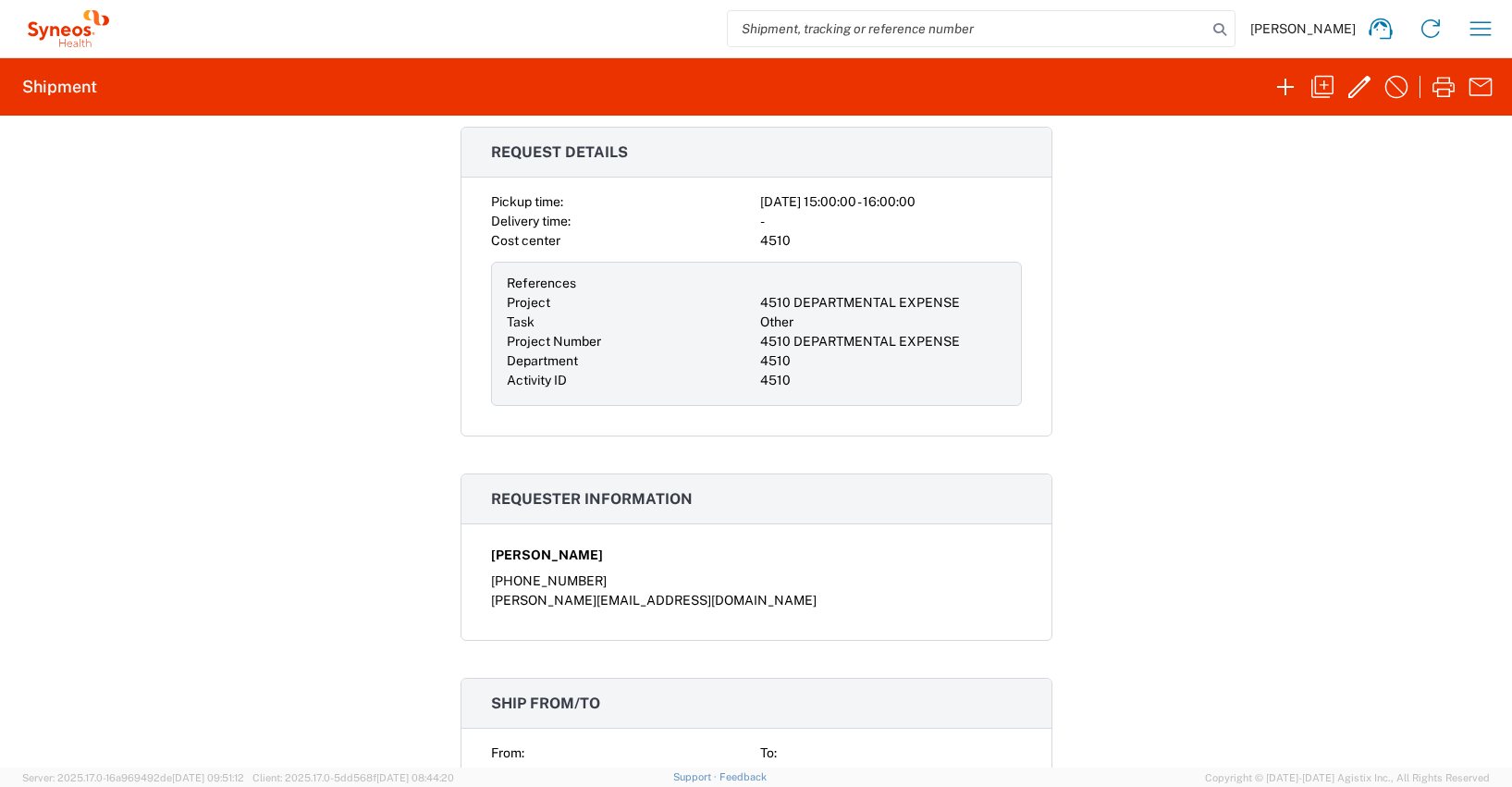
scroll to position [618, 0]
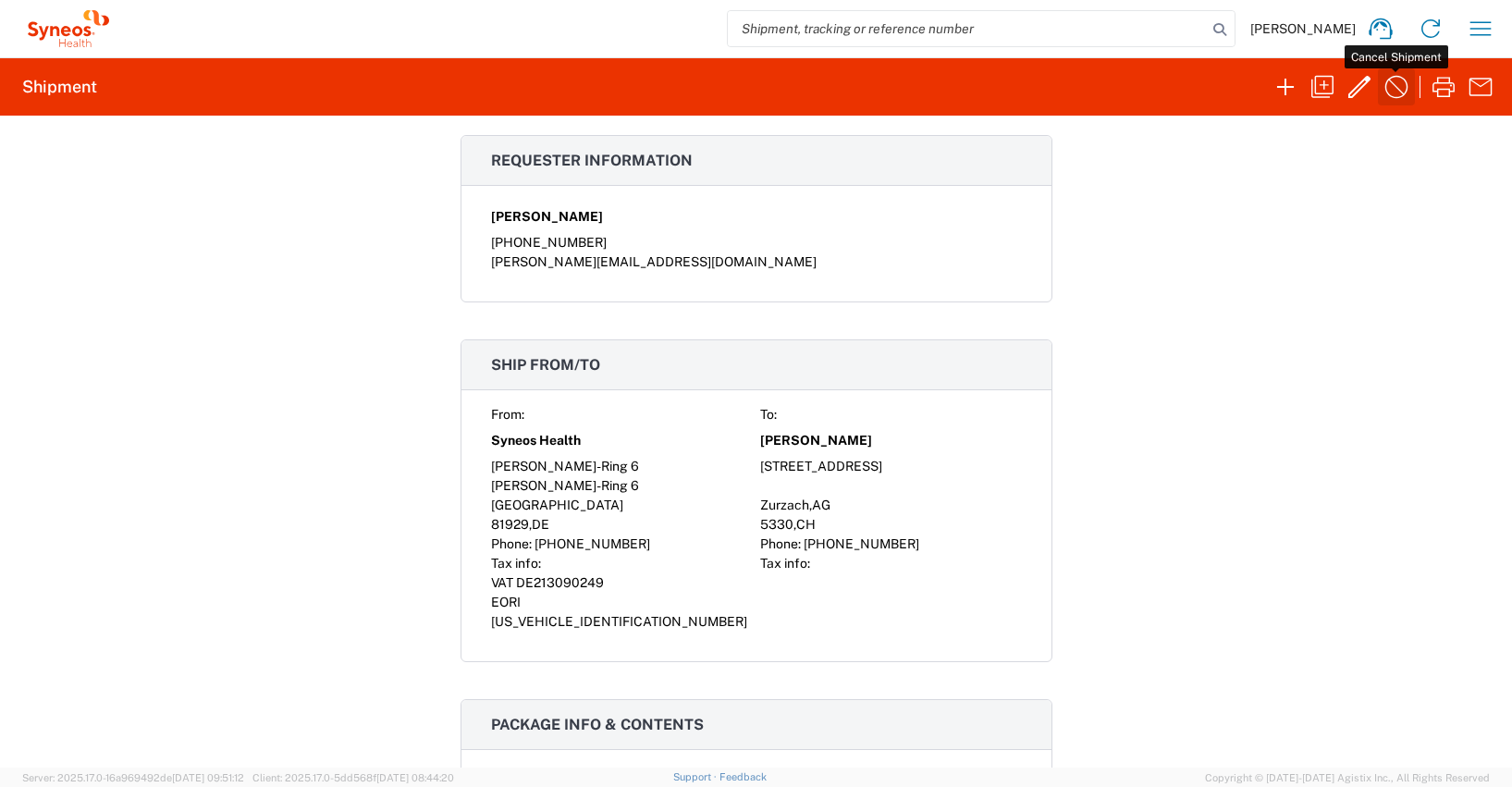
click at [1397, 83] on icon "button" at bounding box center [1396, 87] width 30 height 30
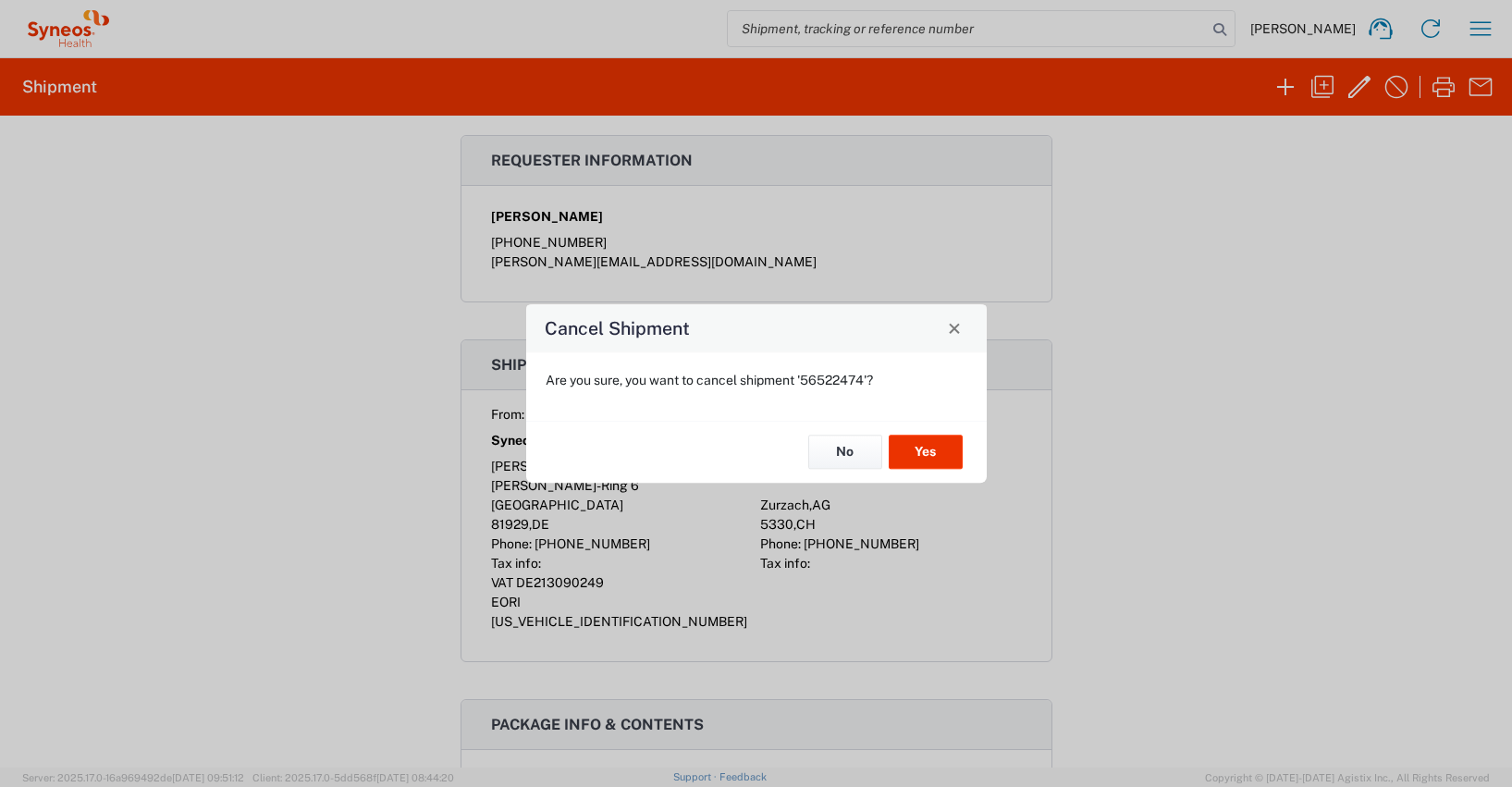
click at [1207, 318] on div "Cancel Shipment Are you sure, you want to cancel shipment '56522474'? No Yes" at bounding box center [756, 393] width 1512 height 787
click at [924, 451] on button "Yes" at bounding box center [925, 453] width 74 height 35
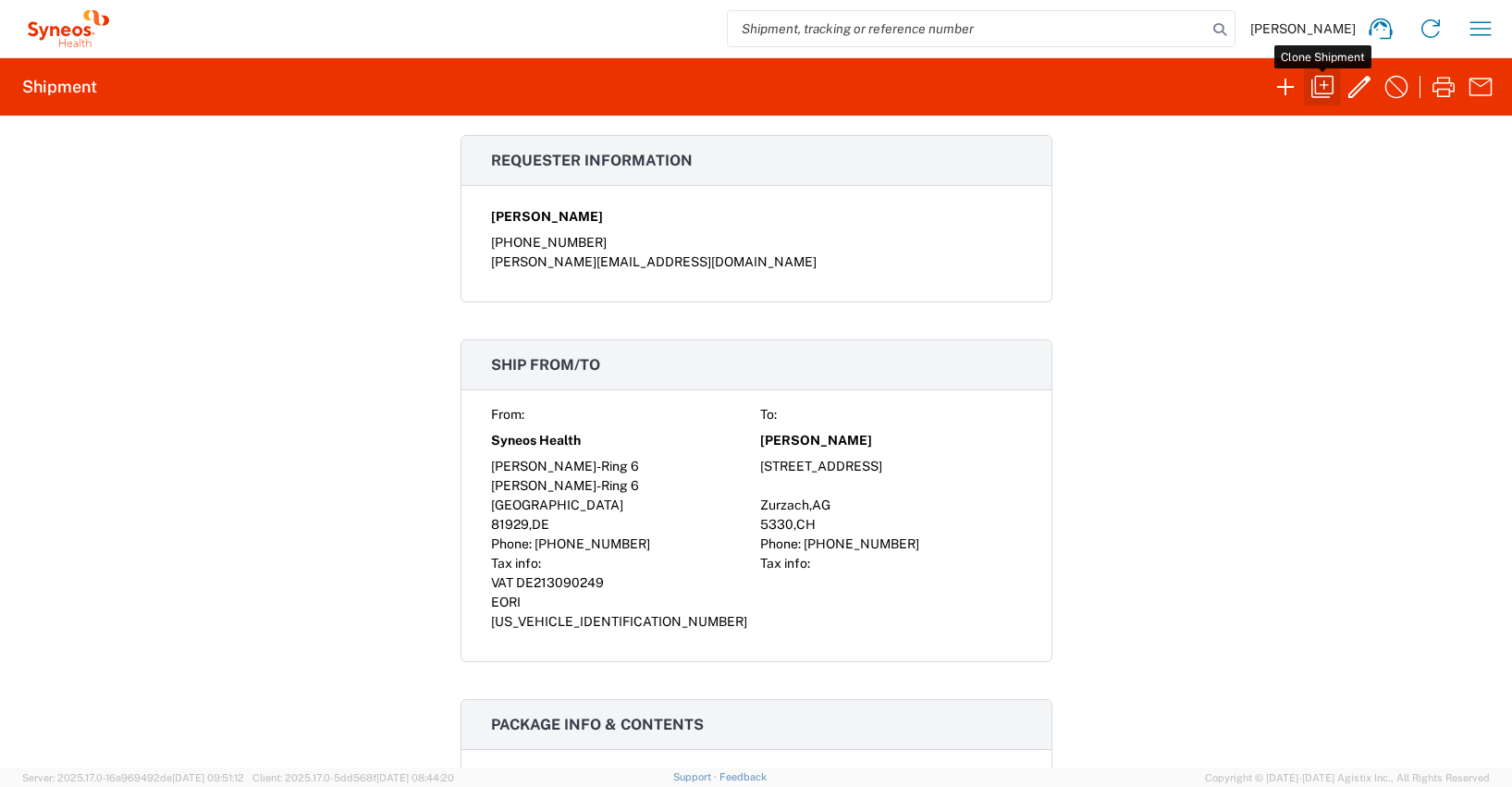
click at [1327, 85] on icon "button" at bounding box center [1322, 87] width 22 height 22
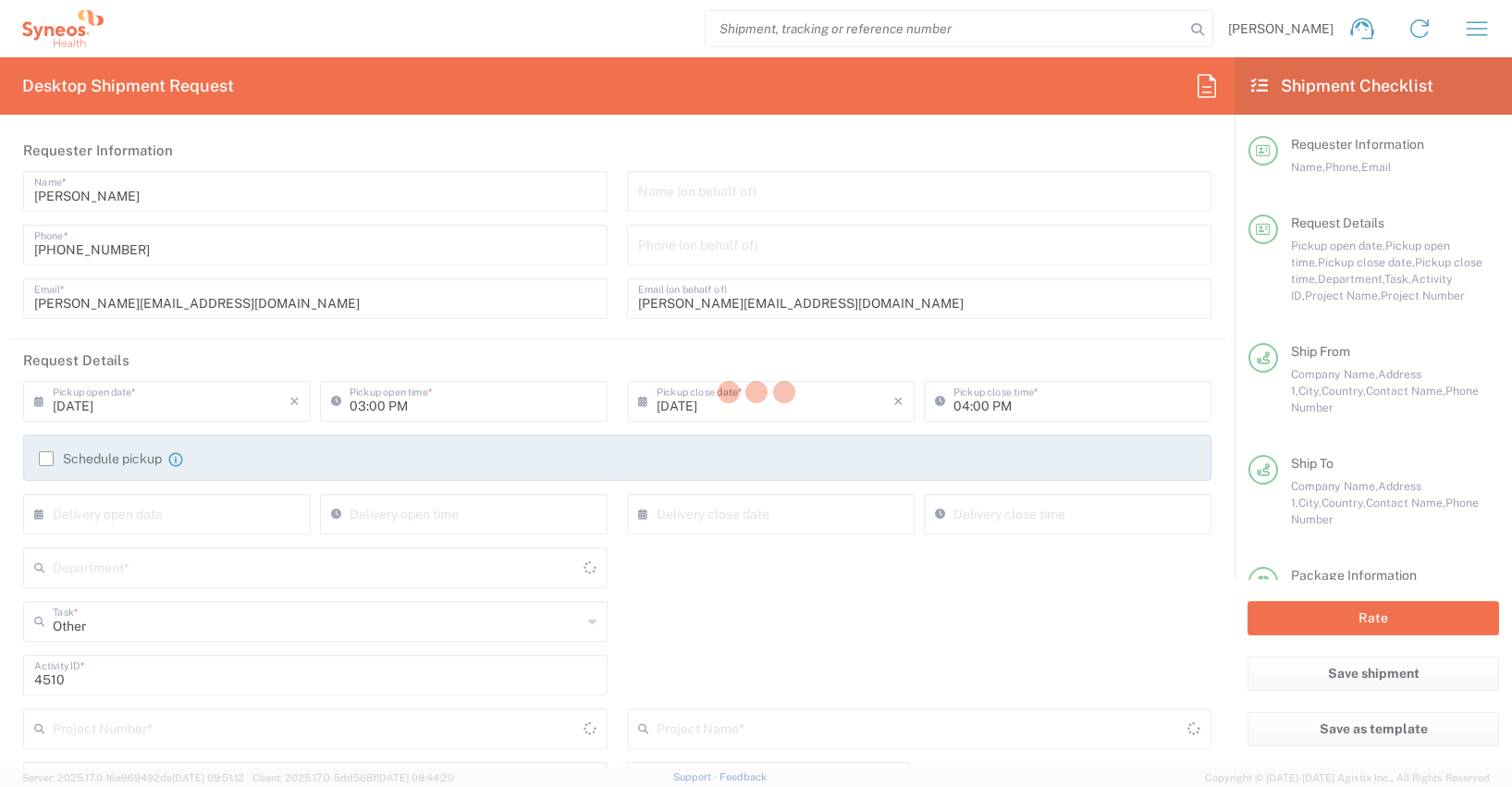
type input "Kanton [GEOGRAPHIC_DATA]"
type input "Medium Box"
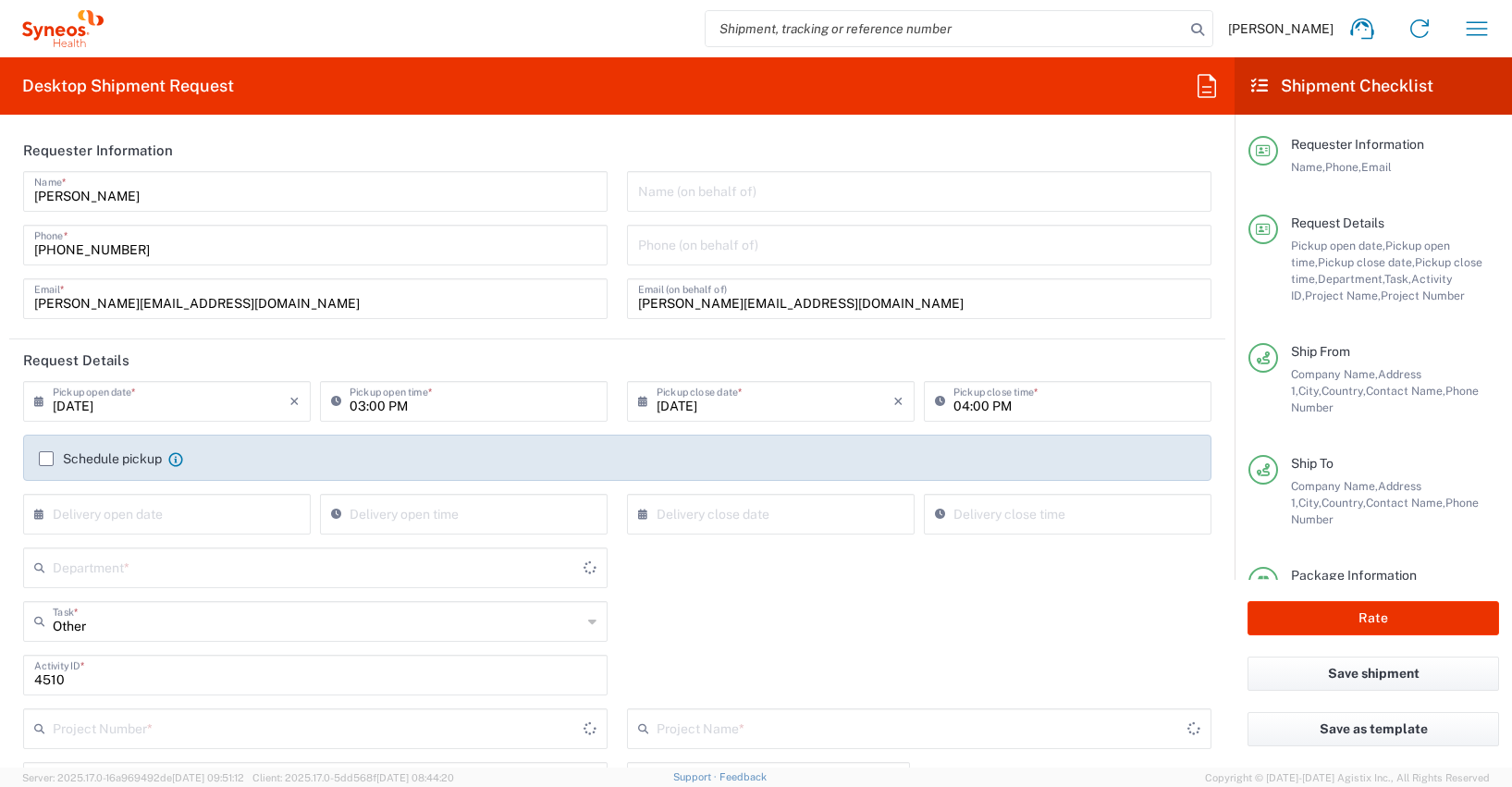
type input "4510 DEPARTMENTAL EXPENSE"
type input "4510"
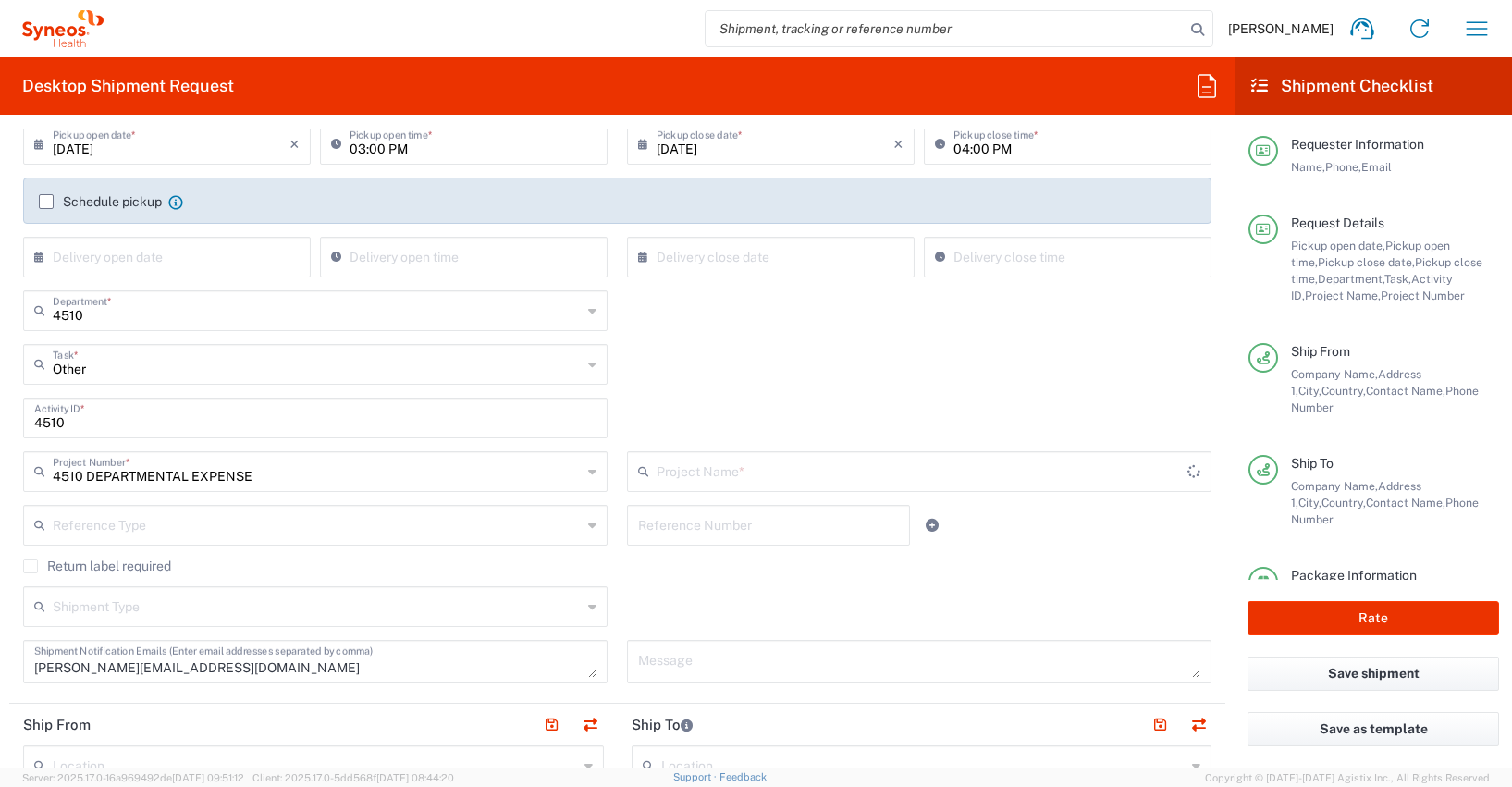
type input "4510 DEPARTMENTAL EXPENSE"
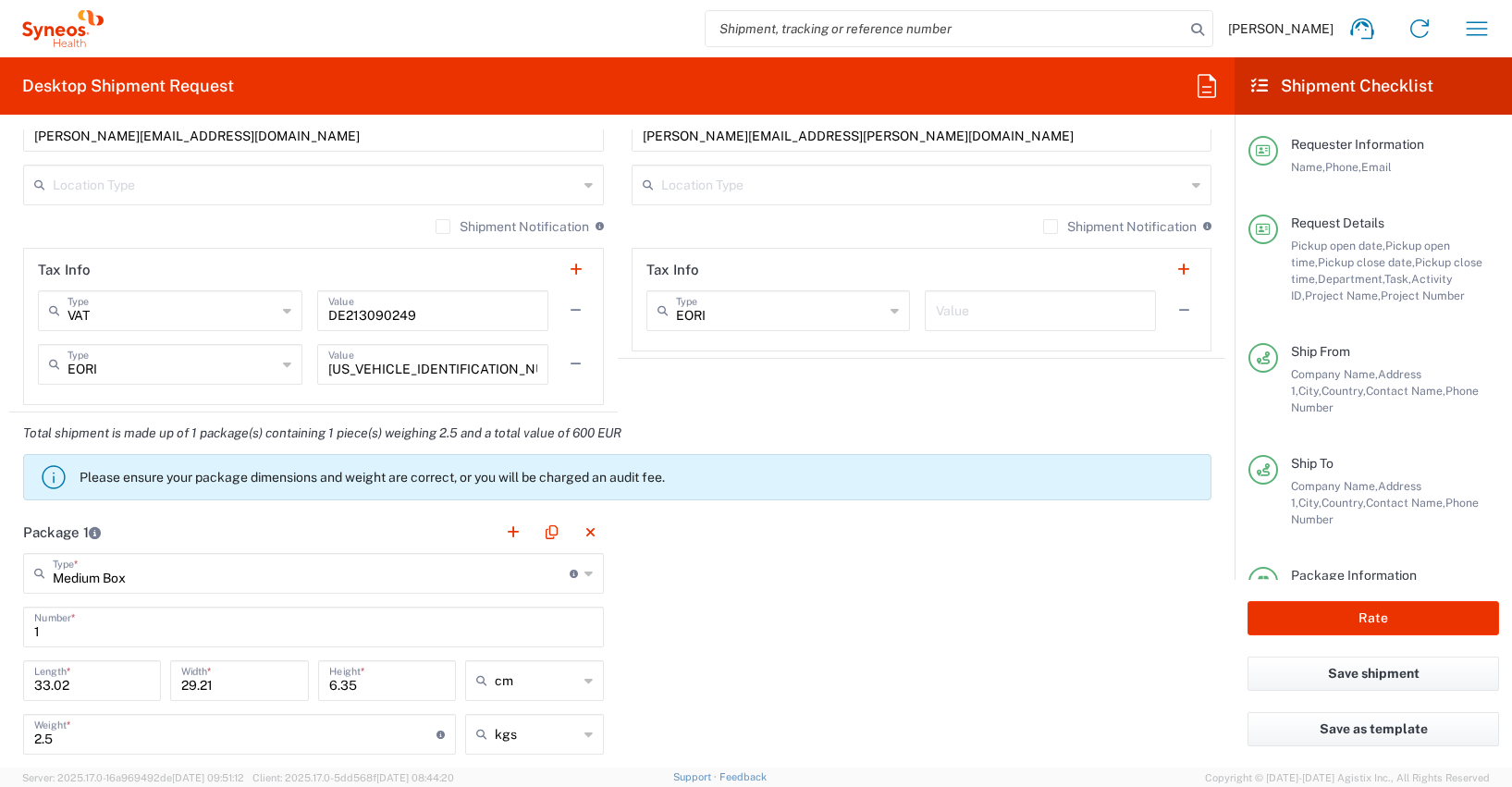
scroll to position [1430, 0]
click at [1488, 27] on icon "button" at bounding box center [1476, 28] width 30 height 30
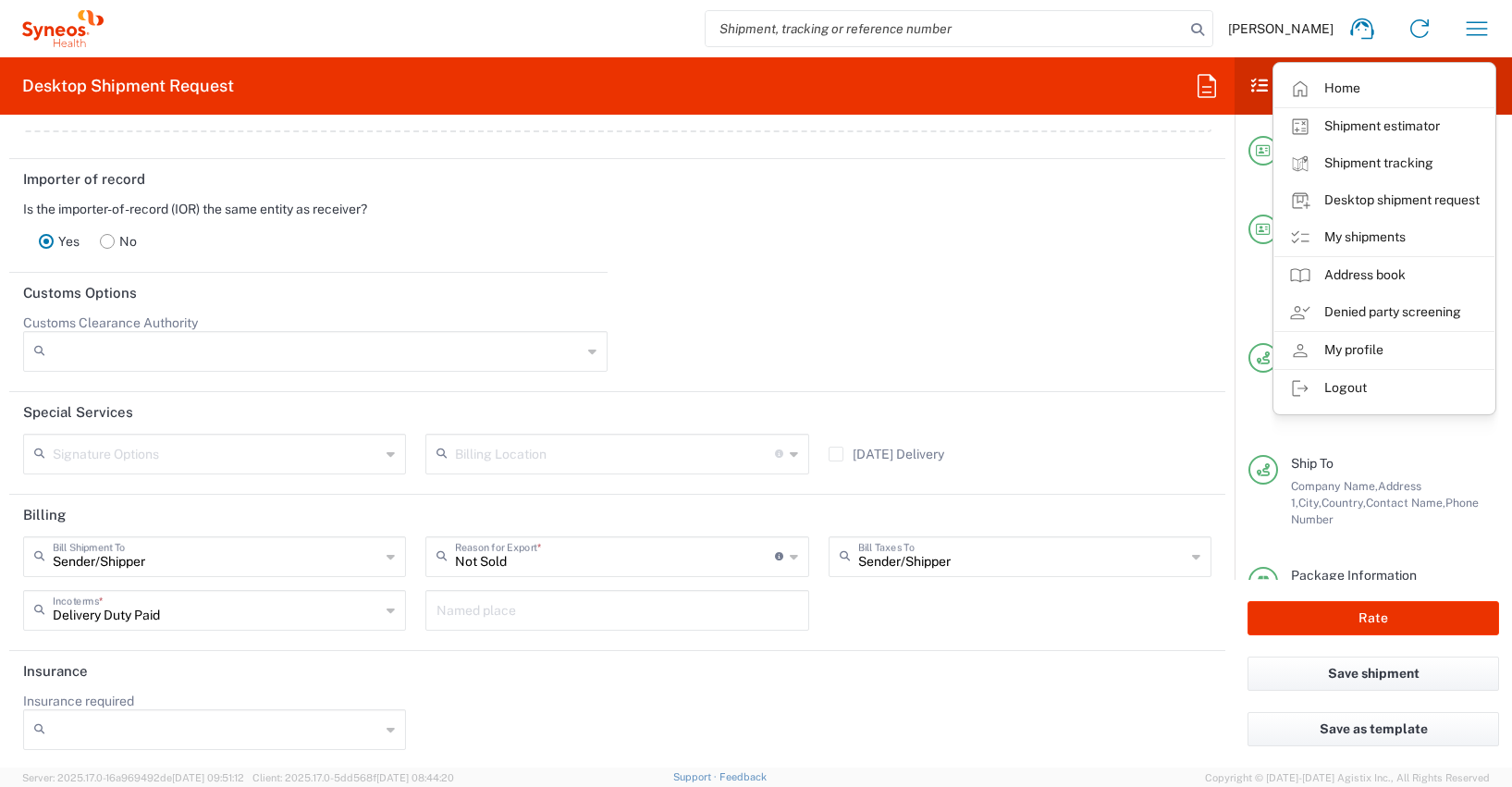
scroll to position [2558, 0]
click at [771, 270] on header "Customs Options" at bounding box center [617, 290] width 1216 height 41
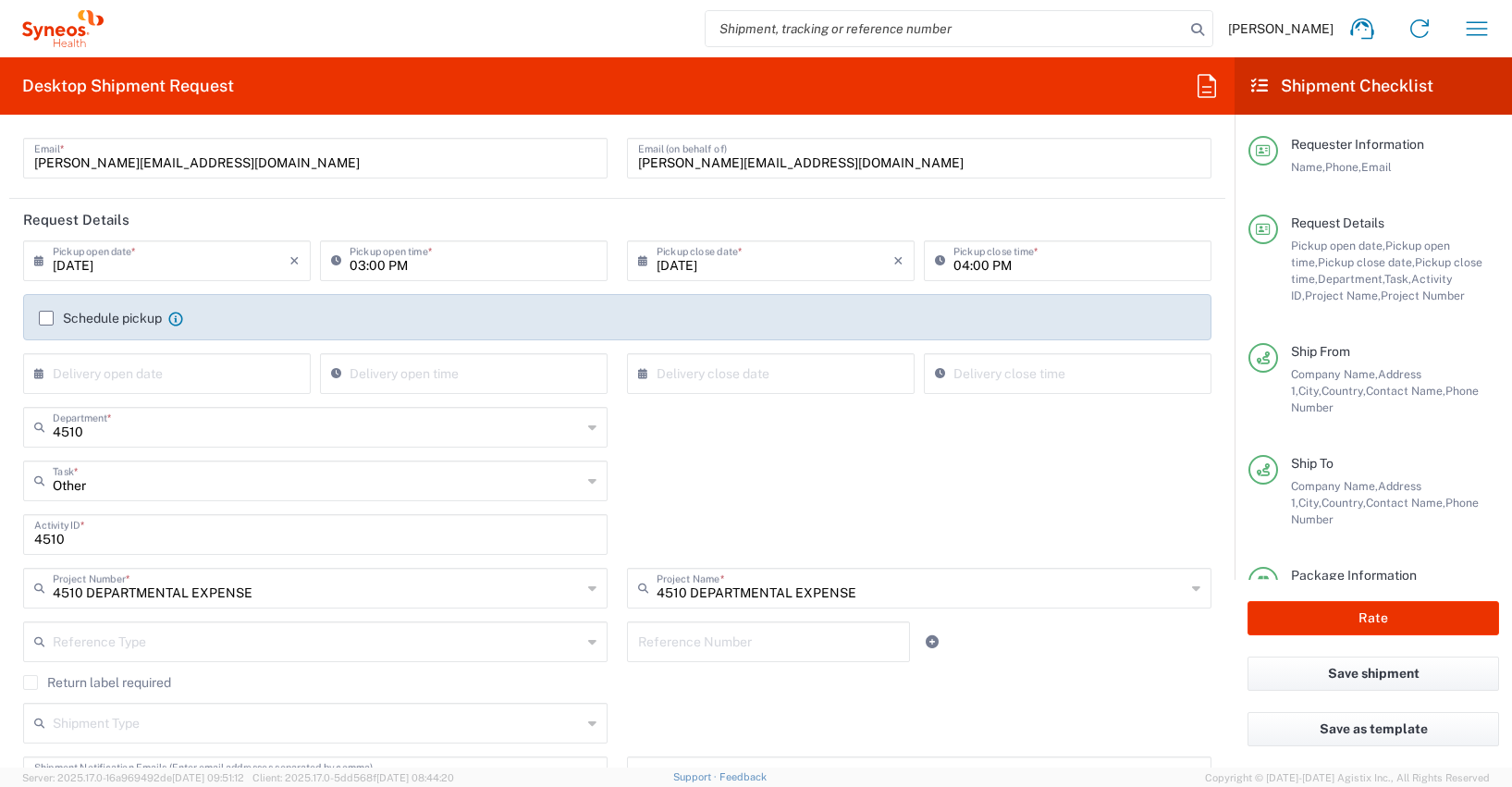
scroll to position [0, 0]
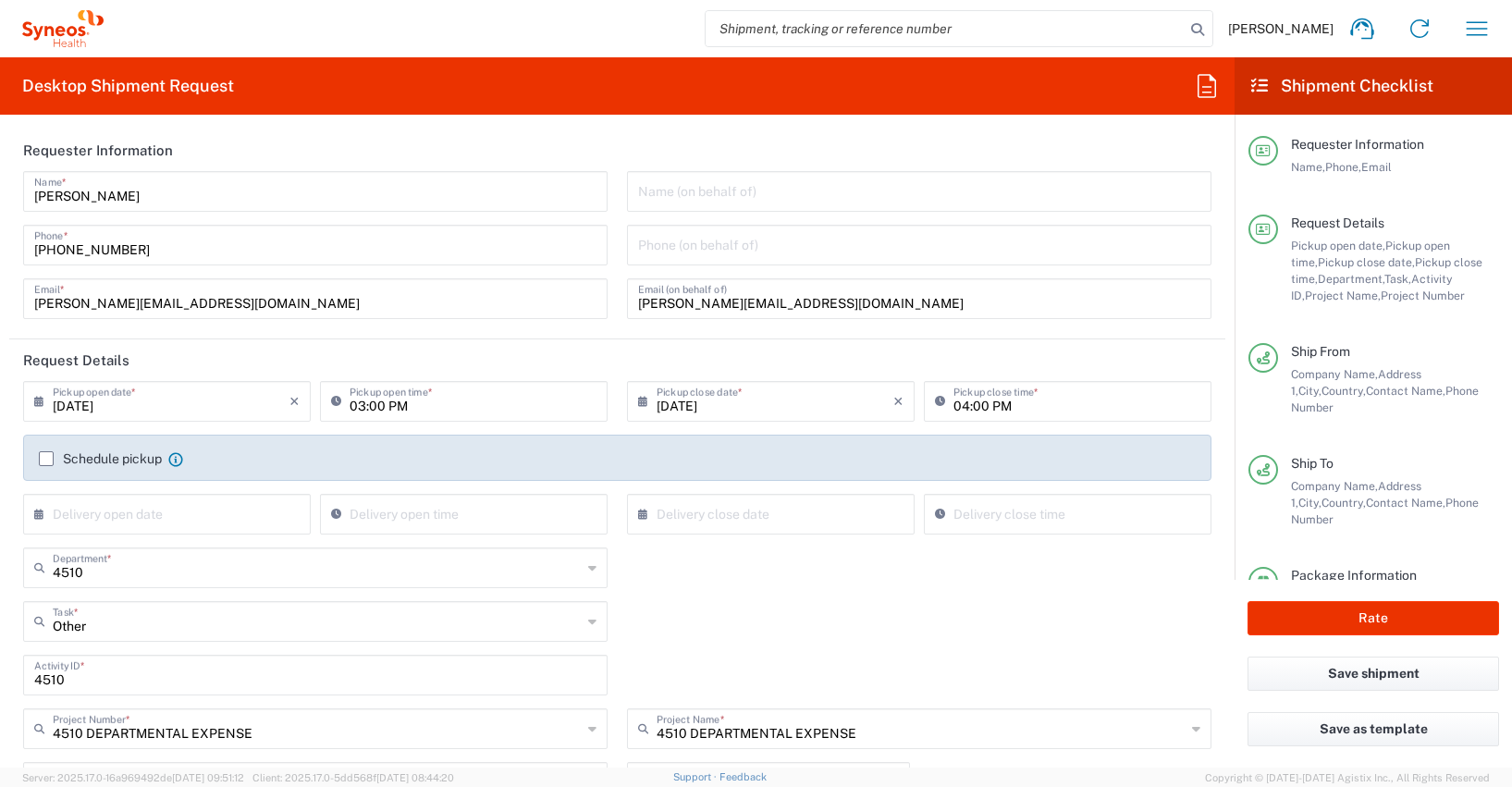
click at [45, 459] on label "Schedule pickup" at bounding box center [100, 459] width 123 height 14
click at [46, 459] on input "Schedule pickup" at bounding box center [46, 459] width 0 height 0
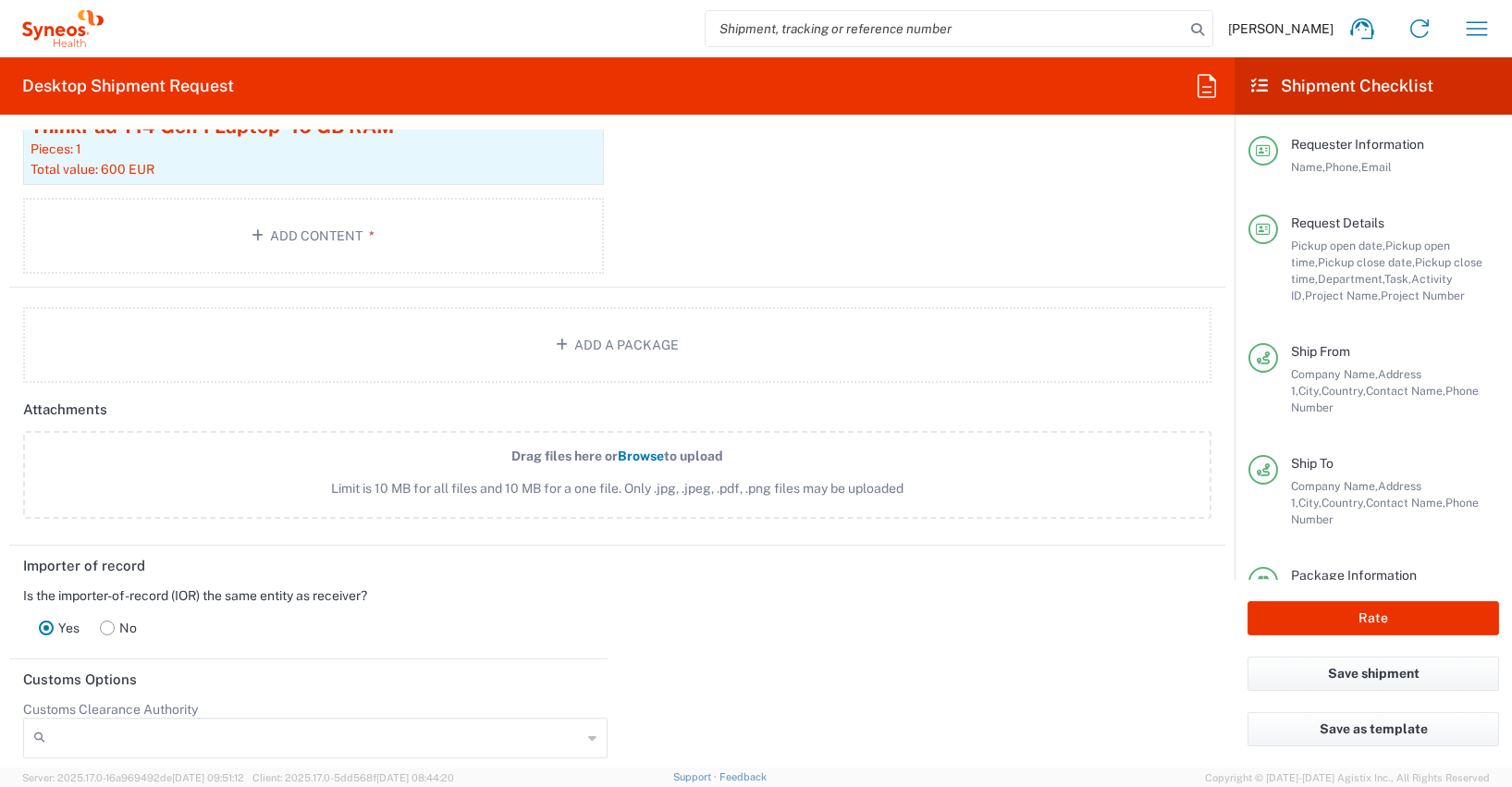
scroll to position [1973, 0]
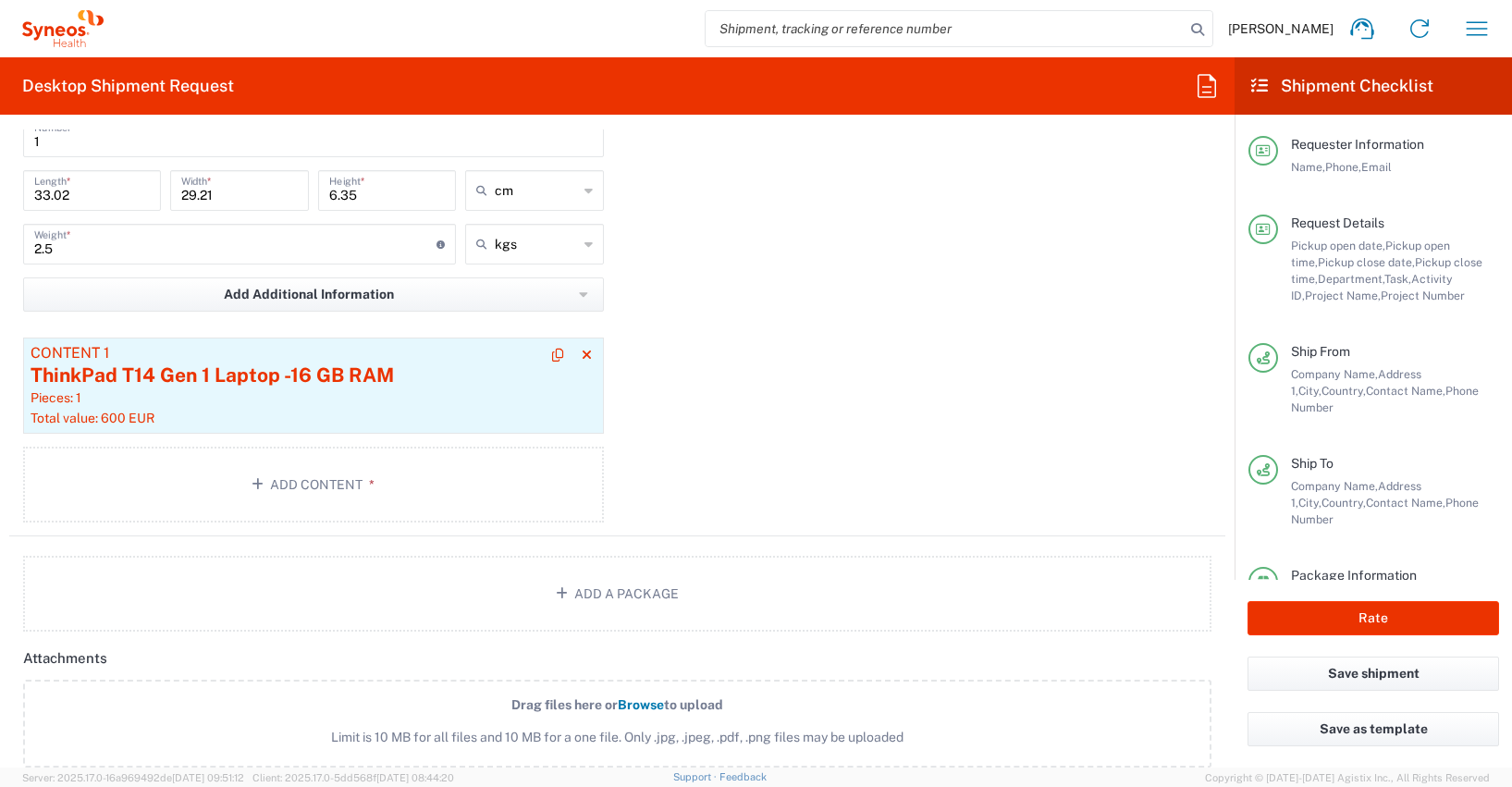
click at [218, 378] on div "ThinkPad T14 Gen 1 Laptop -16 GB RAM" at bounding box center [314, 376] width 566 height 28
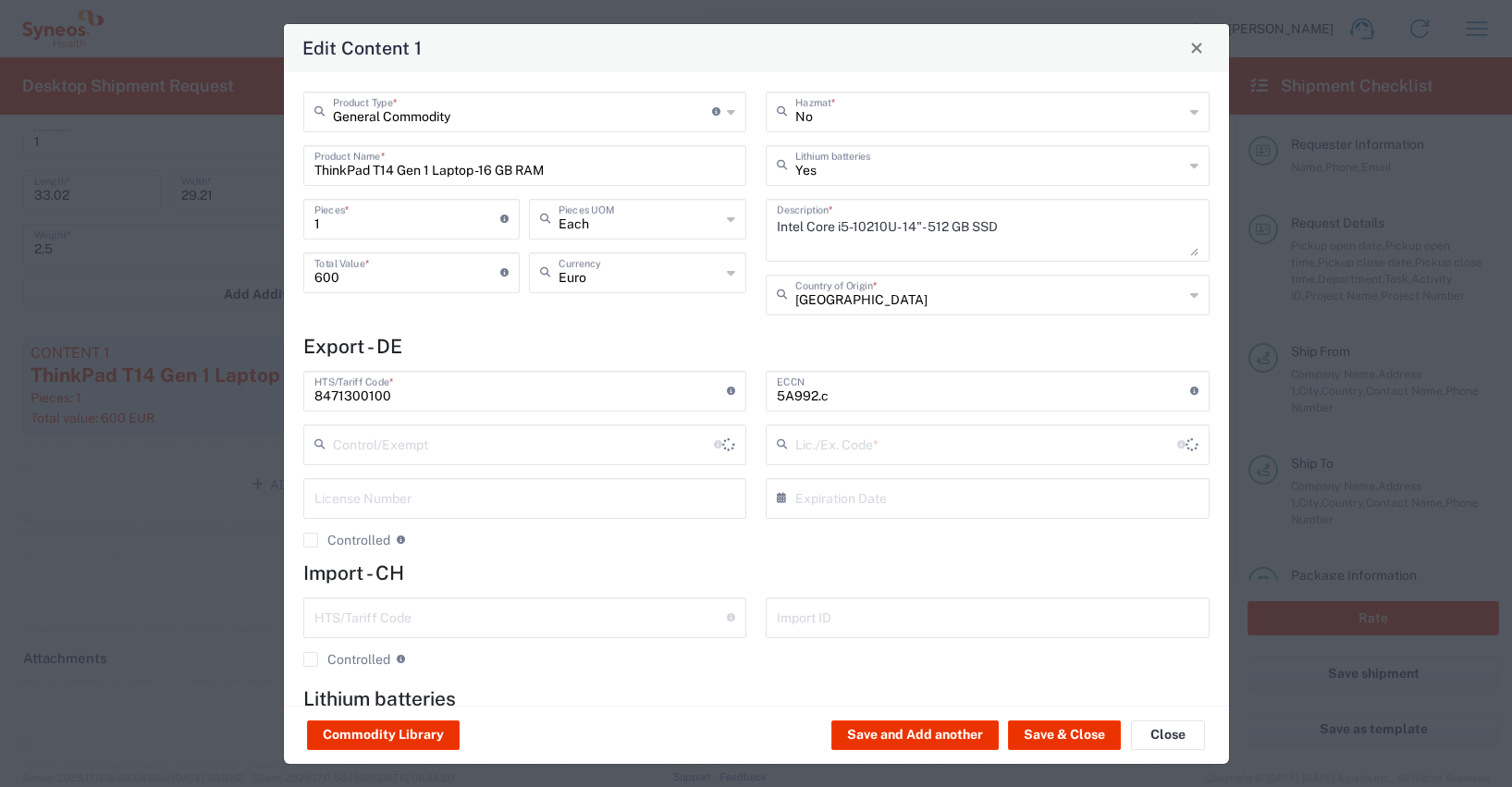
type input "BIS"
type input "NLR - No License Required"
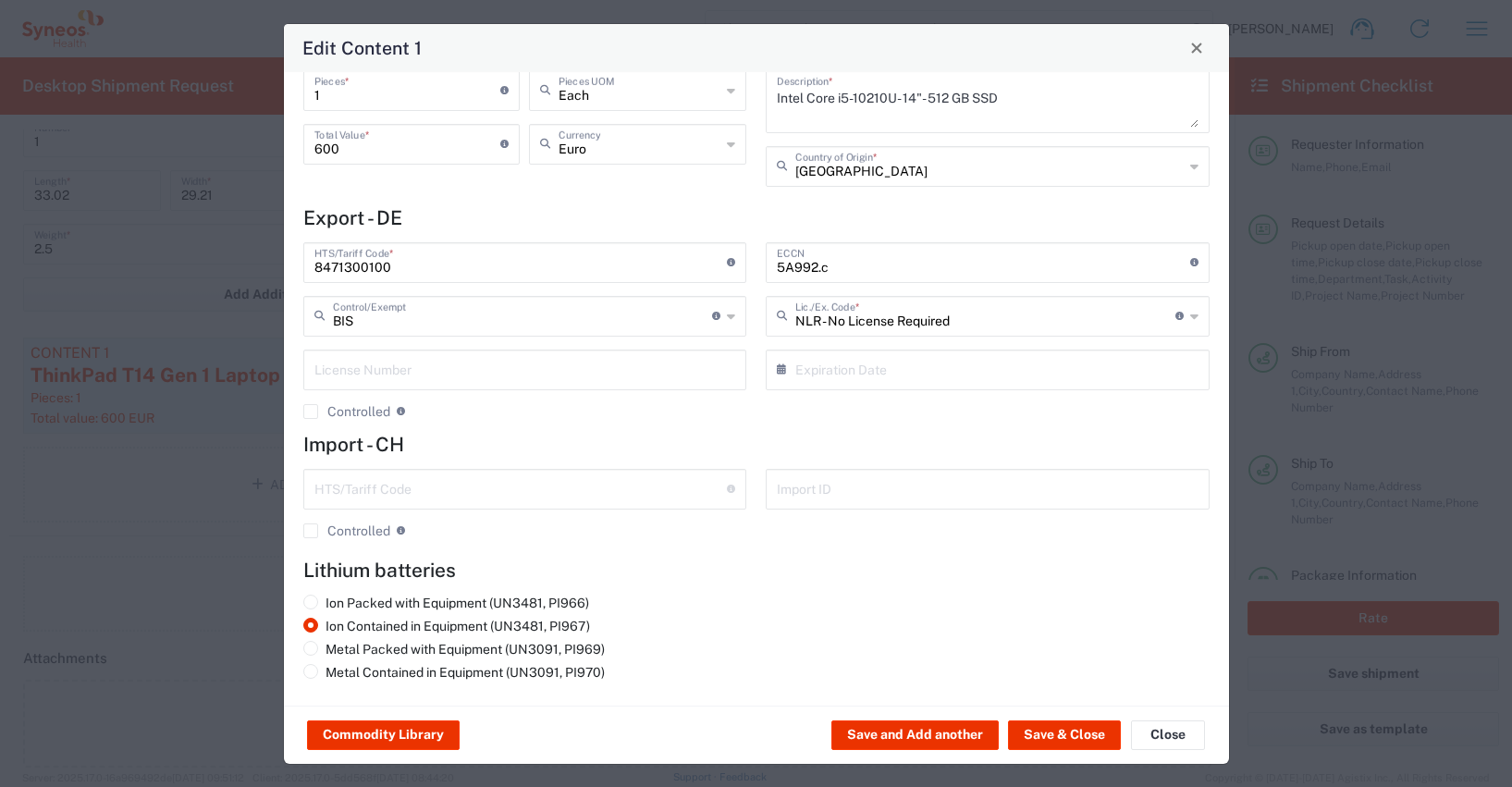
scroll to position [129, 0]
click at [313, 410] on label "Controlled" at bounding box center [347, 410] width 87 height 14
click at [311, 410] on input "Controlled" at bounding box center [311, 410] width 0 height 0
click at [312, 408] on label "Controlled" at bounding box center [347, 410] width 87 height 14
click at [307, 410] on input "Controlled" at bounding box center [307, 410] width 0 height 0
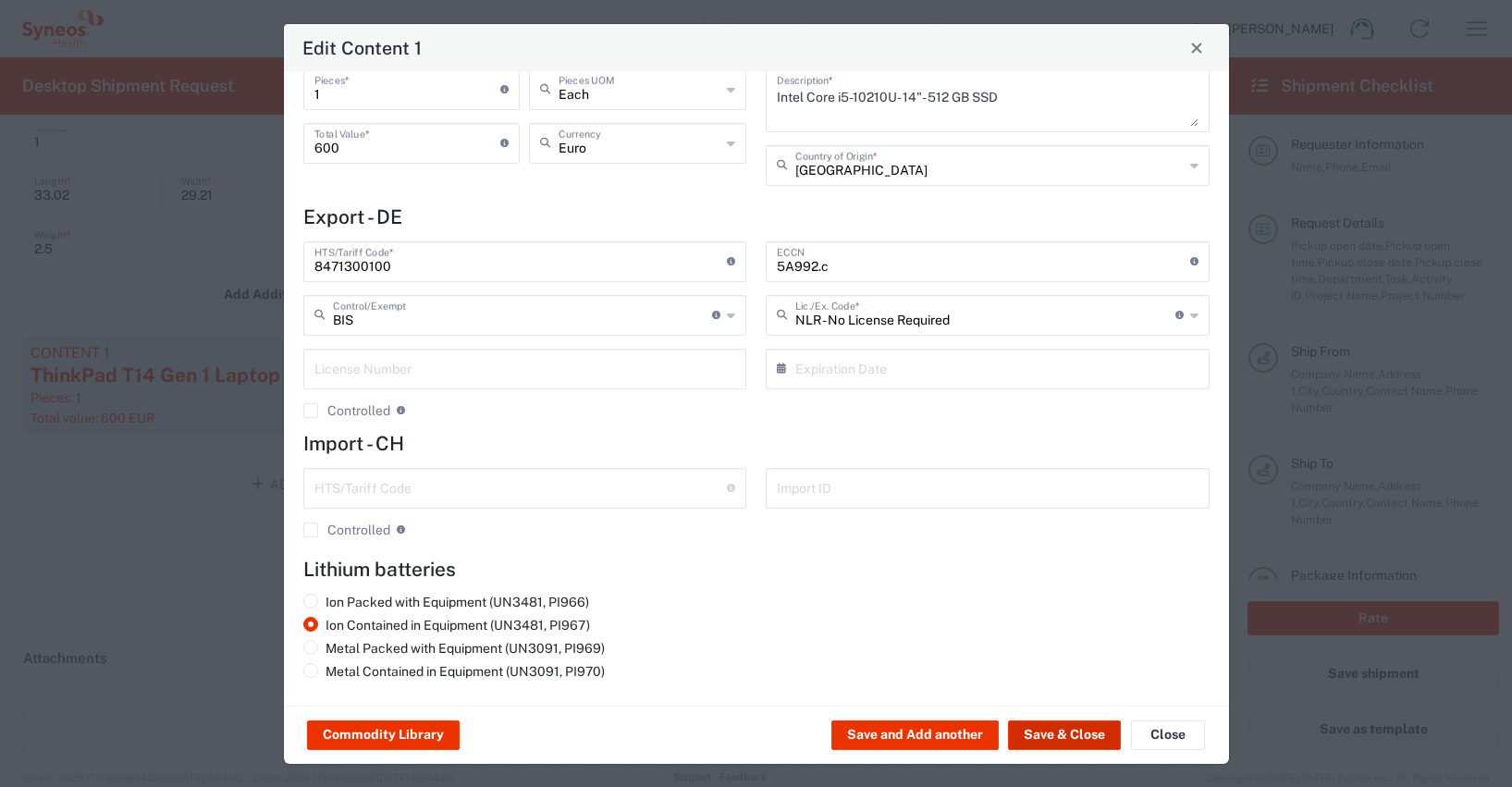
click at [1065, 733] on button "Save & Close" at bounding box center [1064, 735] width 113 height 30
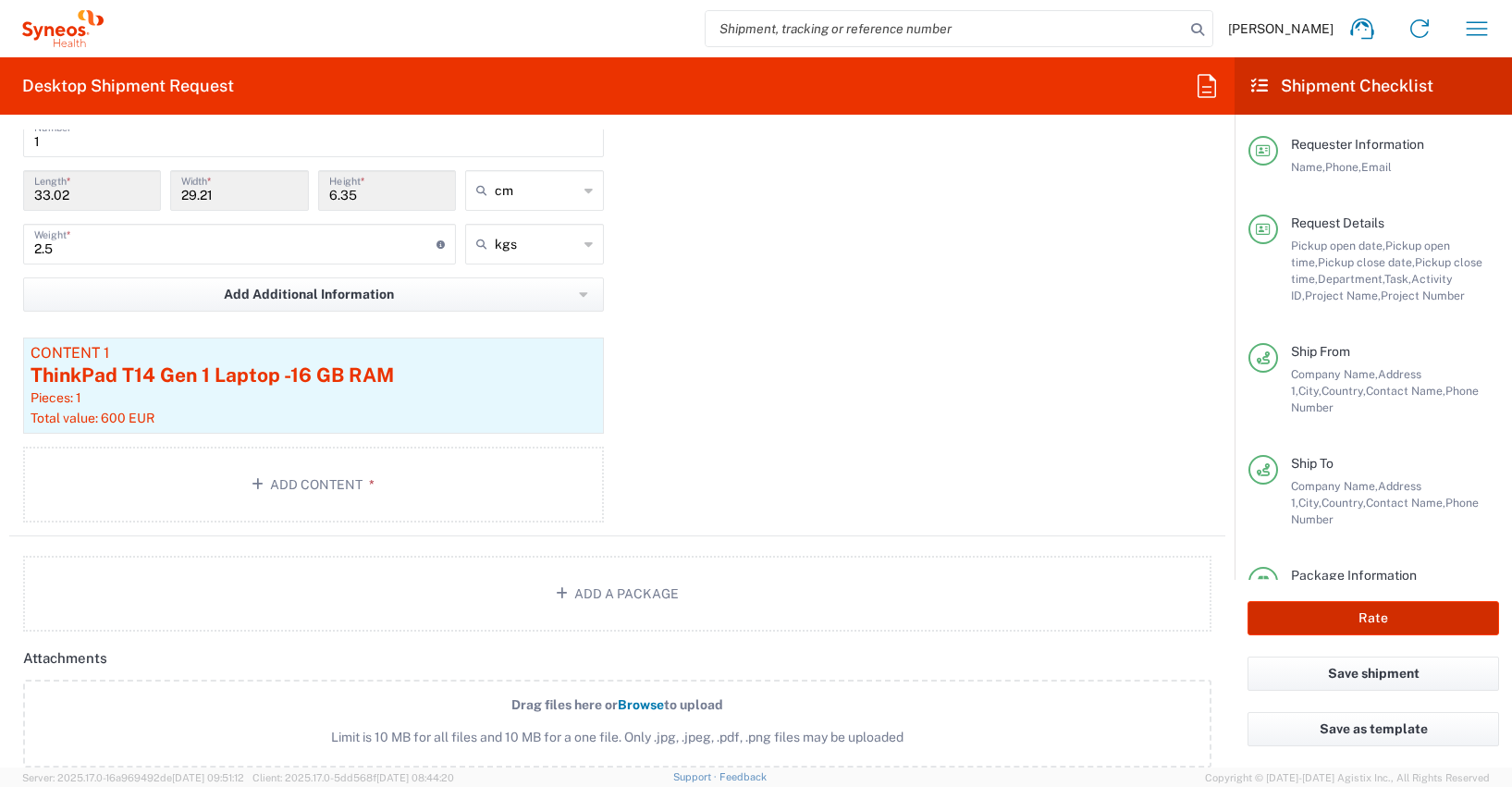
click at [1398, 614] on button "Rate" at bounding box center [1373, 618] width 251 height 35
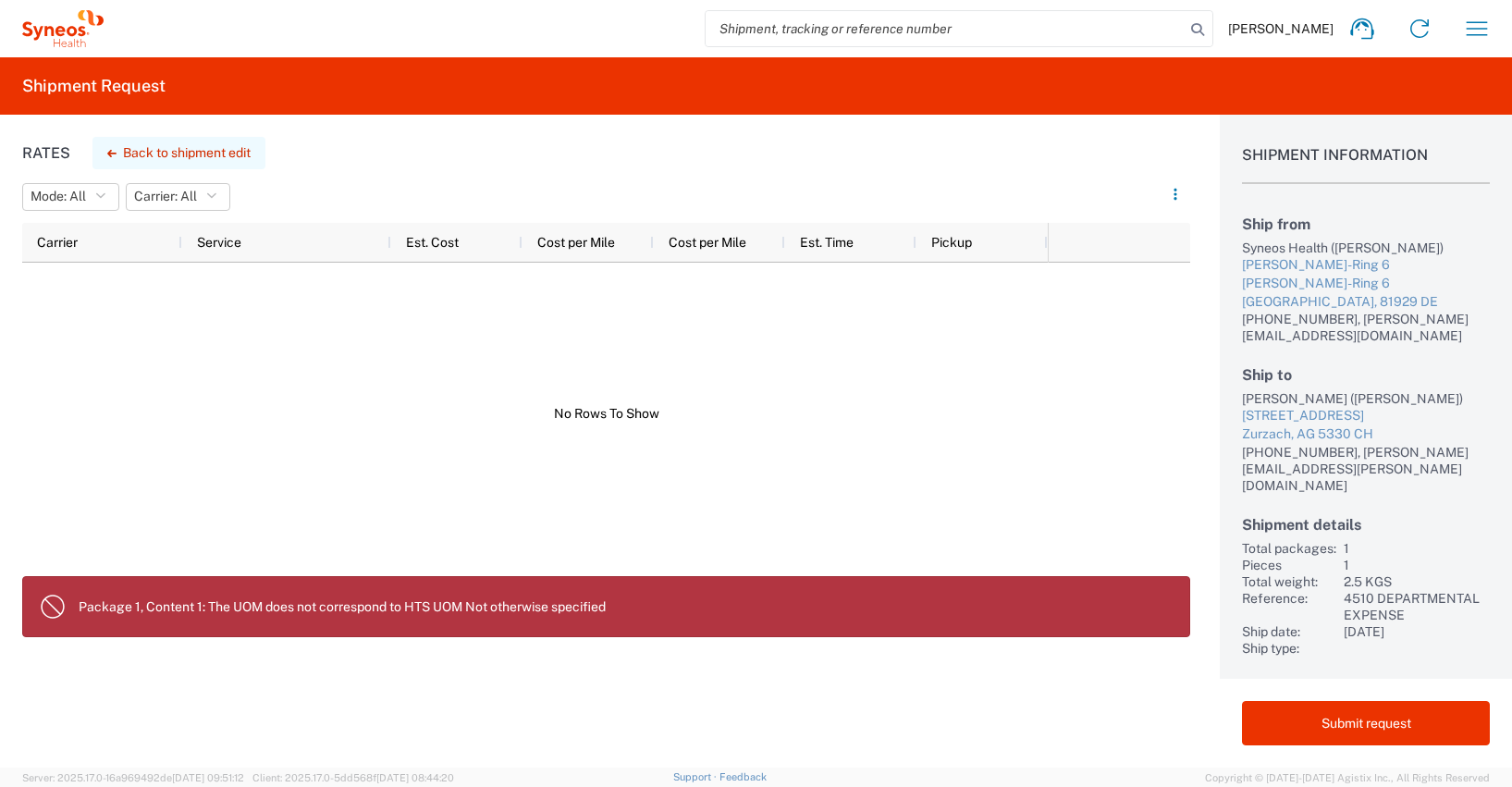
click at [168, 151] on button "Back to shipment edit" at bounding box center [179, 153] width 173 height 33
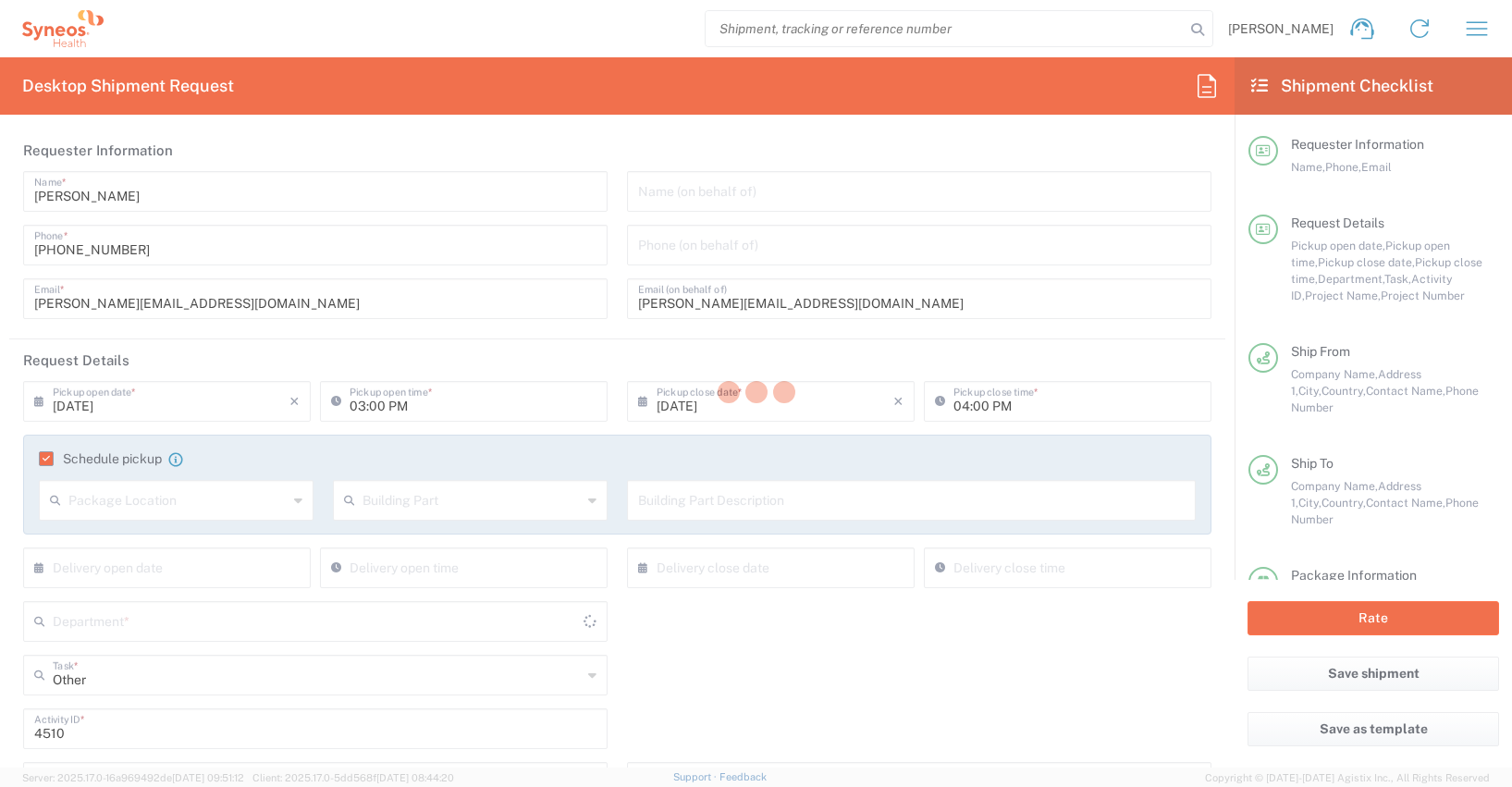
type input "Kanton [GEOGRAPHIC_DATA]"
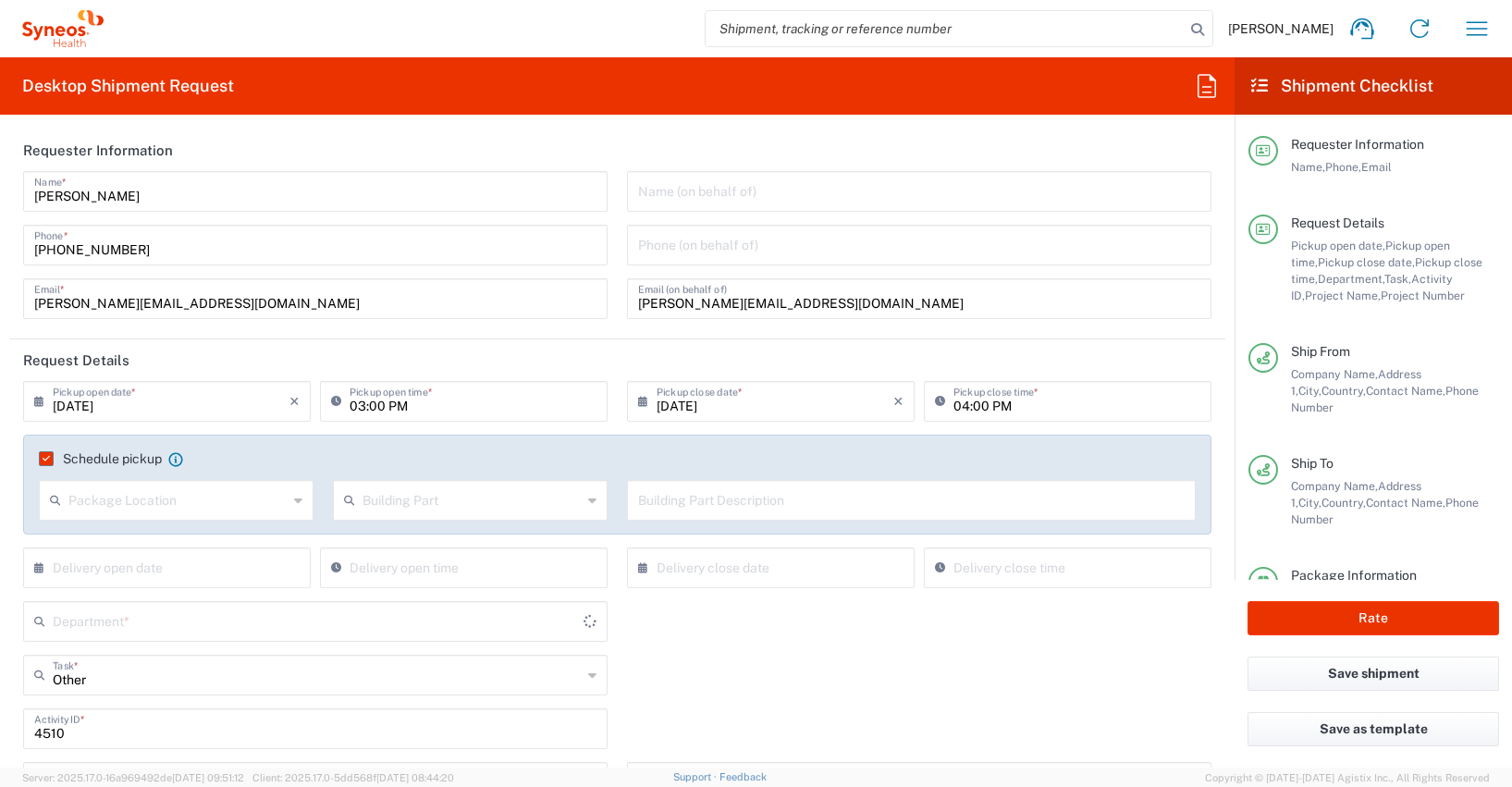
type input "4510 DEPARTMENTAL EXPENSE"
type input "Medium Box"
type input "4510 DEPARTMENTAL EXPENSE"
type input "4510"
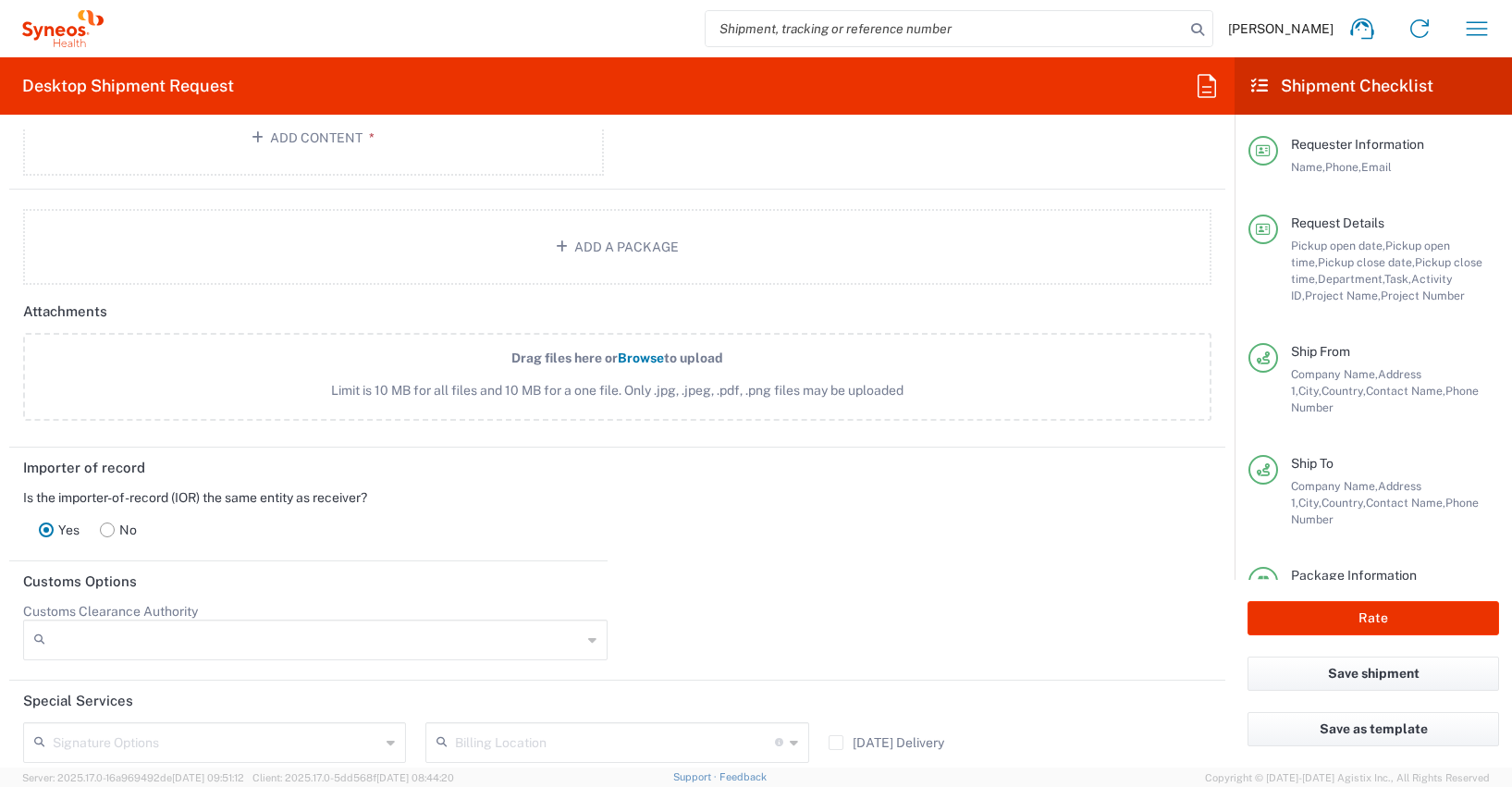
scroll to position [2102, 0]
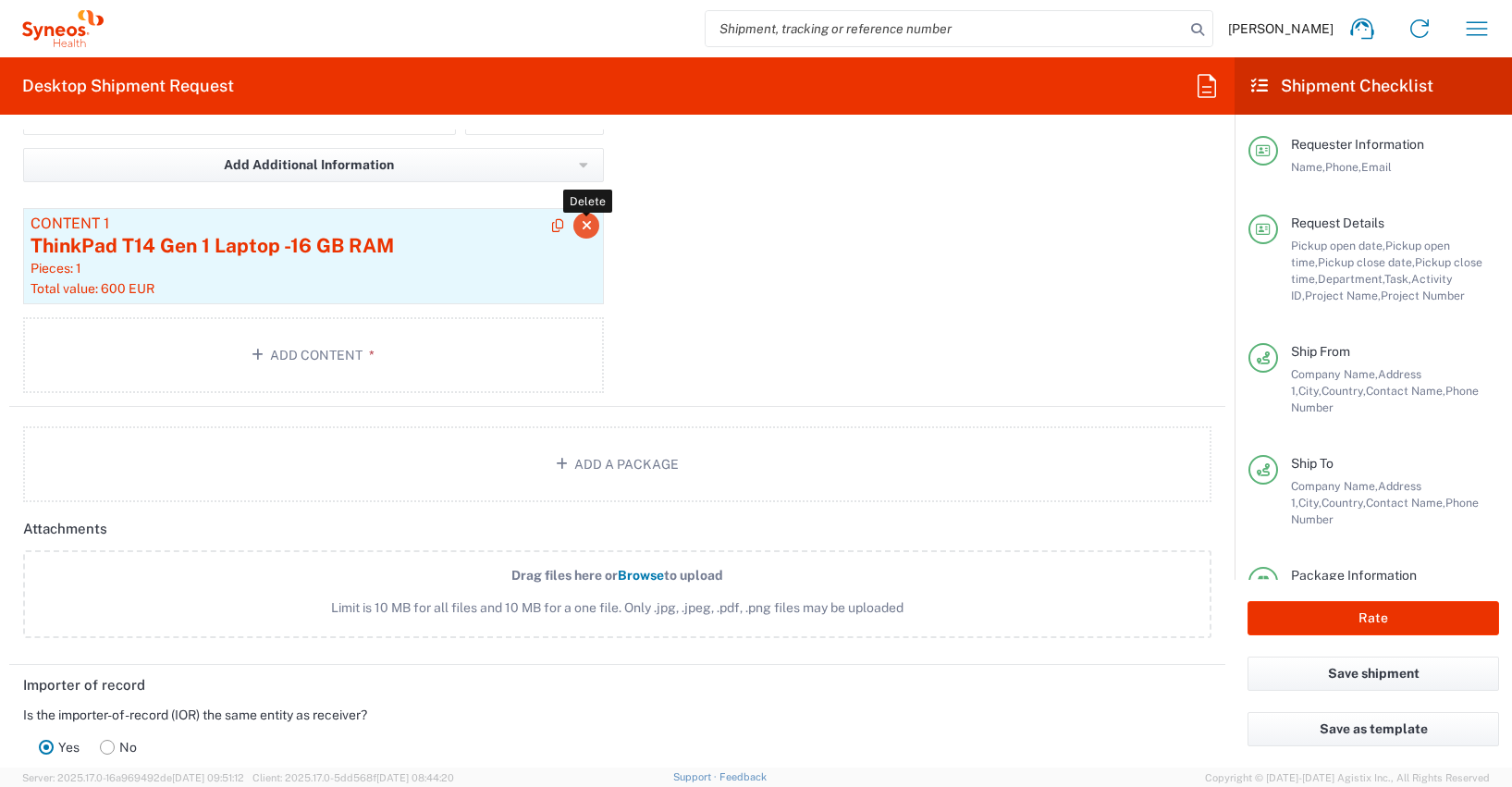
click at [582, 222] on icon "button" at bounding box center [587, 225] width 11 height 13
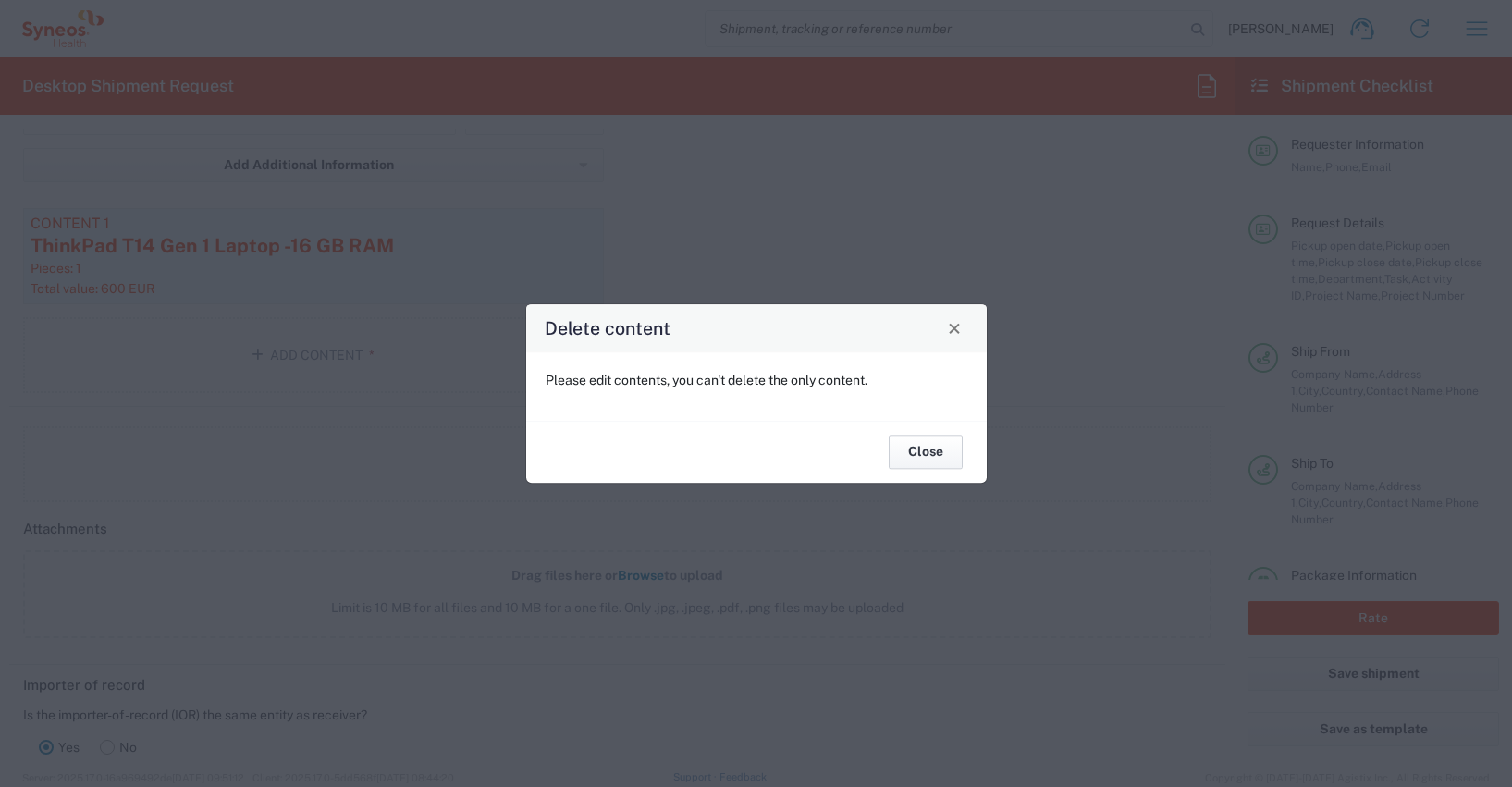
click at [927, 452] on button "Close" at bounding box center [925, 453] width 74 height 35
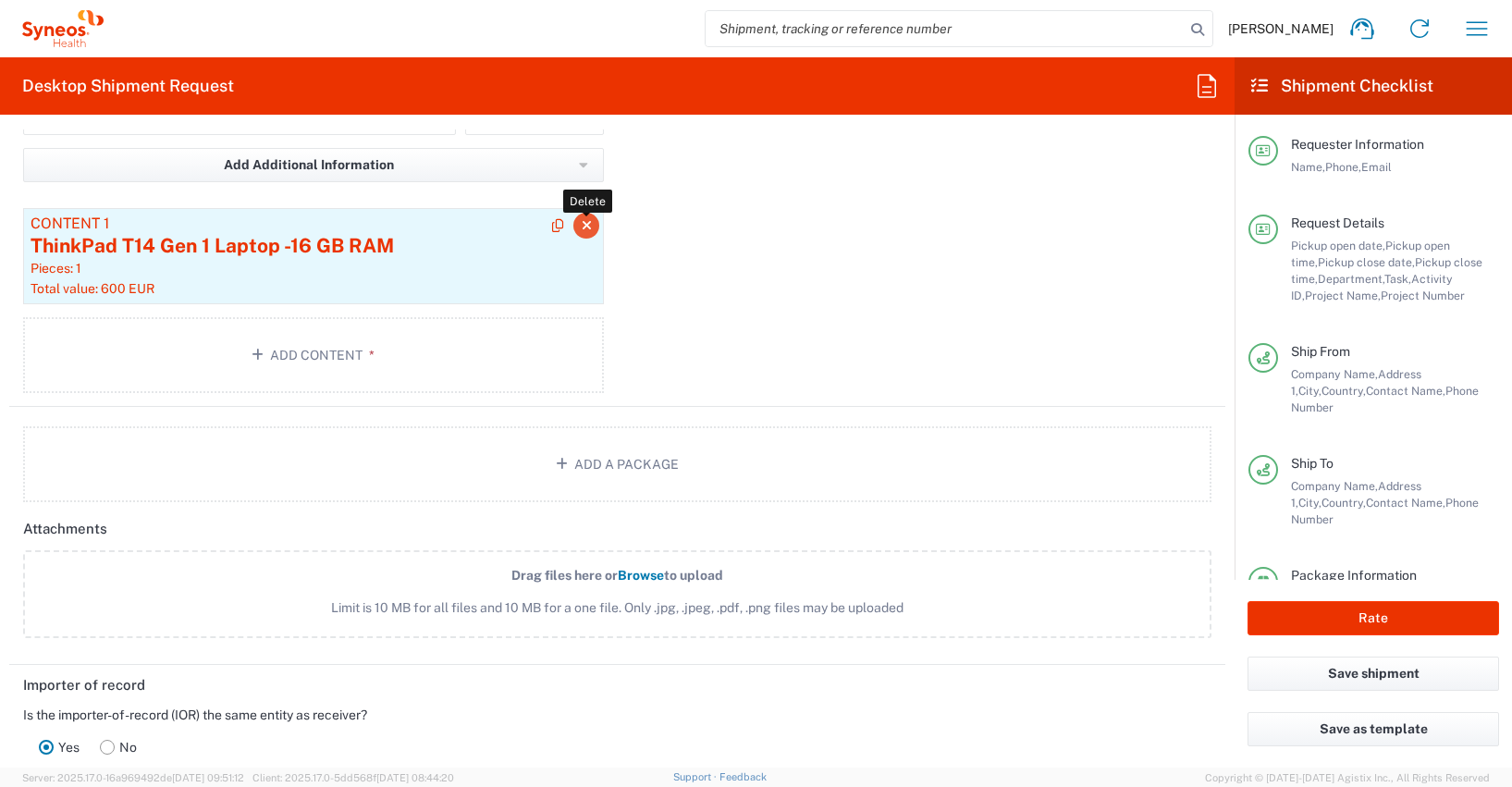
click at [582, 224] on icon "button" at bounding box center [587, 225] width 11 height 13
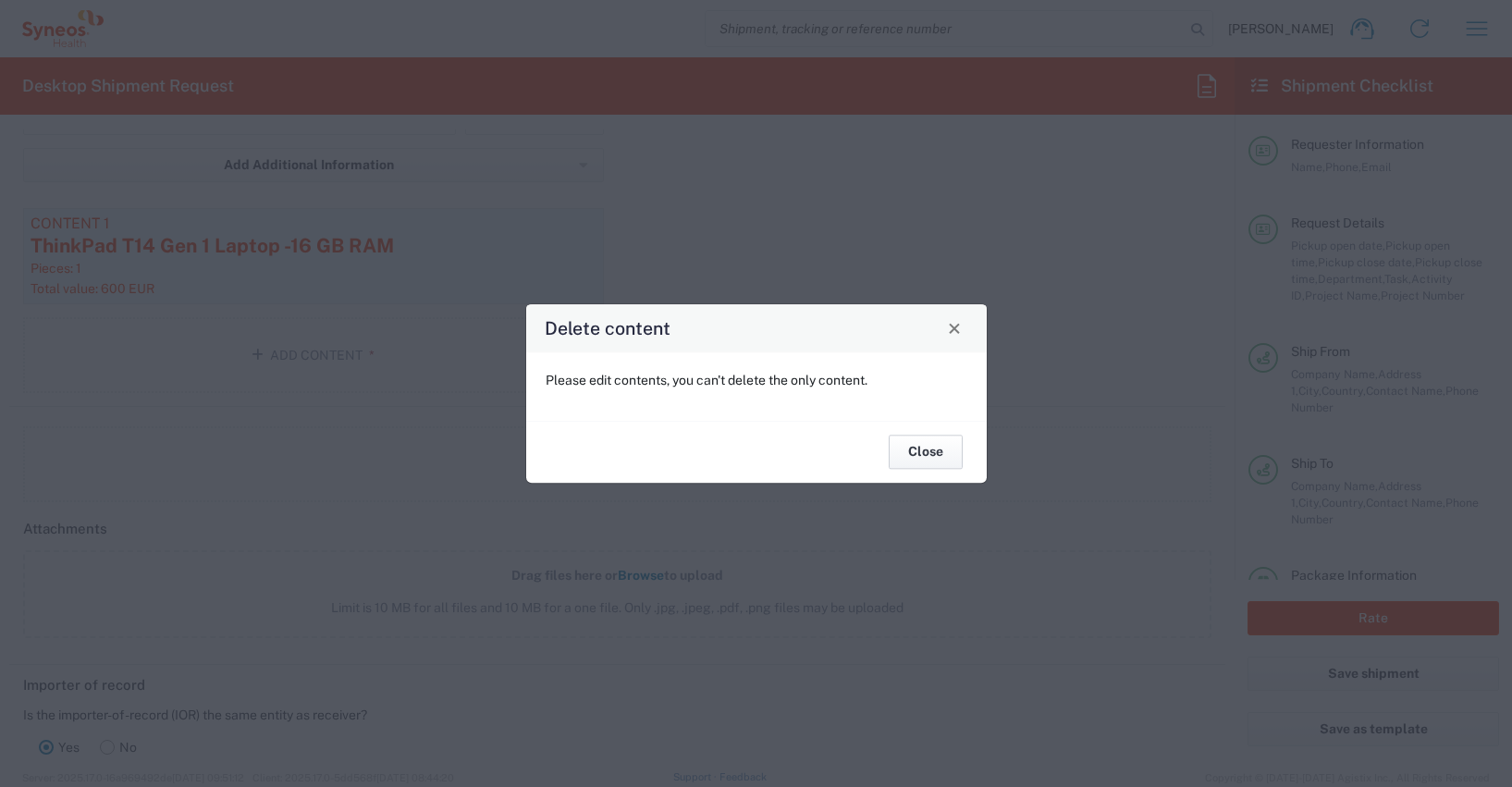
click at [925, 445] on button "Close" at bounding box center [925, 453] width 74 height 35
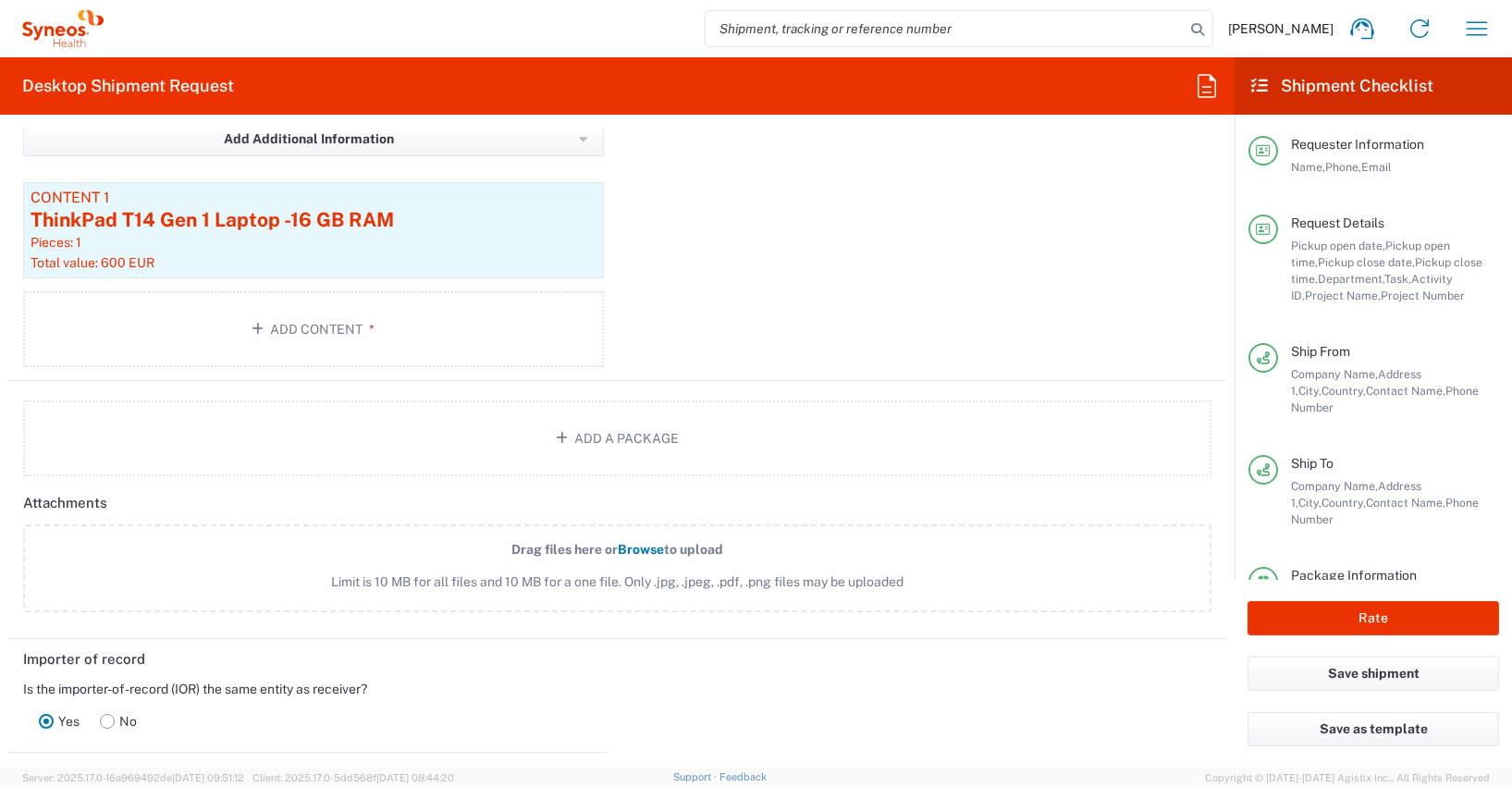
scroll to position [2129, 0]
click at [351, 226] on div "ThinkPad T14 Gen 1 Laptop -16 GB RAM" at bounding box center [314, 219] width 566 height 28
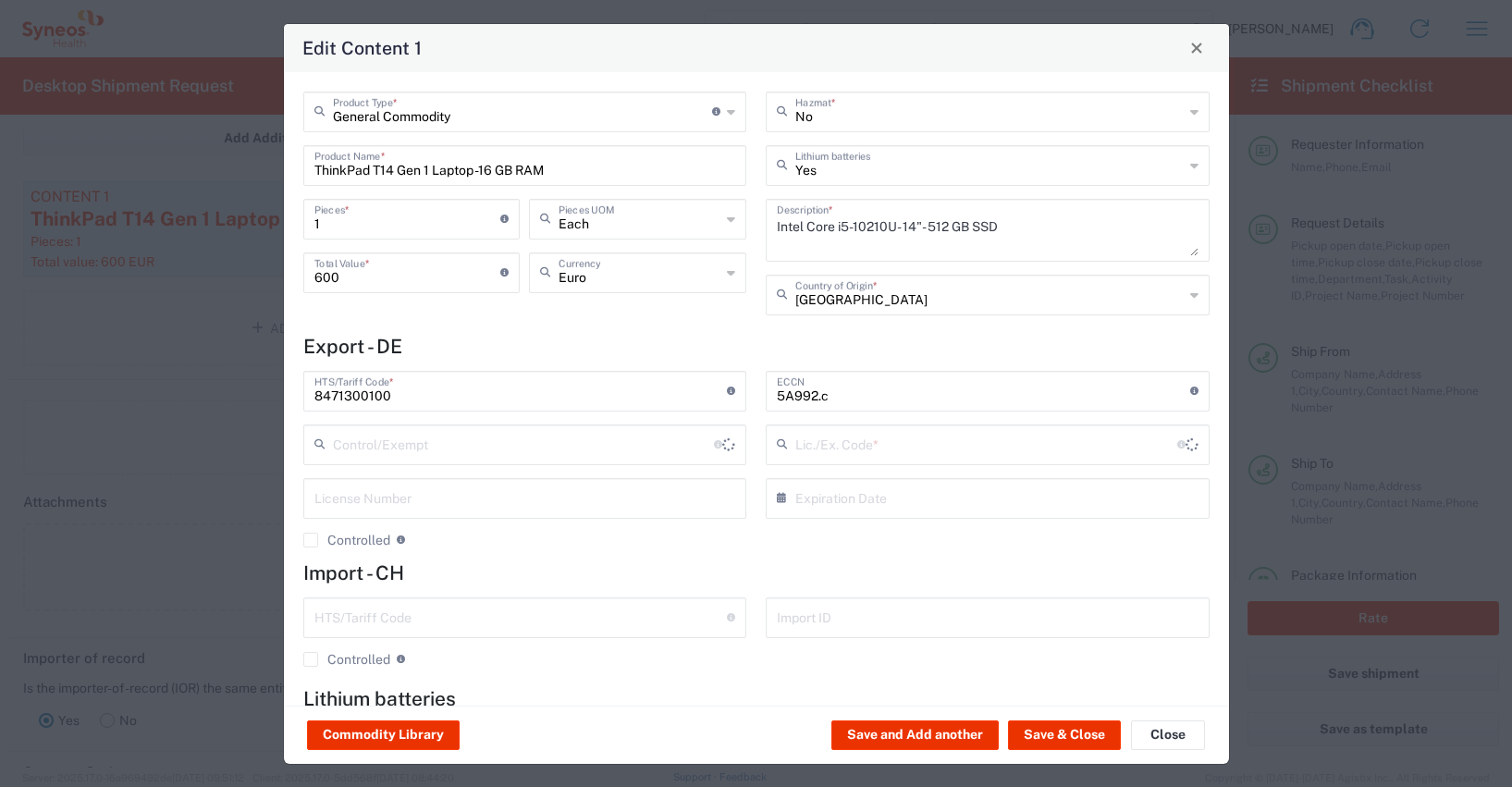
type input "BIS"
type input "NLR - No License Required"
click at [380, 721] on button "Commodity Library" at bounding box center [383, 735] width 152 height 30
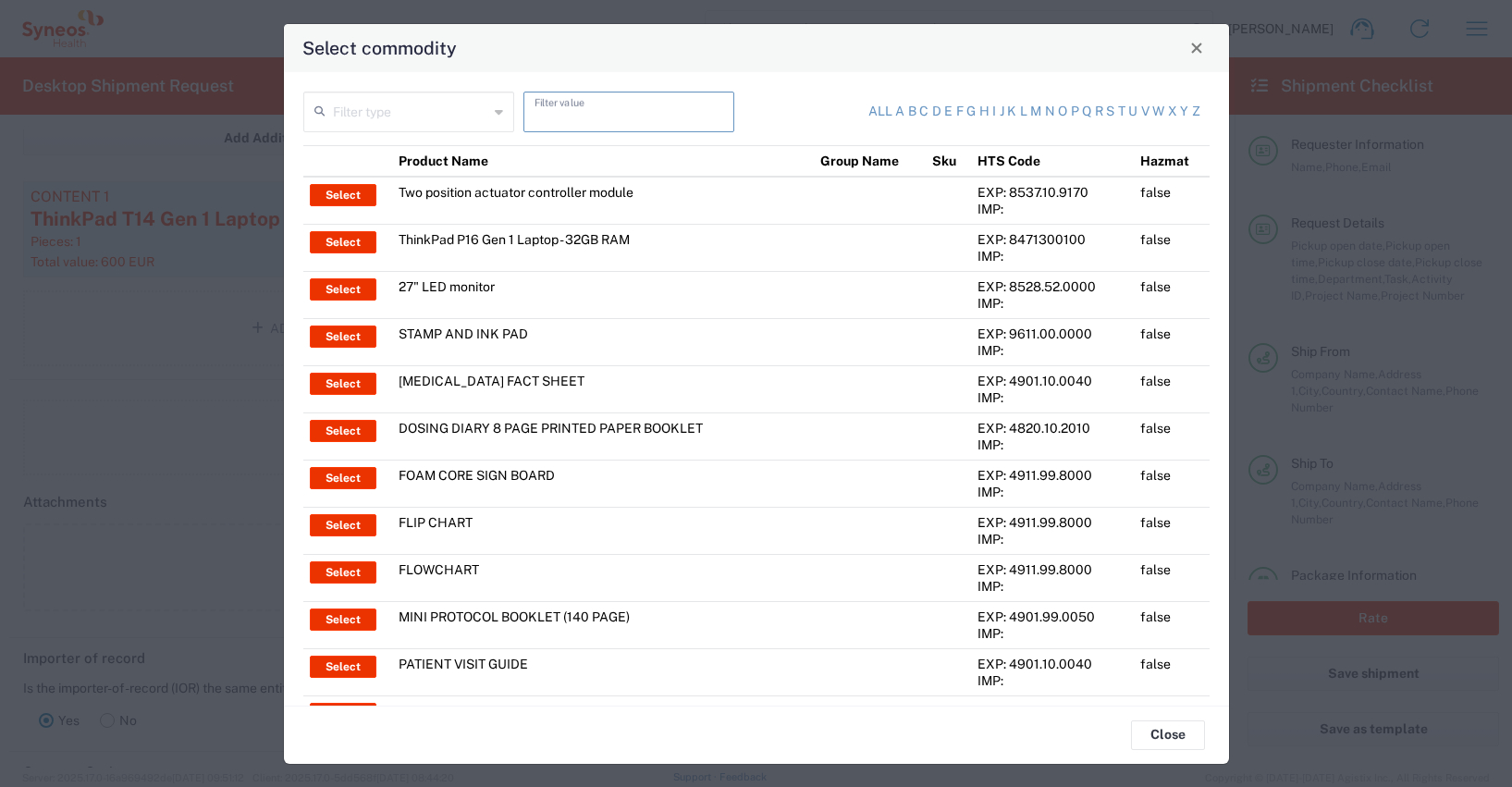
click at [548, 121] on input "text" at bounding box center [629, 111] width 189 height 33
type input "thinkpad"
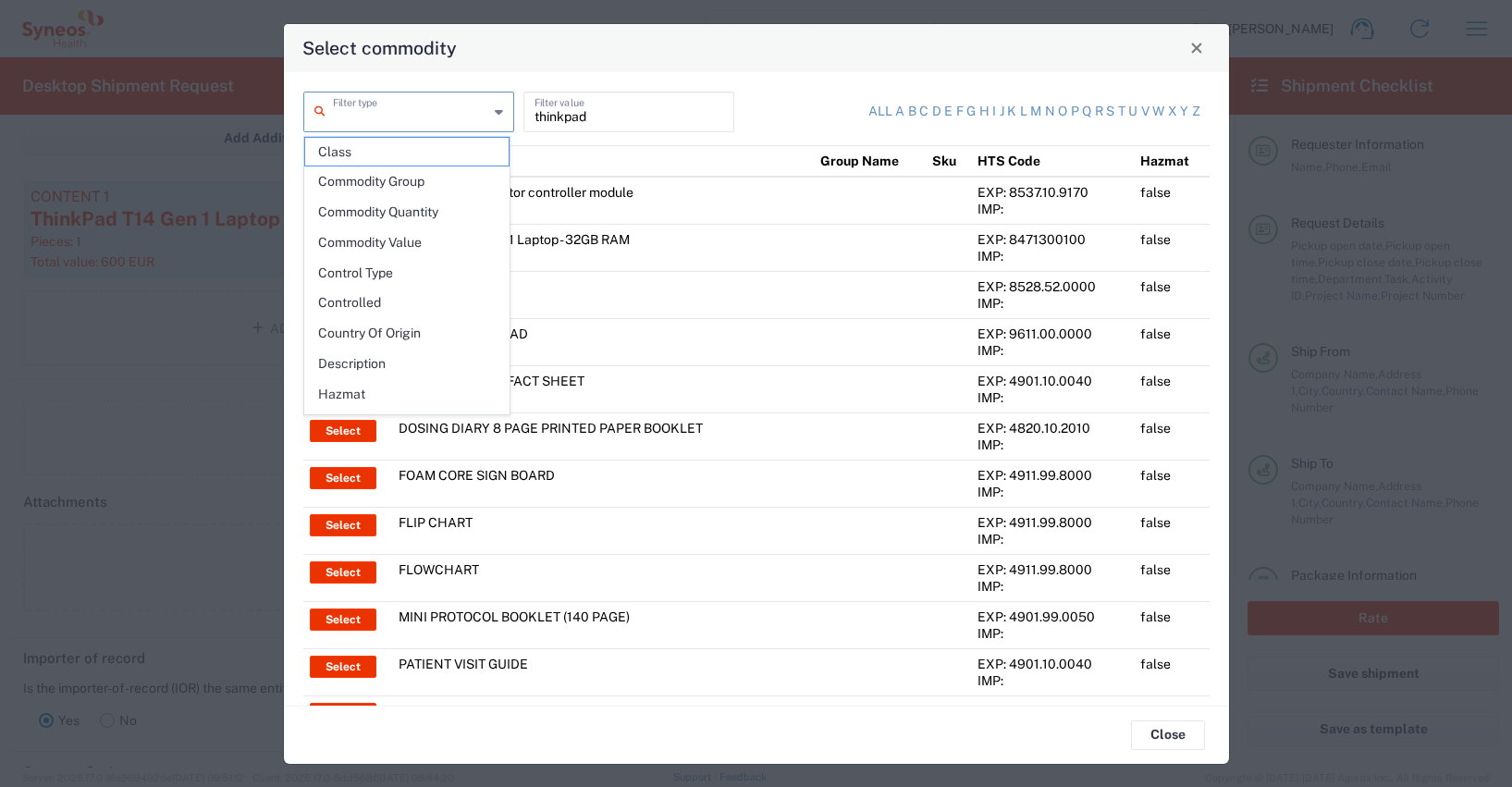
click at [373, 119] on input "text" at bounding box center [410, 111] width 155 height 33
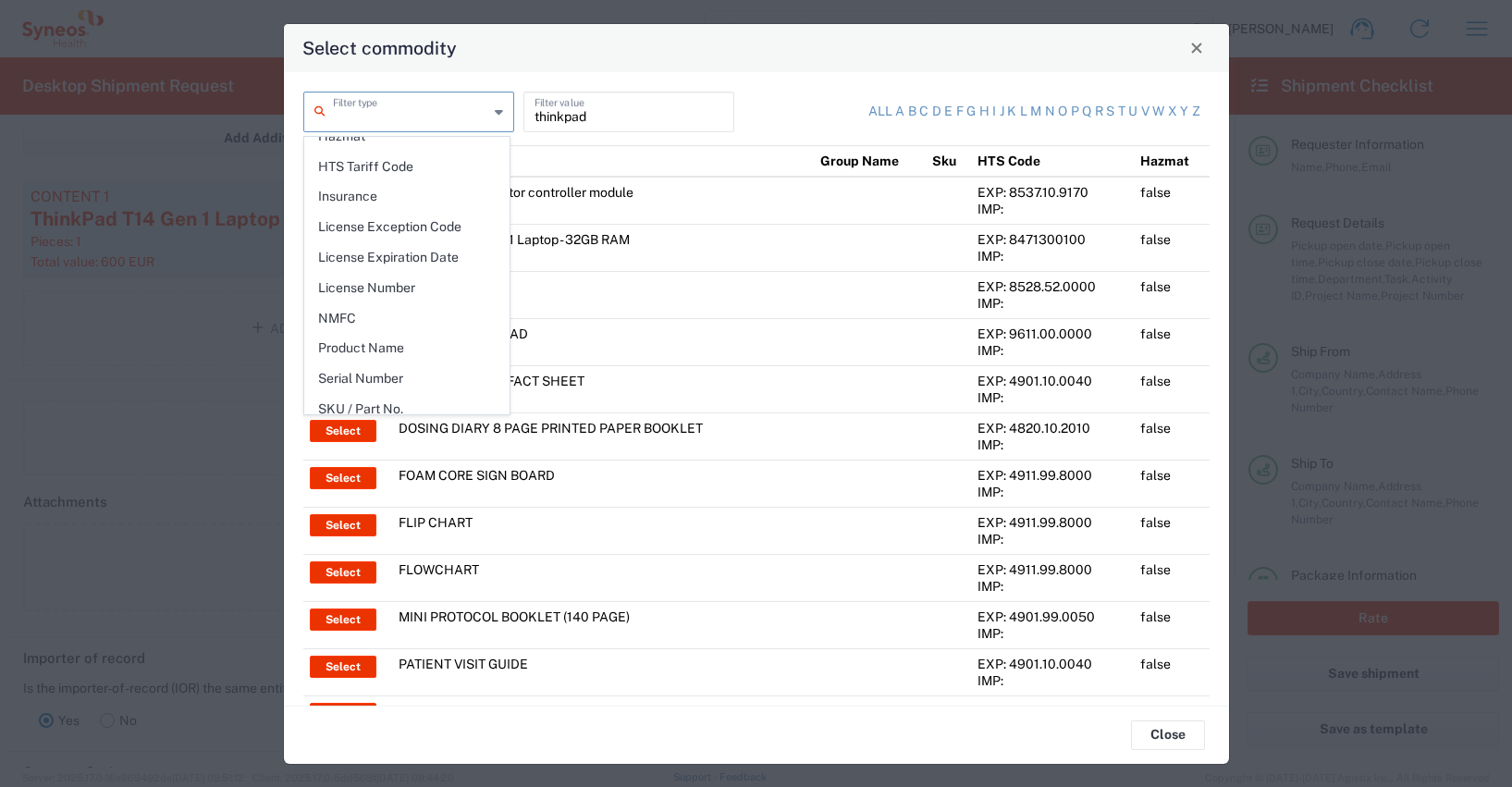
scroll to position [264, 0]
click at [381, 337] on span "Product Name" at bounding box center [406, 343] width 203 height 29
type input "Product Name"
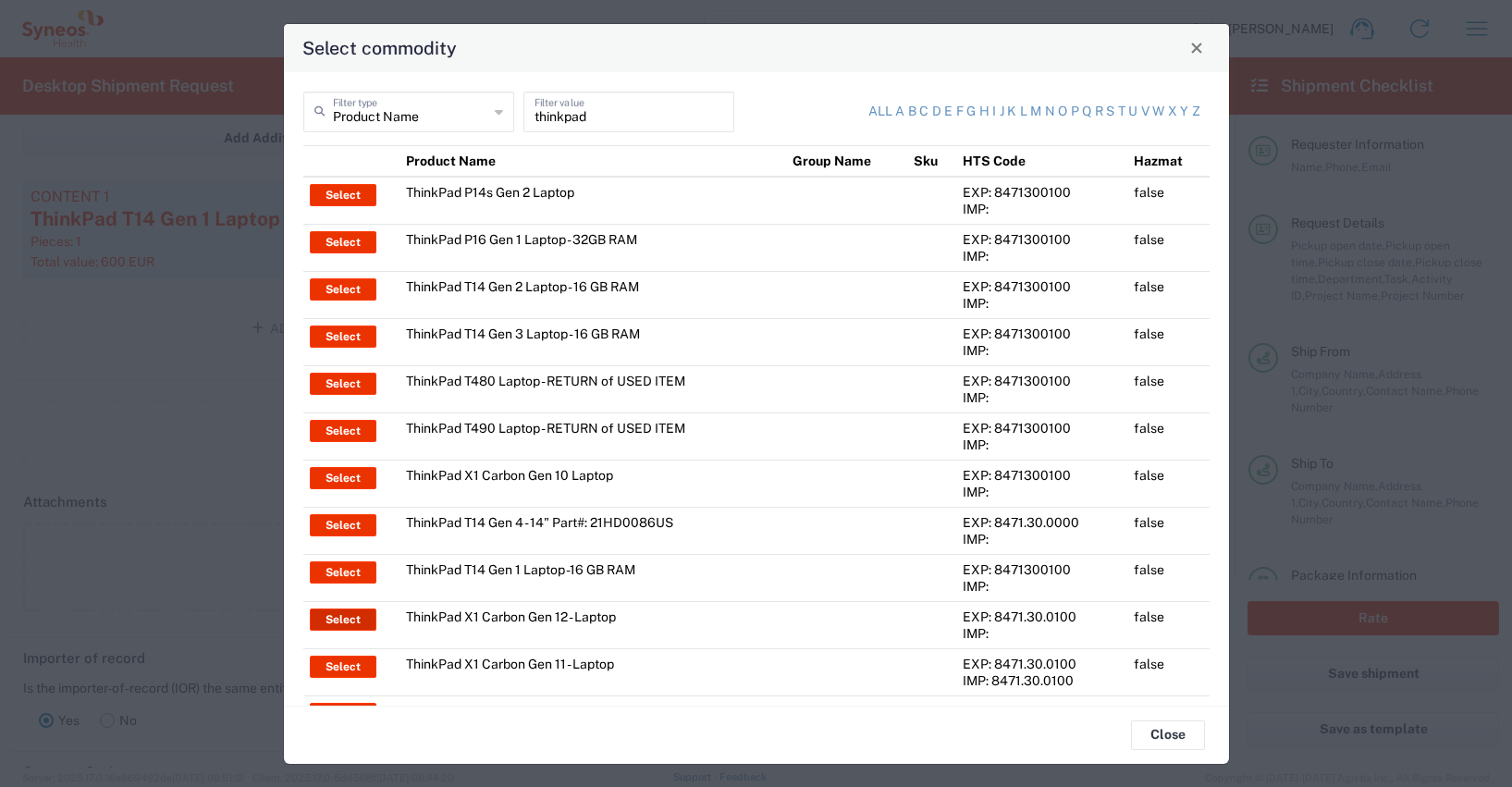
click at [345, 610] on button "Select" at bounding box center [343, 619] width 66 height 22
type input "ThinkPad X1 Carbon Gen 12 - Laptop"
type input "US Dollar"
type textarea "Laptop"
type input "8471.30.0100"
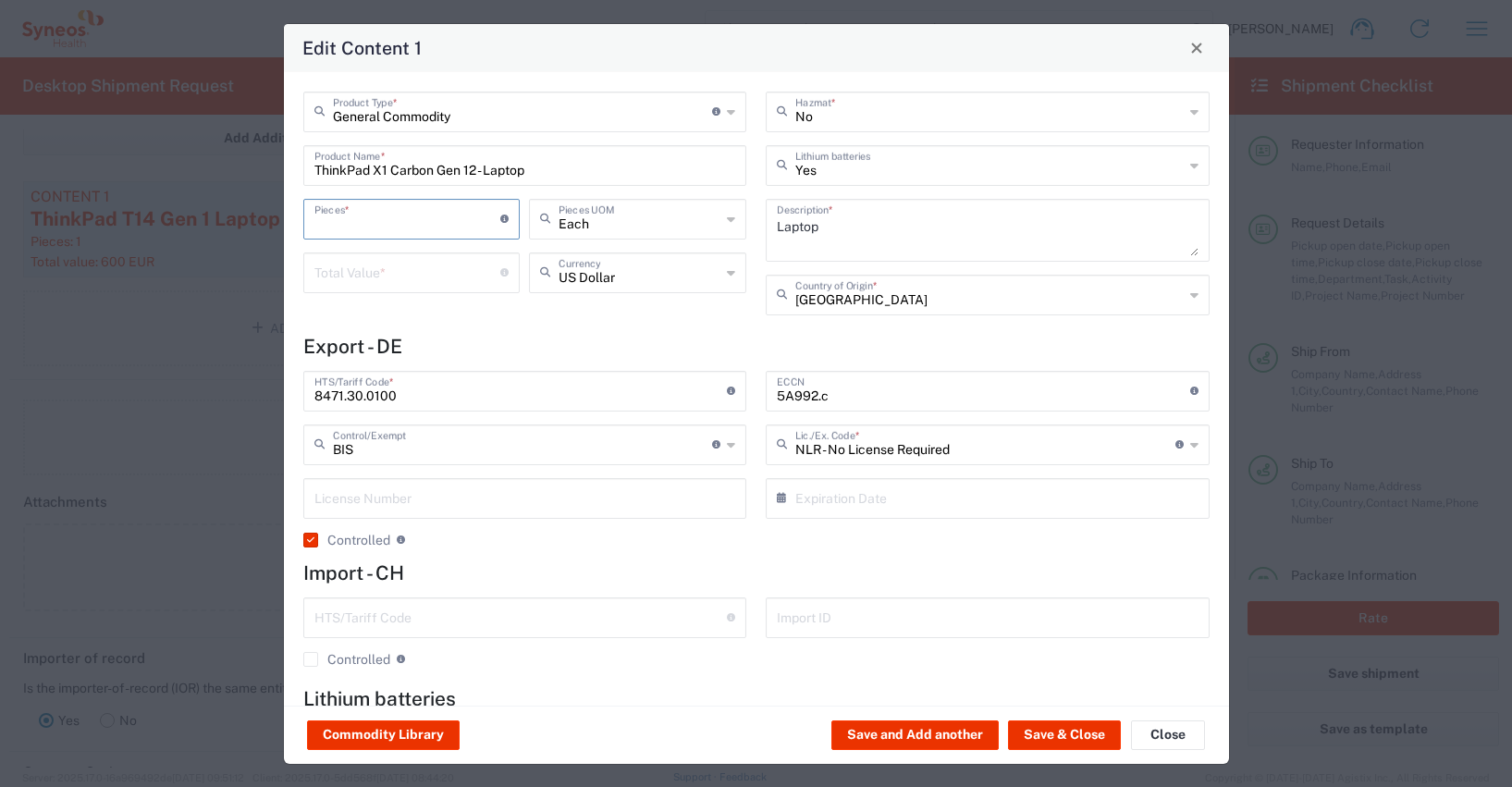
click at [373, 212] on input "number" at bounding box center [408, 218] width 187 height 33
type input "1"
click at [337, 275] on input "number" at bounding box center [408, 272] width 187 height 33
type input "600"
click at [727, 275] on icon at bounding box center [731, 273] width 9 height 30
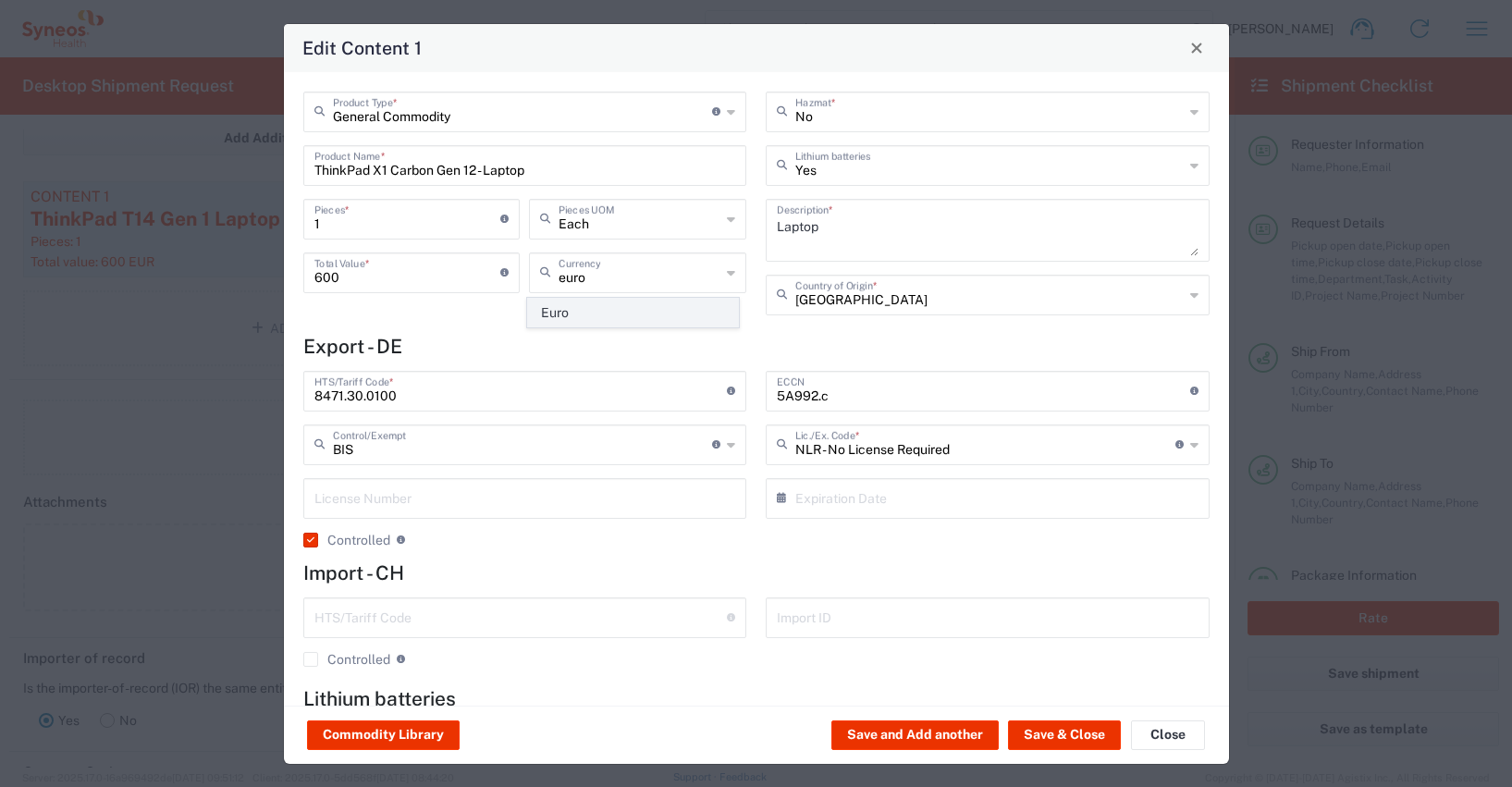
click at [575, 310] on span "Euro" at bounding box center [633, 313] width 210 height 29
type input "Euro"
click at [423, 620] on input "text" at bounding box center [521, 616] width 413 height 33
click at [632, 693] on h4 "Lithium batteries" at bounding box center [756, 699] width 906 height 23
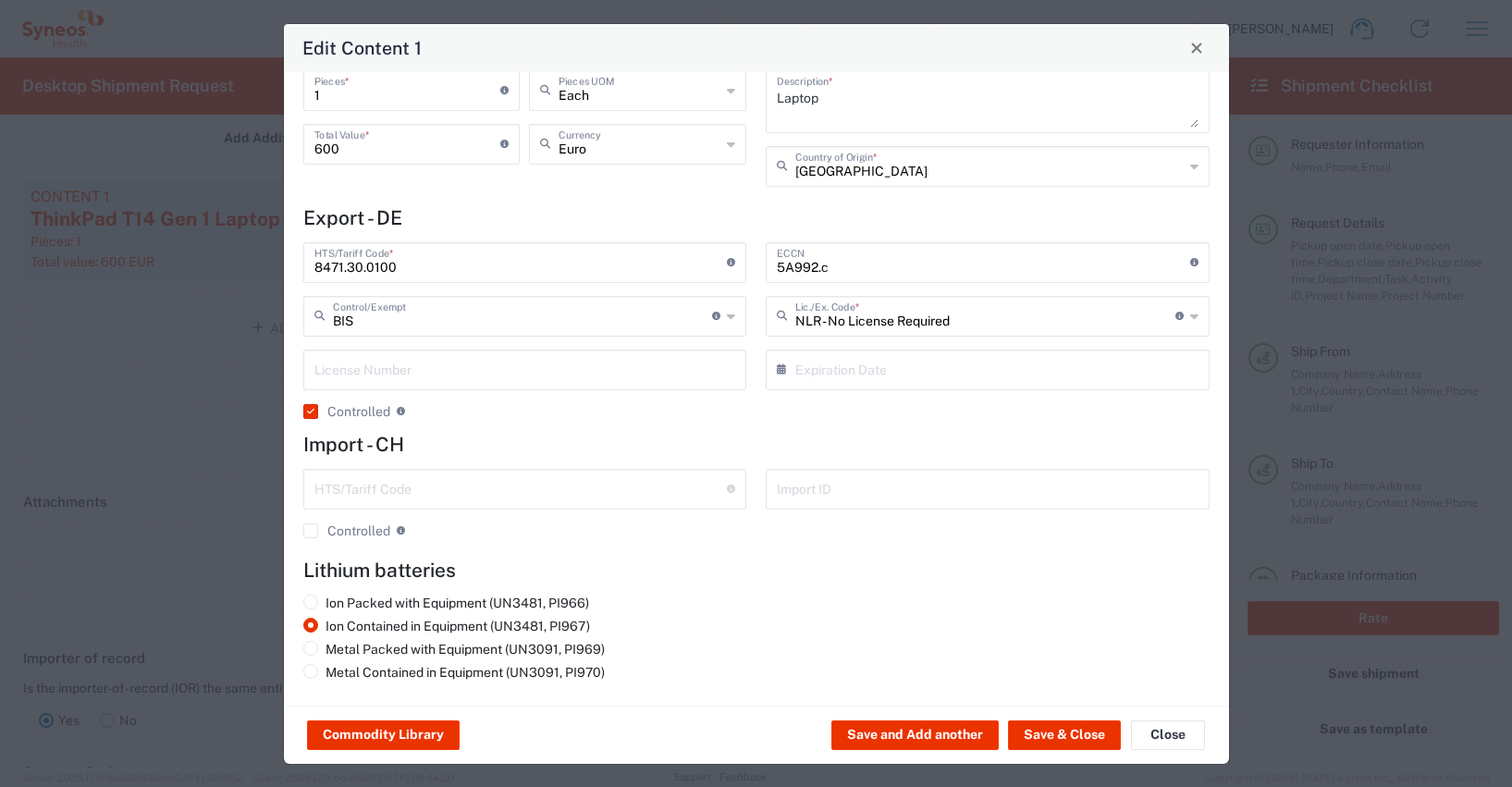
scroll to position [129, 0]
click at [1068, 731] on button "Save & Close" at bounding box center [1064, 735] width 113 height 30
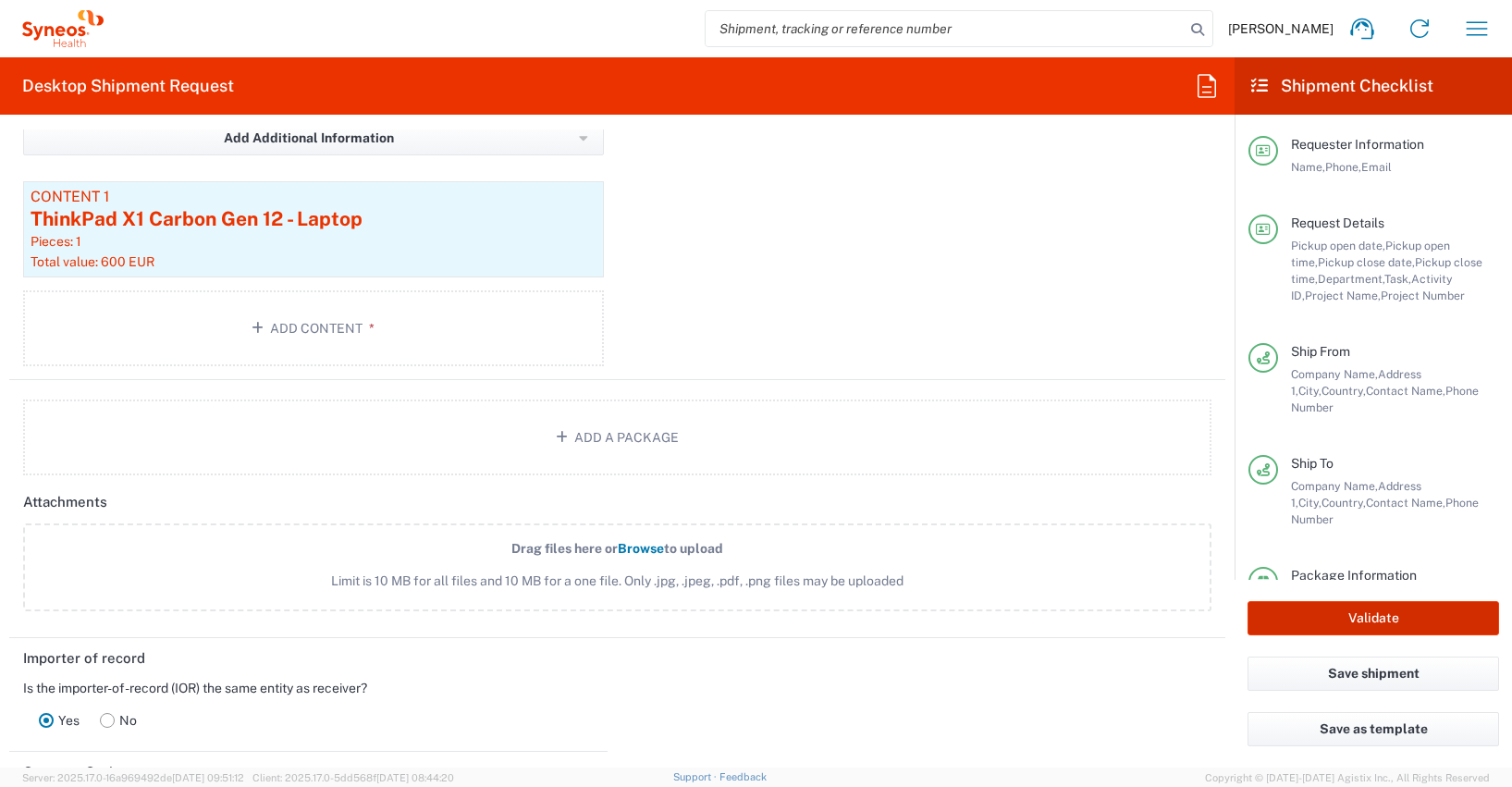
click at [1375, 615] on button "Validate" at bounding box center [1373, 618] width 251 height 35
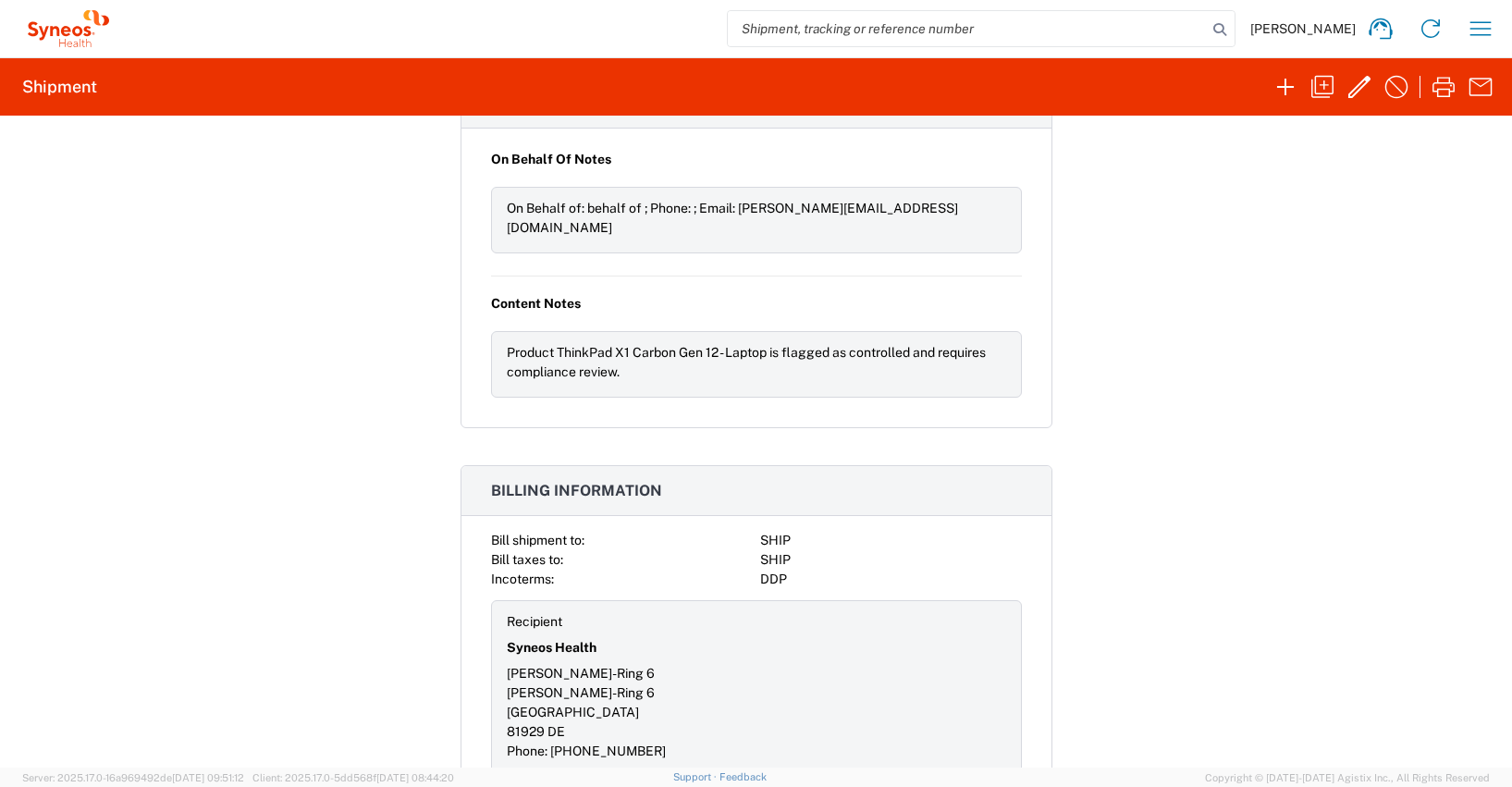
scroll to position [1800, 0]
click at [1480, 27] on icon "button" at bounding box center [1480, 28] width 30 height 30
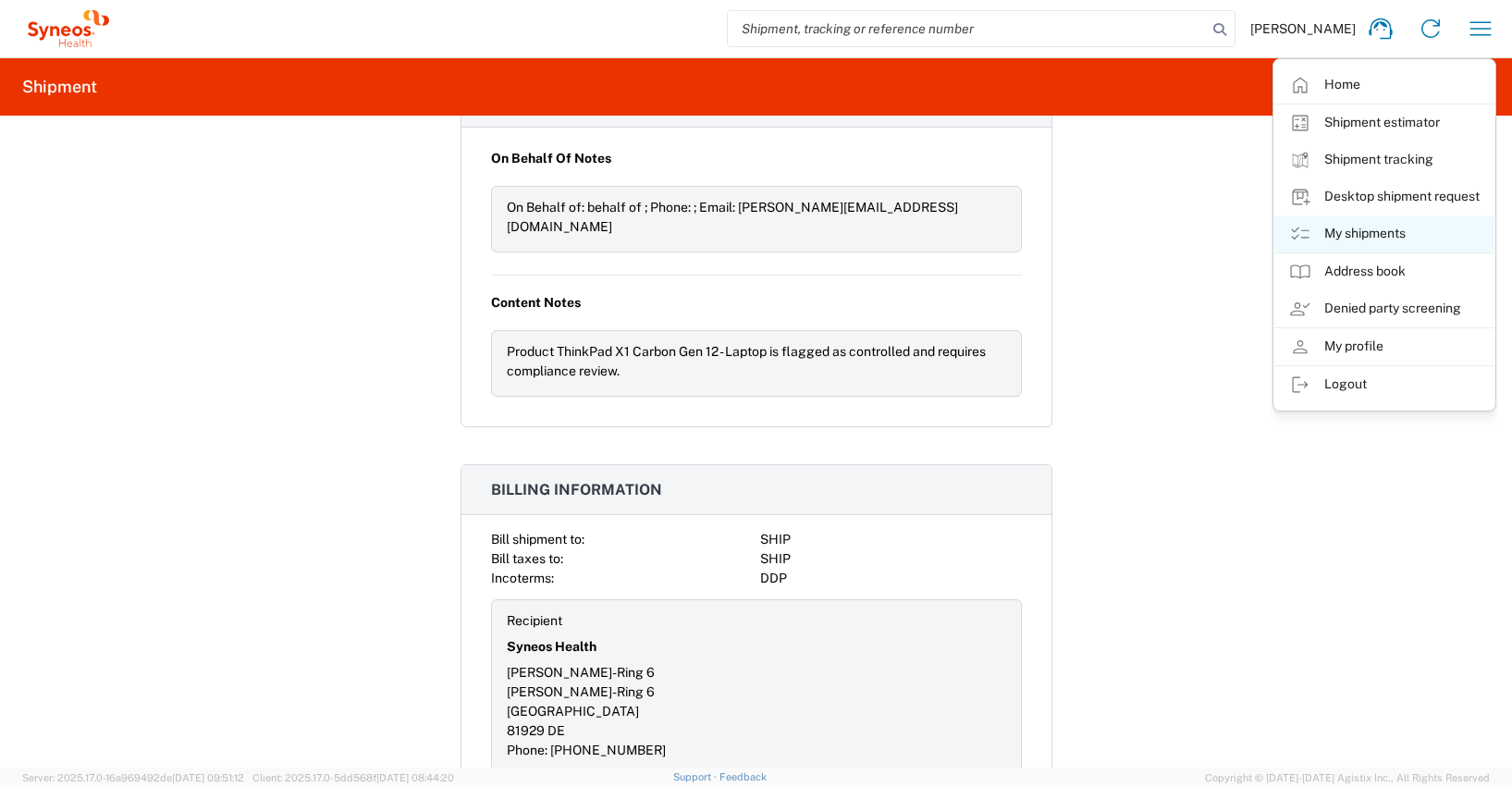
click at [1365, 231] on link "My shipments" at bounding box center [1384, 234] width 221 height 37
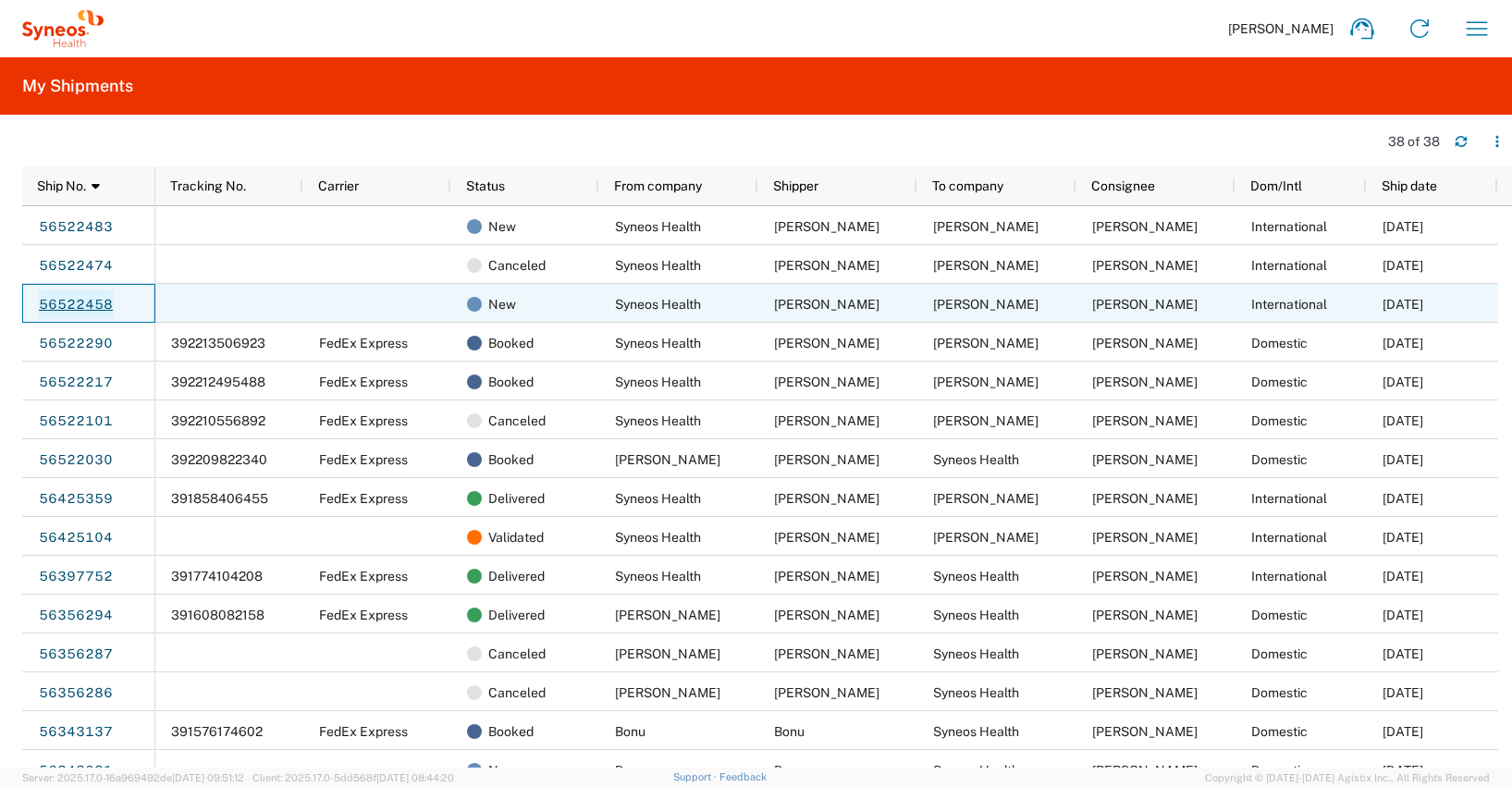
click at [102, 303] on link "56522458" at bounding box center [75, 304] width 76 height 30
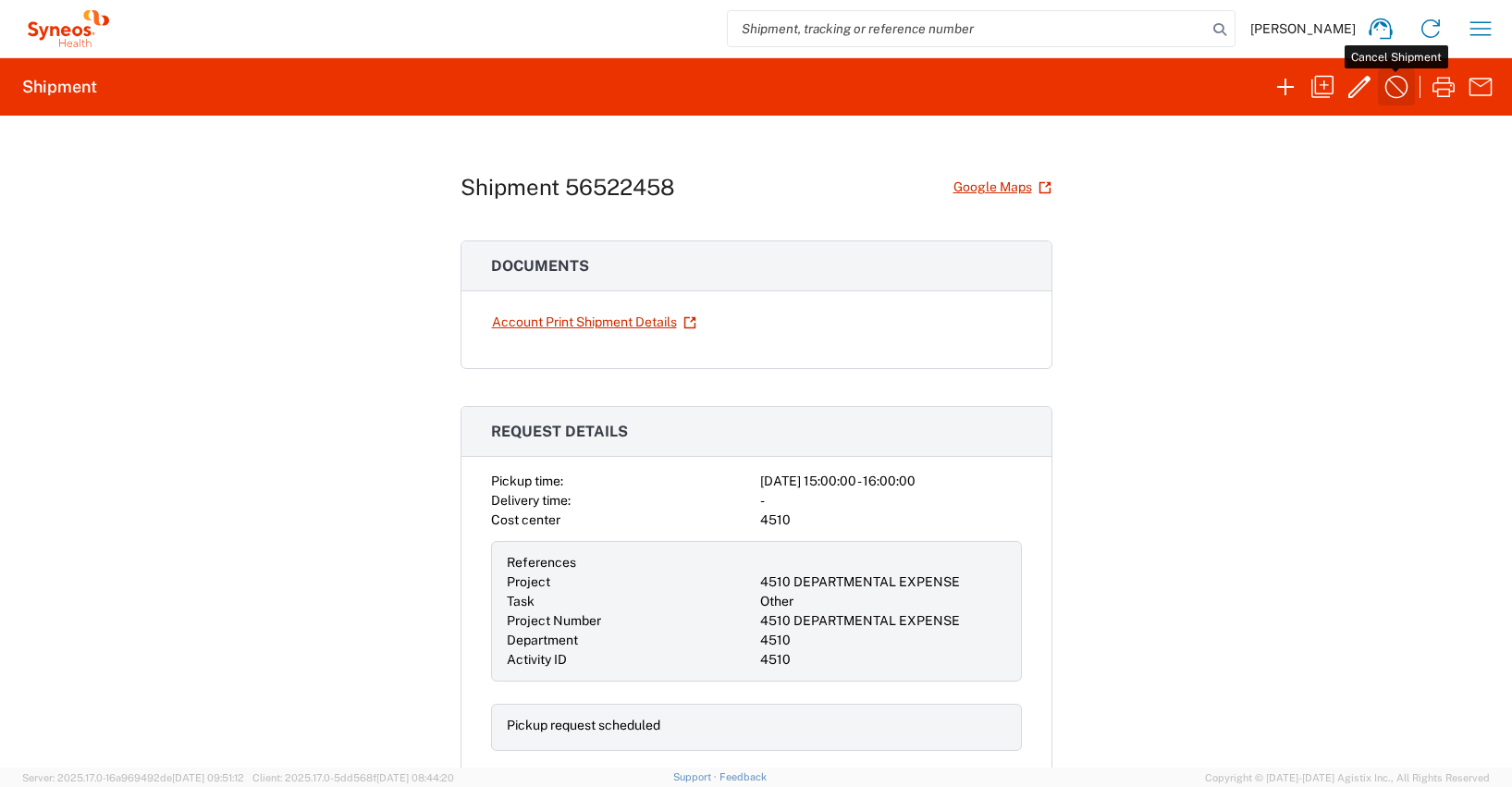
click at [1398, 85] on icon "button" at bounding box center [1396, 87] width 30 height 30
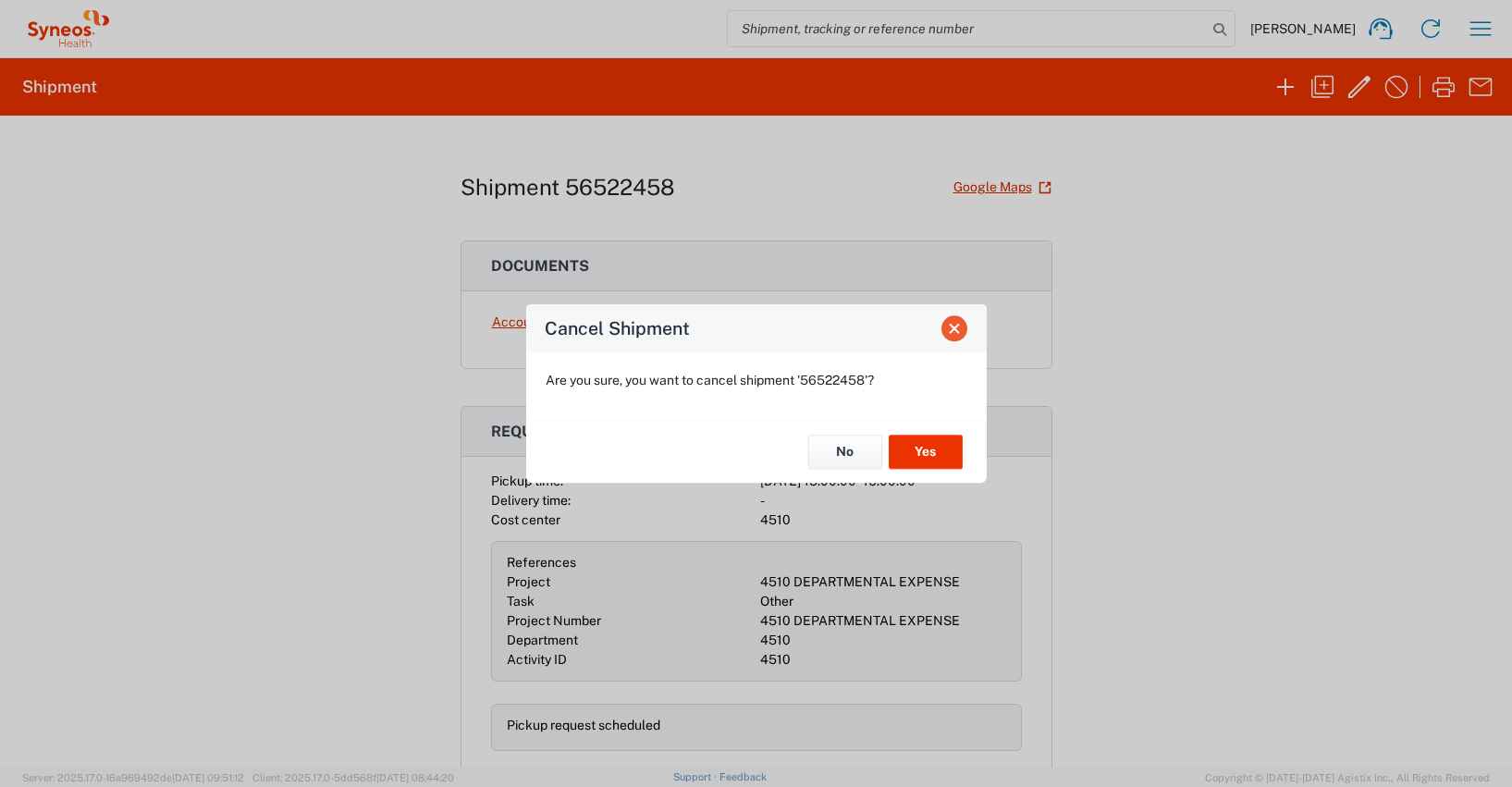
click at [958, 331] on span "Close" at bounding box center [953, 328] width 13 height 13
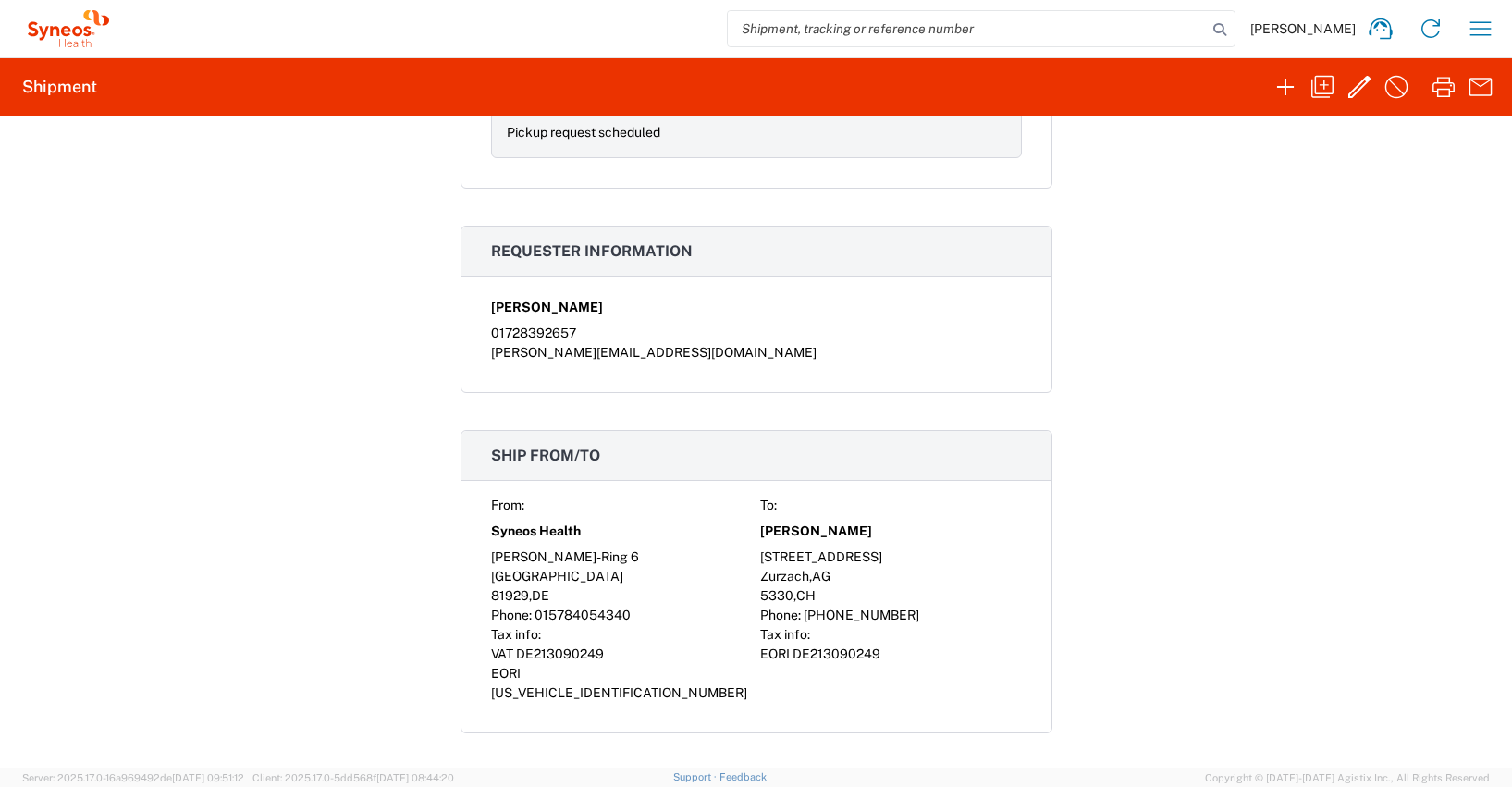
scroll to position [757, 0]
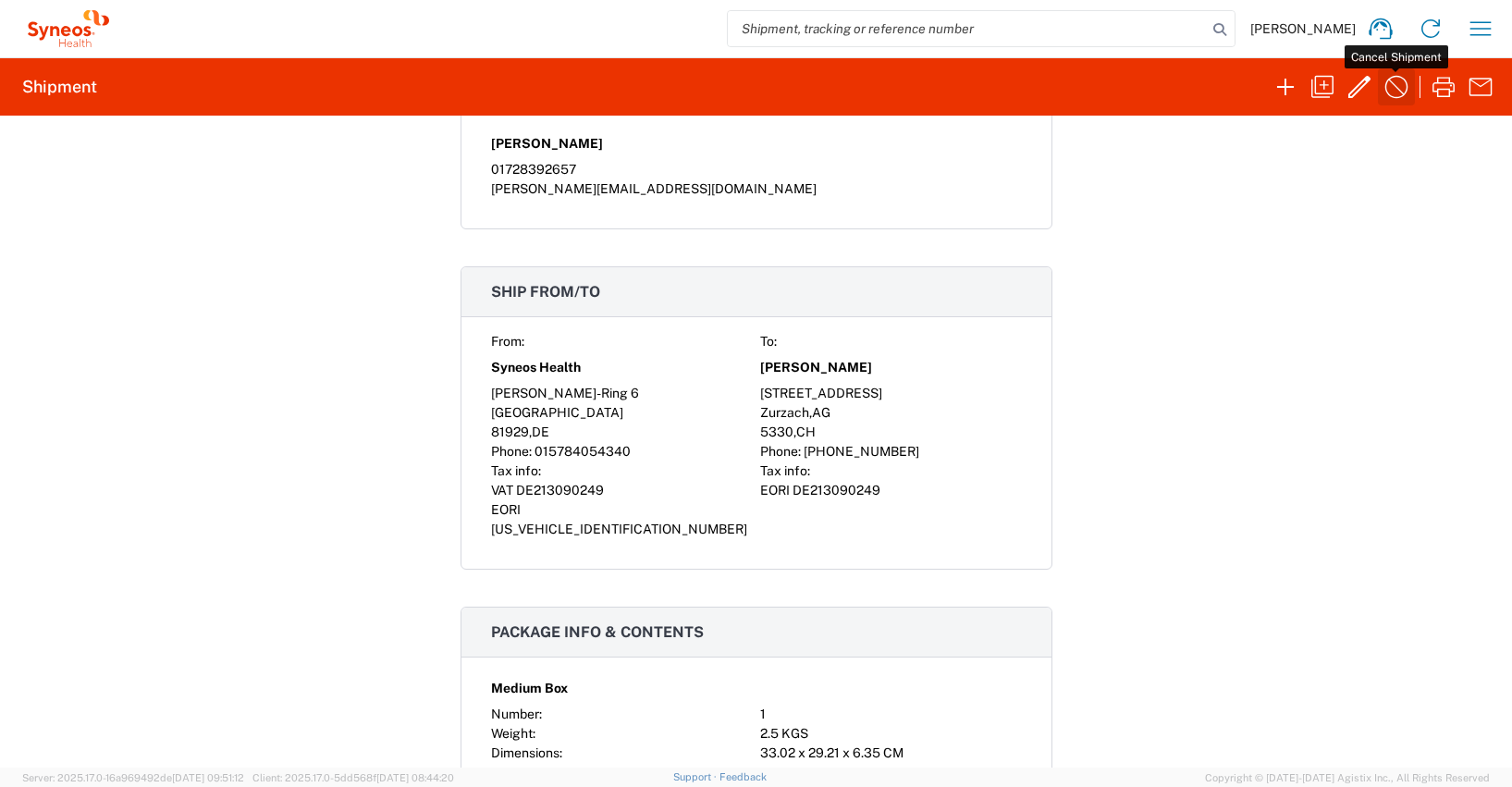
click at [1394, 86] on icon "button" at bounding box center [1396, 87] width 30 height 30
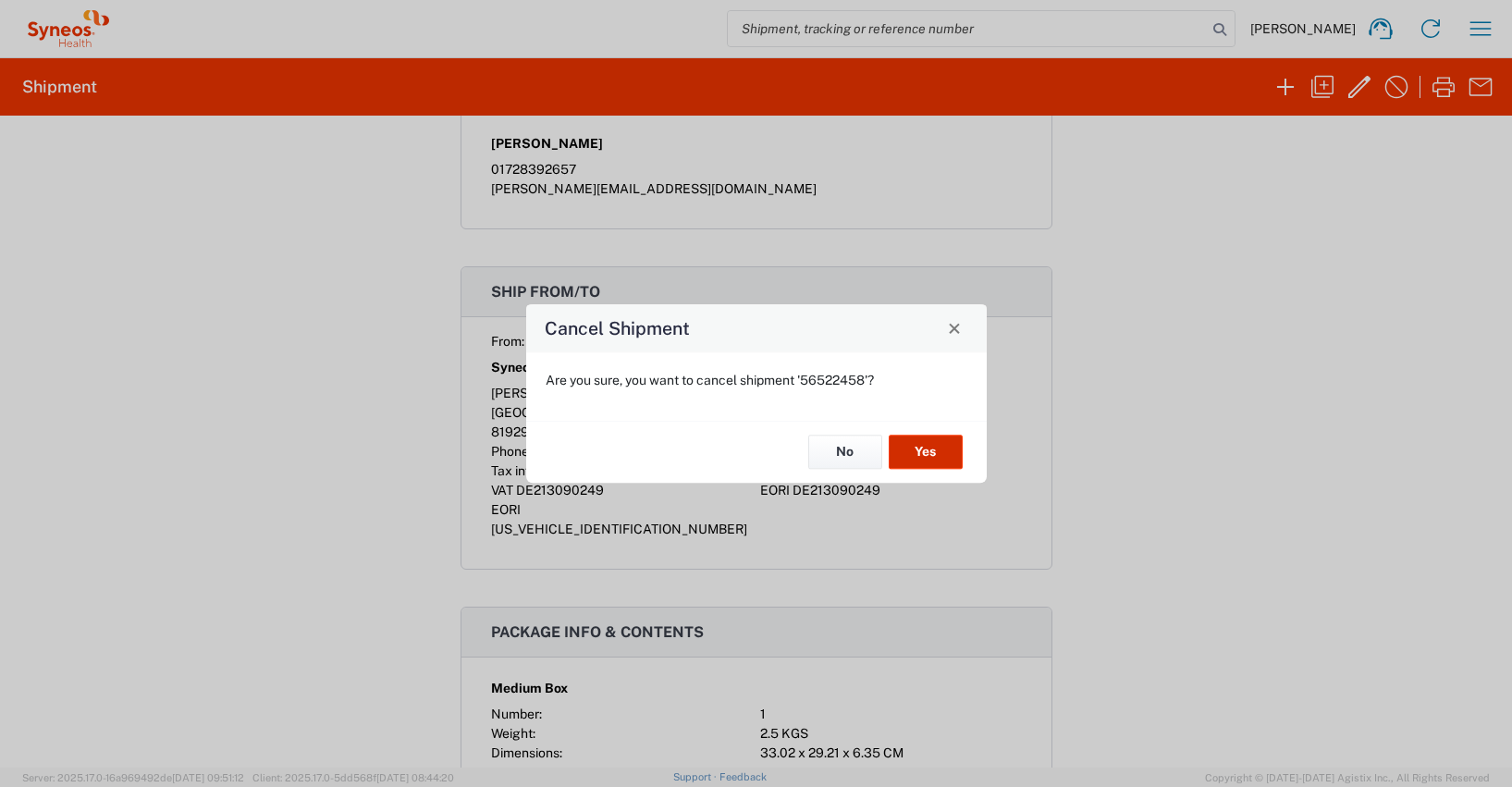
click at [923, 447] on button "Yes" at bounding box center [925, 453] width 74 height 35
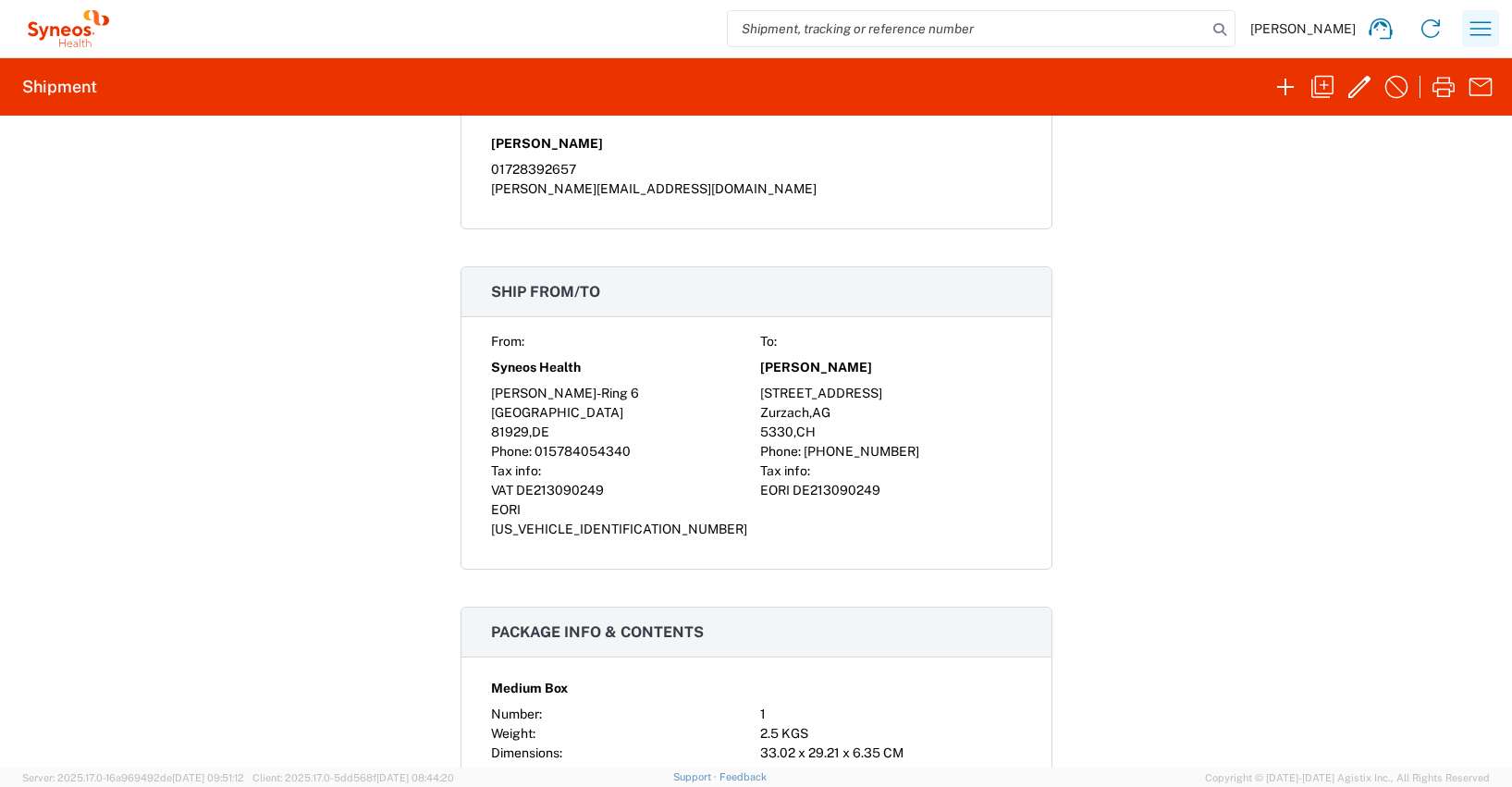
click at [1483, 35] on icon "button" at bounding box center [1481, 28] width 21 height 13
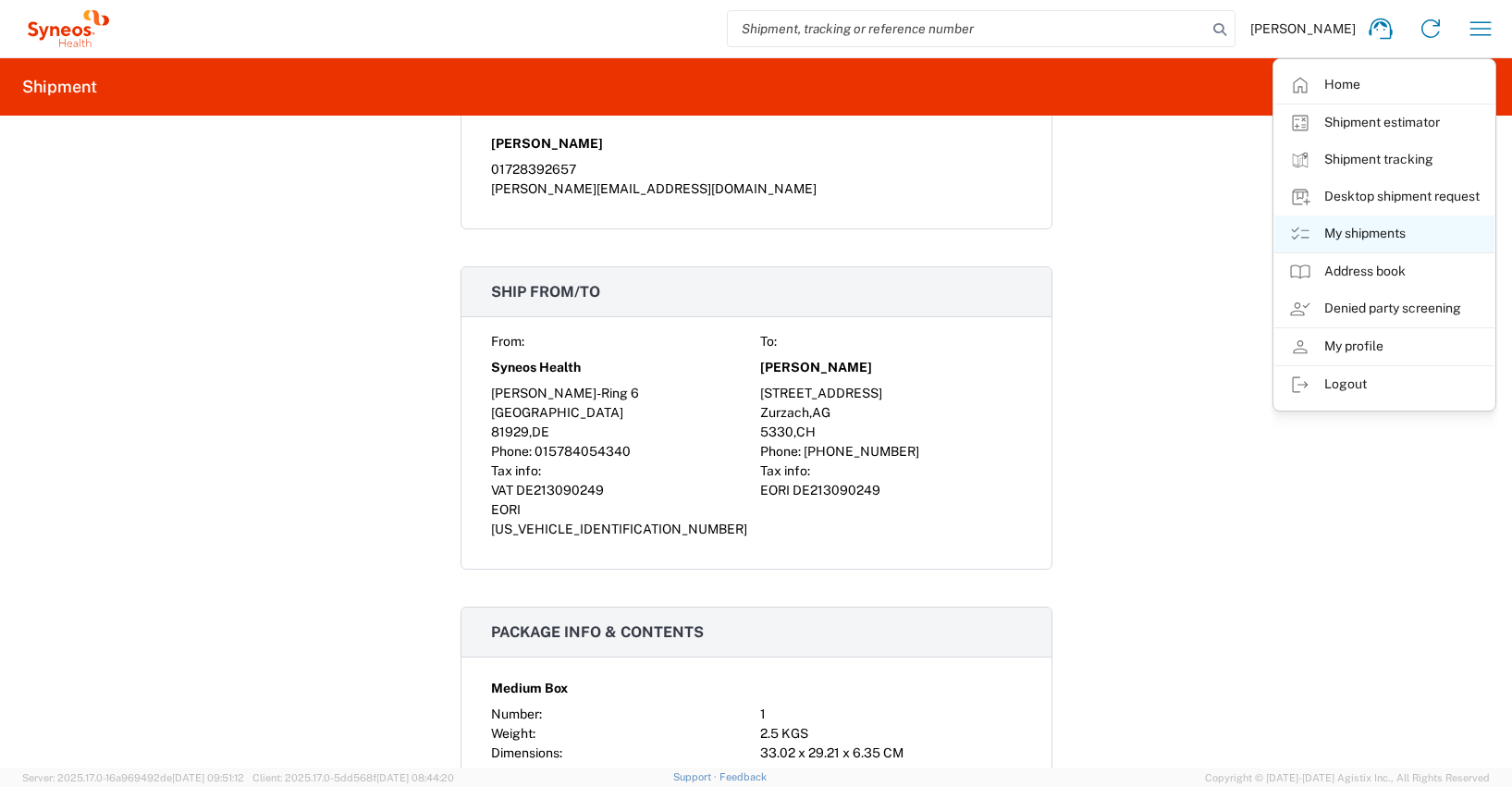
click at [1363, 234] on link "My shipments" at bounding box center [1384, 234] width 221 height 37
